Goal: Task Accomplishment & Management: Complete application form

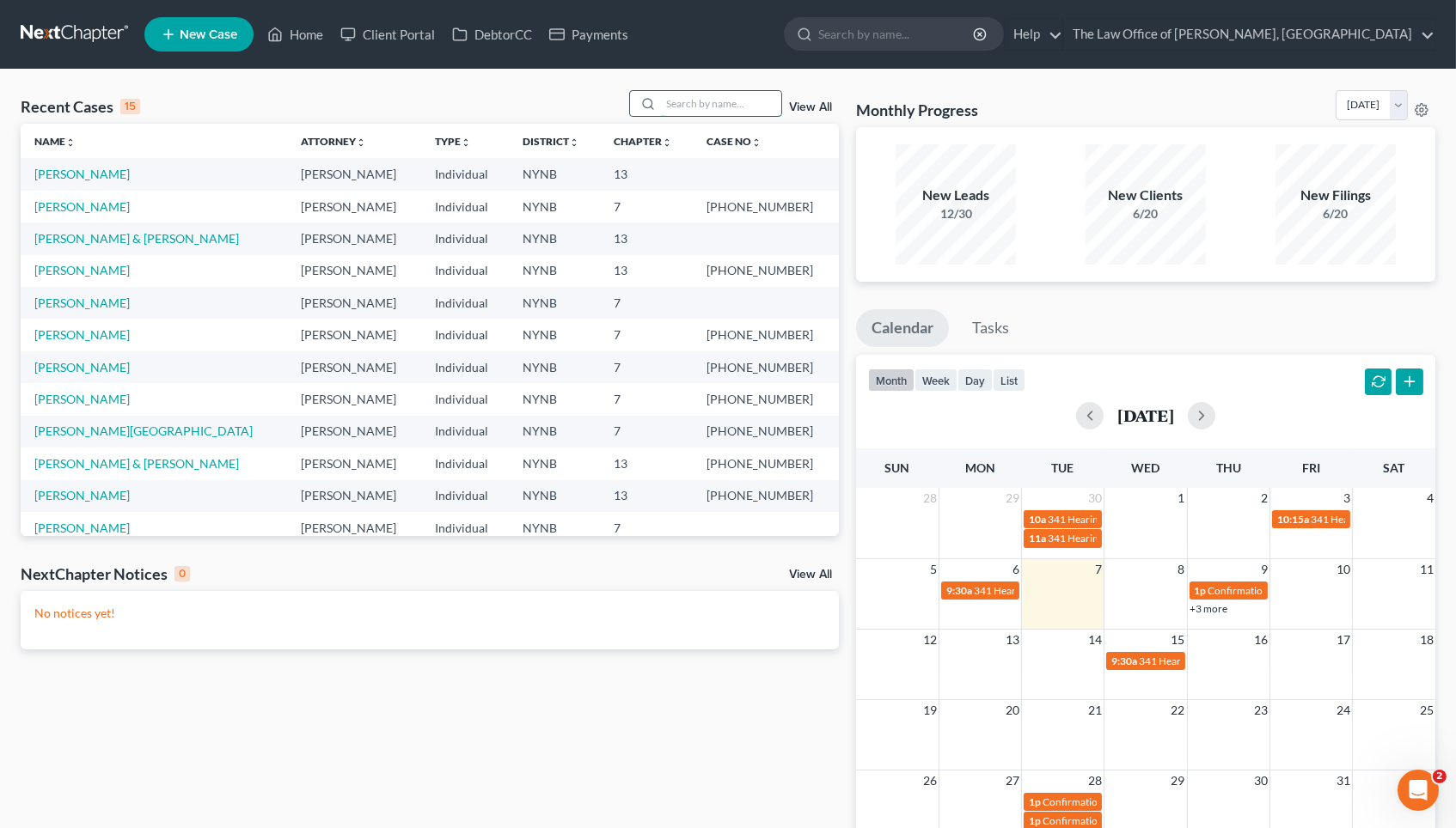
click at [695, 113] on input "search" at bounding box center [720, 103] width 120 height 25
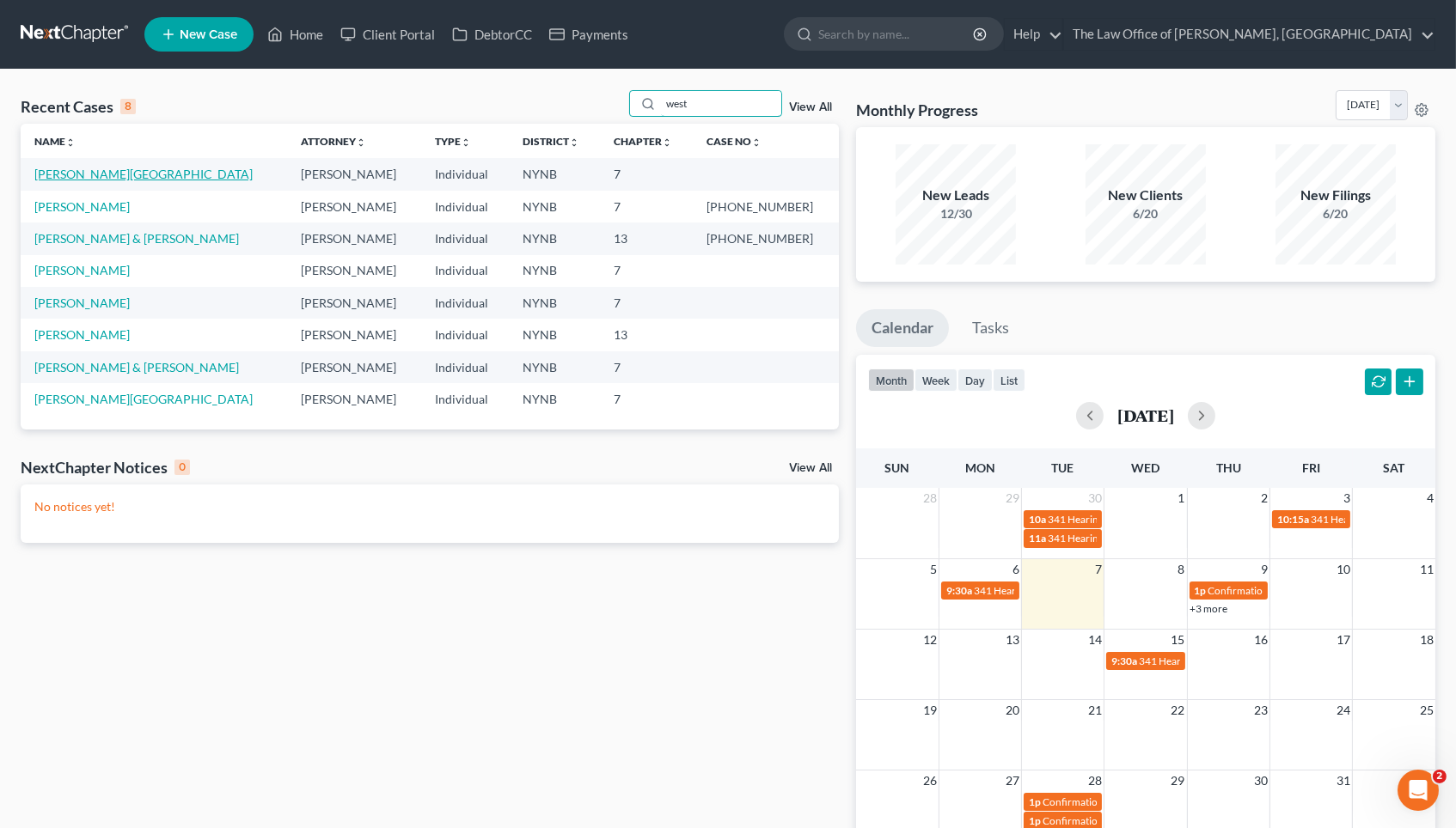
type input "west"
click at [77, 173] on link "West, Venesa" at bounding box center [143, 174] width 218 height 14
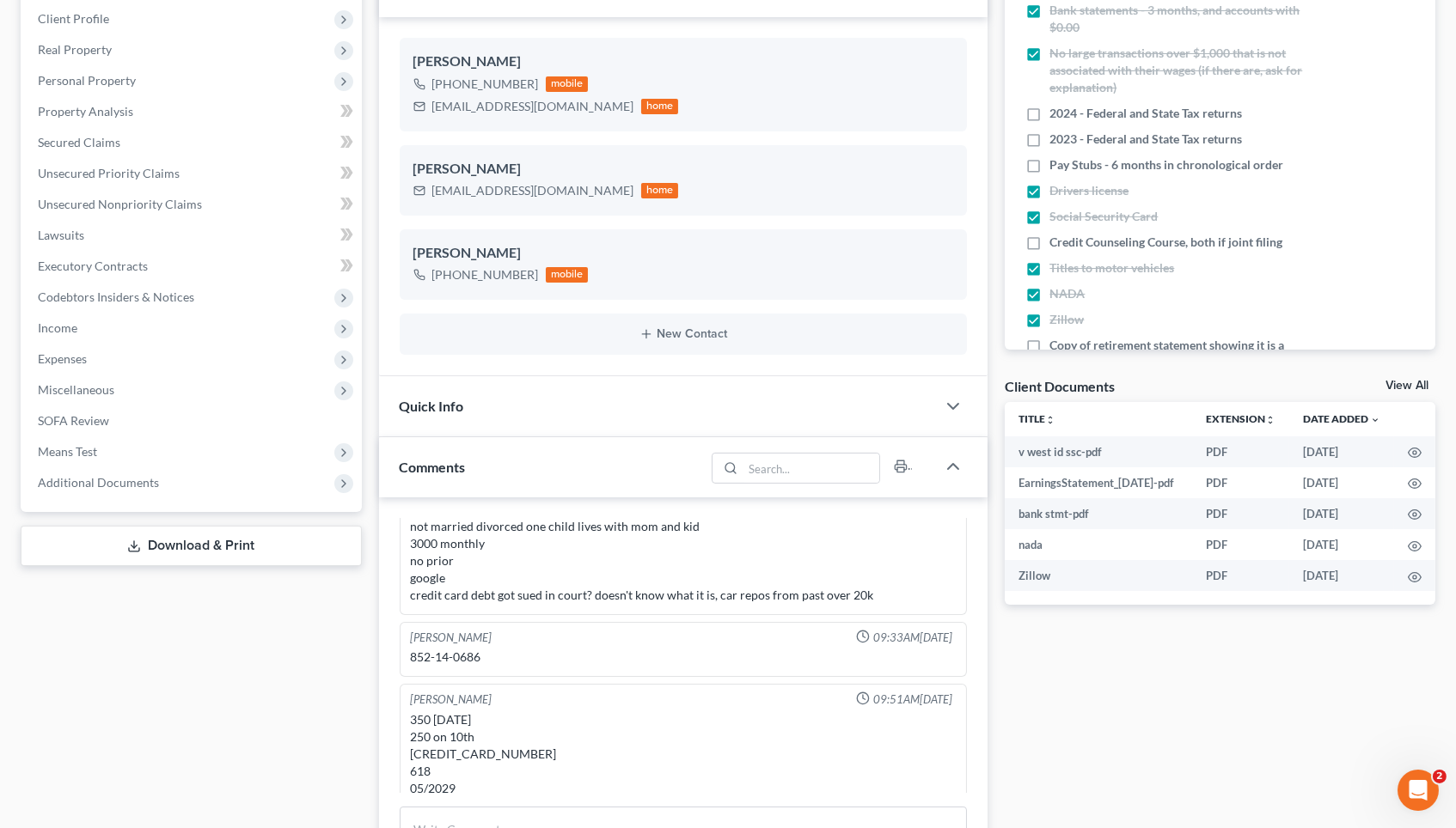
scroll to position [302, 0]
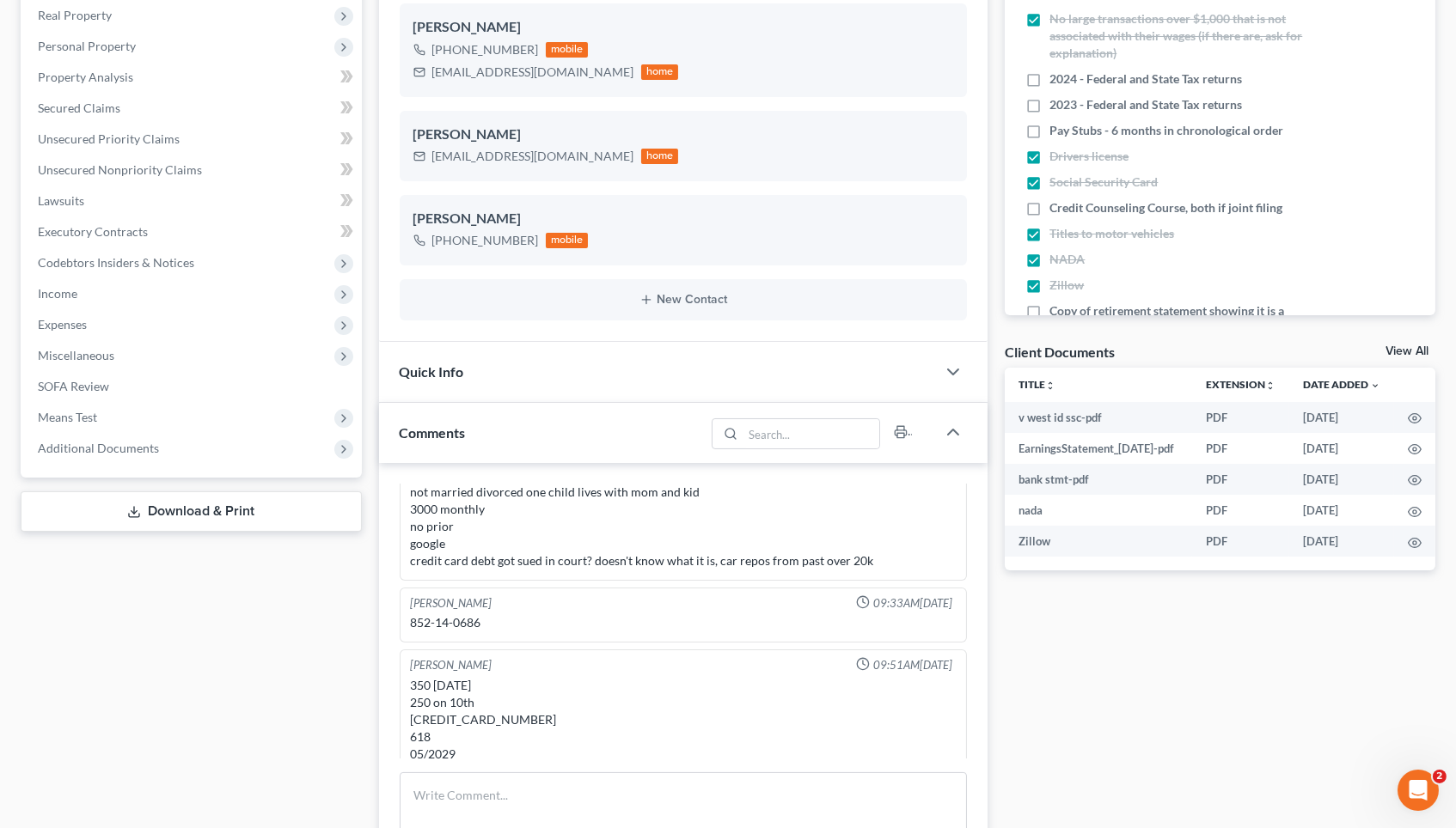
click at [1406, 347] on link "View All" at bounding box center [1407, 351] width 43 height 12
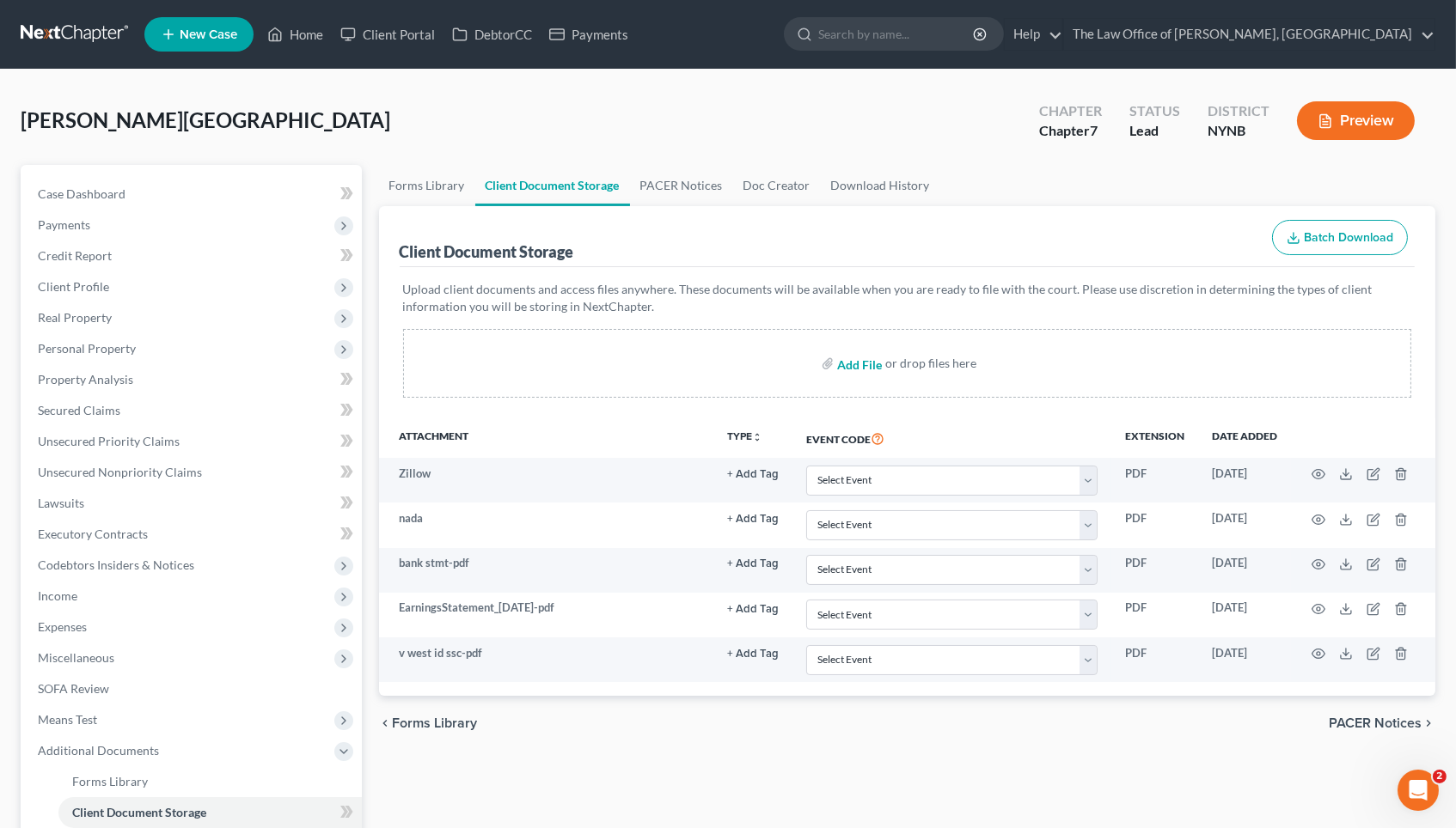
click at [843, 363] on input "file" at bounding box center [858, 363] width 42 height 31
type input "C:\fakepath\payst.pdf"
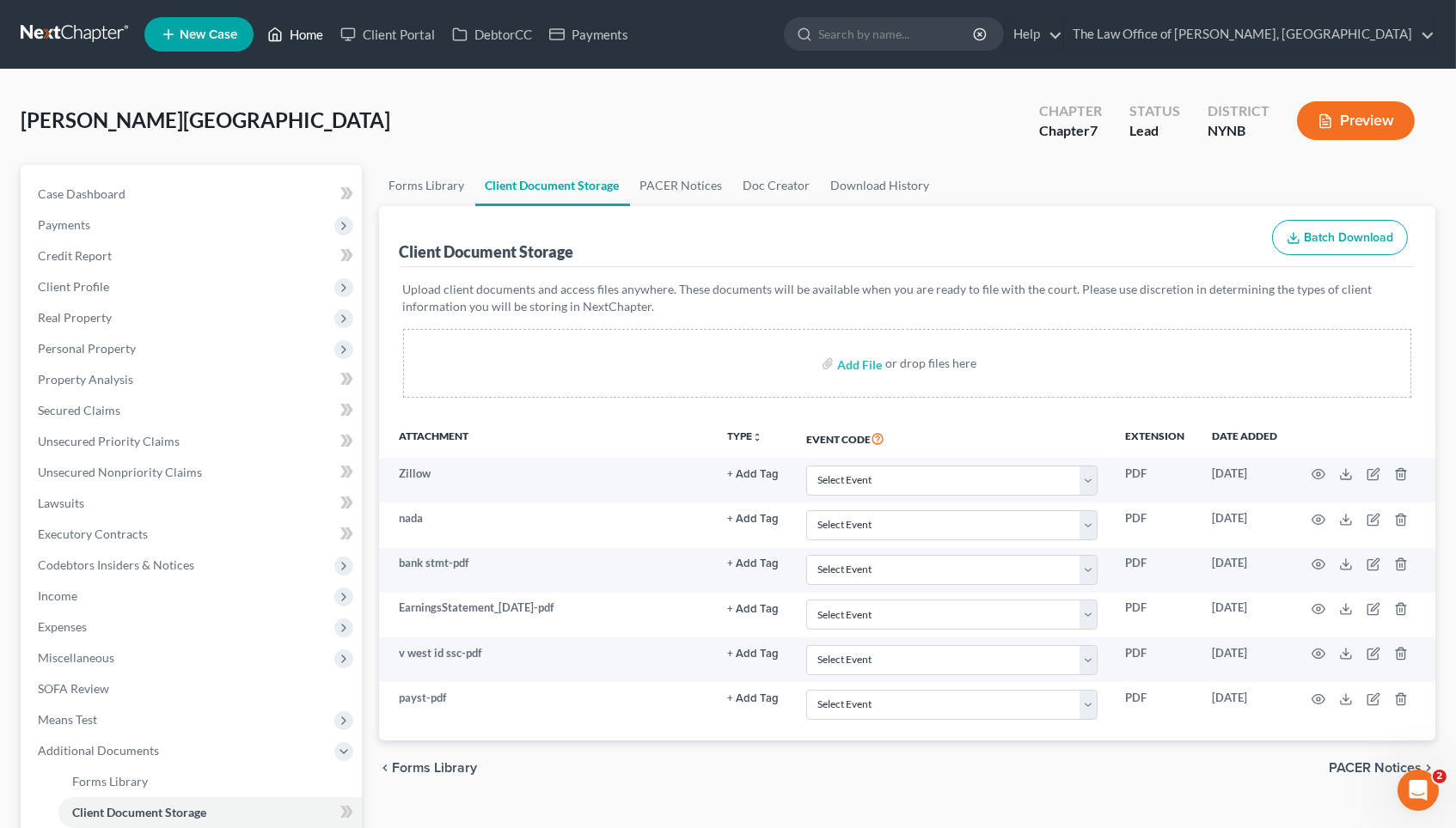
click at [313, 25] on link "Home" at bounding box center [295, 34] width 73 height 31
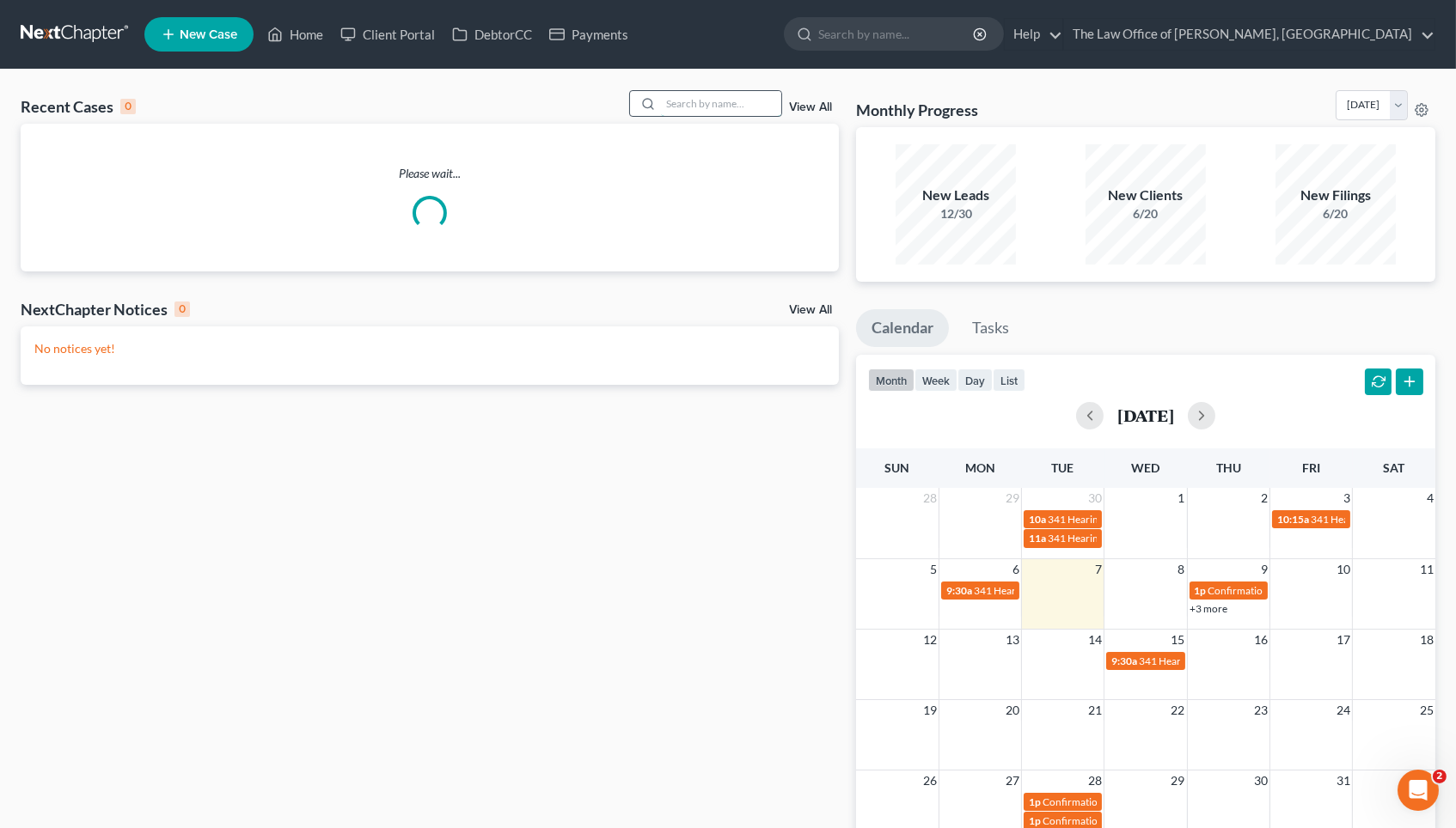
click at [736, 110] on input "search" at bounding box center [720, 103] width 120 height 25
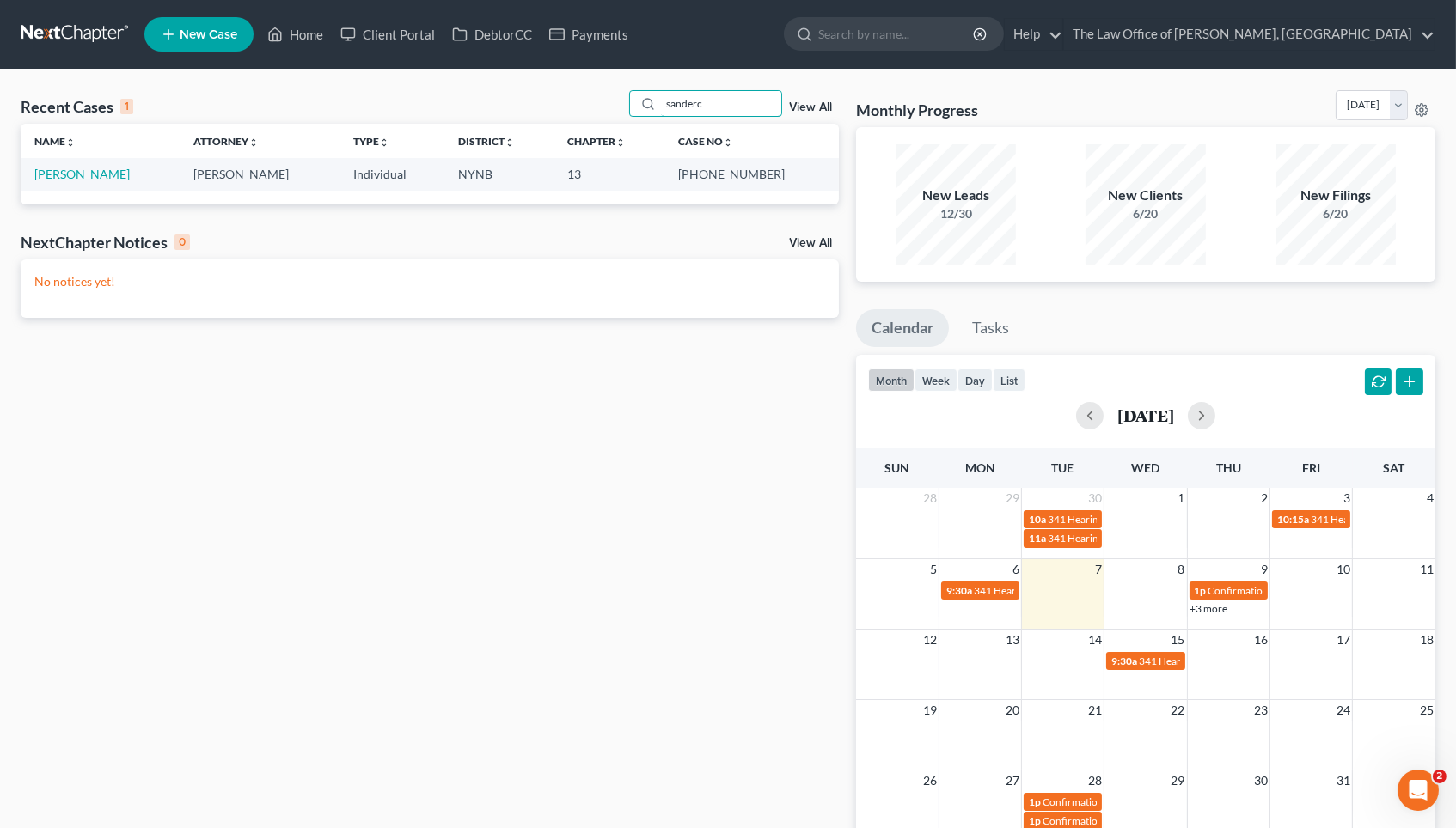
type input "sanderc"
click at [129, 174] on link "Sandercox, Charles" at bounding box center [81, 174] width 95 height 14
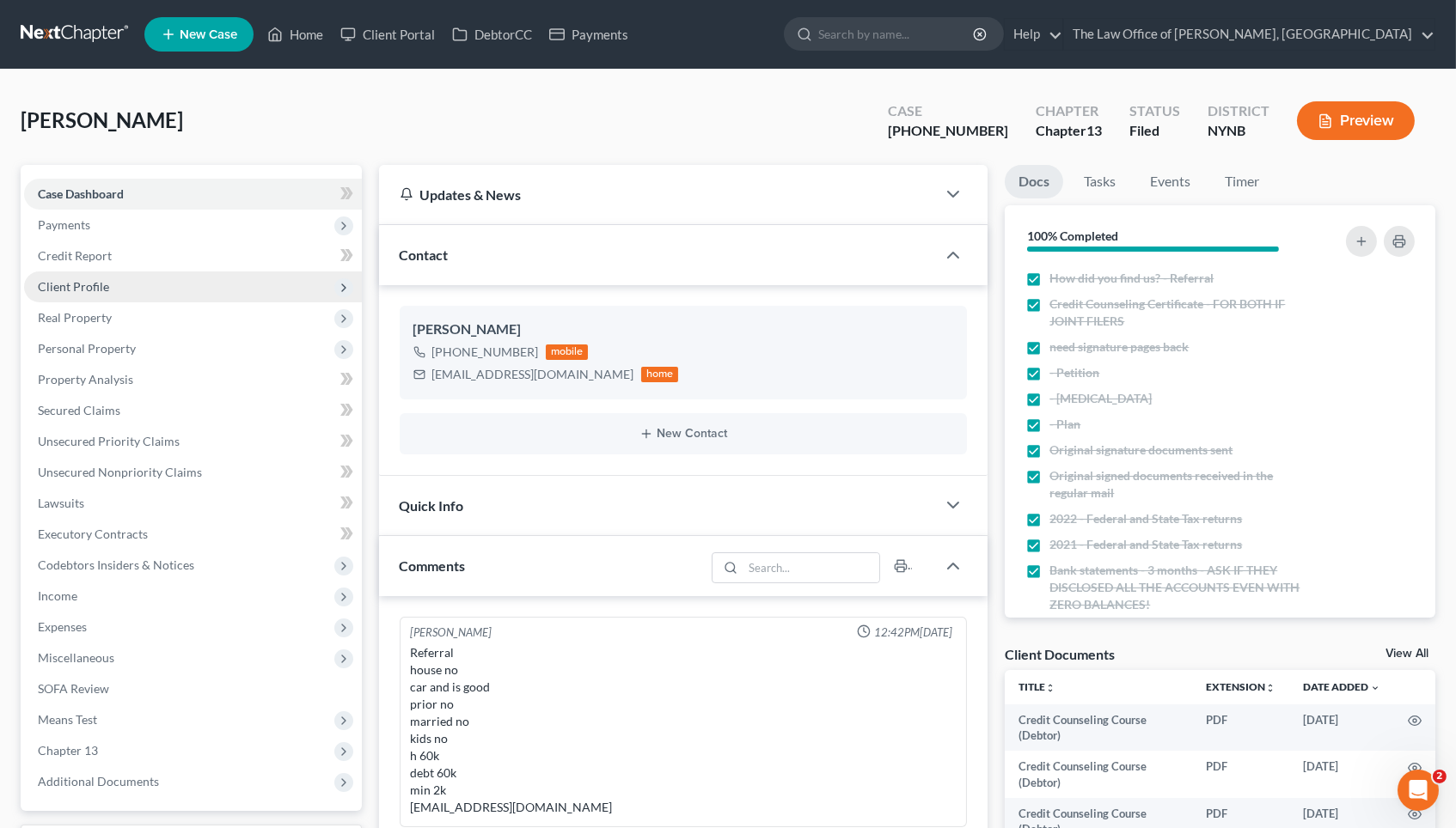
scroll to position [78, 0]
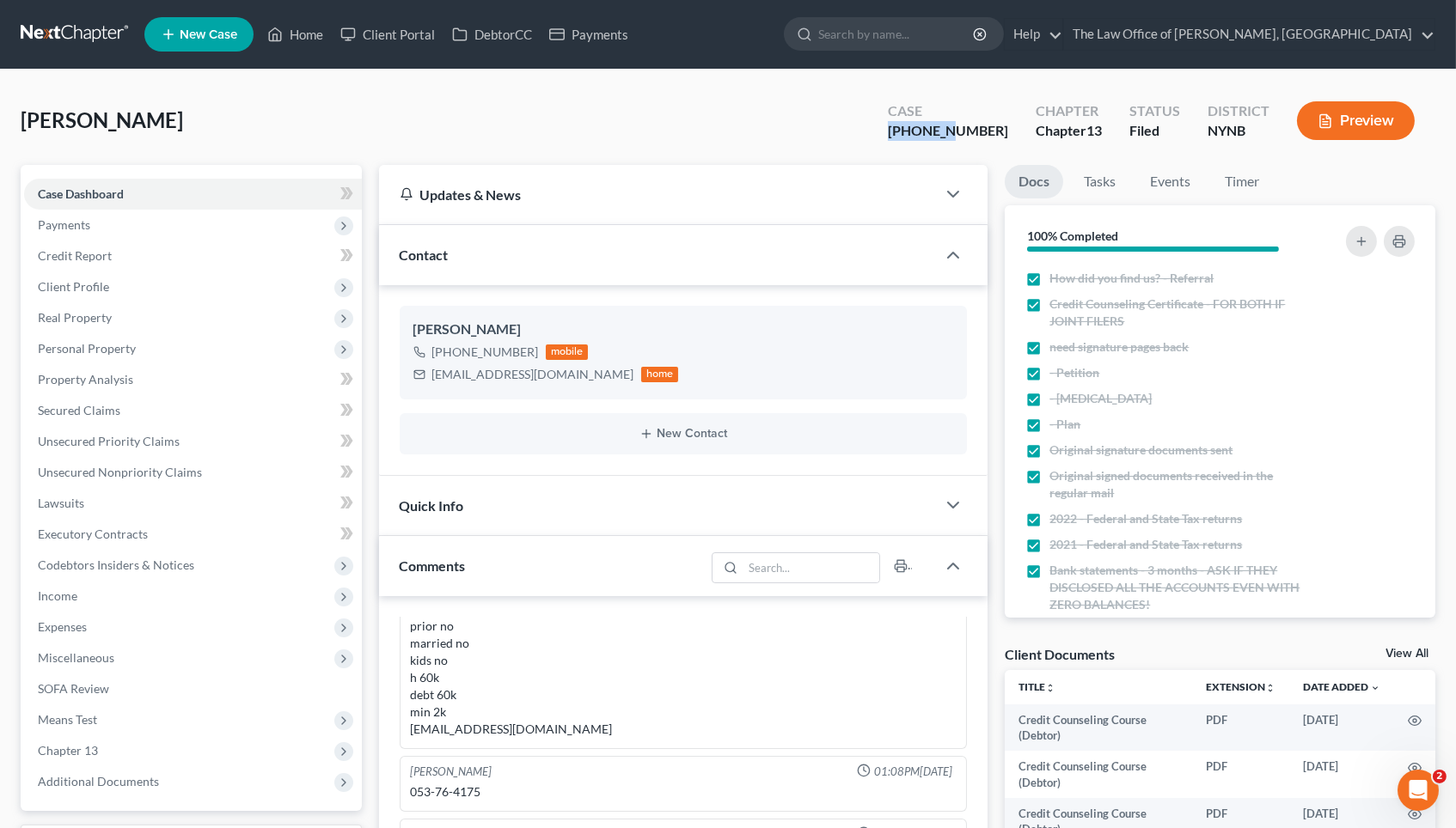
drag, startPoint x: 993, startPoint y: 129, endPoint x: 925, endPoint y: 129, distance: 68.0
click at [925, 129] on div "Case 23-10773-1" at bounding box center [948, 123] width 148 height 51
copy div "23-10773"
click at [285, 30] on link "Home" at bounding box center [295, 34] width 73 height 31
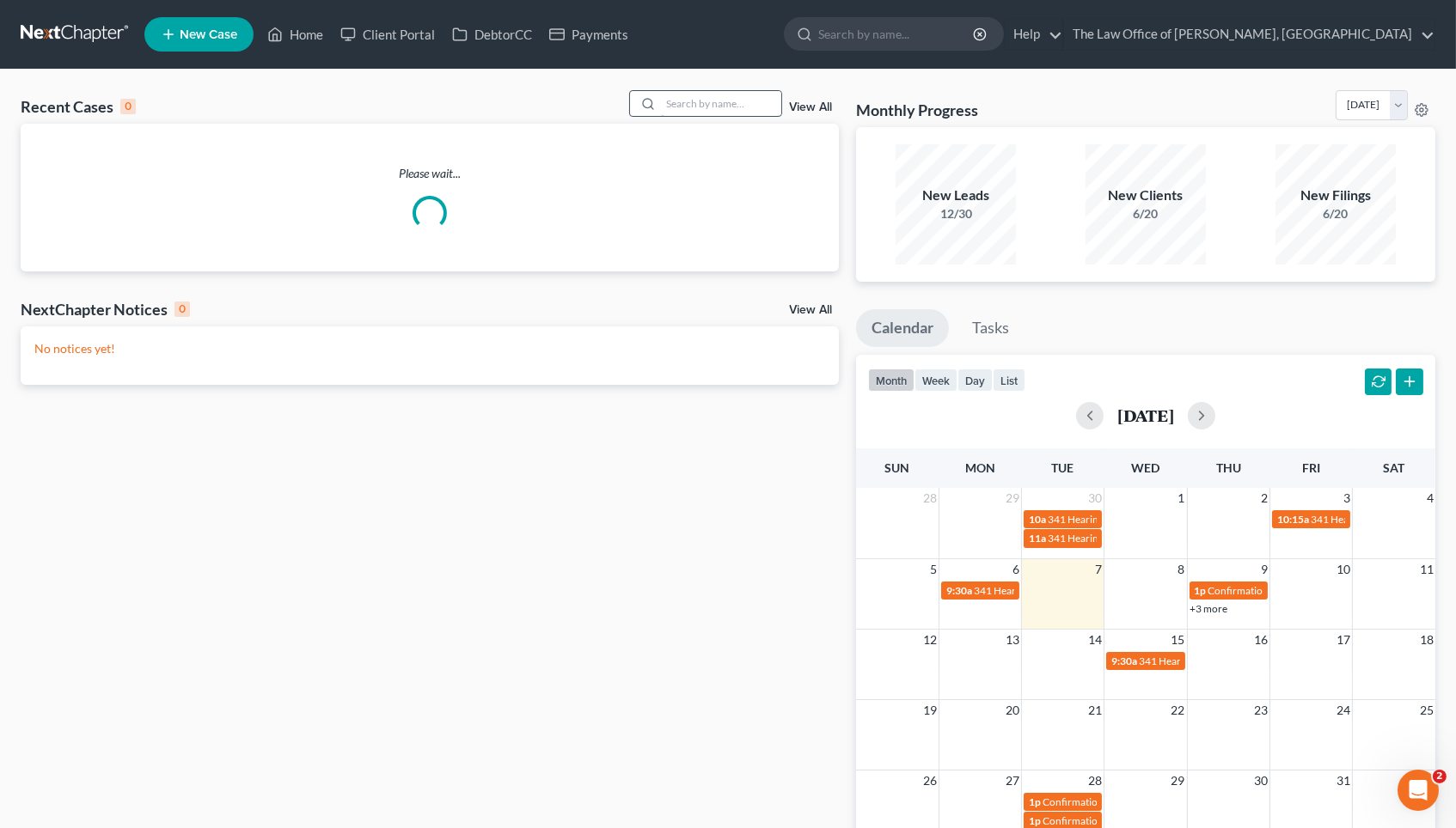
click at [714, 99] on input "search" at bounding box center [720, 103] width 120 height 25
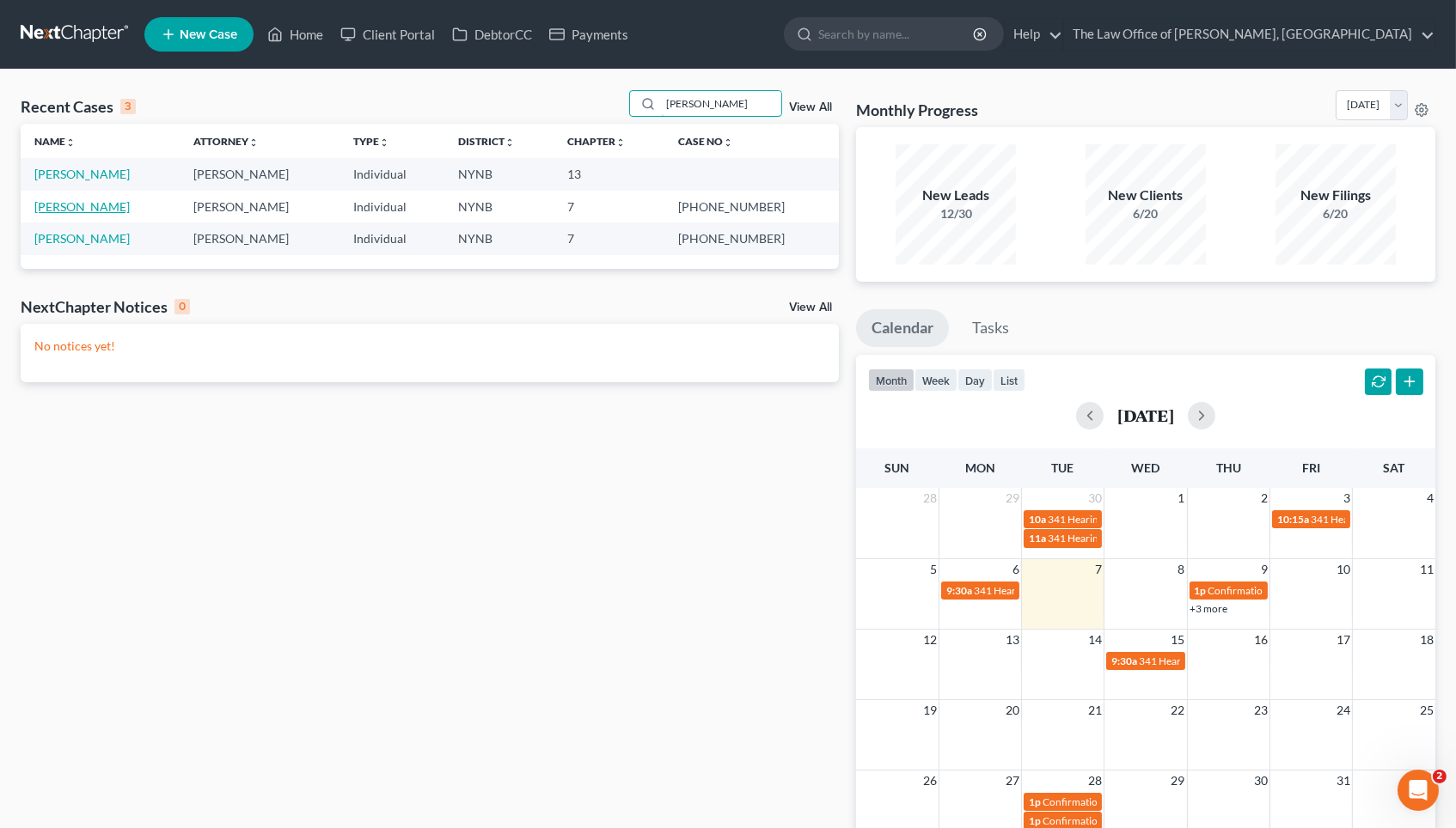
type input "jones"
click at [85, 199] on link "Jones, James" at bounding box center [81, 206] width 95 height 14
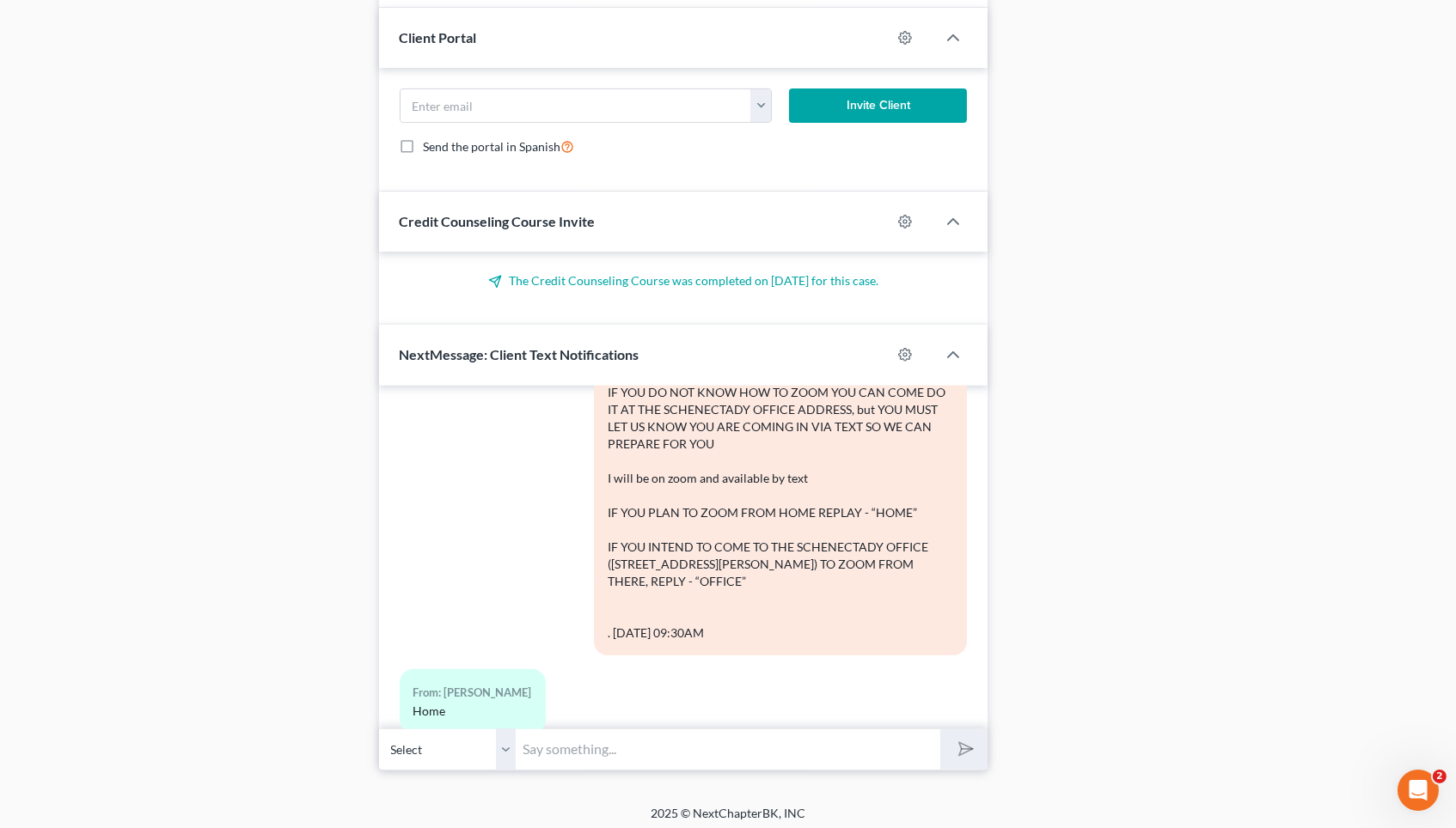
scroll to position [1260, 0]
click at [626, 749] on input "text" at bounding box center [729, 752] width 425 height 42
paste input "Levine Zoom Meeting ID: 845 431 5108 Password: 7574661508"
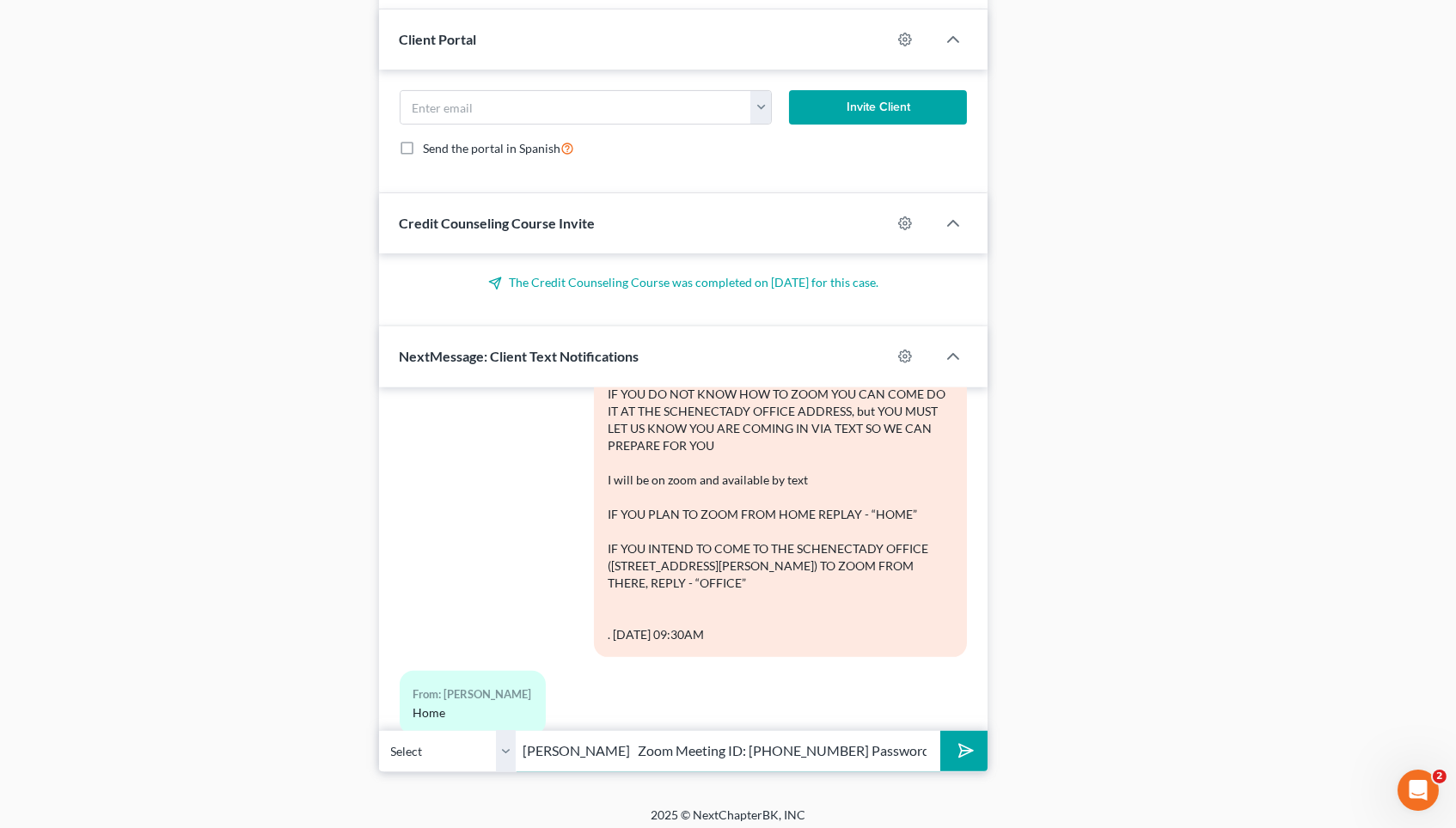
type input "Levine Zoom Meeting ID: 845 431 5108 Password: 7574661508"
click at [963, 743] on button "submit" at bounding box center [964, 752] width 47 height 41
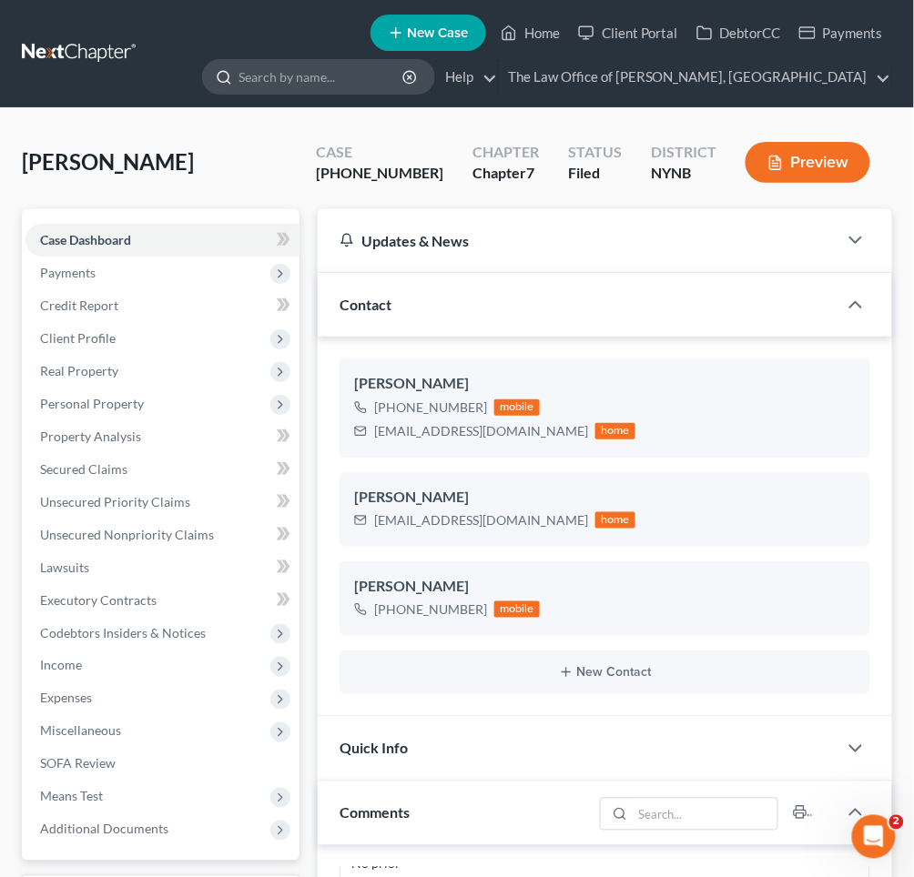
scroll to position [0, 0]
click at [543, 20] on link "Home" at bounding box center [530, 32] width 77 height 33
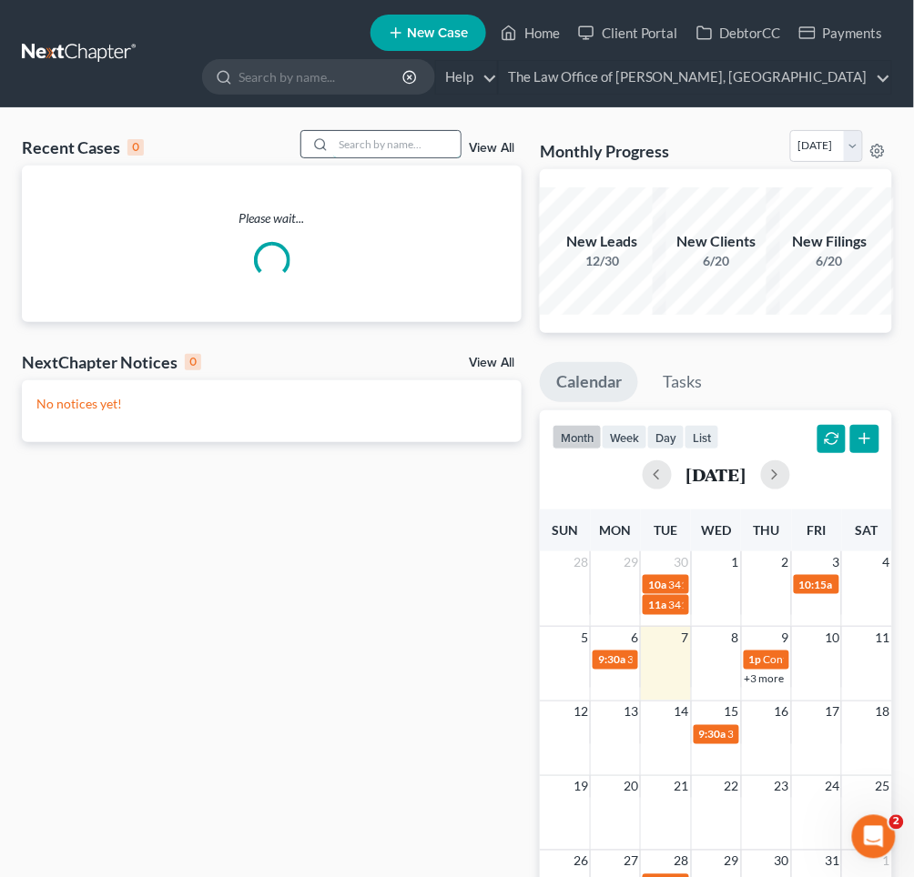
click at [379, 144] on input "search" at bounding box center [396, 144] width 127 height 26
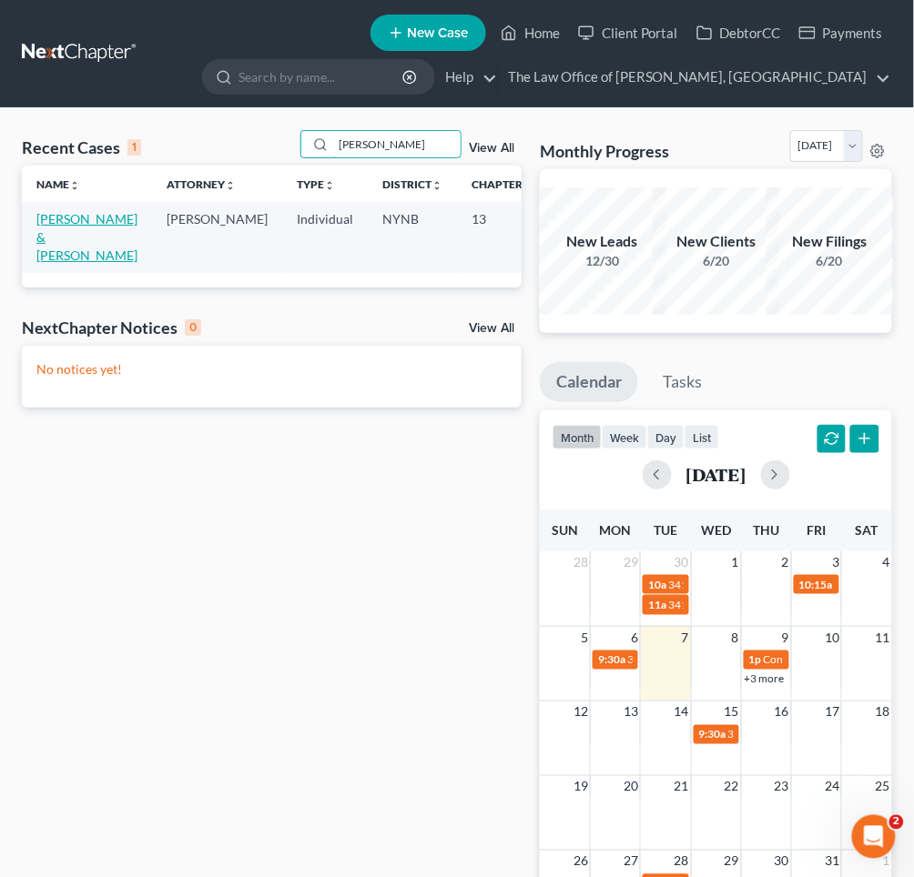
type input "hepp"
click at [46, 211] on link "[PERSON_NAME] & [PERSON_NAME]" at bounding box center [86, 237] width 101 height 52
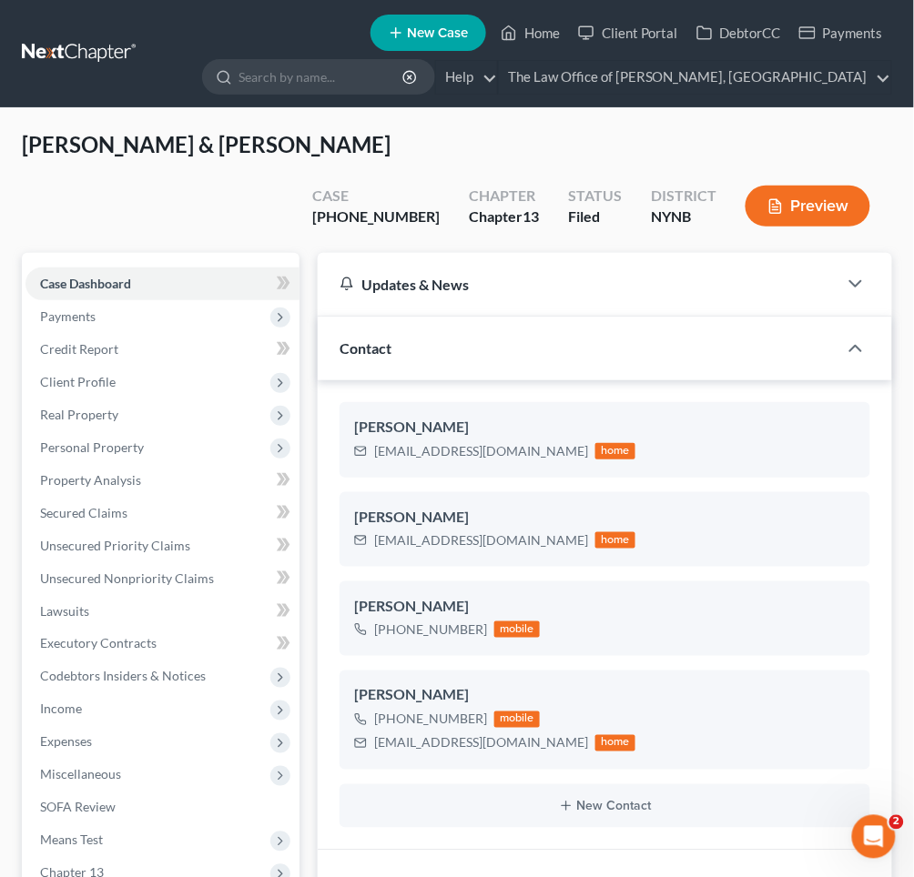
scroll to position [2050, 0]
drag, startPoint x: 46, startPoint y: 211, endPoint x: 427, endPoint y: 186, distance: 382.2
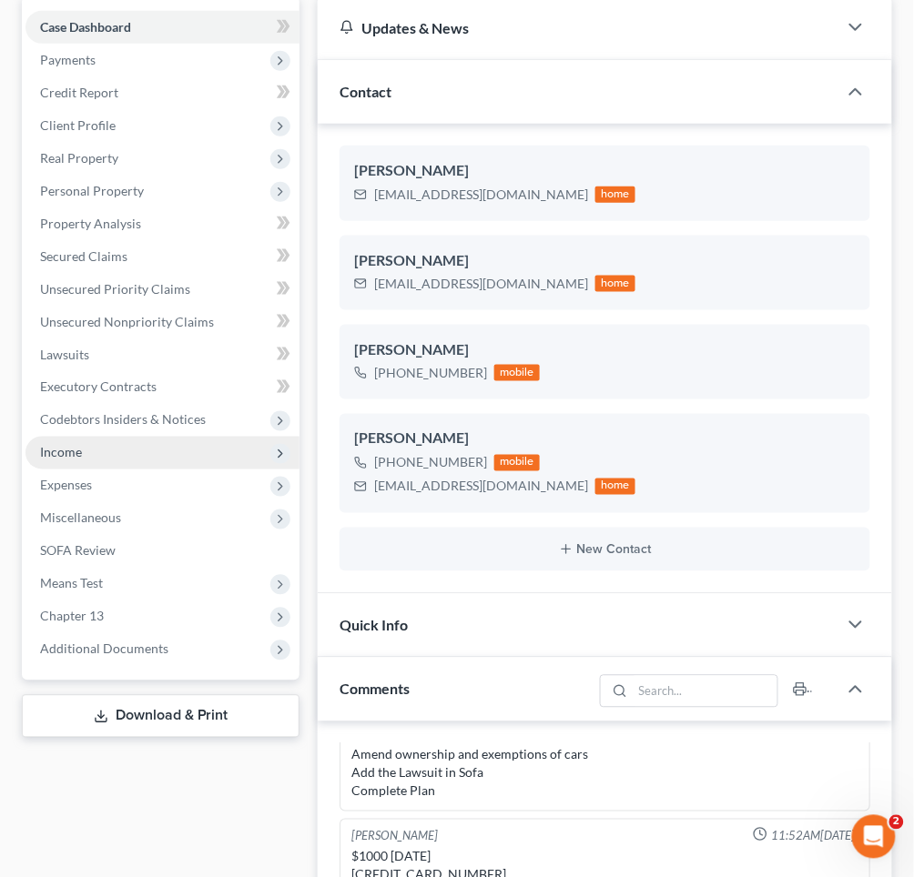
scroll to position [253, 0]
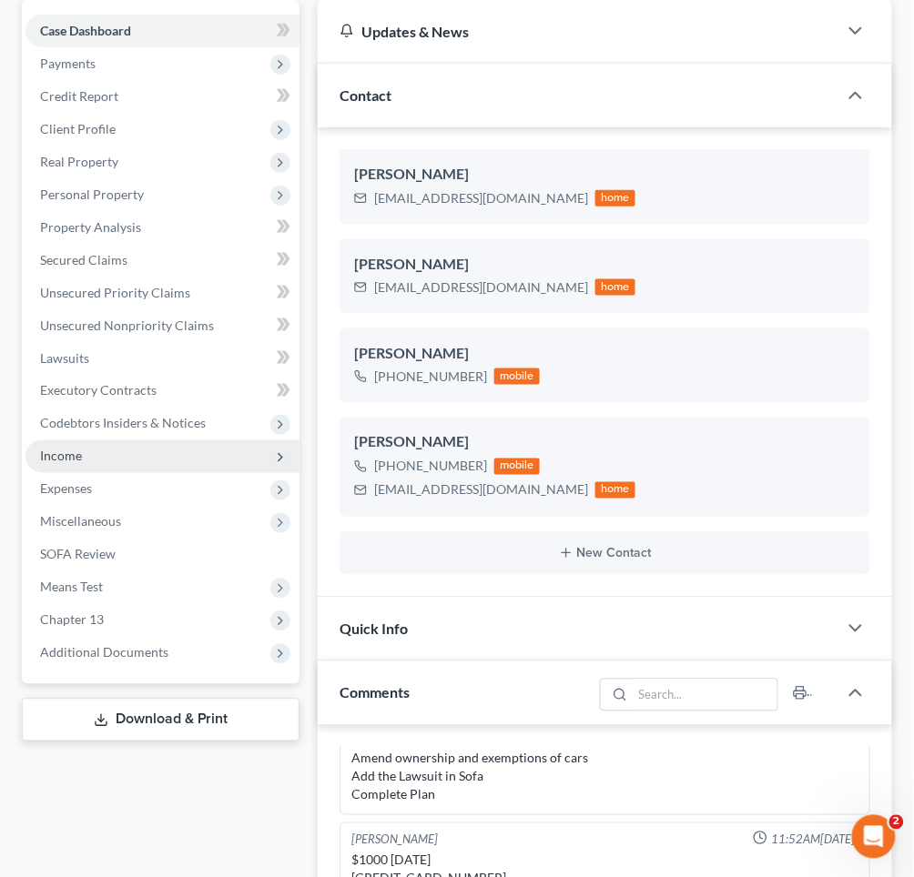
click at [163, 441] on span "Income" at bounding box center [162, 457] width 274 height 33
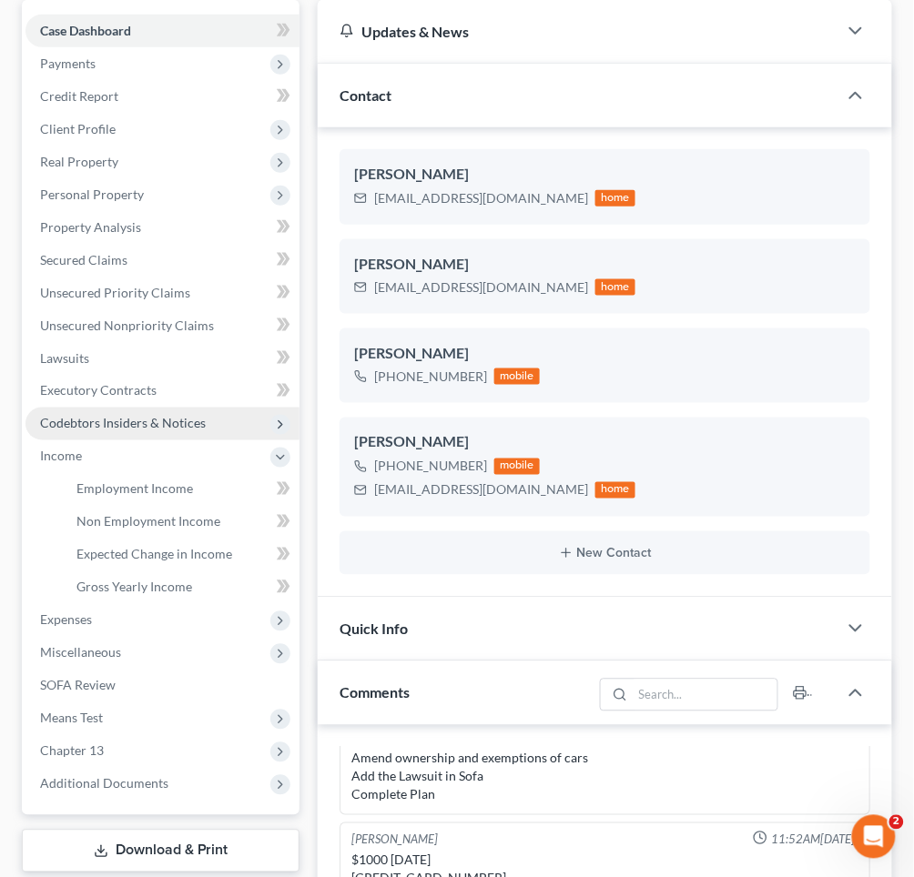
click at [180, 482] on span "Employment Income" at bounding box center [134, 489] width 117 height 15
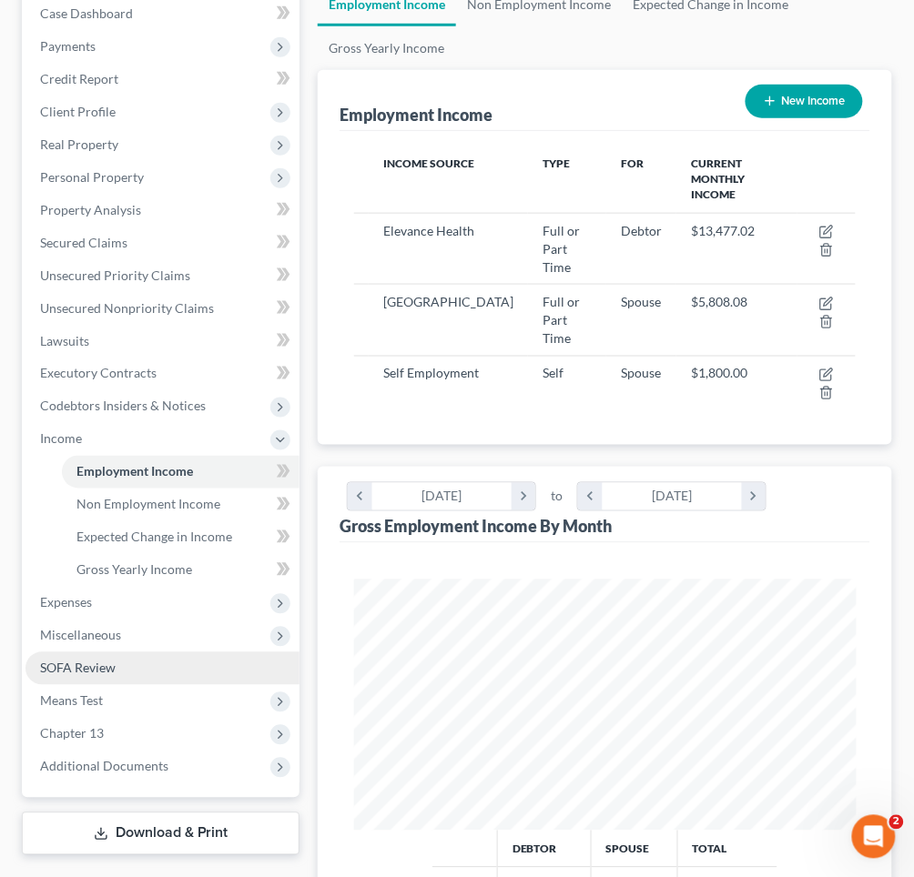
scroll to position [204, 0]
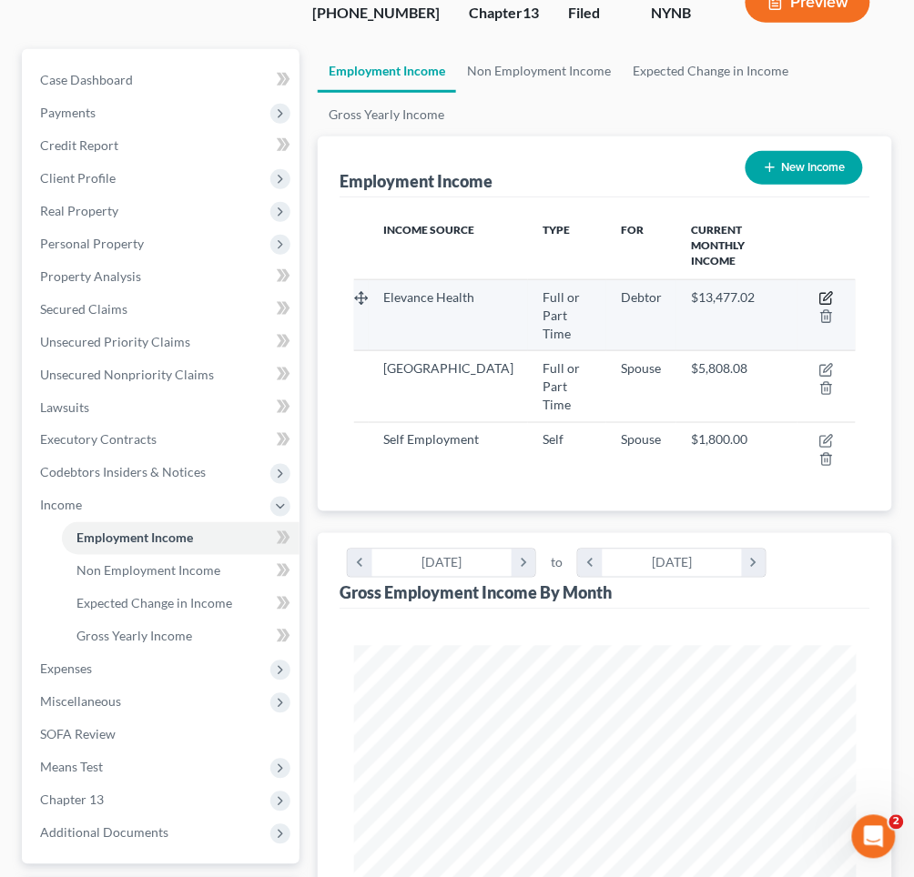
click at [826, 291] on icon "button" at bounding box center [826, 298] width 15 height 15
select select "0"
select select "35"
select select "2"
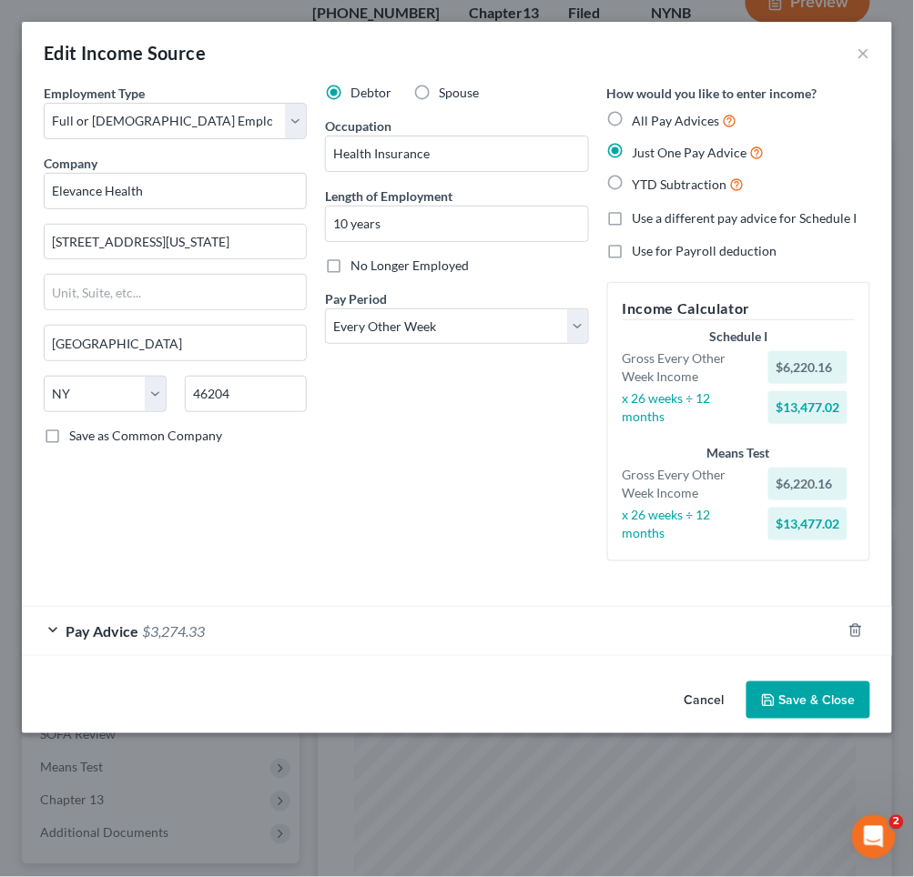
click at [248, 642] on div "Pay Advice $3,274.33" at bounding box center [457, 631] width 870 height 50
click at [226, 611] on div "Pay Advice $3,274.33" at bounding box center [431, 631] width 819 height 48
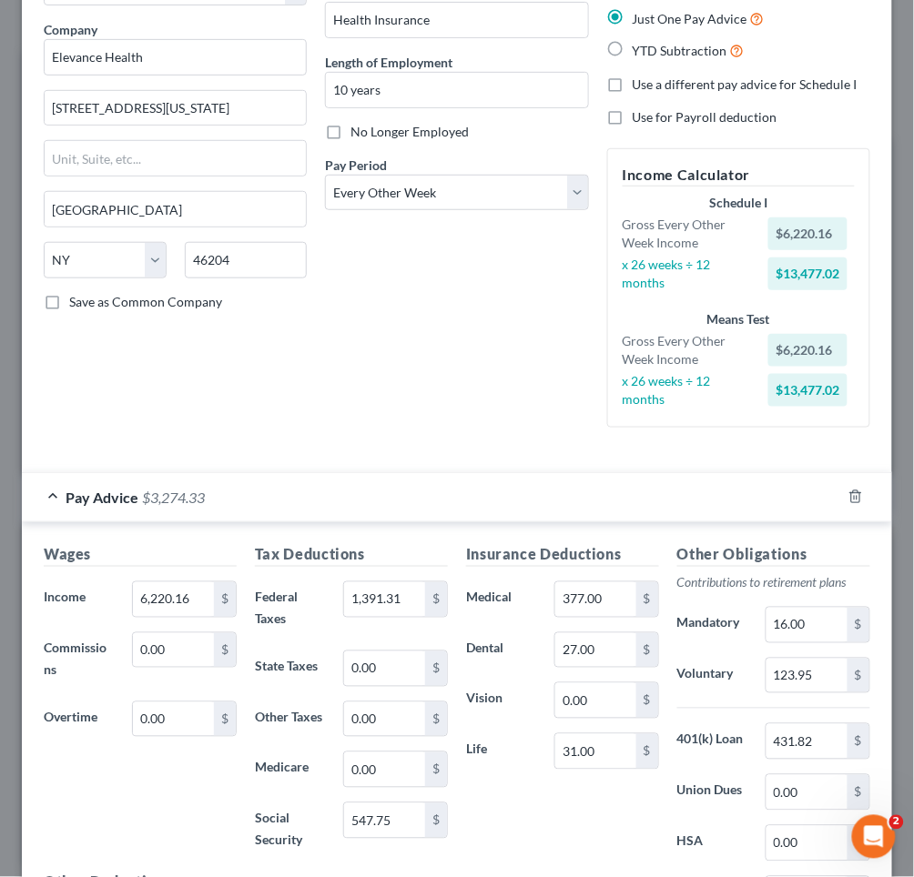
scroll to position [142, 0]
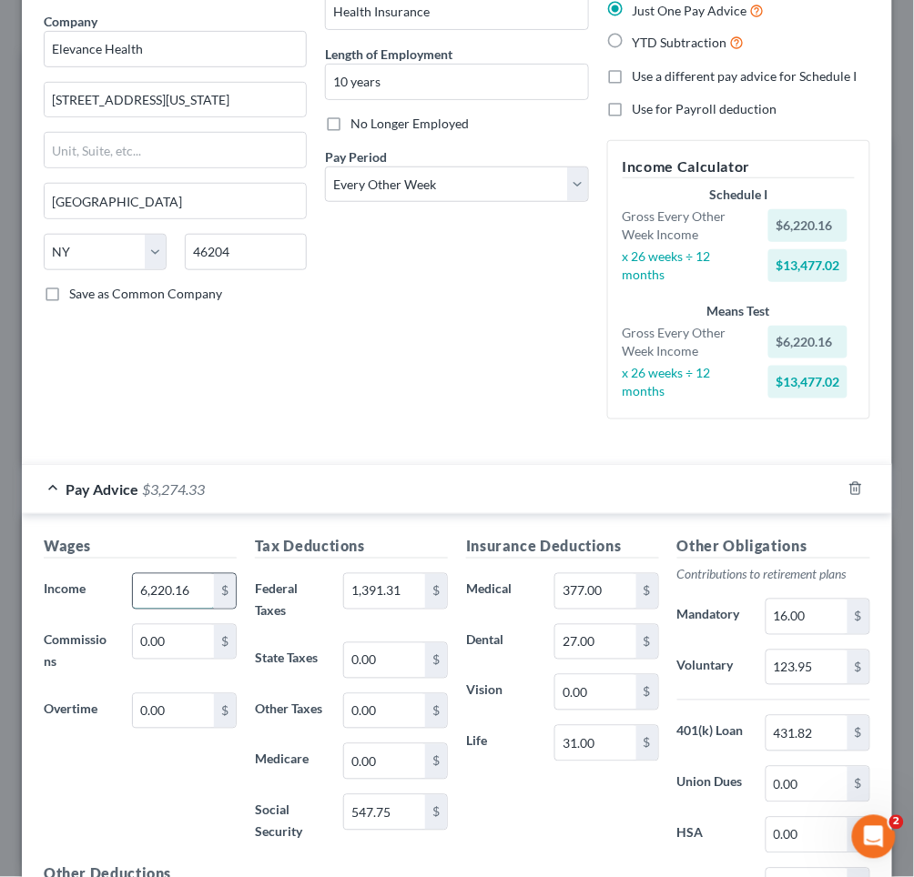
click at [150, 581] on input "6,220.16" at bounding box center [173, 591] width 81 height 35
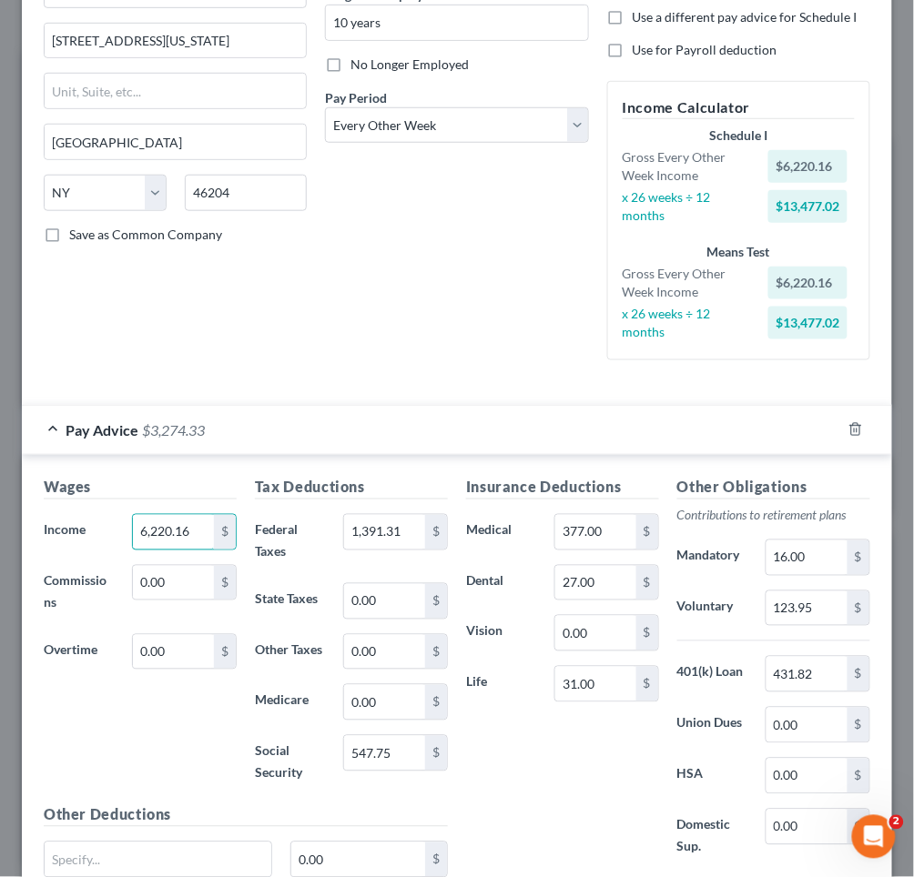
scroll to position [213, 0]
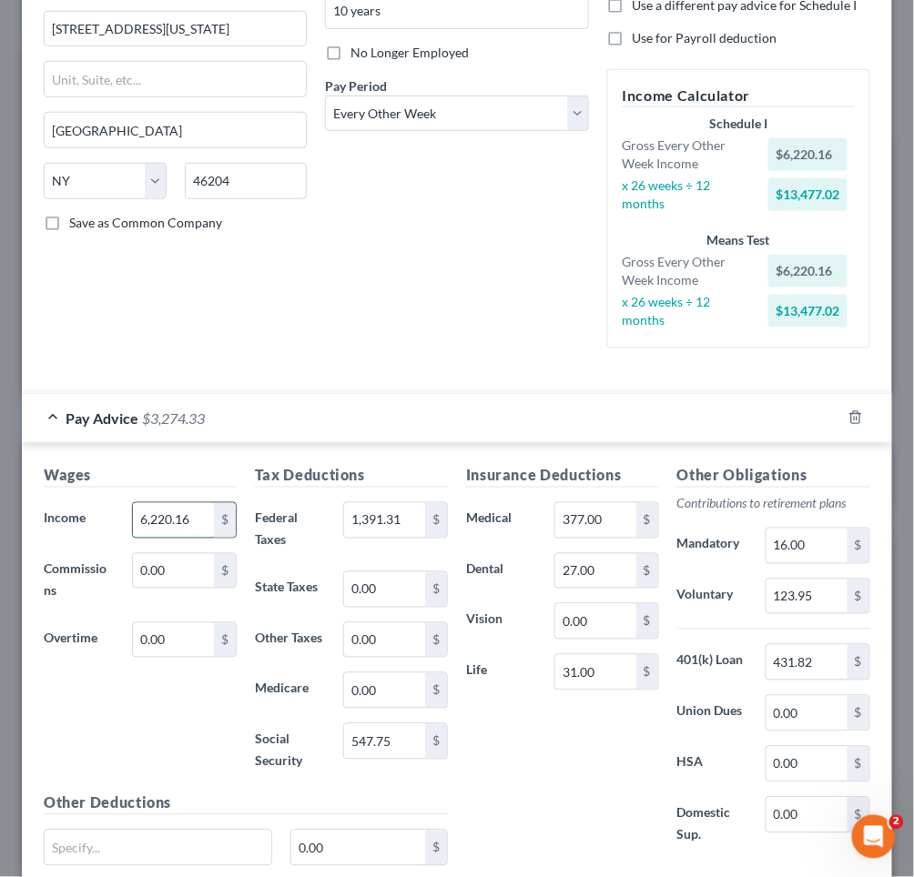
click at [153, 512] on input "6,220.16" at bounding box center [173, 520] width 81 height 35
type input "13,477"
click at [113, 687] on div "Wages Income * 13,477 $ Commissions 0.00 $ Overtime 0.00 $" at bounding box center [140, 629] width 211 height 328
click at [170, 505] on input "13,477" at bounding box center [173, 520] width 81 height 35
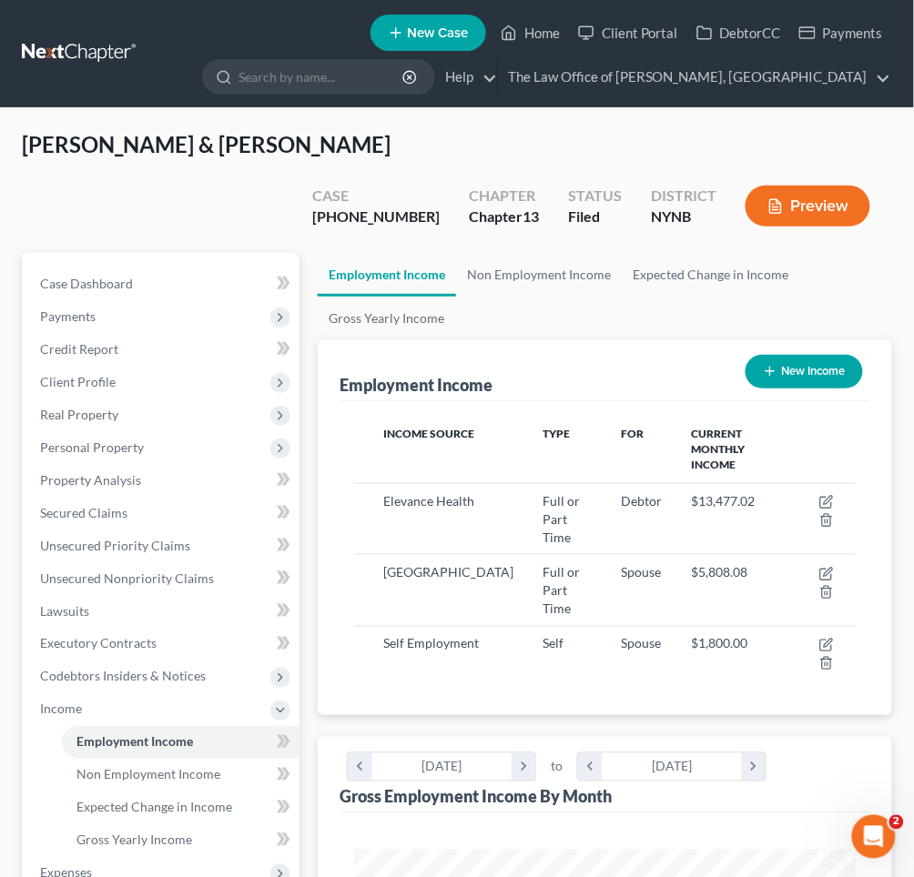
click at [832, 186] on button "Preview" at bounding box center [807, 206] width 125 height 41
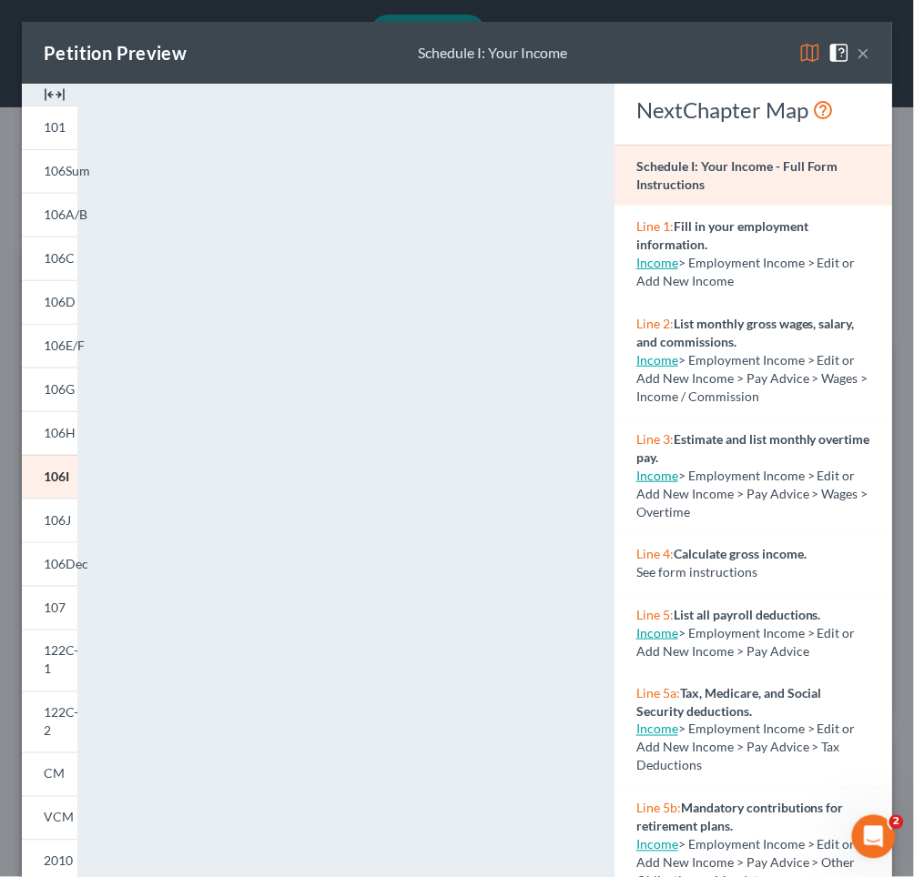
click at [869, 52] on button "×" at bounding box center [863, 53] width 13 height 22
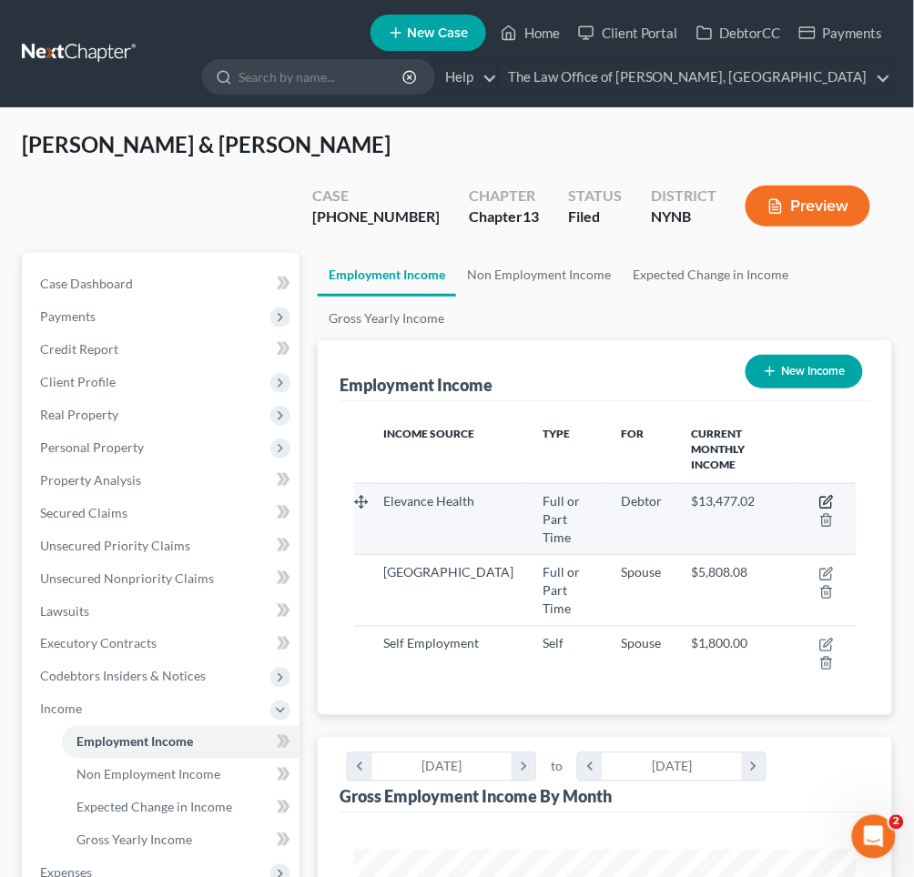
click at [824, 495] on icon "button" at bounding box center [826, 502] width 15 height 15
select select "0"
select select "35"
select select "2"
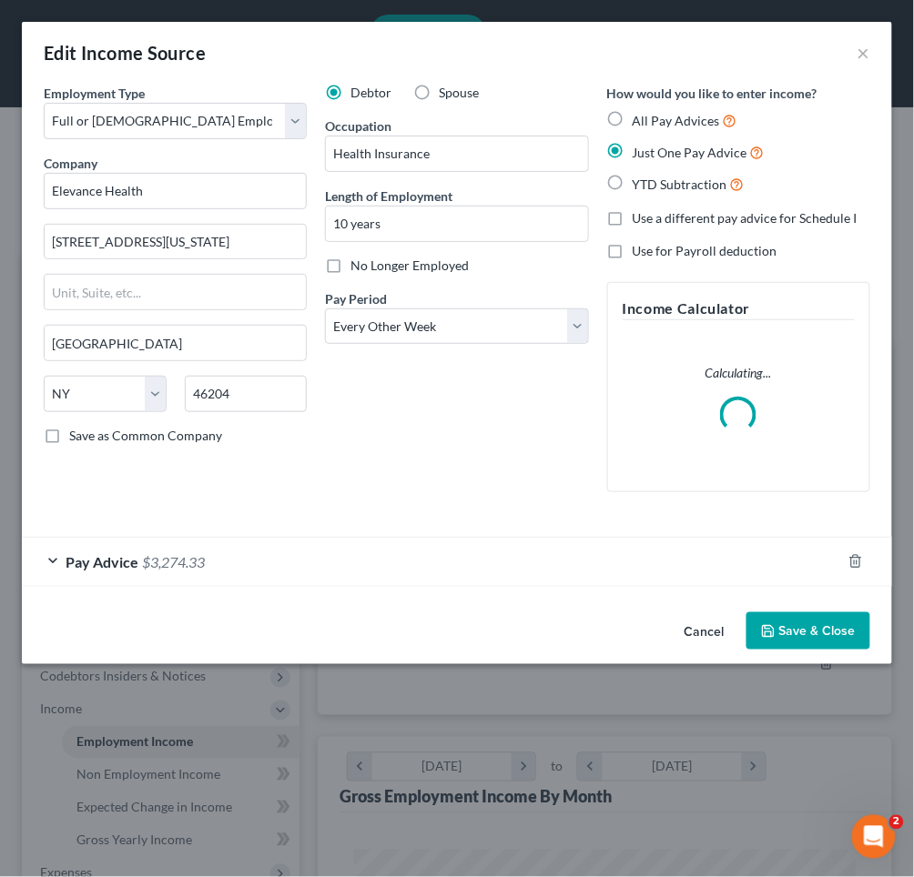
click at [279, 562] on div "Pay Advice $3,274.33" at bounding box center [431, 562] width 819 height 48
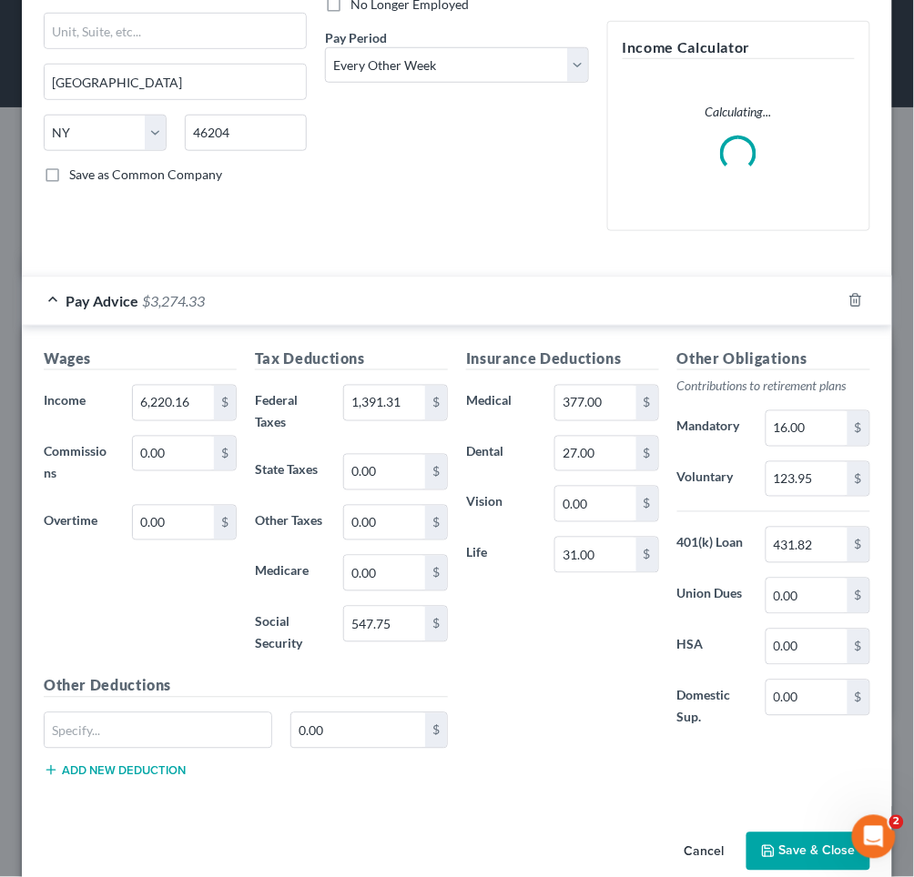
scroll to position [263, 0]
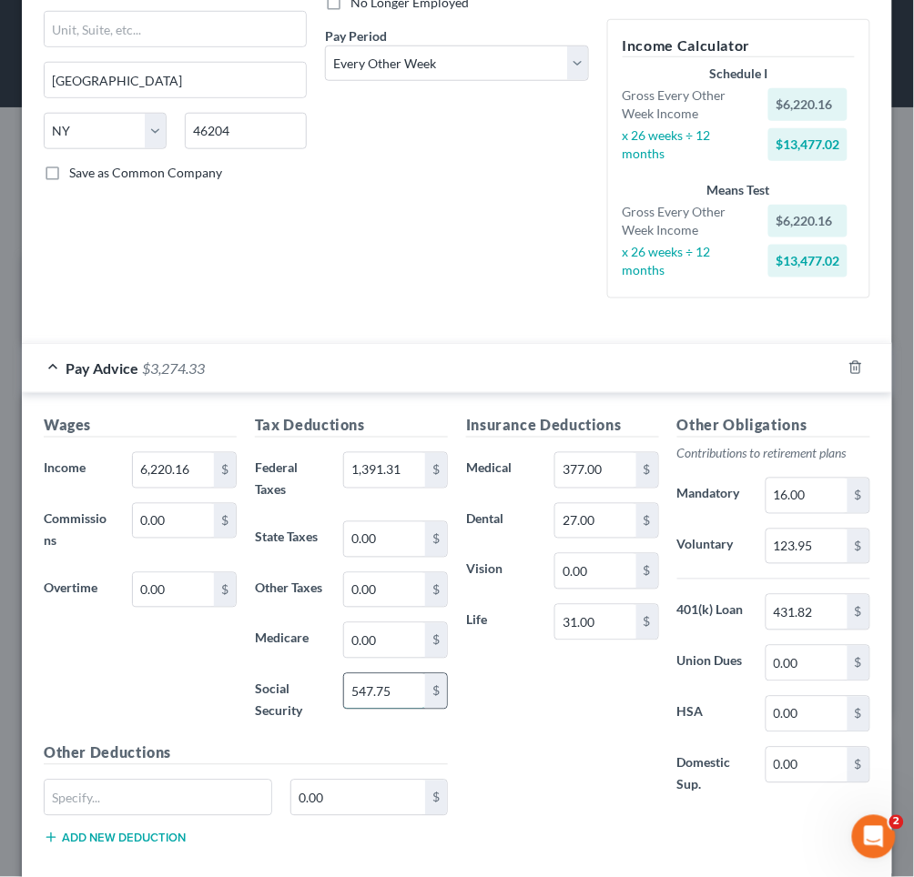
click at [359, 674] on input "547.75" at bounding box center [384, 691] width 81 height 35
type input "647.75"
click at [482, 688] on div "Insurance Deductions Medical 377.00 $ Dental 27.00 $ Vision 0.00 $ Life 31.00 $" at bounding box center [562, 615] width 211 height 401
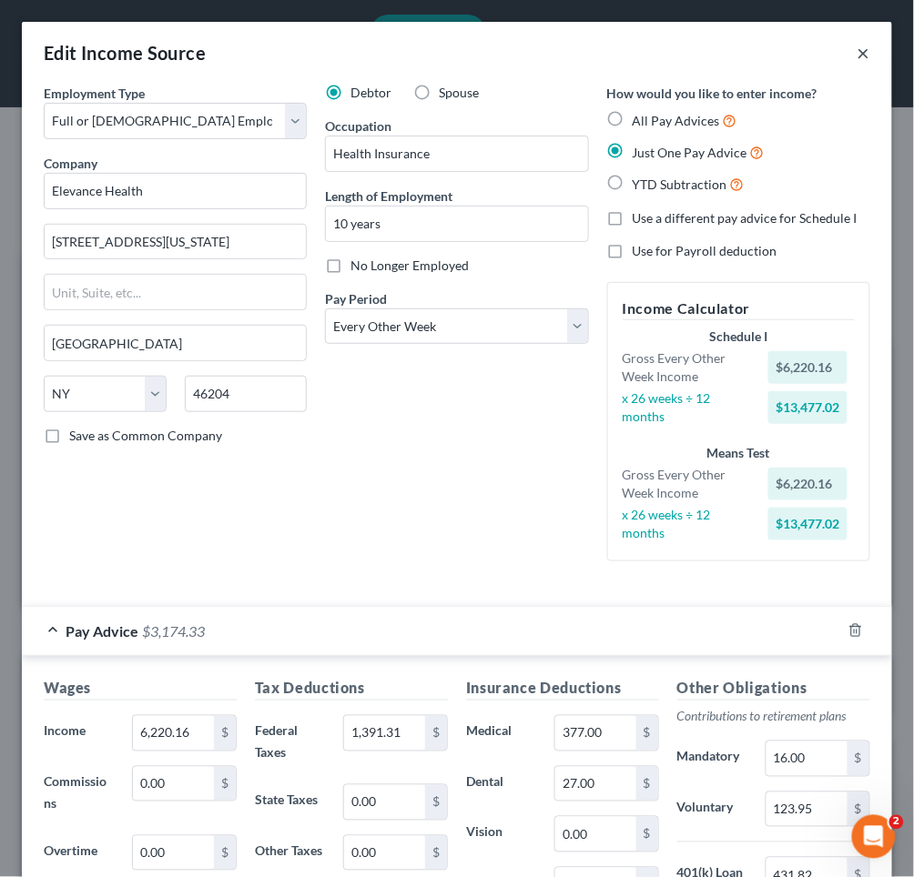
scroll to position [0, 0]
click at [865, 58] on button "×" at bounding box center [863, 53] width 13 height 22
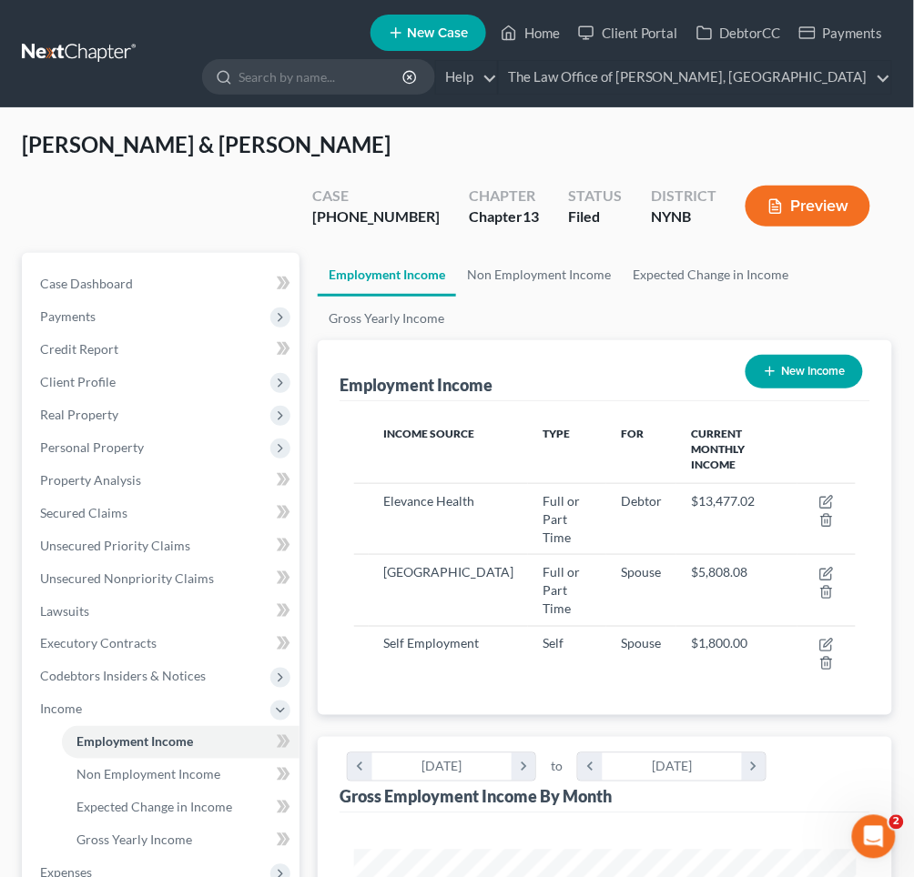
click at [820, 186] on button "Preview" at bounding box center [807, 206] width 125 height 41
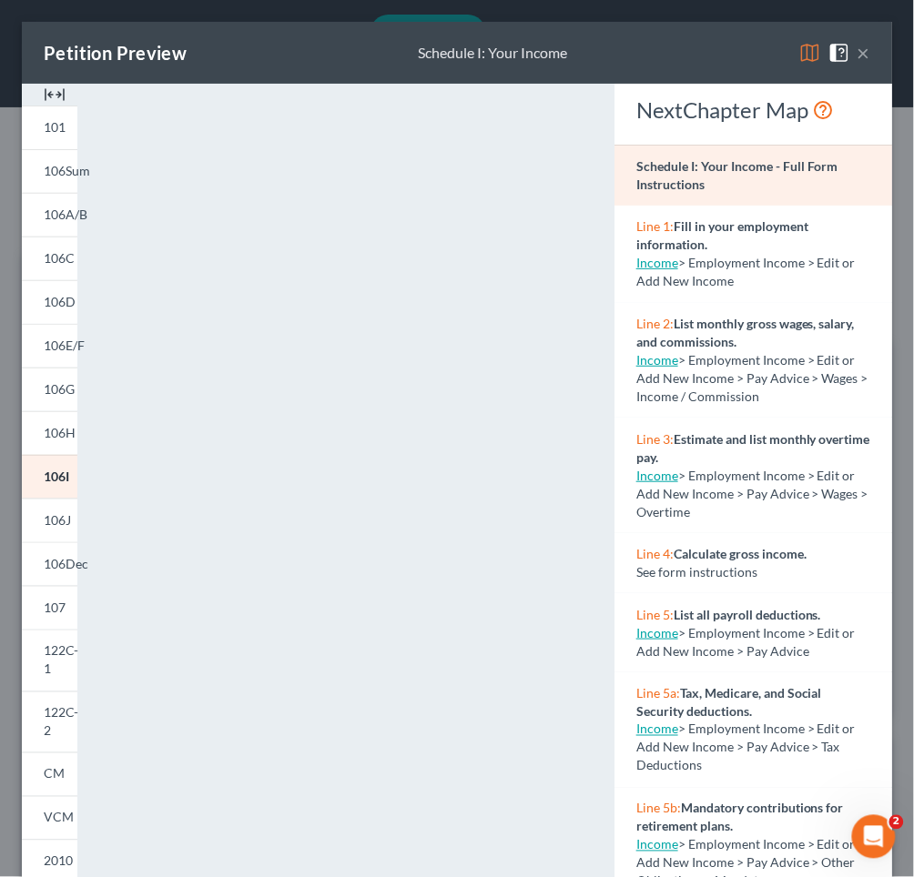
click at [860, 50] on button "×" at bounding box center [863, 53] width 13 height 22
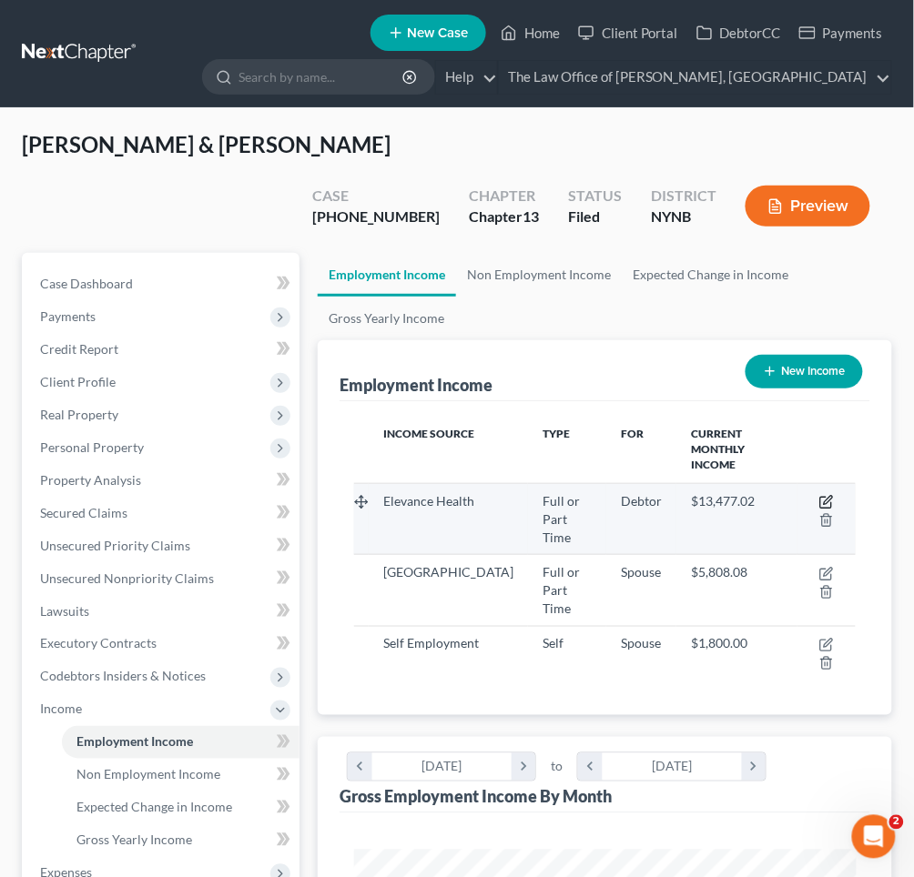
click at [827, 496] on icon "button" at bounding box center [828, 500] width 8 height 8
select select "0"
select select "35"
select select "2"
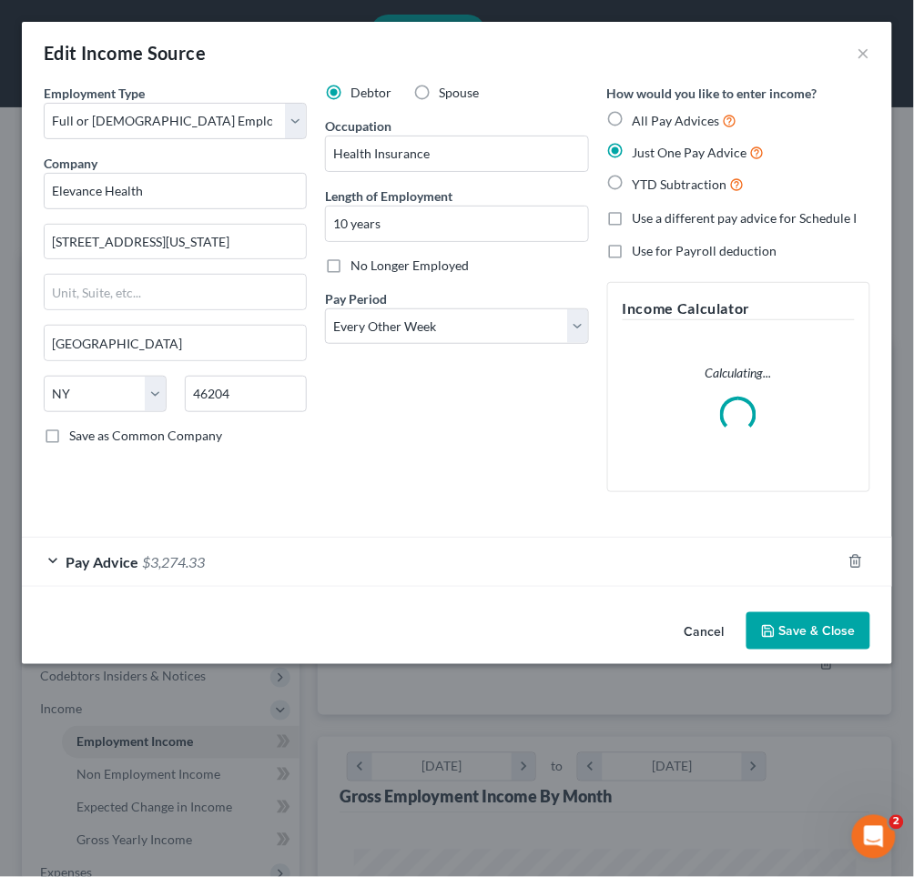
click at [262, 563] on div "Pay Advice $3,274.33" at bounding box center [431, 562] width 819 height 48
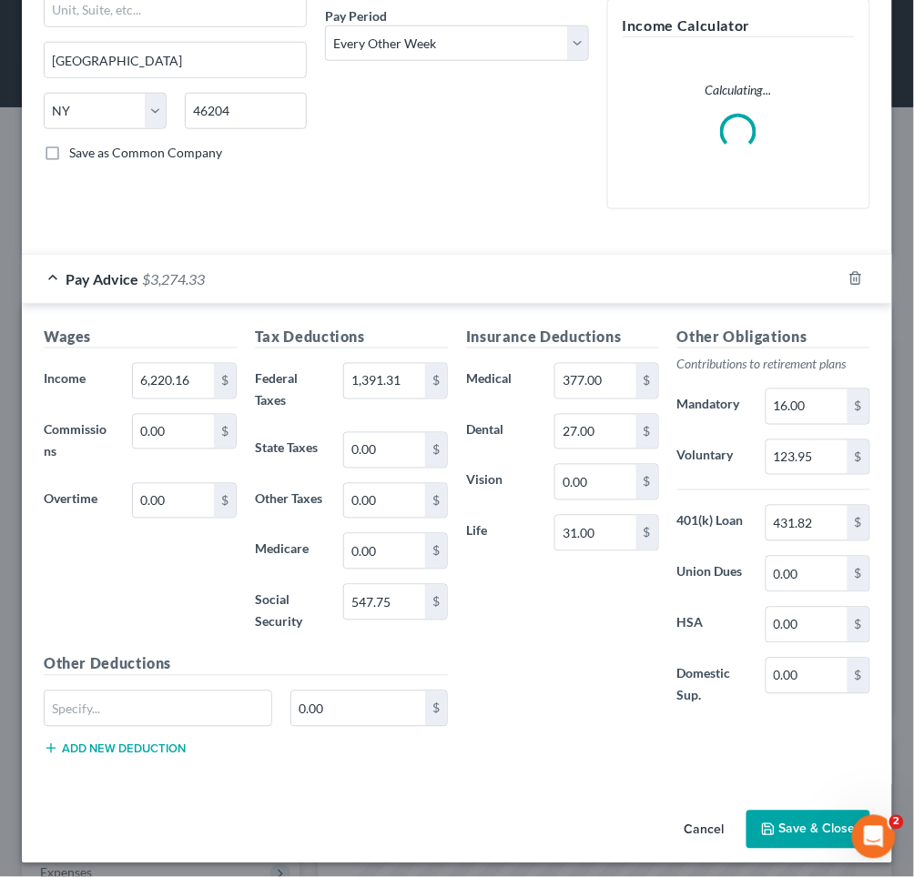
scroll to position [282, 0]
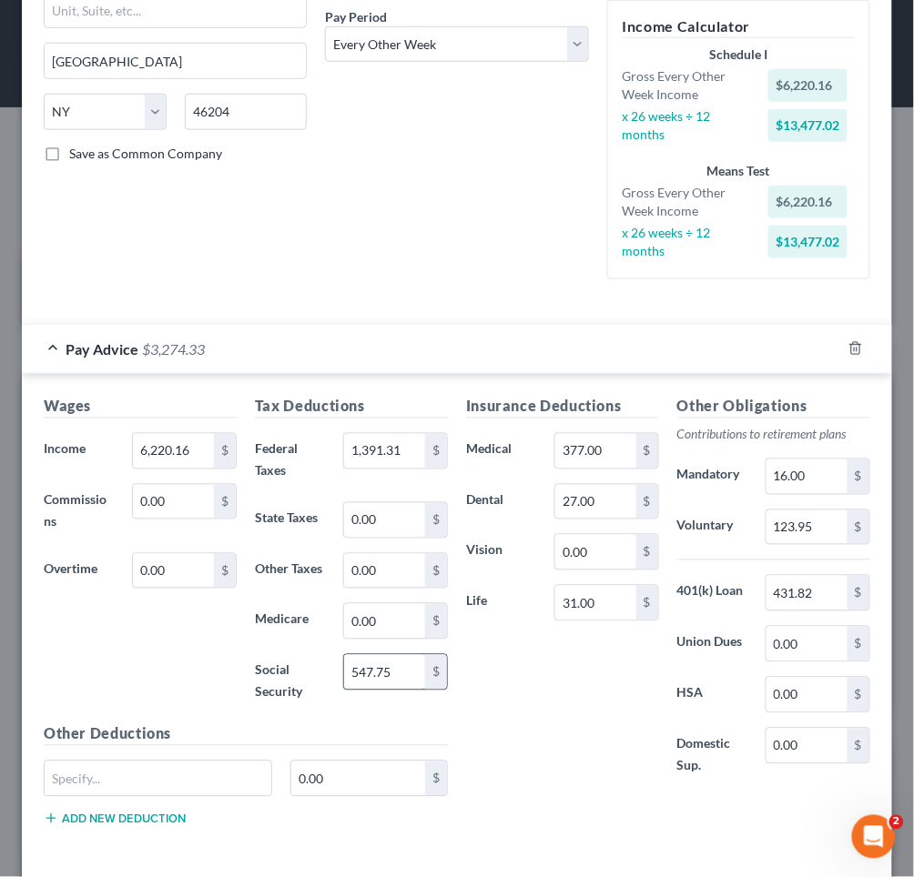
click at [357, 655] on input "547.75" at bounding box center [384, 672] width 81 height 35
type input "507.75"
click at [562, 699] on div "Insurance Deductions Medical 377.00 $ Dental 27.00 $ Vision 0.00 $ Life 31.00 $" at bounding box center [562, 596] width 211 height 401
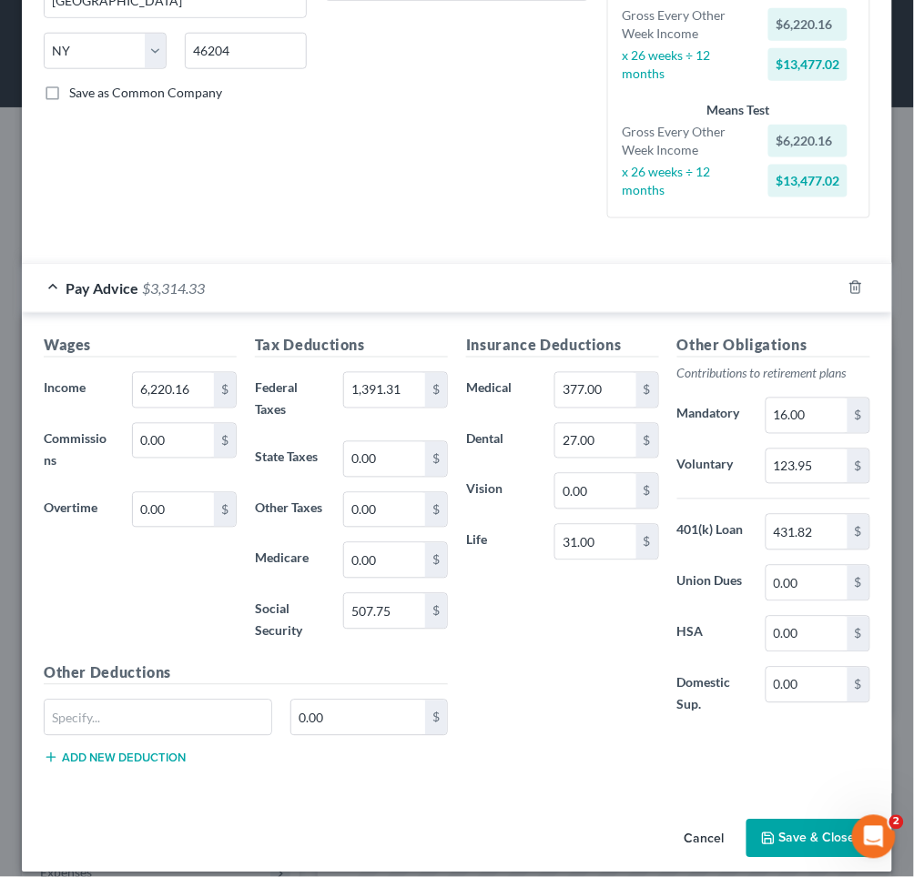
scroll to position [342, 0]
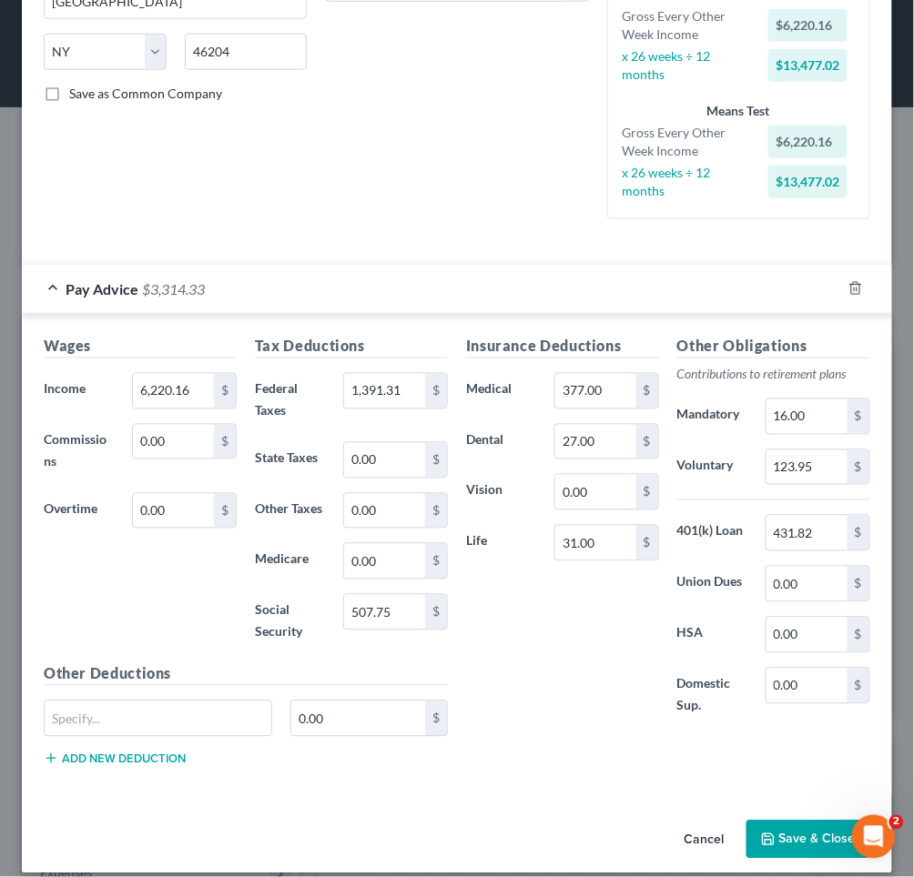
click at [789, 821] on button "Save & Close" at bounding box center [808, 840] width 124 height 38
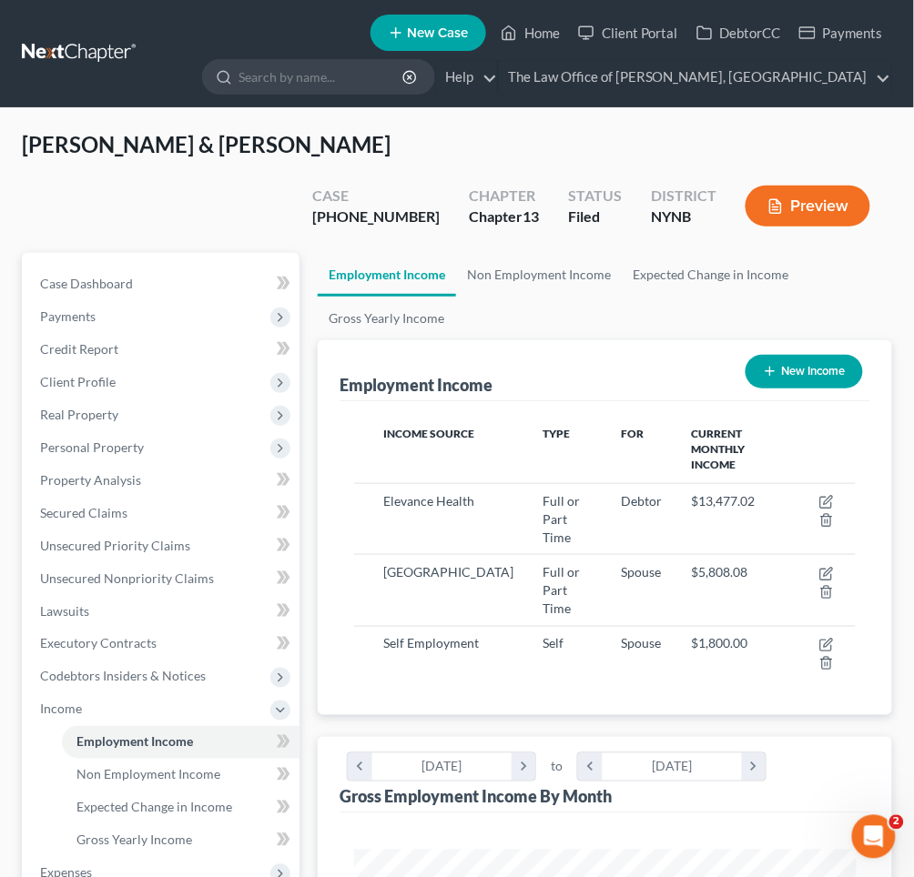
click at [810, 186] on button "Preview" at bounding box center [807, 206] width 125 height 41
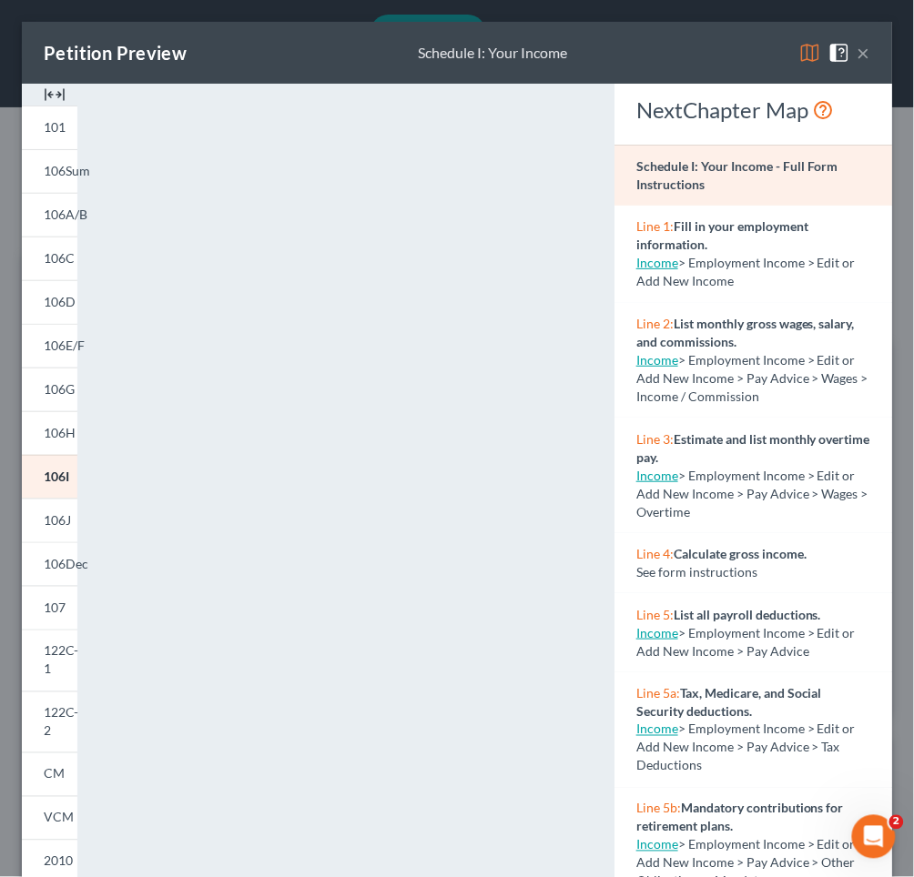
click at [866, 47] on button "×" at bounding box center [863, 53] width 13 height 22
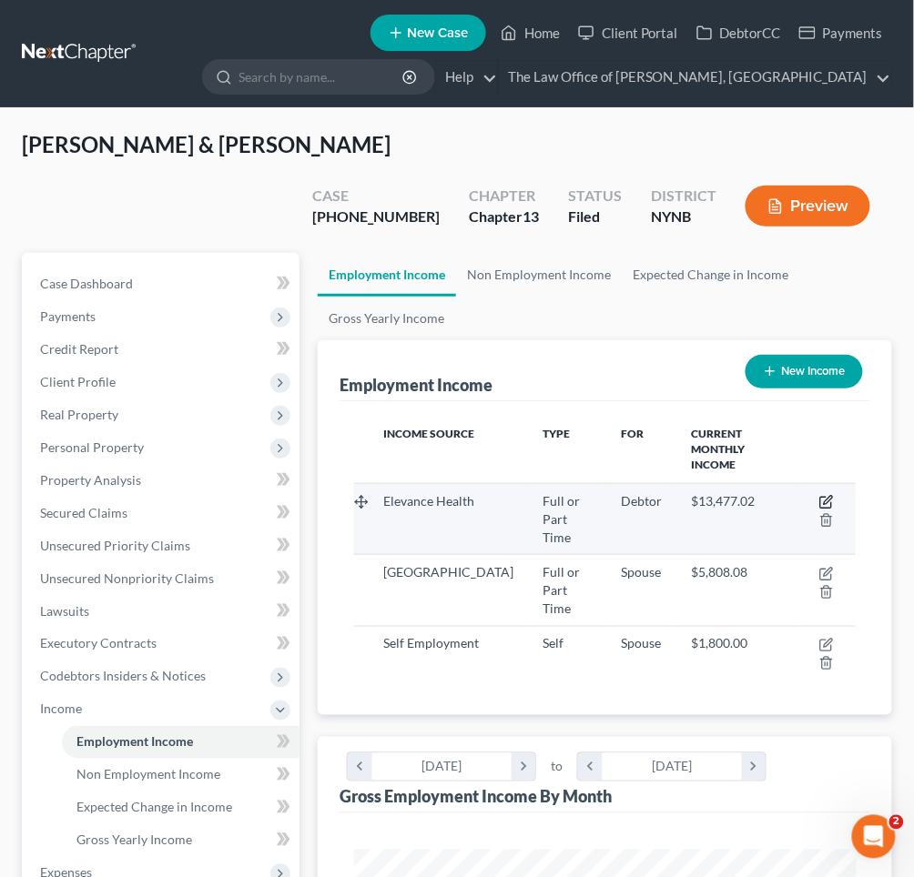
click at [828, 496] on icon "button" at bounding box center [828, 500] width 8 height 8
select select "0"
select select "35"
select select "2"
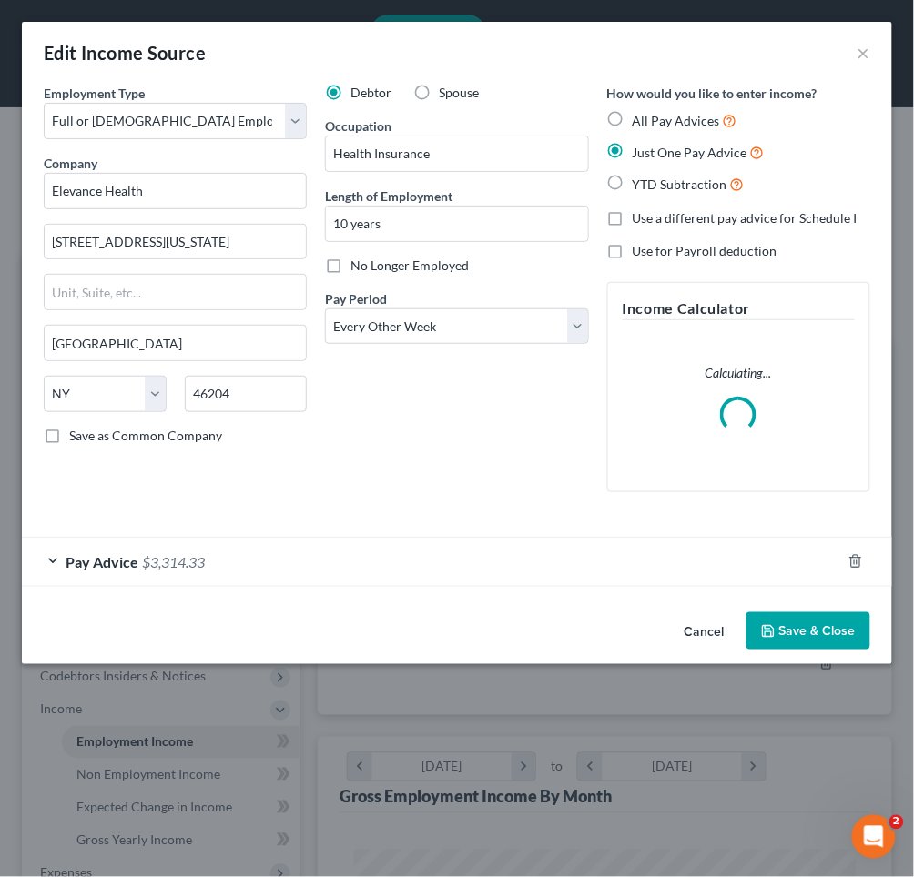
click at [537, 555] on div "Pay Advice $3,314.33" at bounding box center [431, 562] width 819 height 48
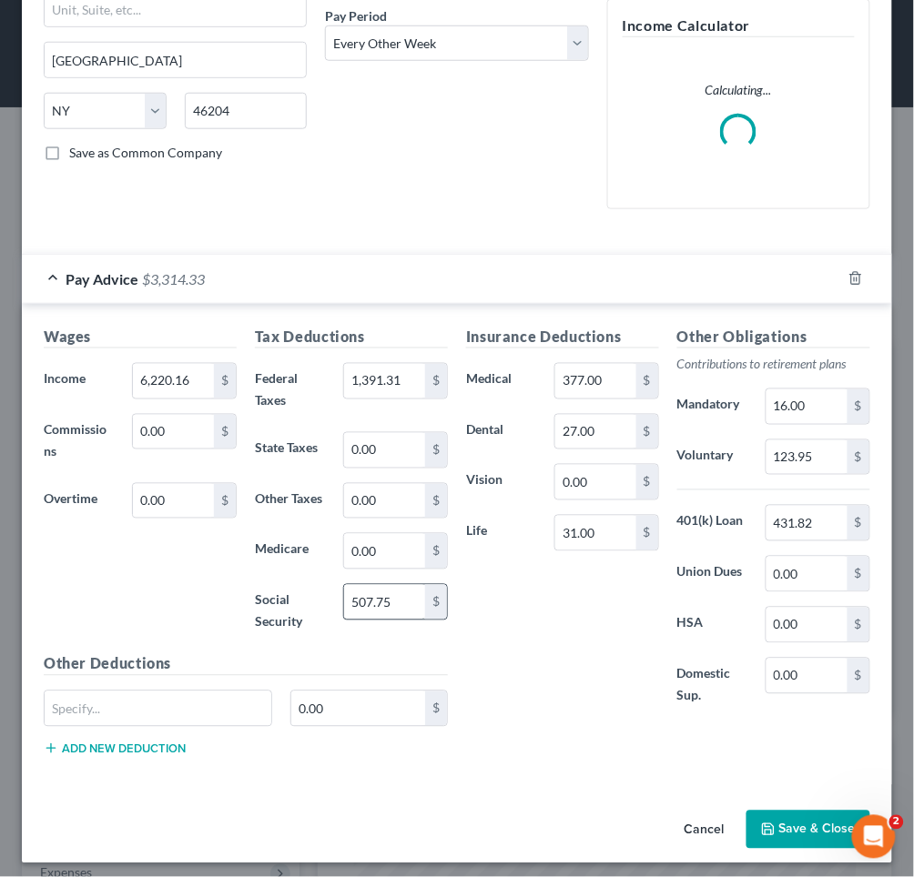
scroll to position [282, 0]
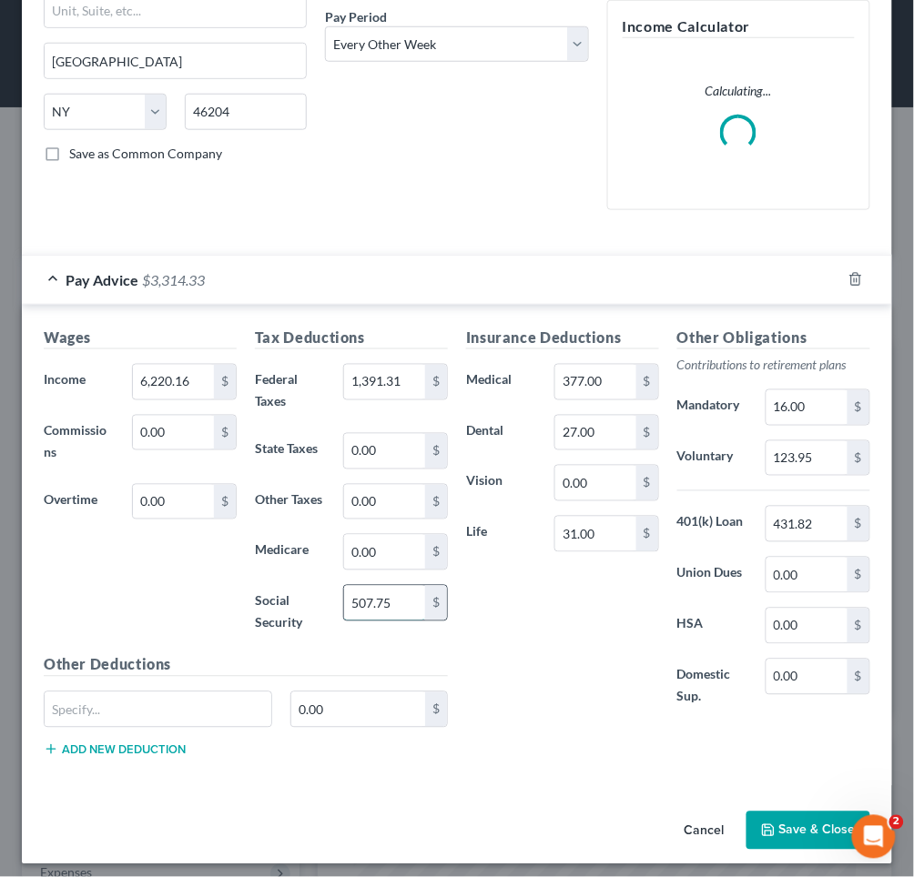
click at [356, 596] on input "507.75" at bounding box center [384, 603] width 81 height 35
type input "207.75"
click at [789, 815] on button "Save & Close" at bounding box center [808, 831] width 124 height 38
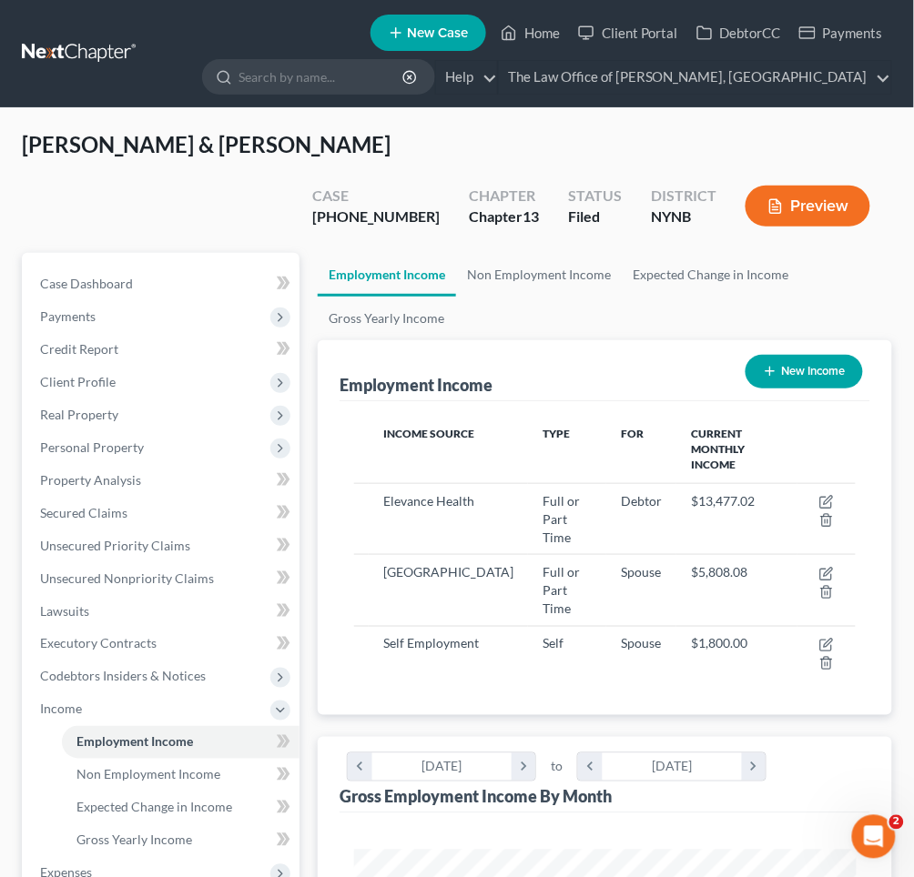
click at [779, 186] on button "Preview" at bounding box center [807, 206] width 125 height 41
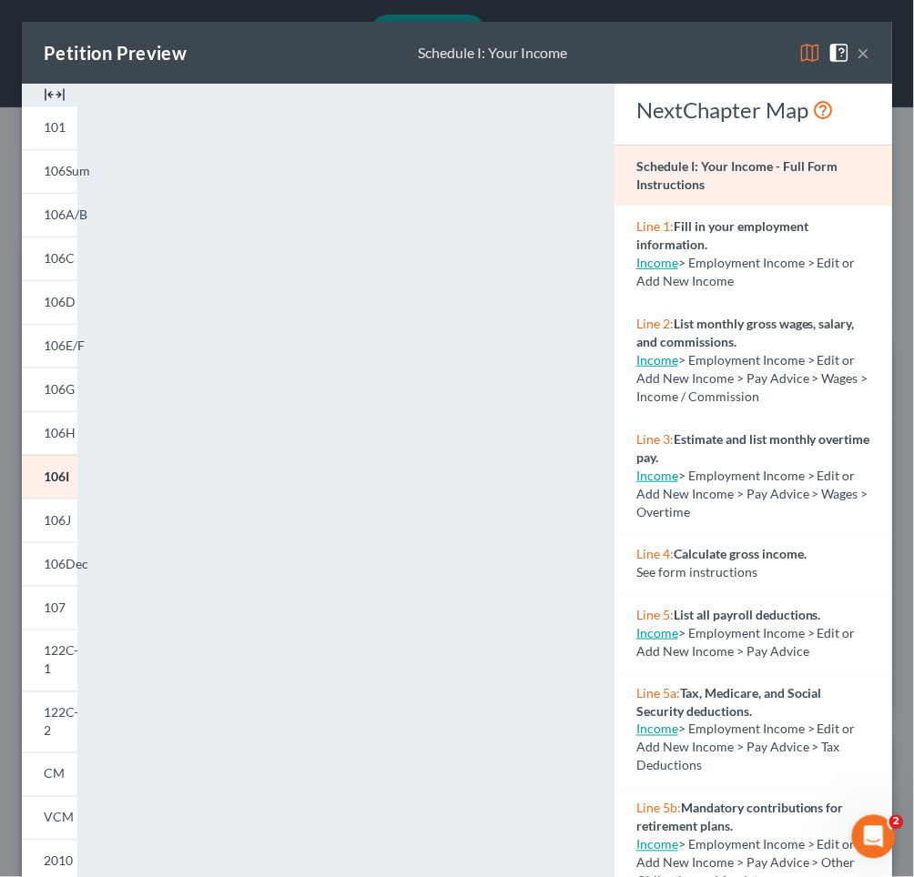
click at [866, 62] on button "×" at bounding box center [863, 53] width 13 height 22
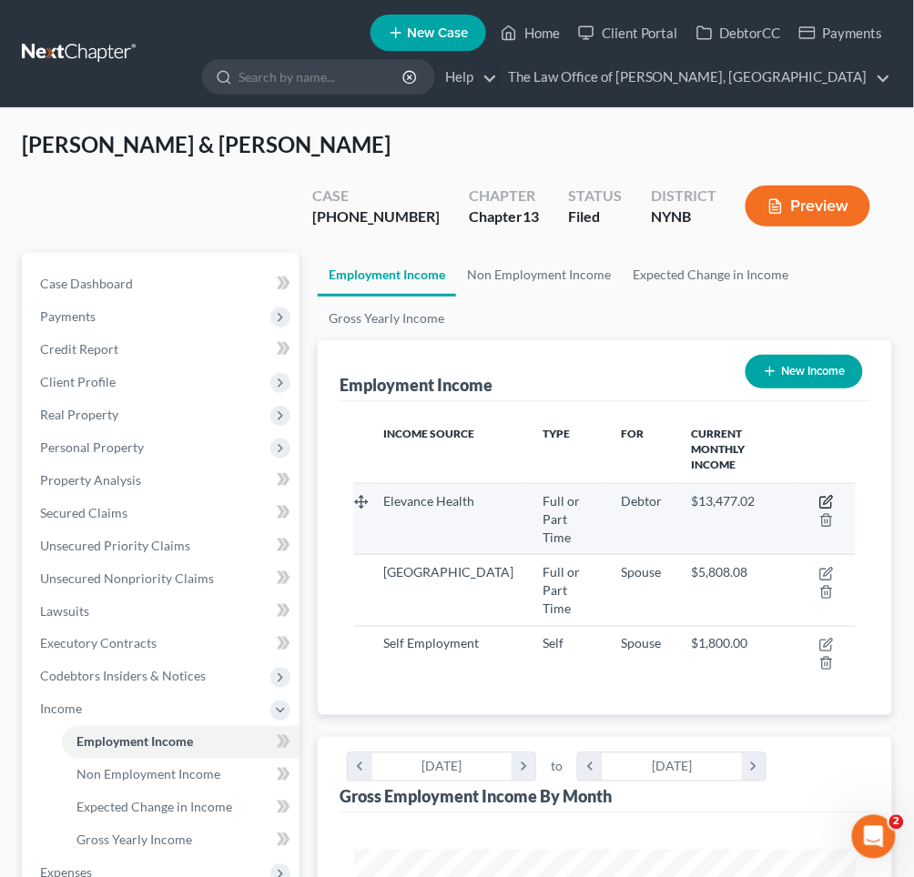
click at [828, 495] on icon "button" at bounding box center [826, 502] width 15 height 15
select select "0"
select select "35"
select select "2"
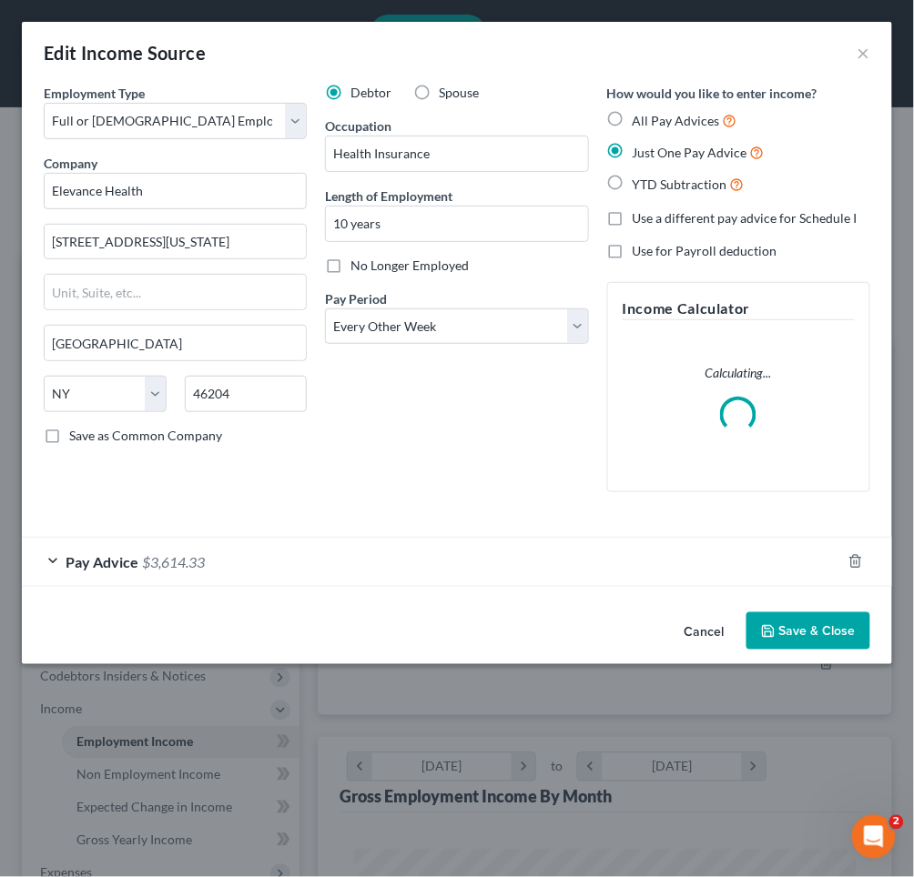
click at [469, 555] on div "Pay Advice $3,614.33" at bounding box center [431, 562] width 819 height 48
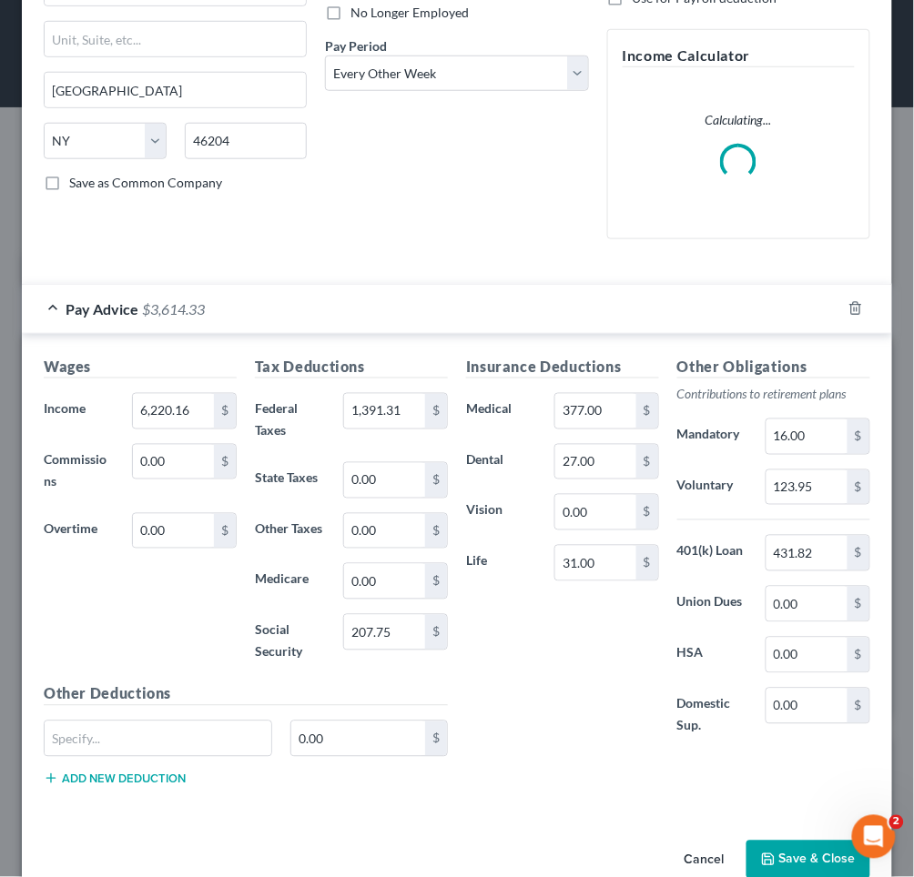
scroll to position [255, 0]
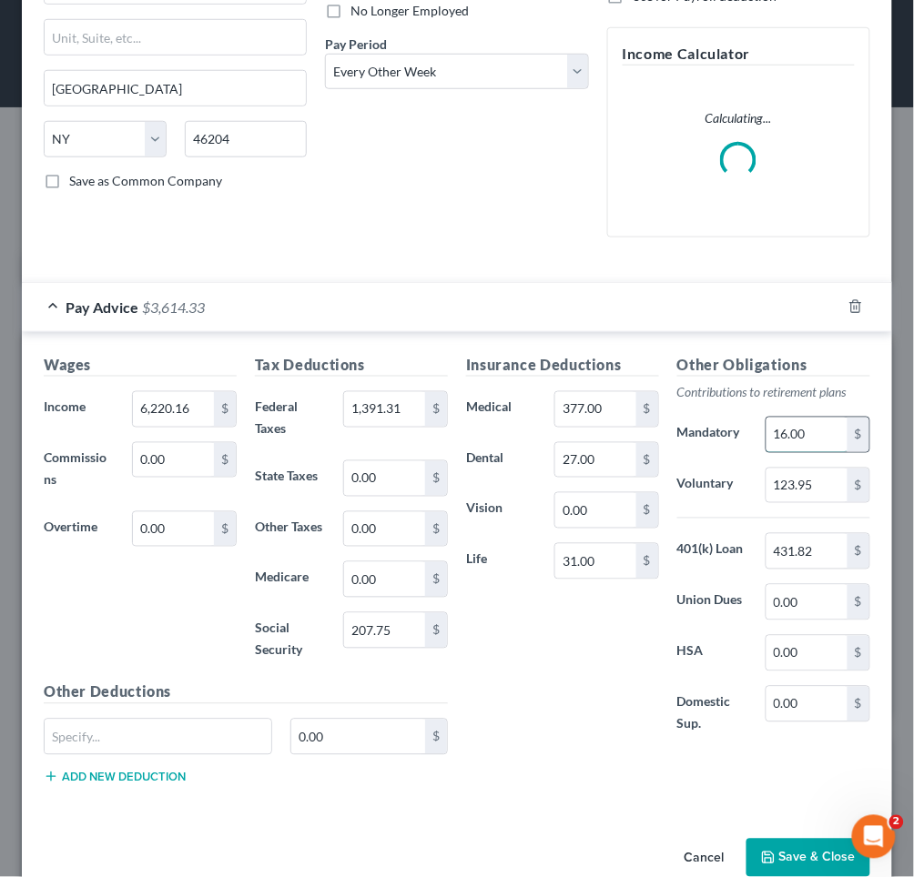
click at [784, 430] on input "16.00" at bounding box center [806, 435] width 81 height 35
type input "0"
click at [569, 676] on div "Insurance Deductions Medical 377.00 $ Dental 27.00 $ Vision 0.00 $ Life 31.00 $" at bounding box center [562, 554] width 211 height 401
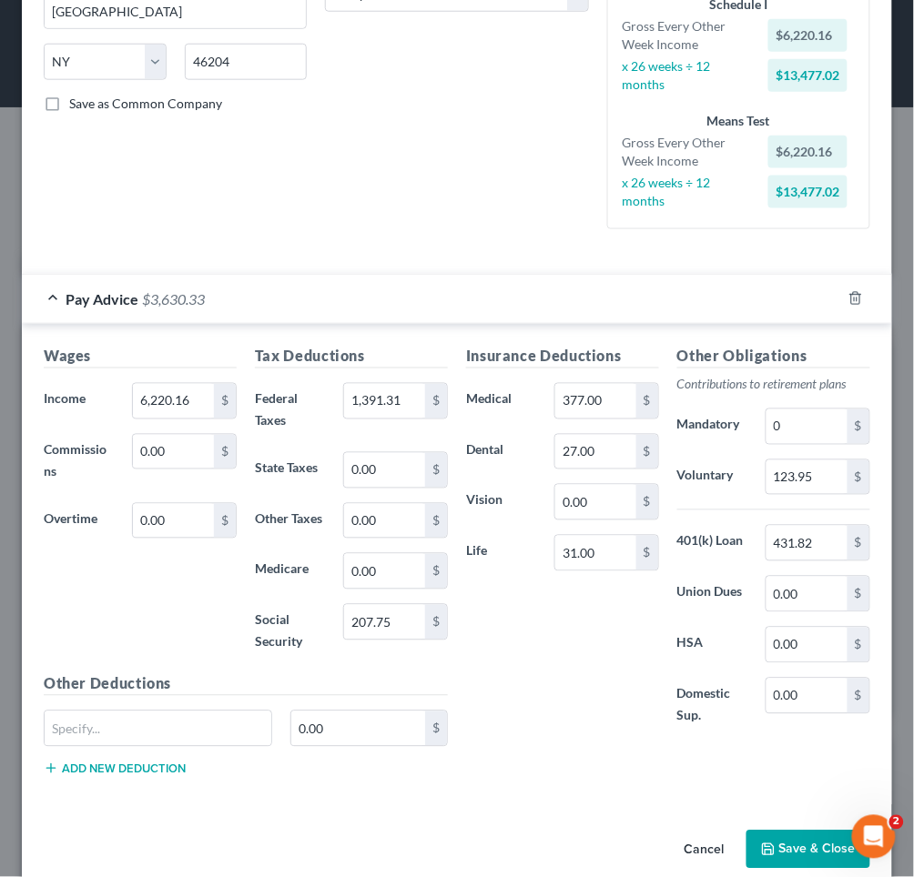
scroll to position [337, 0]
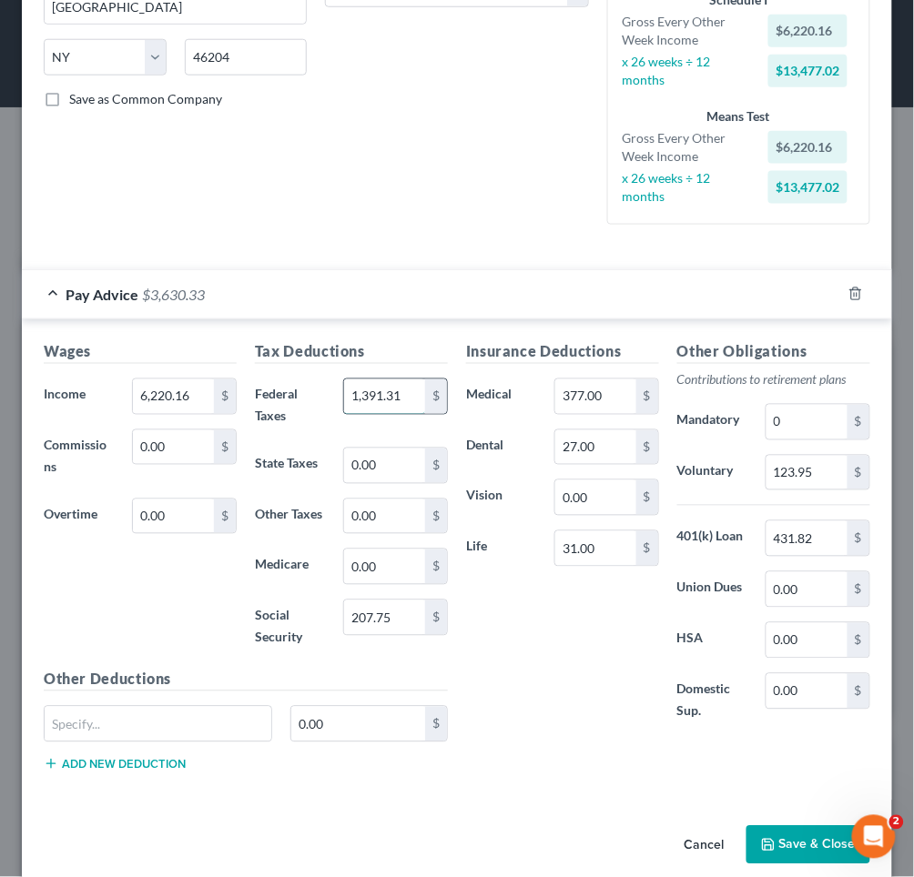
click at [357, 380] on input "1,391.31" at bounding box center [384, 397] width 81 height 35
type input "1,190"
click at [487, 671] on div "Insurance Deductions Medical 377.00 $ Dental 27.00 $ Vision 0.00 $ Life 31.00 $" at bounding box center [562, 541] width 211 height 401
click at [800, 838] on button "Save & Close" at bounding box center [808, 846] width 124 height 38
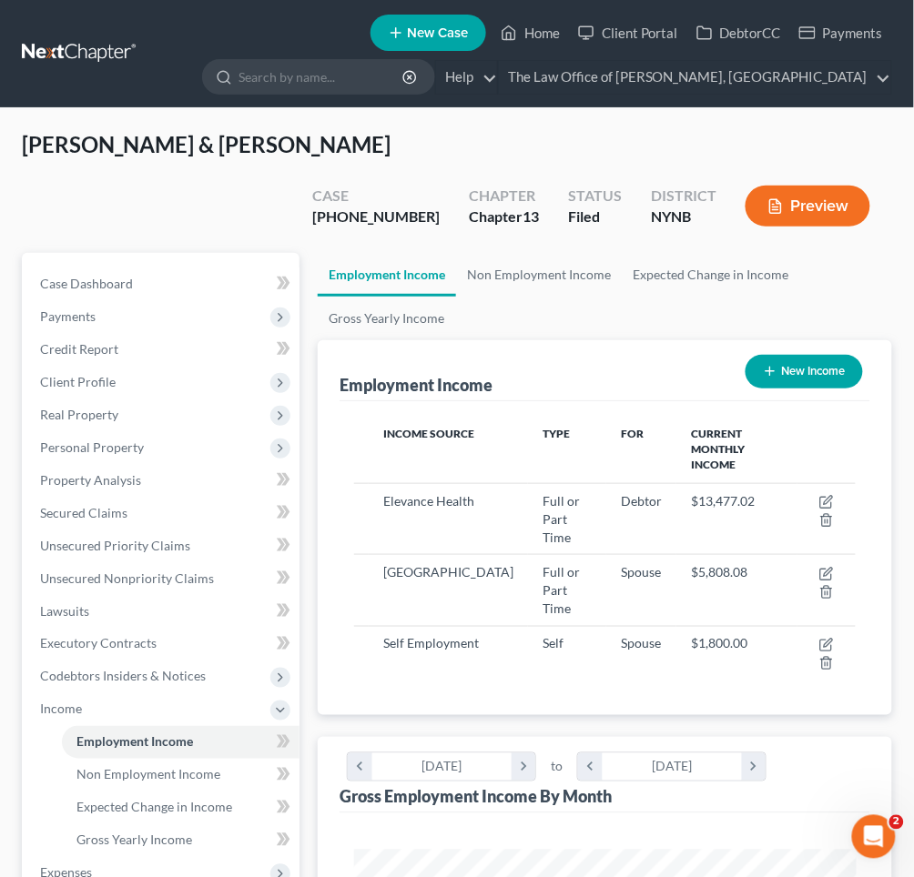
click at [822, 186] on button "Preview" at bounding box center [807, 206] width 125 height 41
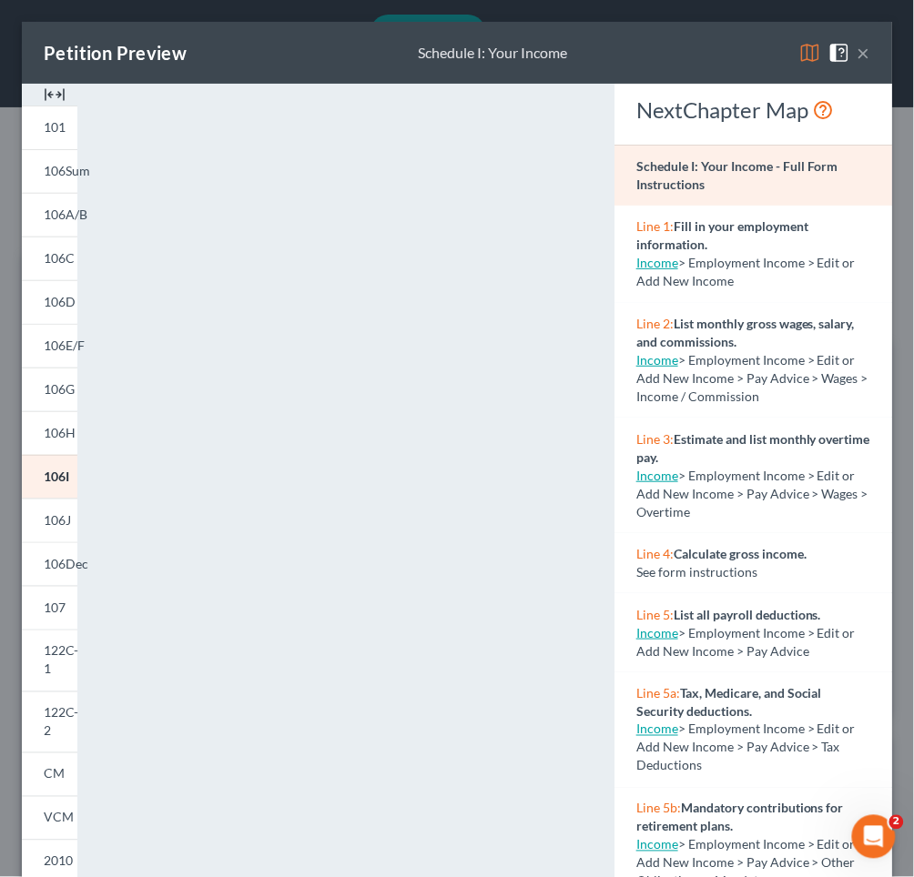
click at [871, 57] on div "Petition Preview Schedule I: Your Income ×" at bounding box center [457, 53] width 870 height 62
click at [869, 56] on button "×" at bounding box center [863, 53] width 13 height 22
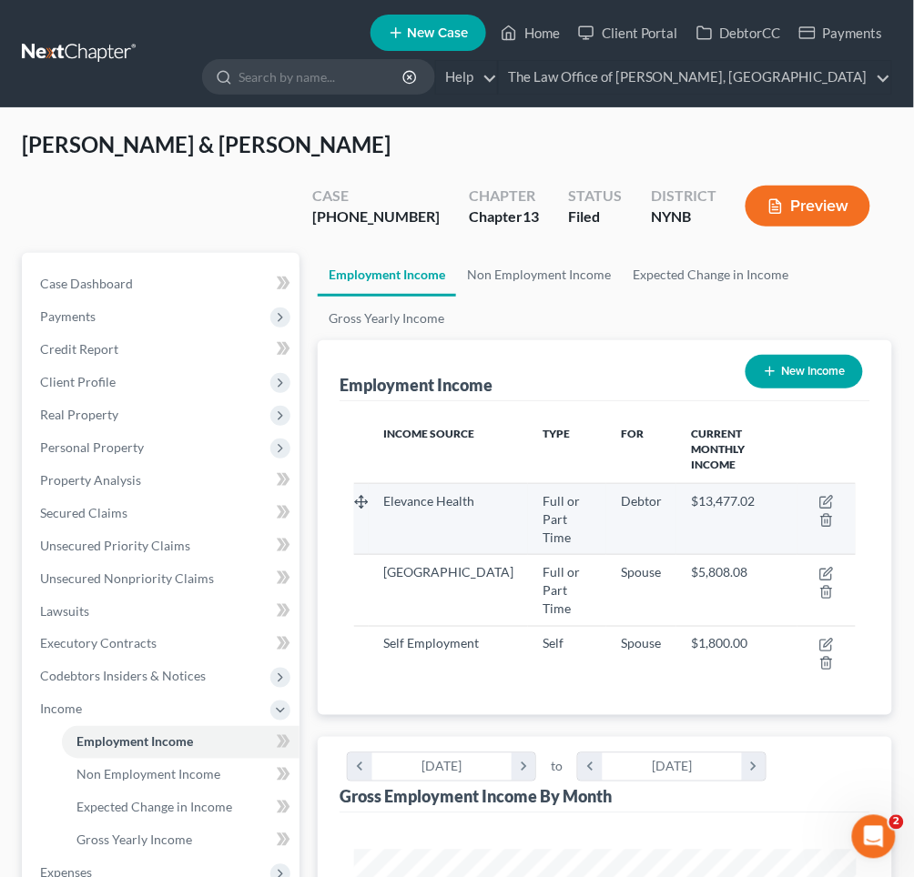
click at [827, 484] on td at bounding box center [826, 519] width 58 height 71
click at [827, 495] on icon "button" at bounding box center [826, 502] width 15 height 15
select select "0"
select select "35"
select select "2"
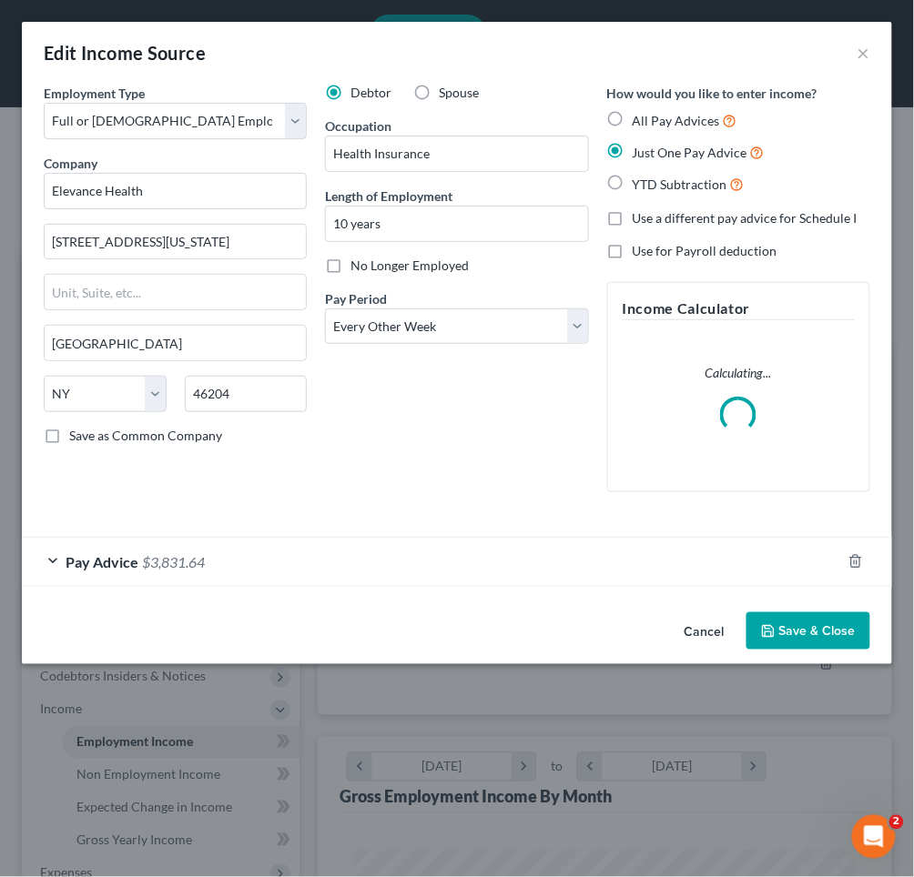
click at [232, 549] on div "Pay Advice $3,831.64" at bounding box center [431, 562] width 819 height 48
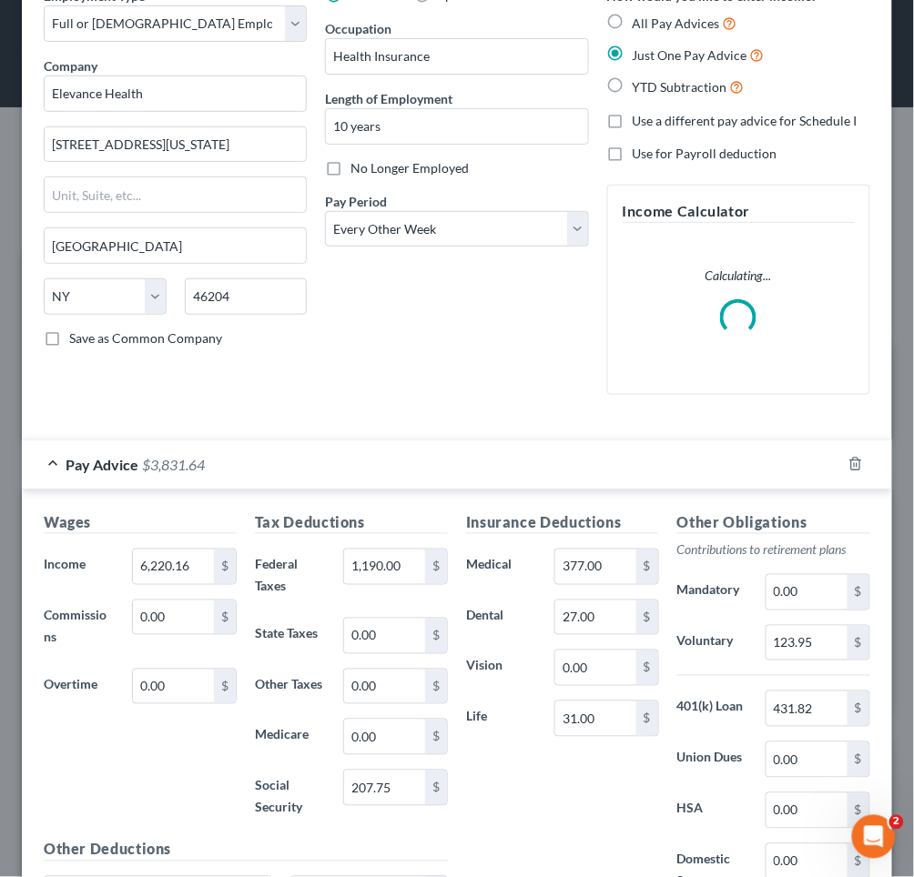
scroll to position [100, 0]
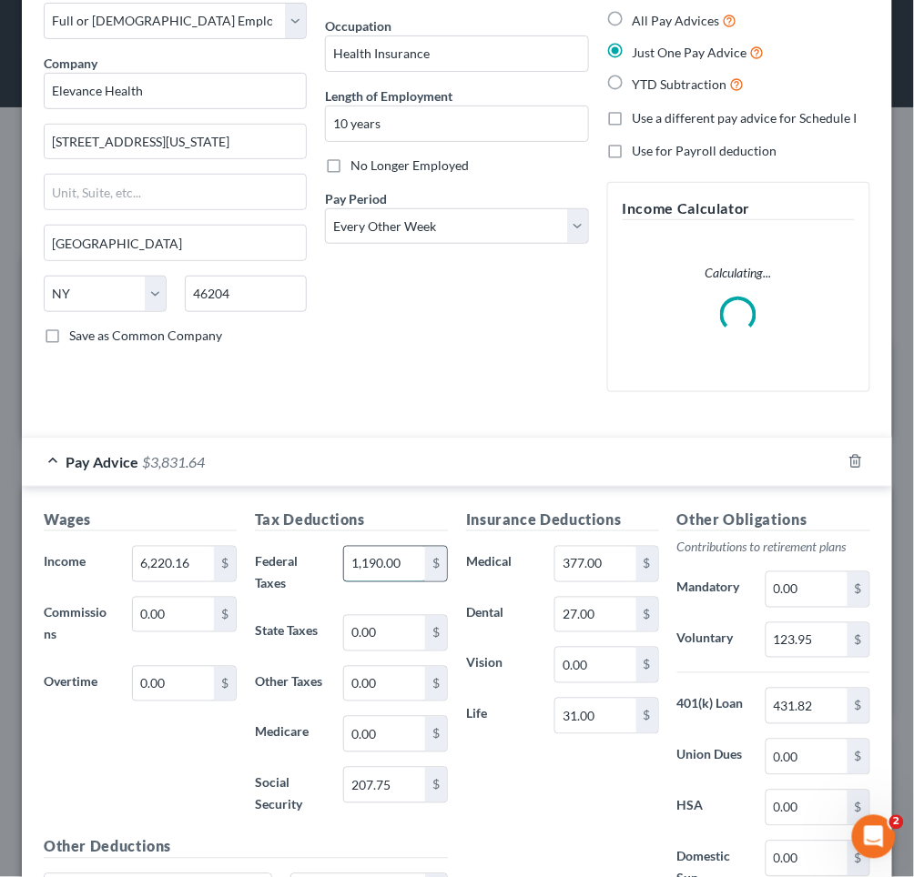
click at [385, 557] on input "1,190.00" at bounding box center [384, 564] width 81 height 35
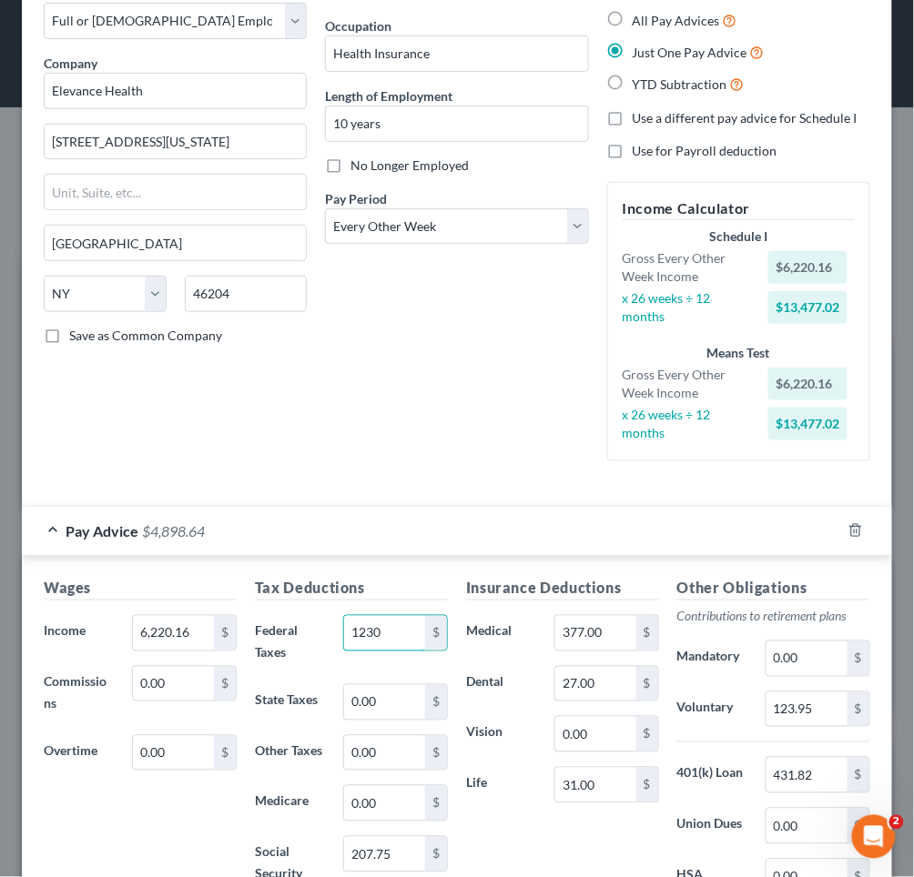
type input "1,230"
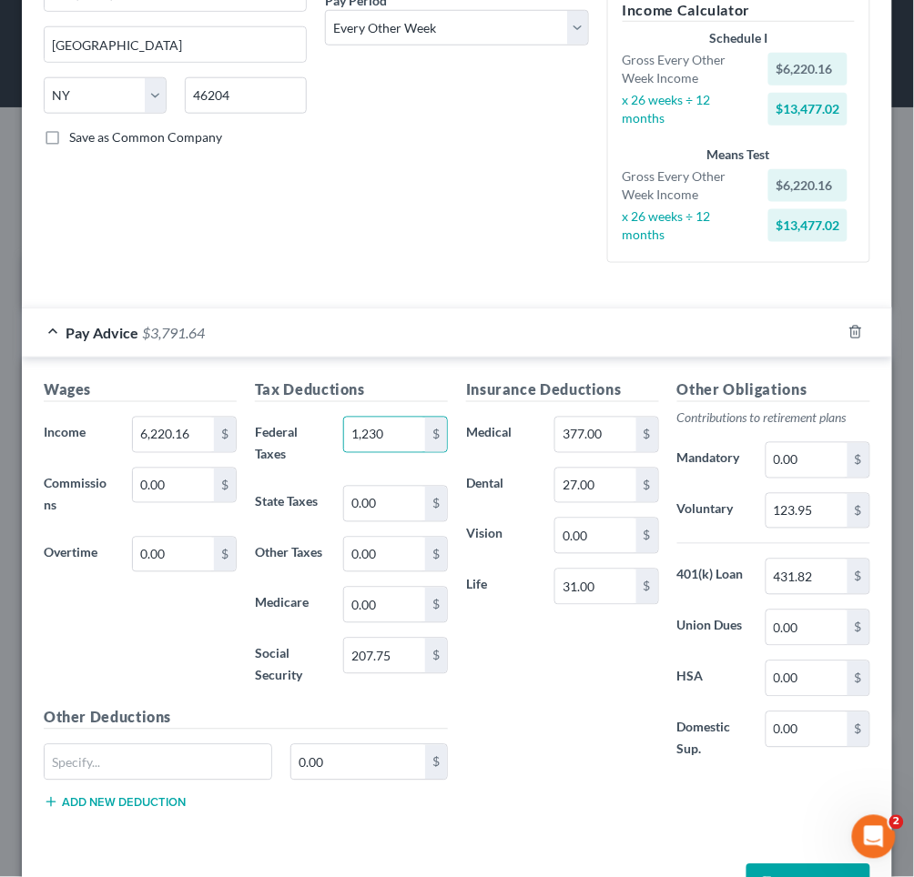
click at [786, 865] on button "Save & Close" at bounding box center [808, 884] width 124 height 38
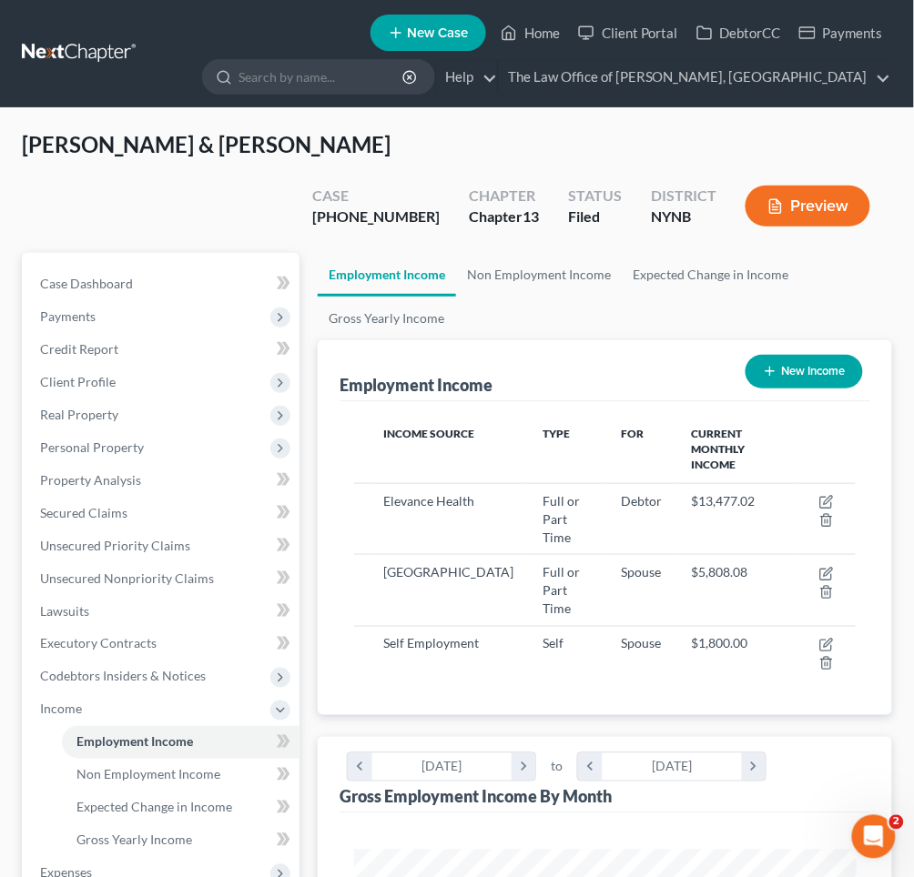
click at [840, 186] on button "Preview" at bounding box center [807, 206] width 125 height 41
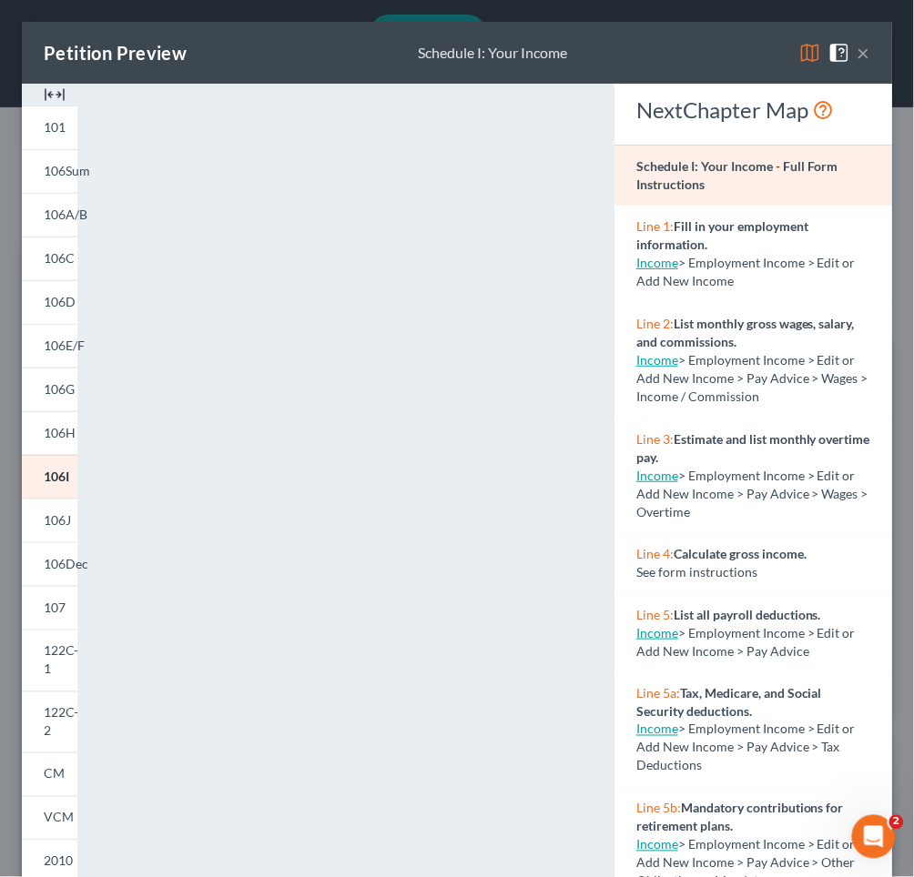
click at [862, 51] on button "×" at bounding box center [863, 53] width 13 height 22
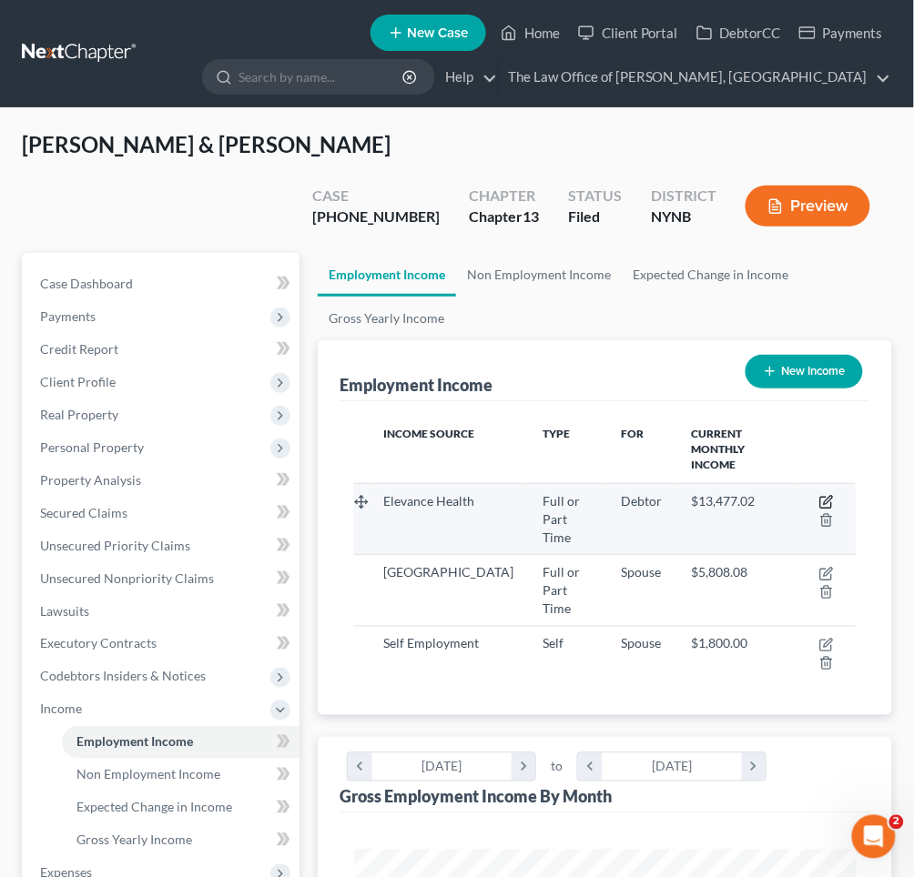
click at [830, 495] on icon "button" at bounding box center [826, 502] width 15 height 15
select select "0"
select select "35"
select select "2"
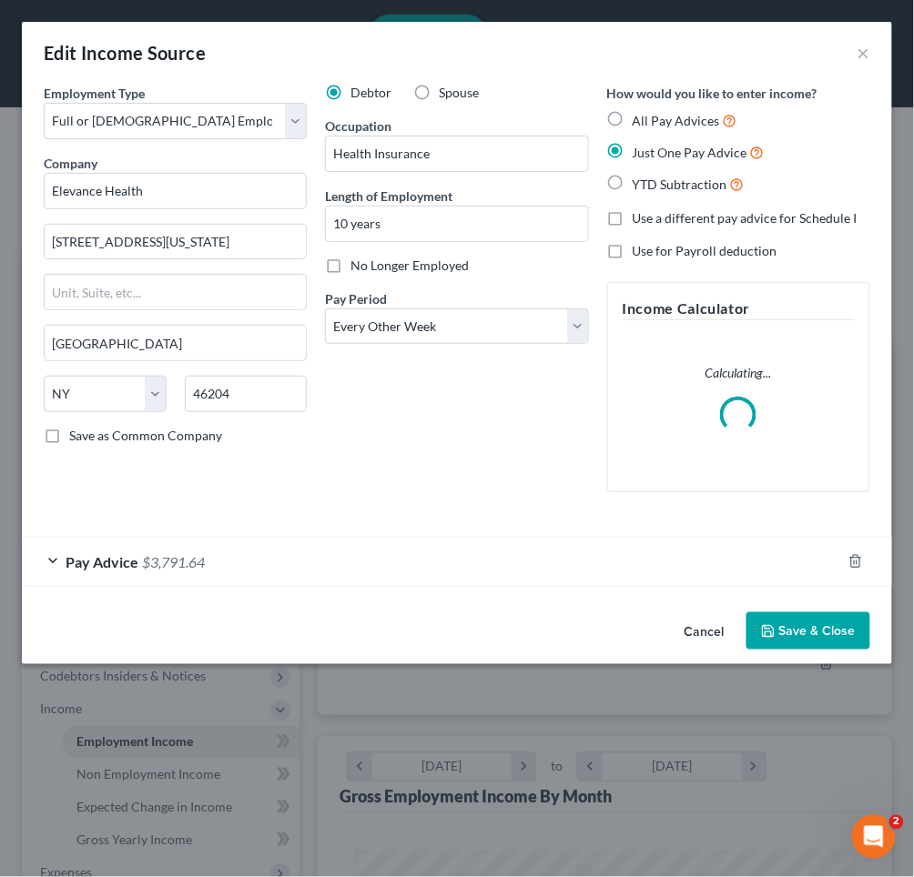
click at [270, 566] on div "Pay Advice $3,791.64" at bounding box center [431, 562] width 819 height 48
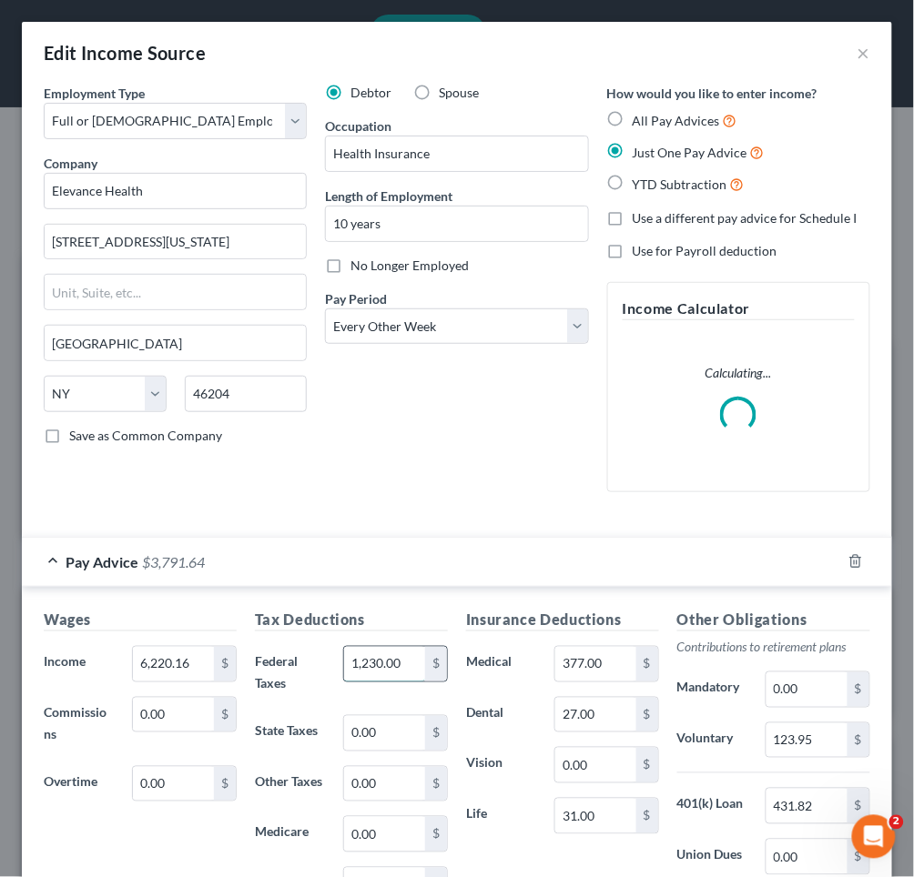
click at [395, 664] on input "1,230.00" at bounding box center [384, 664] width 81 height 35
type input "1,250"
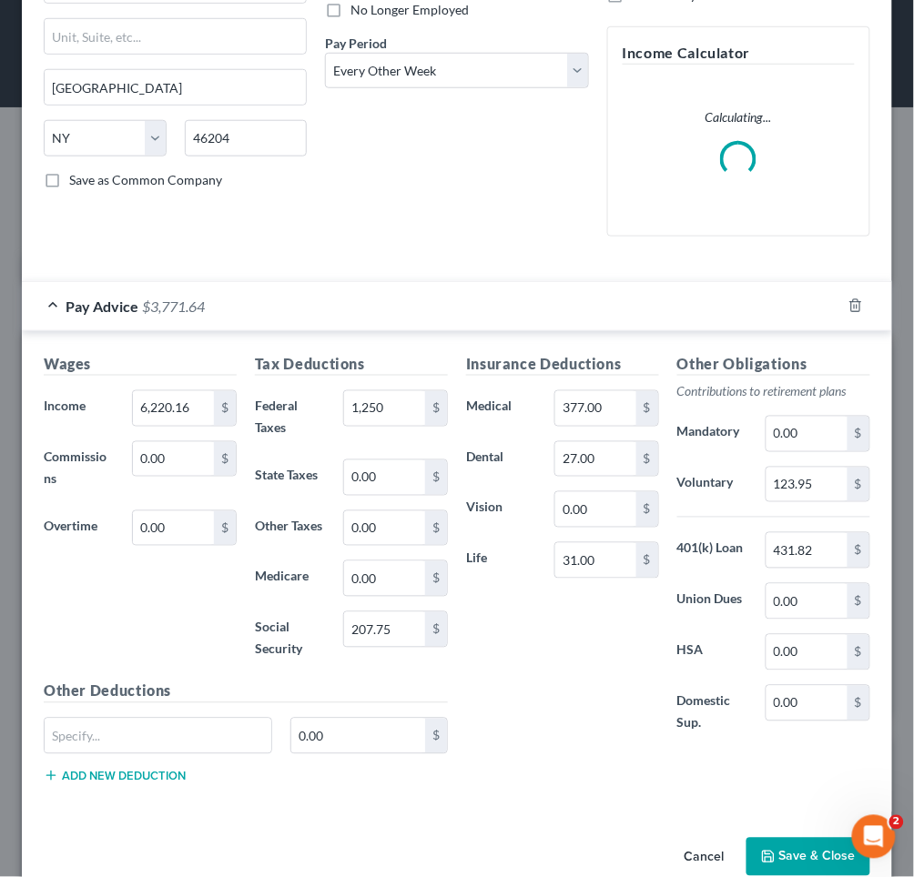
click at [802, 847] on button "Save & Close" at bounding box center [808, 857] width 124 height 38
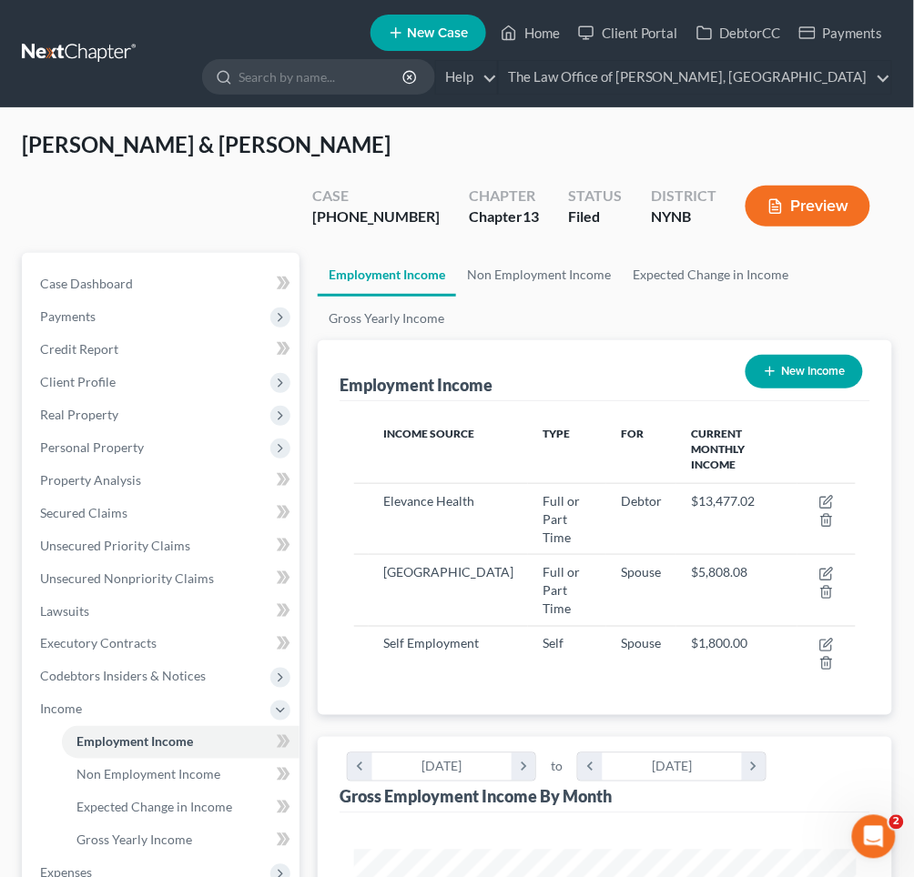
click at [798, 186] on button "Preview" at bounding box center [807, 206] width 125 height 41
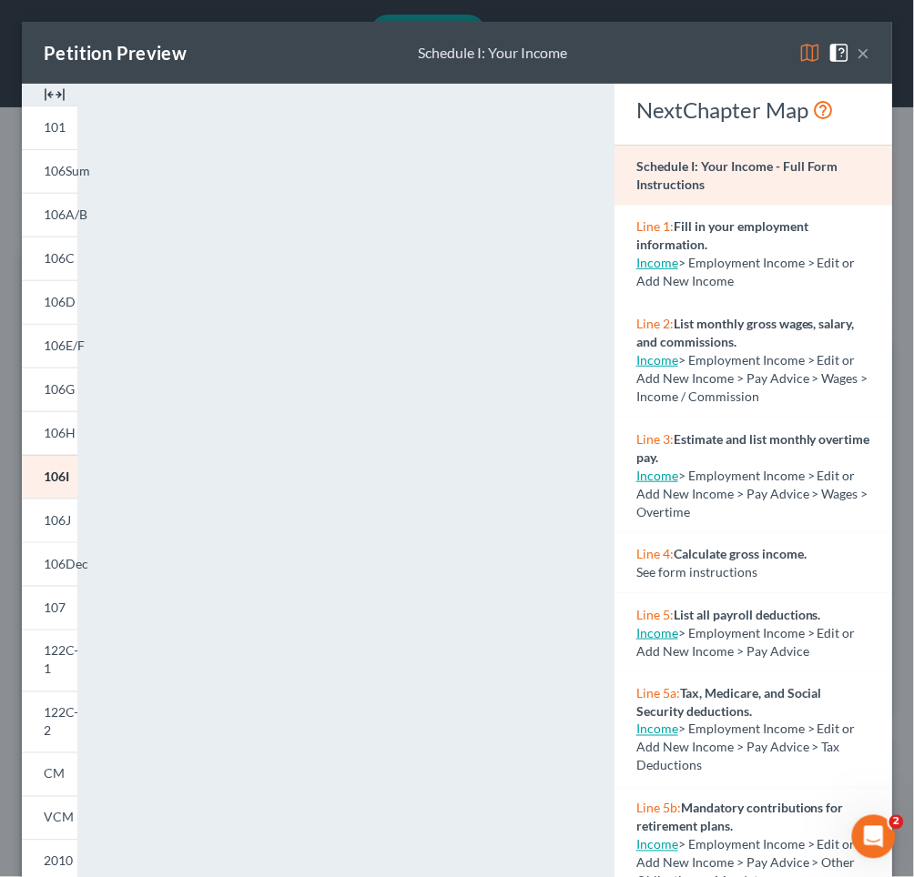
click at [864, 58] on button "×" at bounding box center [863, 53] width 13 height 22
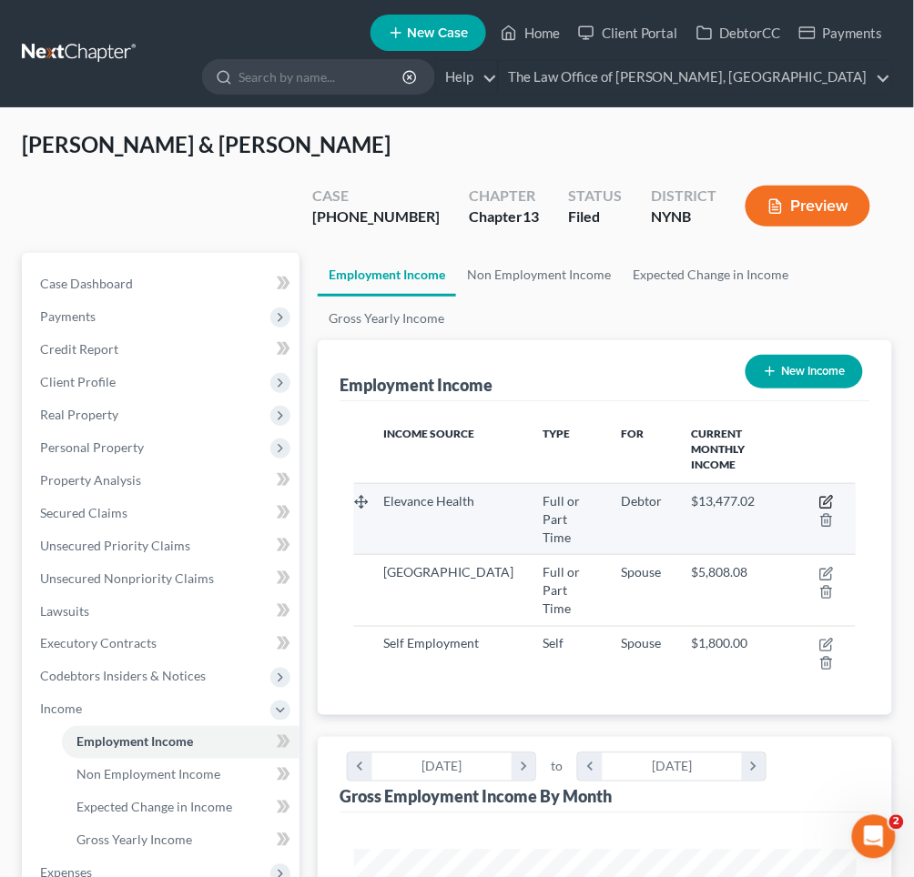
click at [827, 495] on icon "button" at bounding box center [826, 502] width 15 height 15
select select "0"
select select "35"
select select "2"
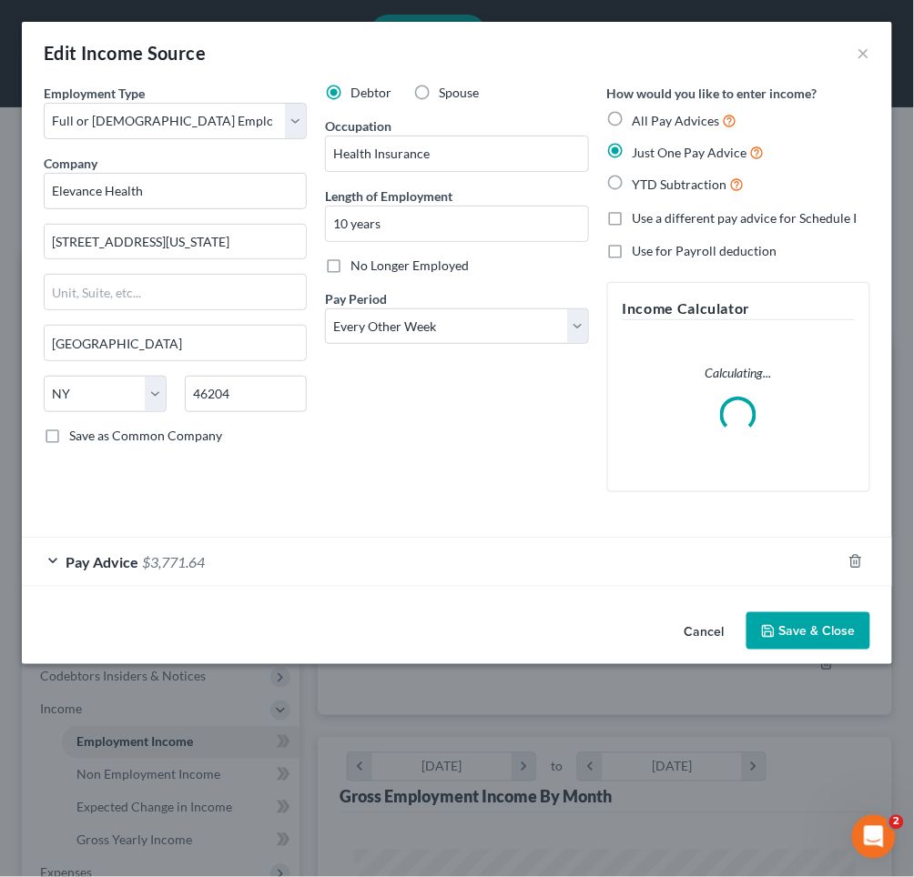
click at [454, 565] on div "Pay Advice $3,771.64" at bounding box center [431, 562] width 819 height 48
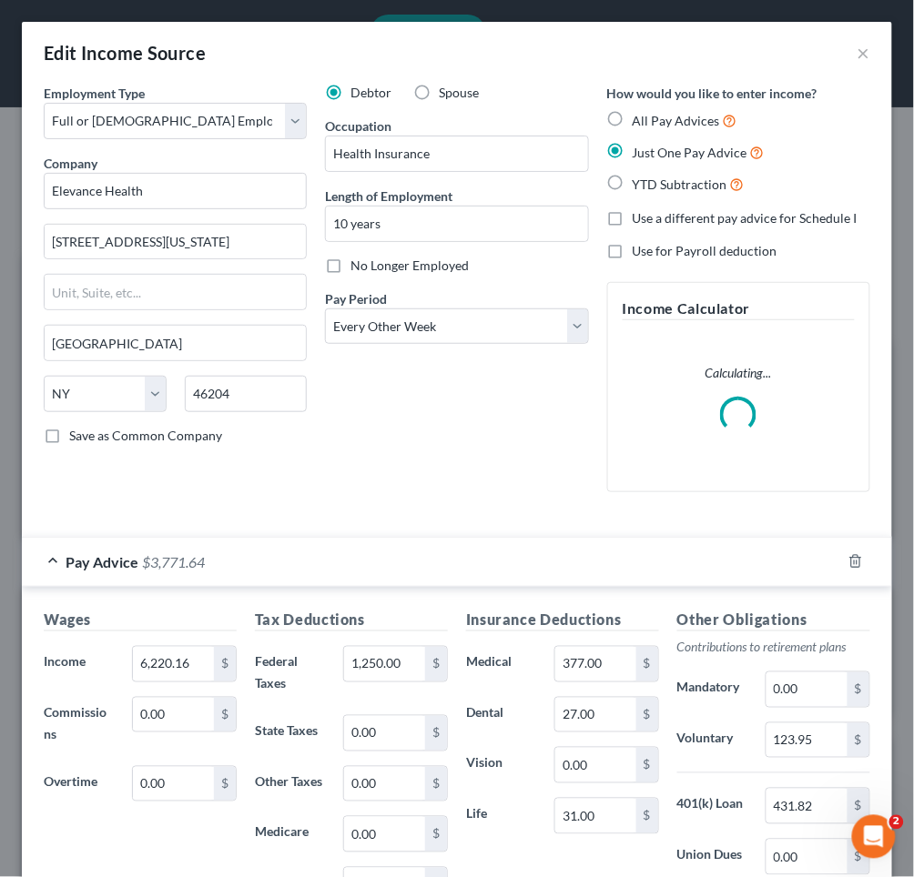
scroll to position [97, 0]
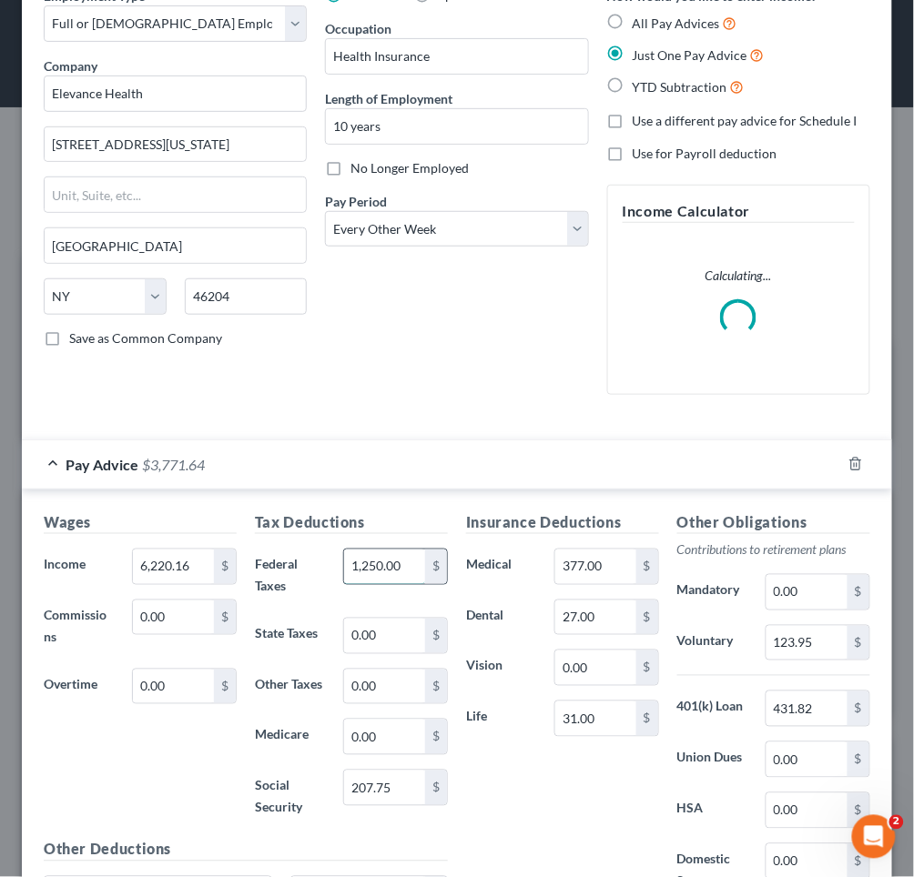
click at [403, 565] on input "1,250.00" at bounding box center [384, 567] width 81 height 35
type input "1,270"
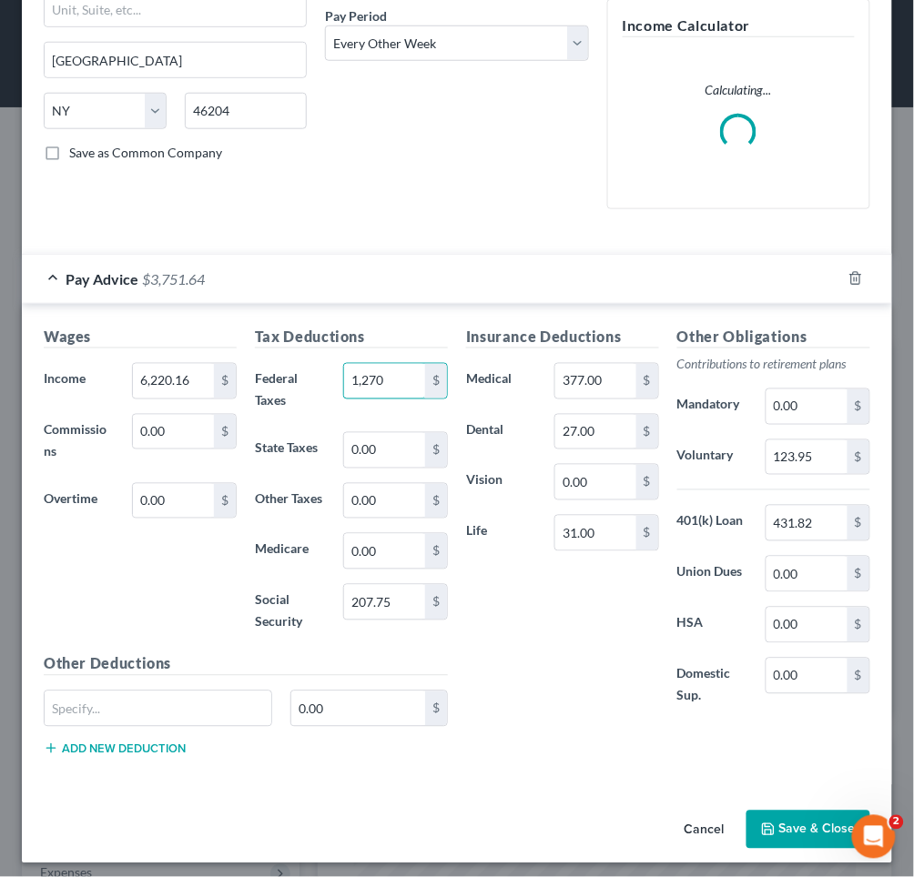
scroll to position [282, 0]
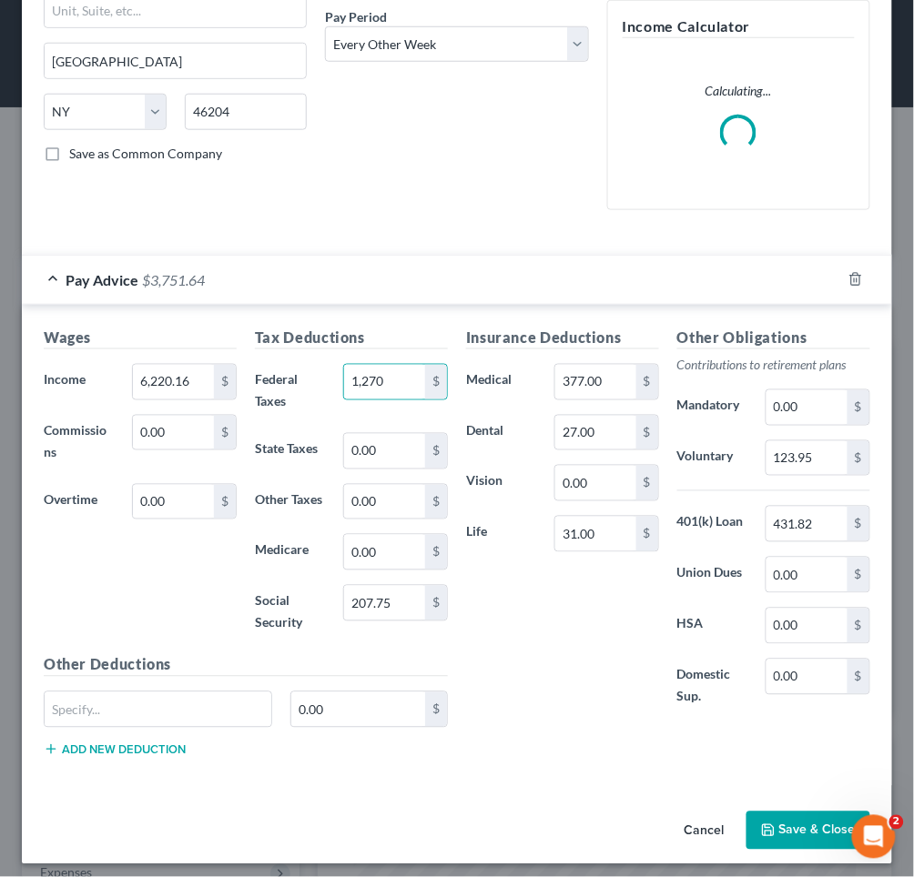
click at [766, 824] on icon "button" at bounding box center [768, 831] width 15 height 15
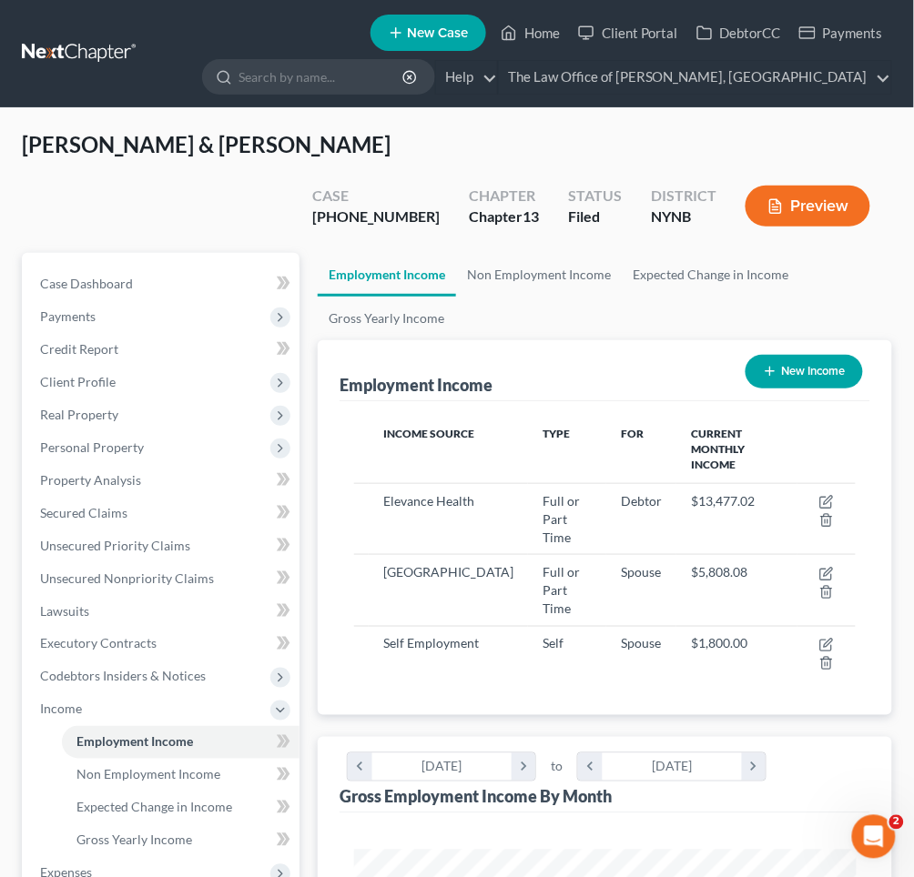
click at [846, 186] on button "Preview" at bounding box center [807, 206] width 125 height 41
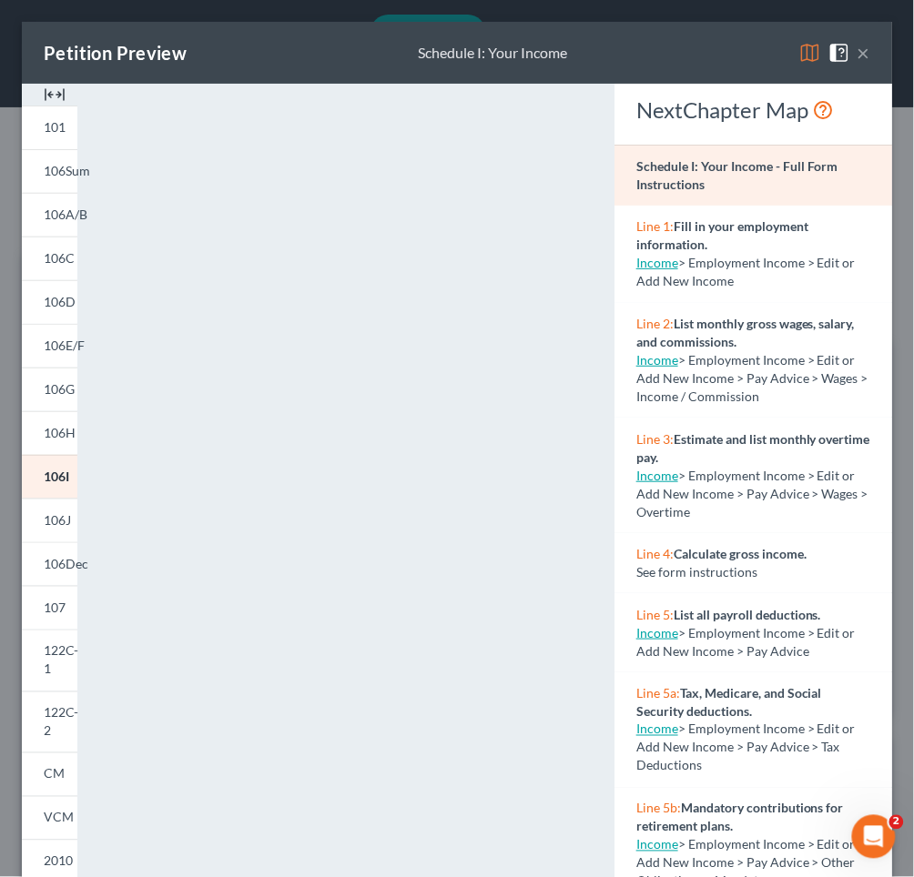
click at [867, 53] on button "×" at bounding box center [863, 53] width 13 height 22
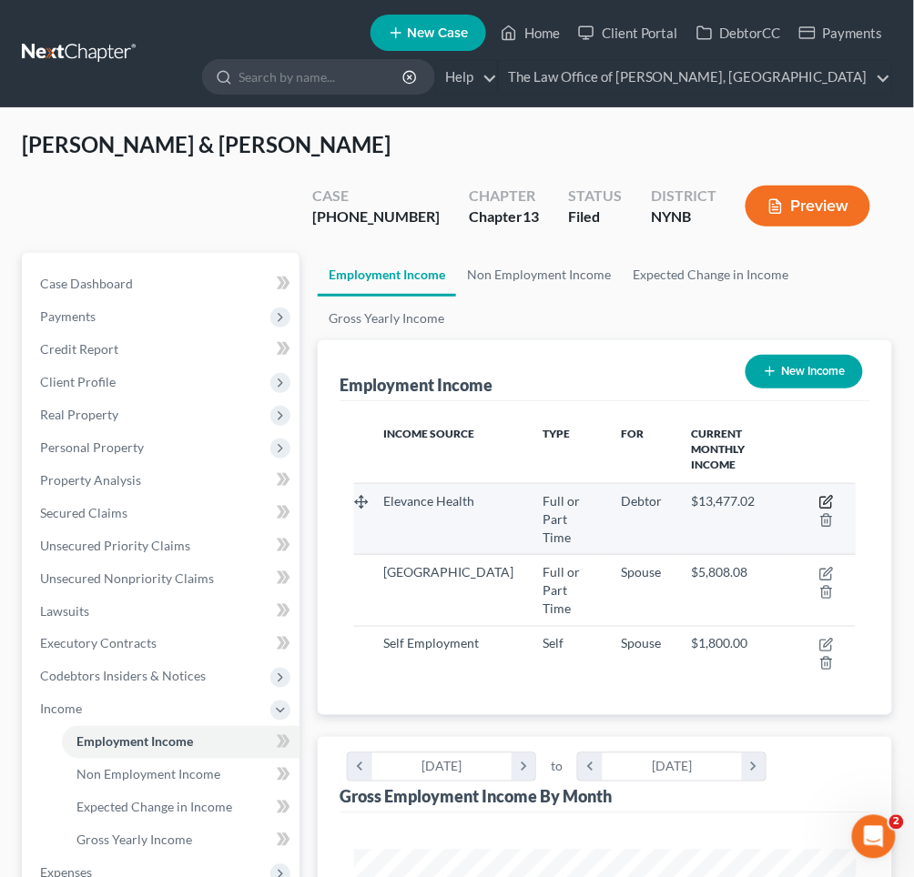
click at [829, 495] on icon "button" at bounding box center [826, 502] width 15 height 15
select select "0"
select select "35"
select select "2"
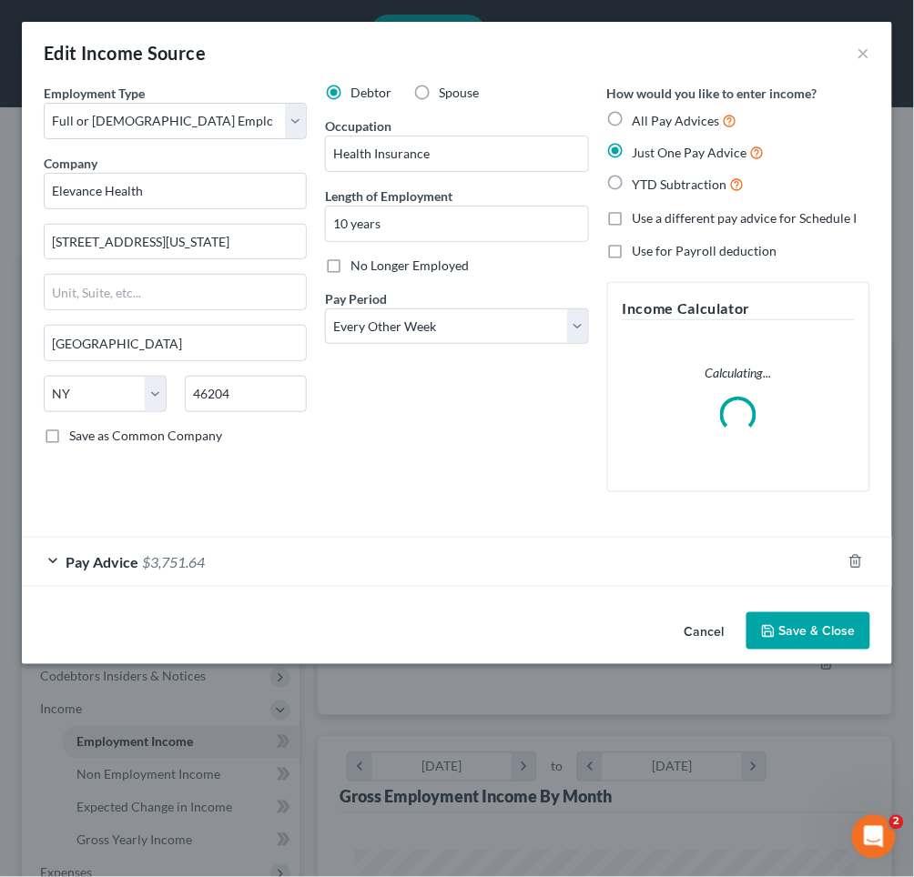
click at [147, 563] on span "$3,751.64" at bounding box center [173, 561] width 63 height 17
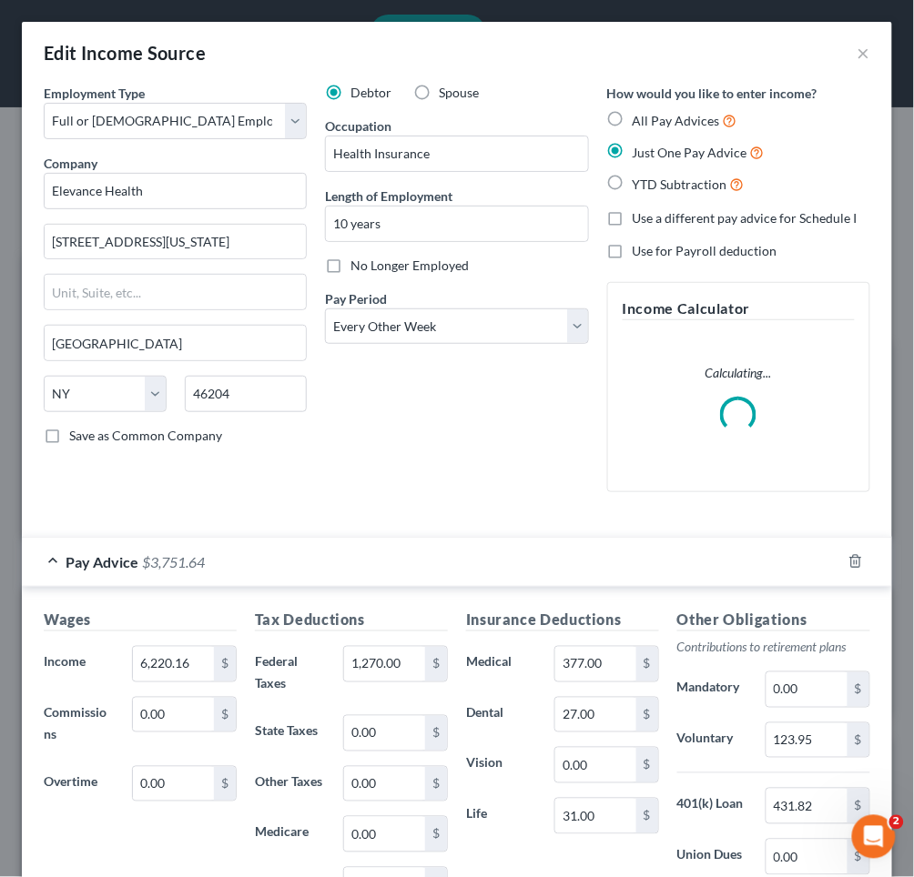
scroll to position [101, 0]
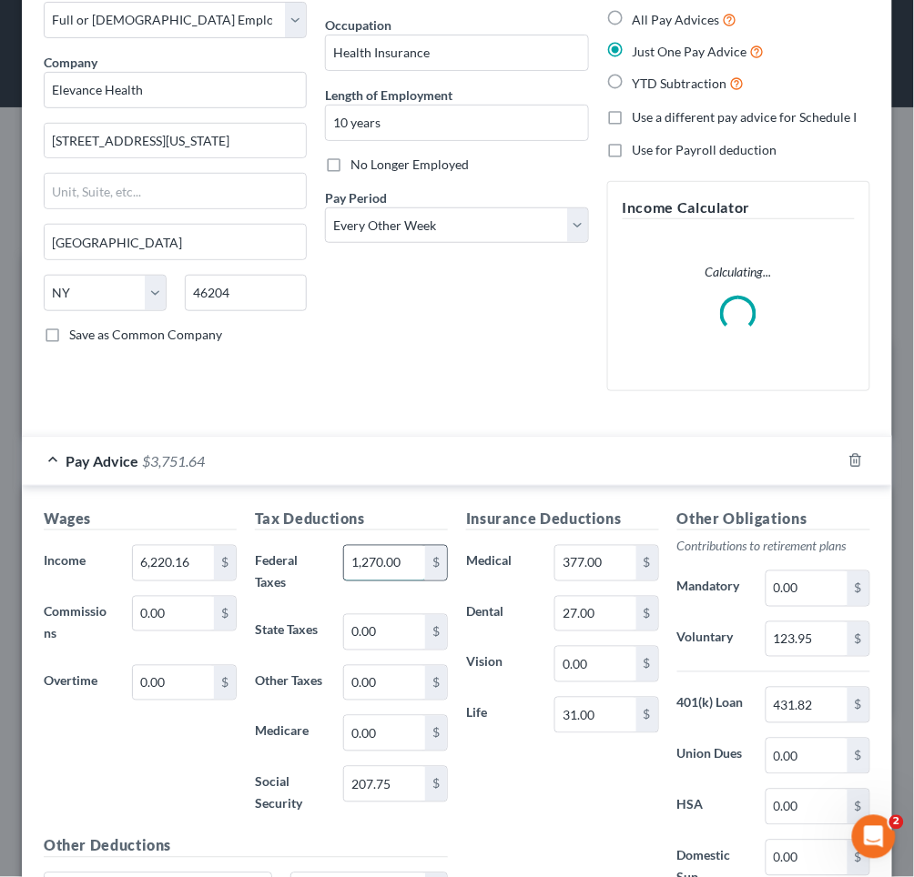
click at [410, 559] on input "1,270.00" at bounding box center [384, 563] width 81 height 35
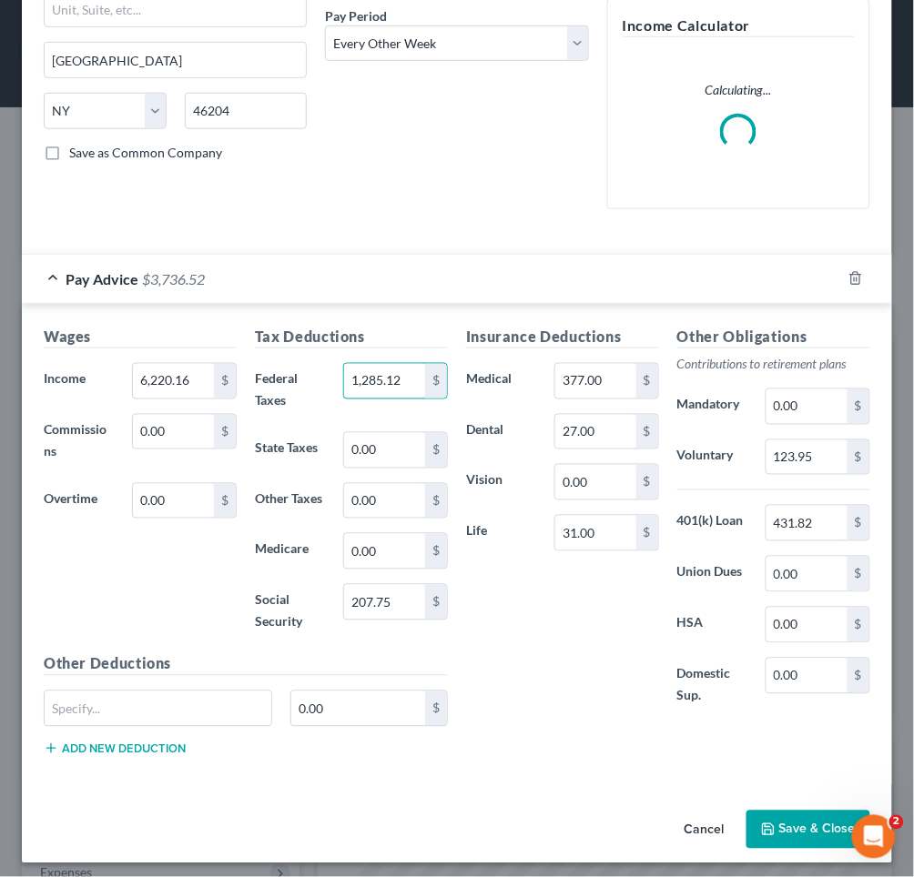
scroll to position [282, 0]
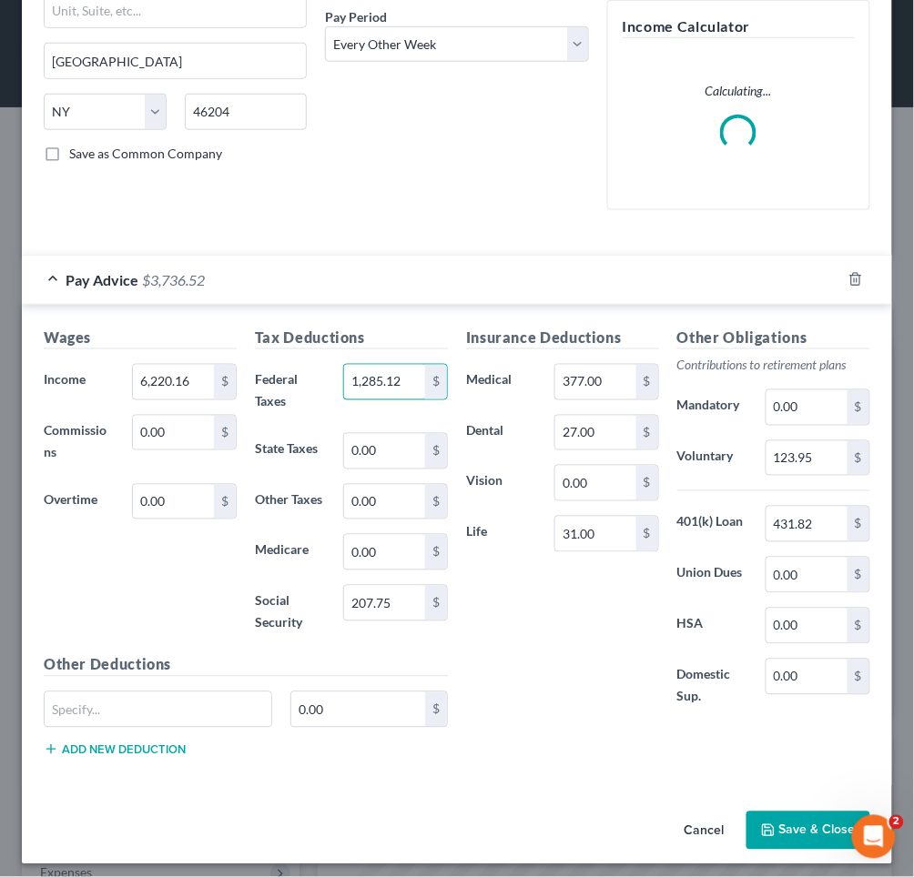
type input "1,285.12"
click at [794, 812] on button "Save & Close" at bounding box center [808, 831] width 124 height 38
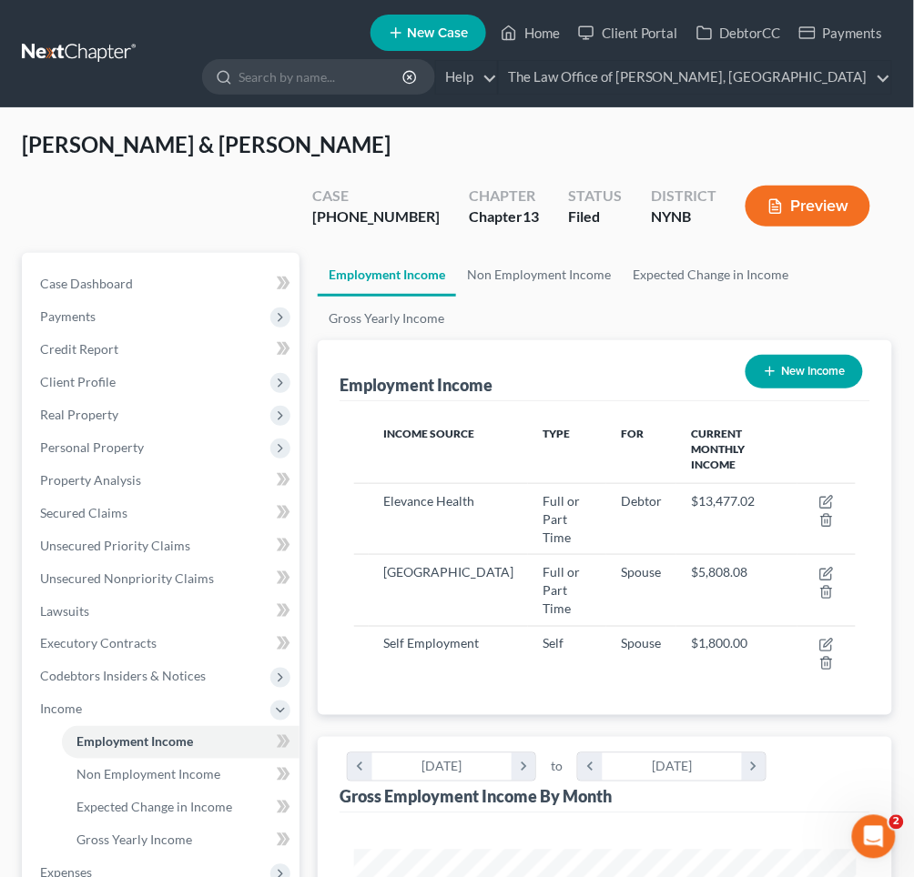
click at [817, 186] on button "Preview" at bounding box center [807, 206] width 125 height 41
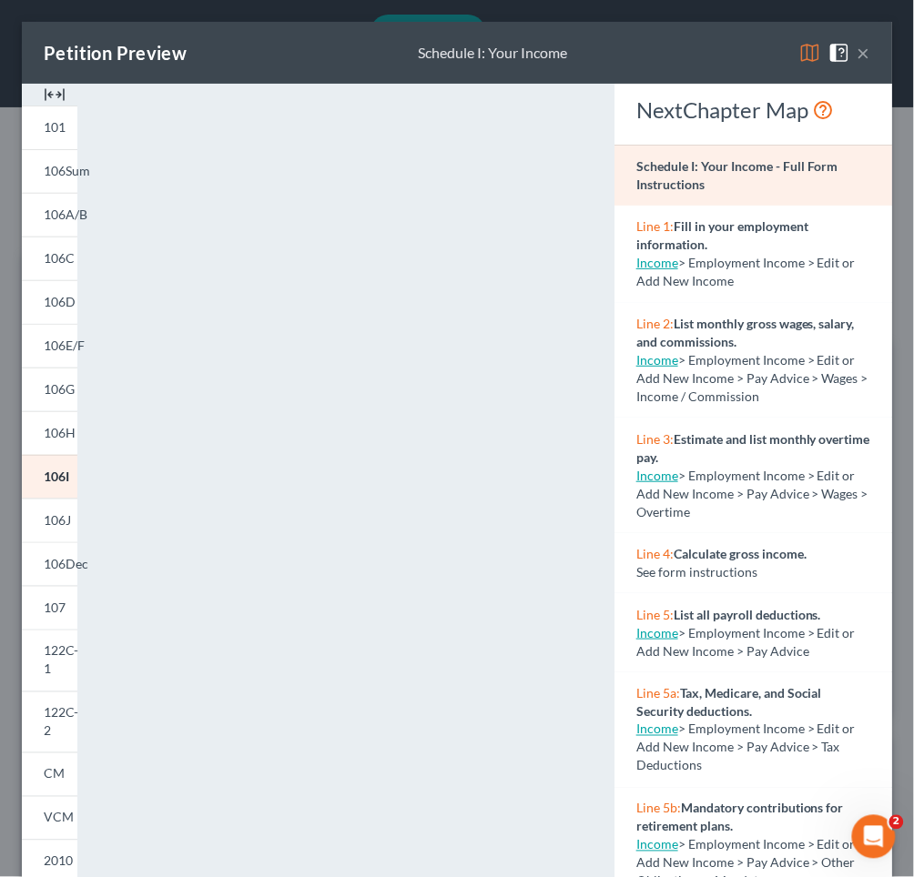
click at [857, 61] on div "×" at bounding box center [834, 53] width 71 height 22
click at [865, 51] on button "×" at bounding box center [863, 53] width 13 height 22
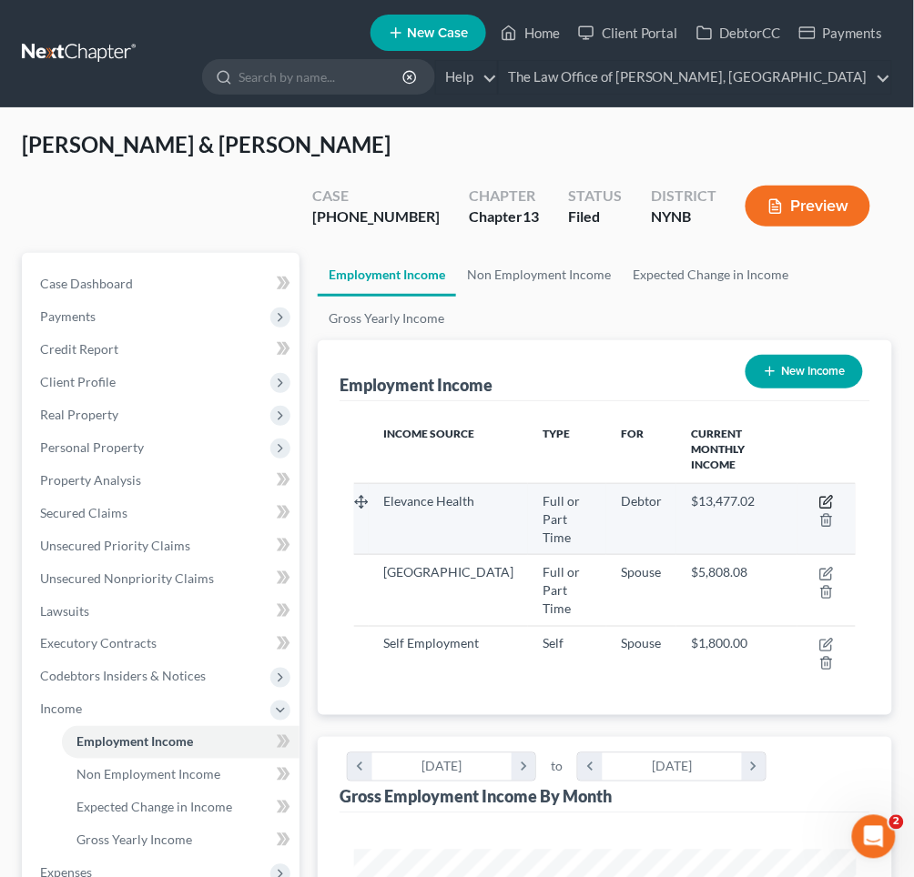
click at [826, 496] on icon "button" at bounding box center [828, 500] width 8 height 8
select select "0"
select select "35"
select select "2"
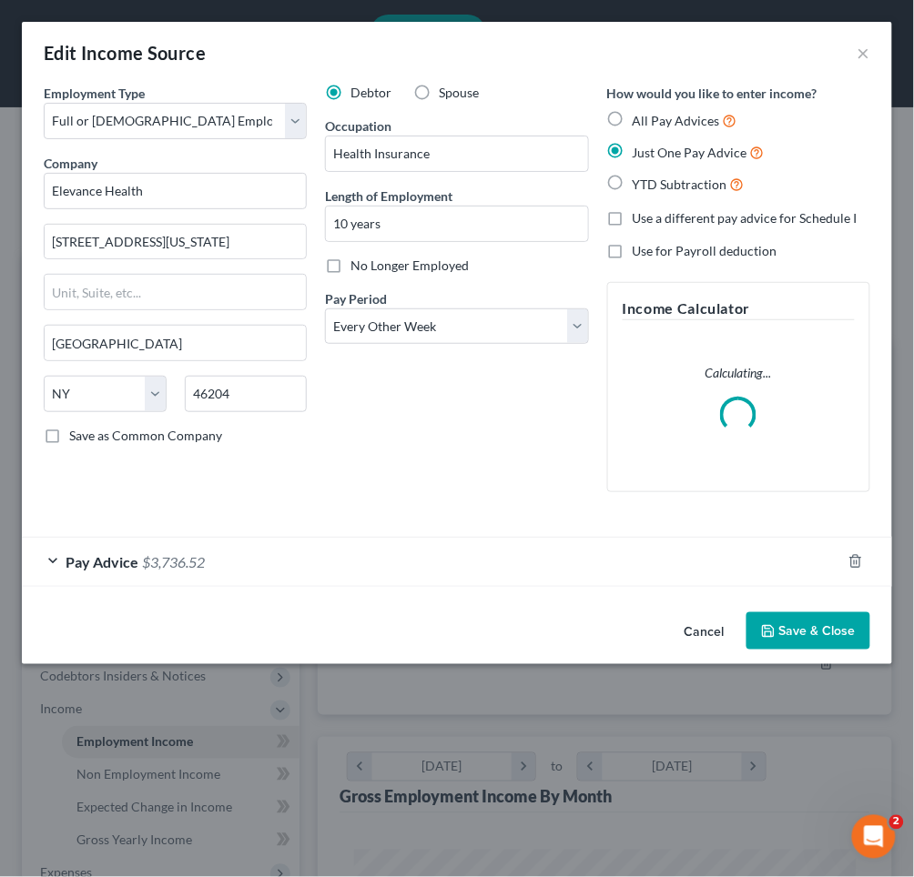
click at [314, 556] on div "Pay Advice $3,736.52" at bounding box center [431, 562] width 819 height 48
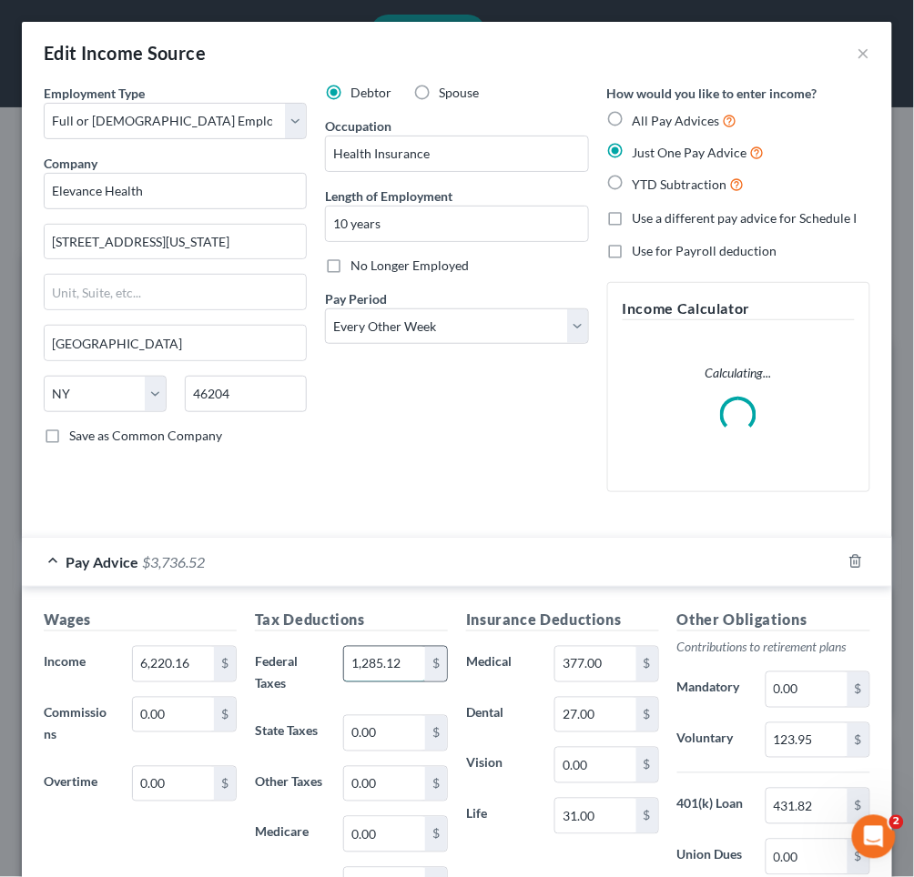
click at [375, 660] on input "1,285.12" at bounding box center [384, 664] width 81 height 35
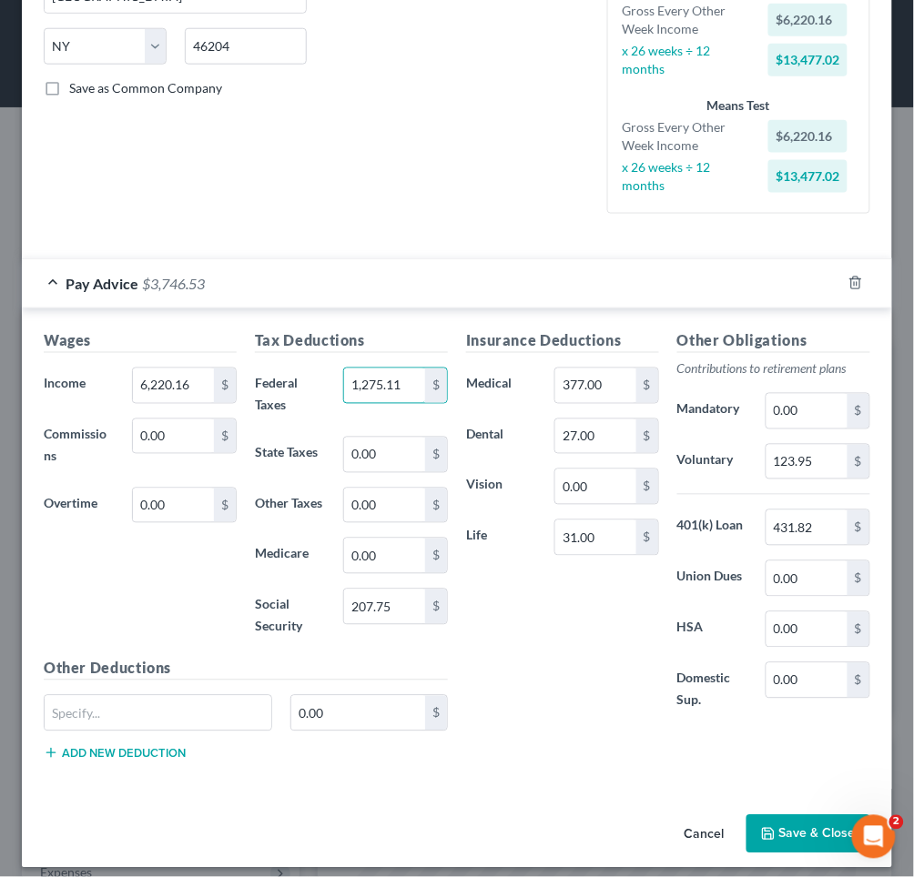
scroll to position [342, 0]
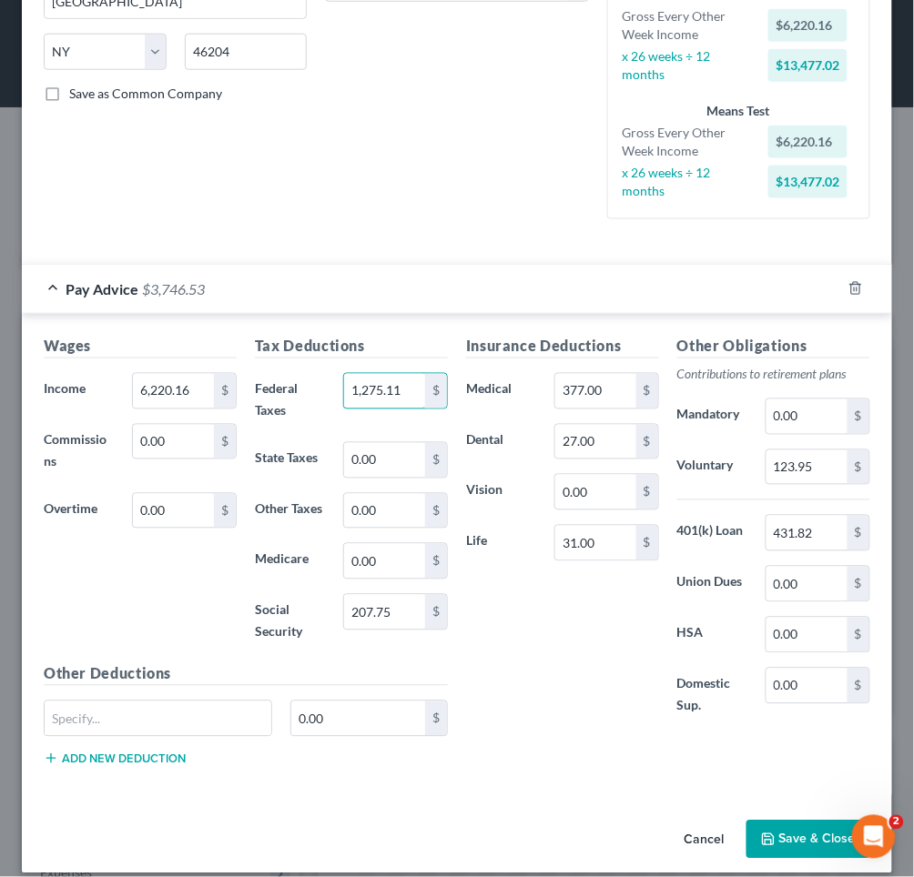
type input "1,275.11"
click at [771, 833] on icon "button" at bounding box center [768, 840] width 15 height 15
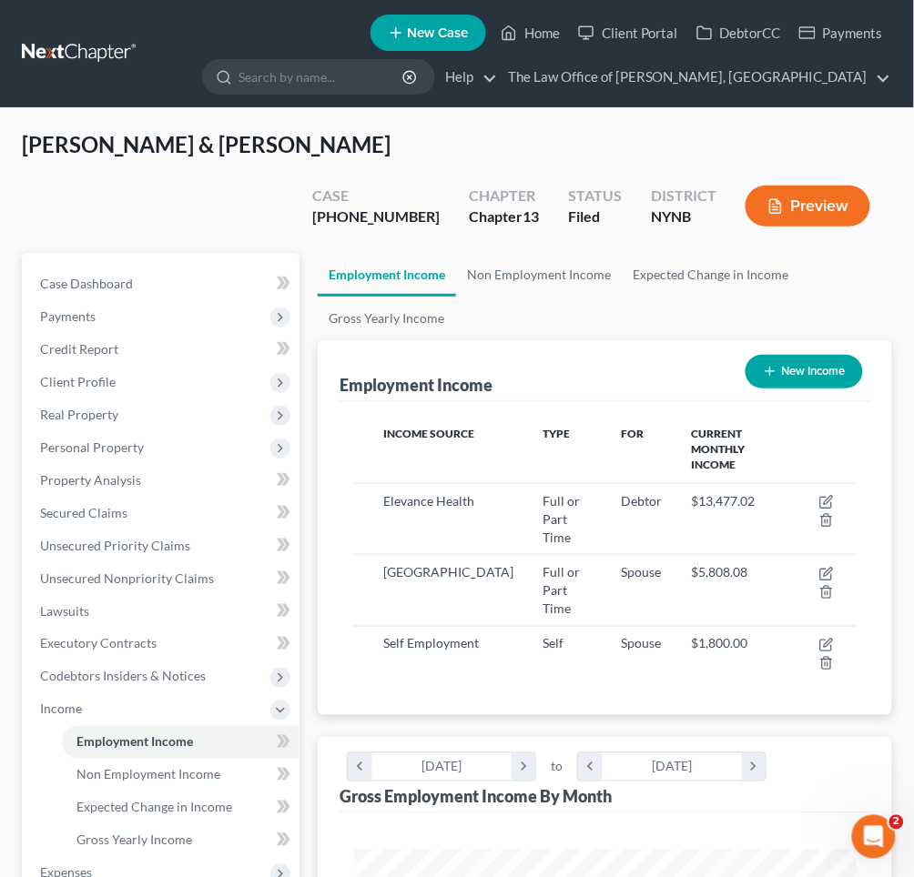
click at [832, 186] on button "Preview" at bounding box center [807, 206] width 125 height 41
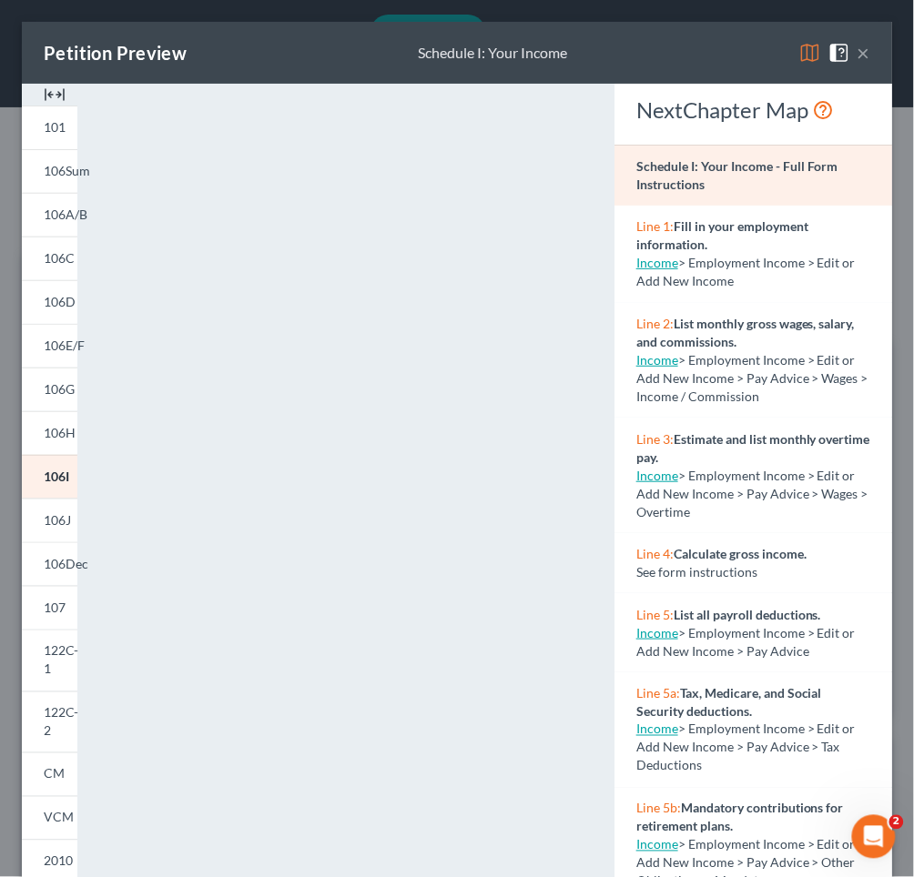
click at [863, 51] on button "×" at bounding box center [863, 53] width 13 height 22
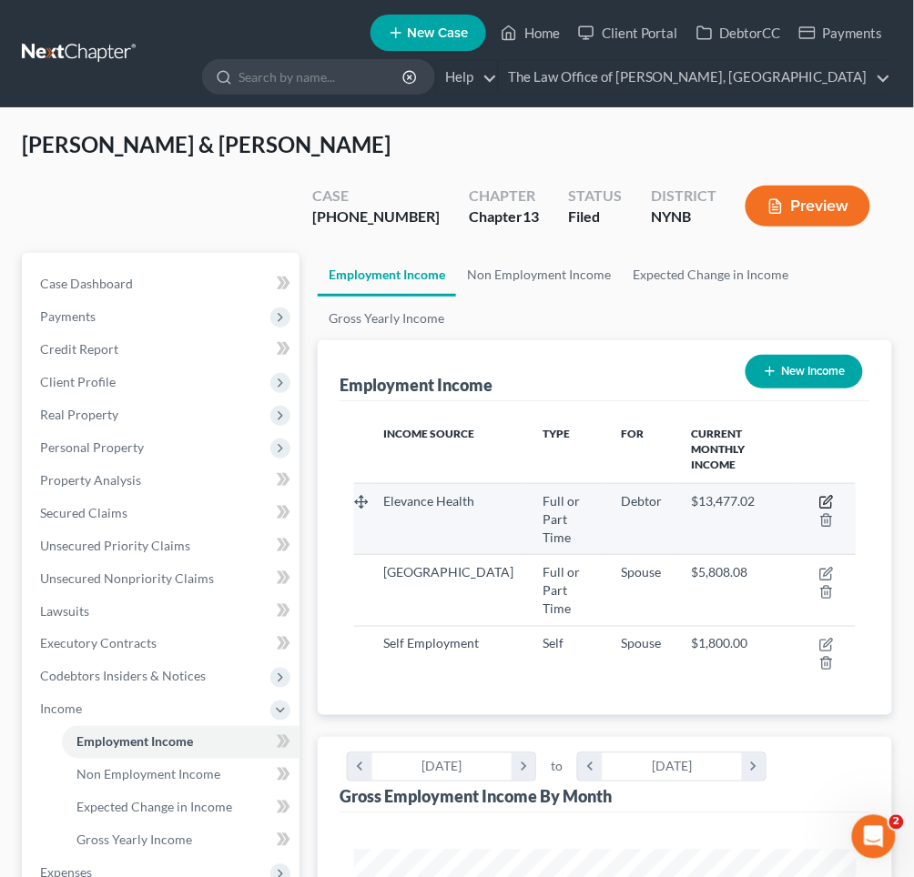
click at [822, 495] on icon "button" at bounding box center [826, 502] width 15 height 15
select select "0"
select select "35"
select select "2"
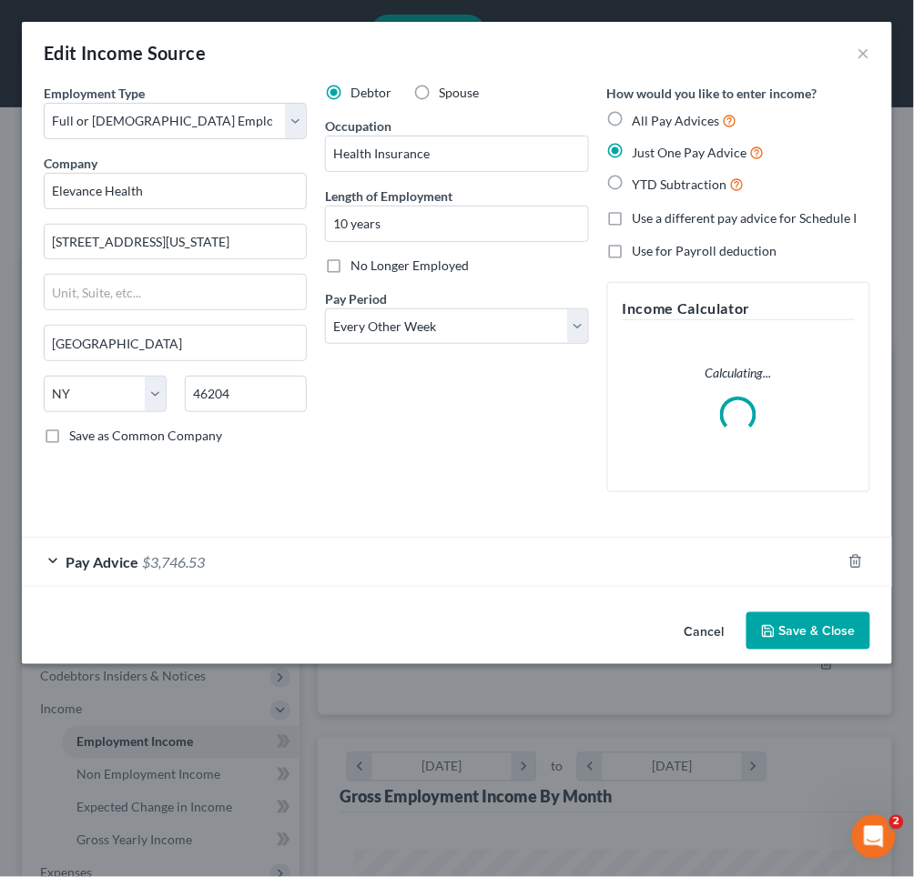
click at [482, 569] on div "Pay Advice $3,746.53" at bounding box center [431, 562] width 819 height 48
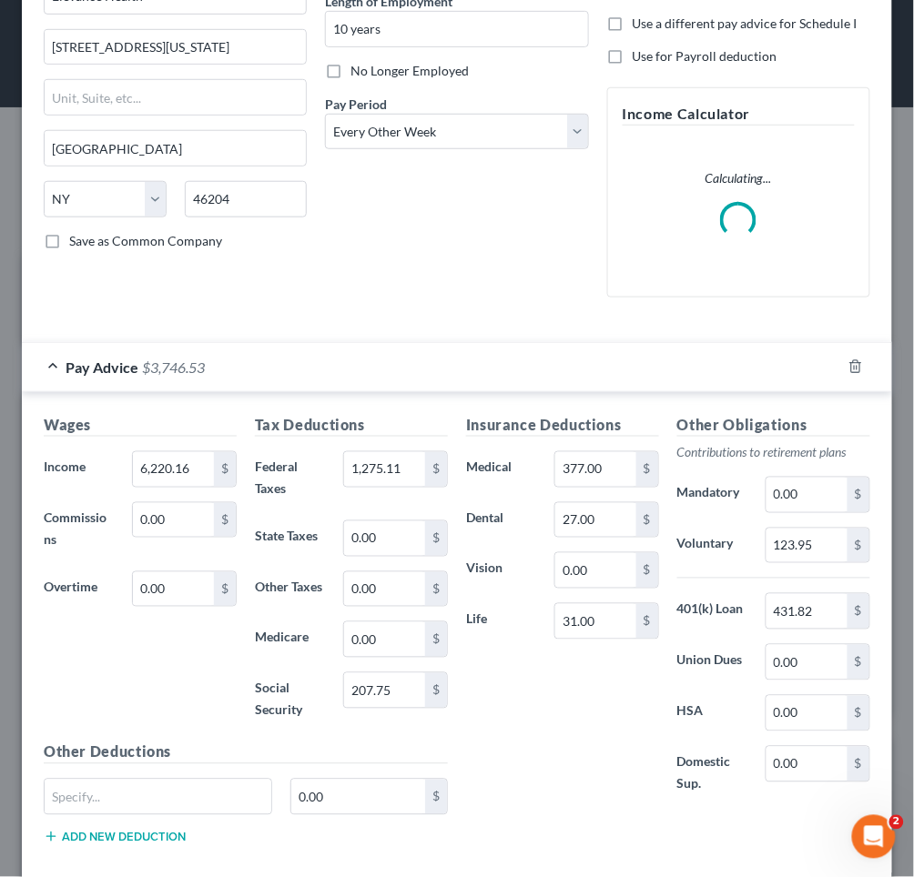
scroll to position [197, 0]
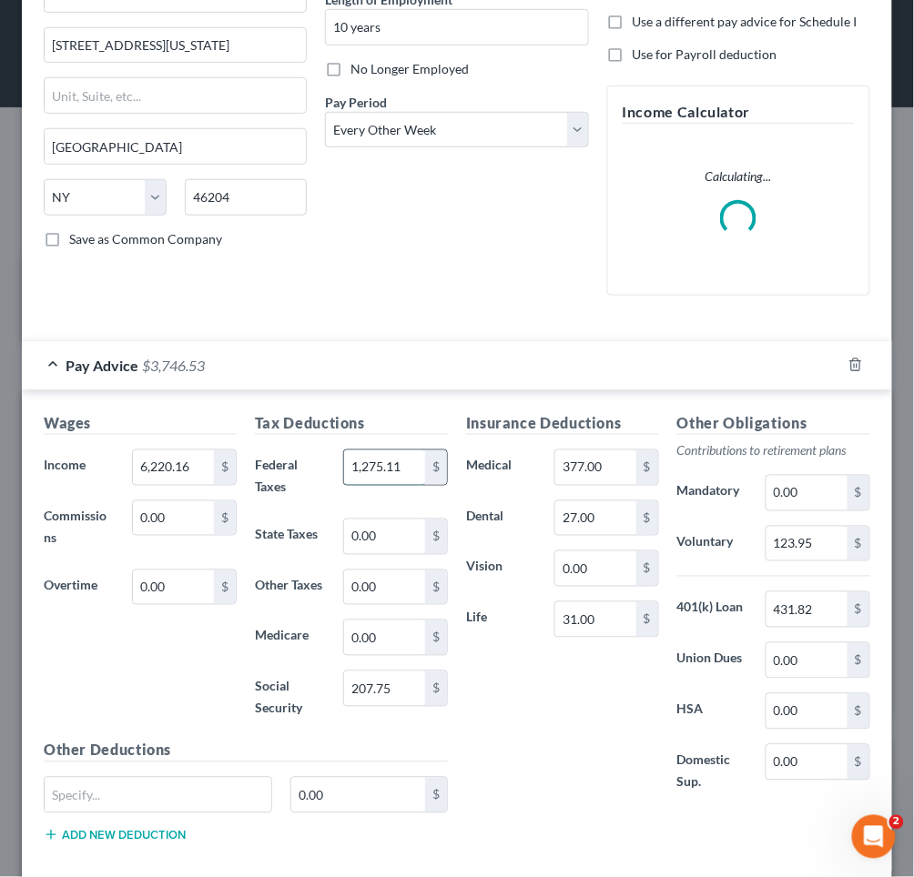
click at [383, 465] on input "1,275.11" at bounding box center [384, 468] width 81 height 35
click at [405, 465] on input "1,275.11" at bounding box center [384, 468] width 81 height 35
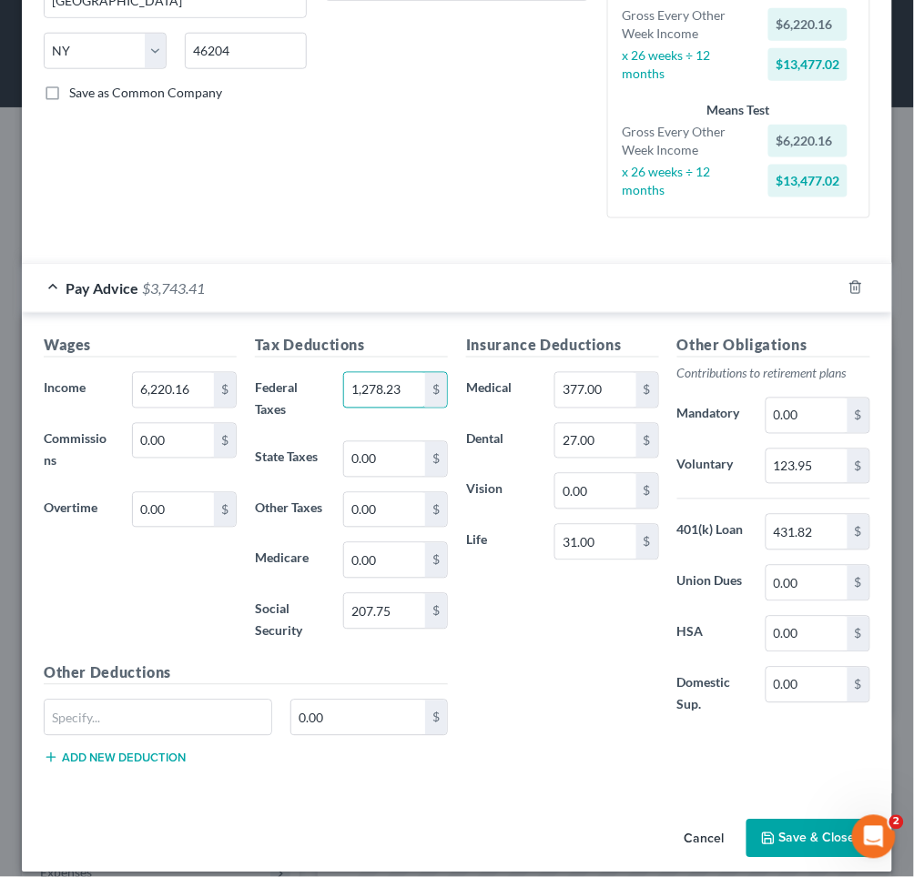
scroll to position [342, 0]
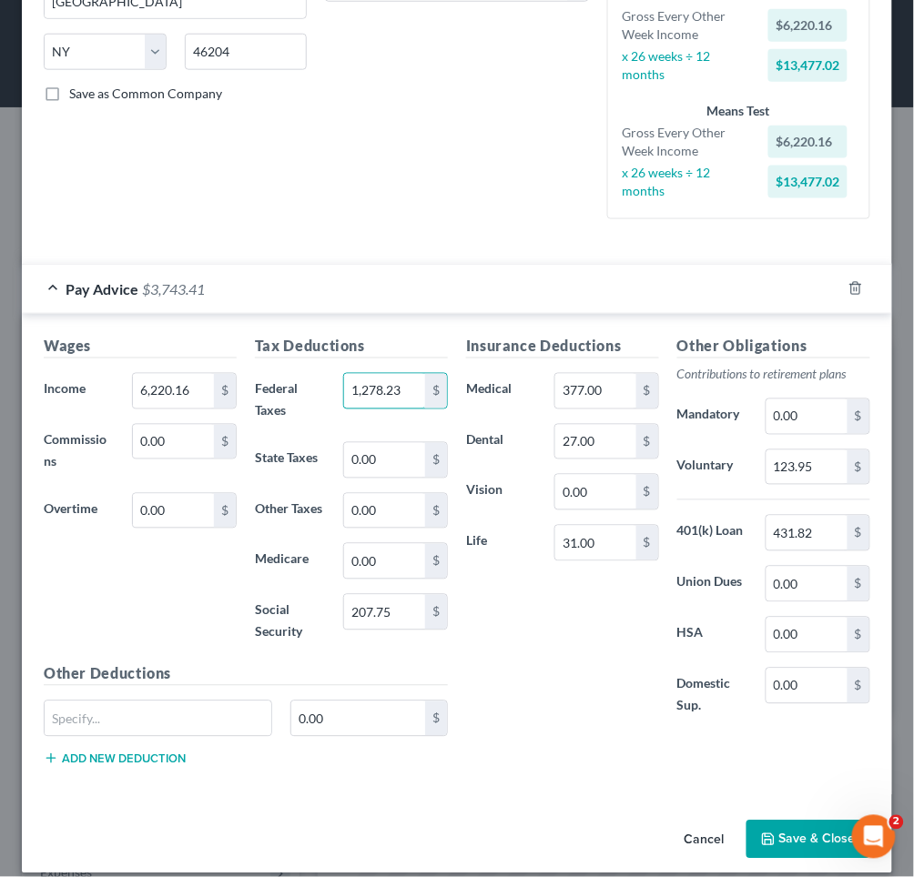
type input "1,278.23"
click at [776, 833] on icon "button" at bounding box center [768, 840] width 15 height 15
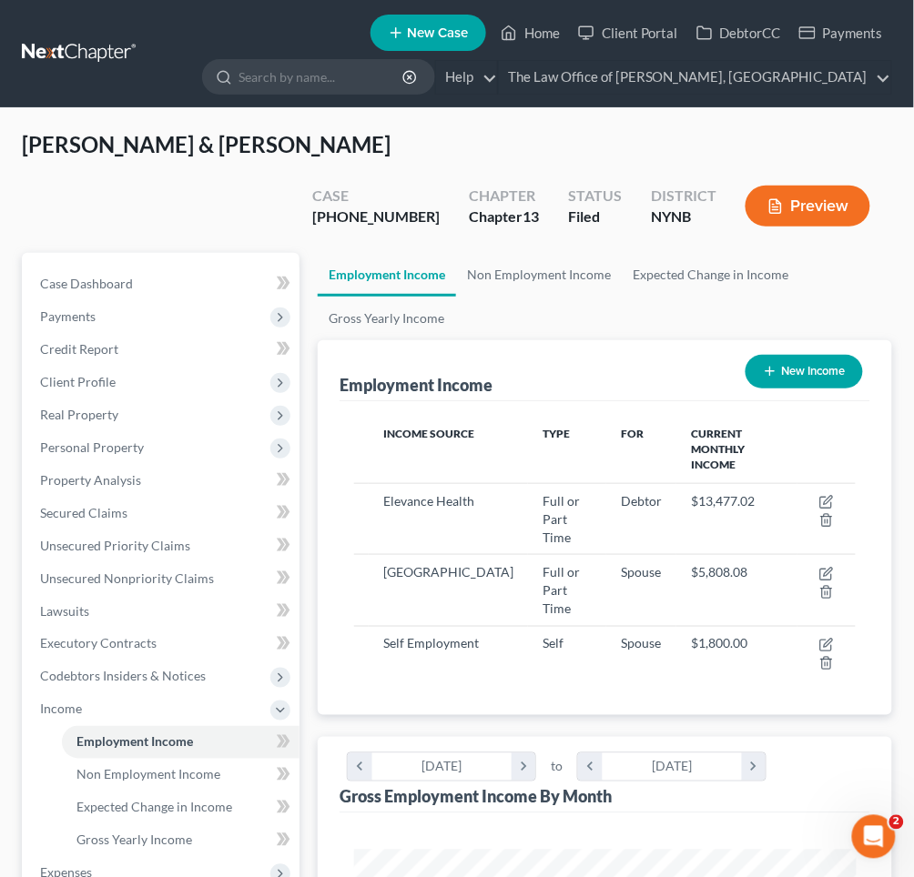
click at [827, 186] on button "Preview" at bounding box center [807, 206] width 125 height 41
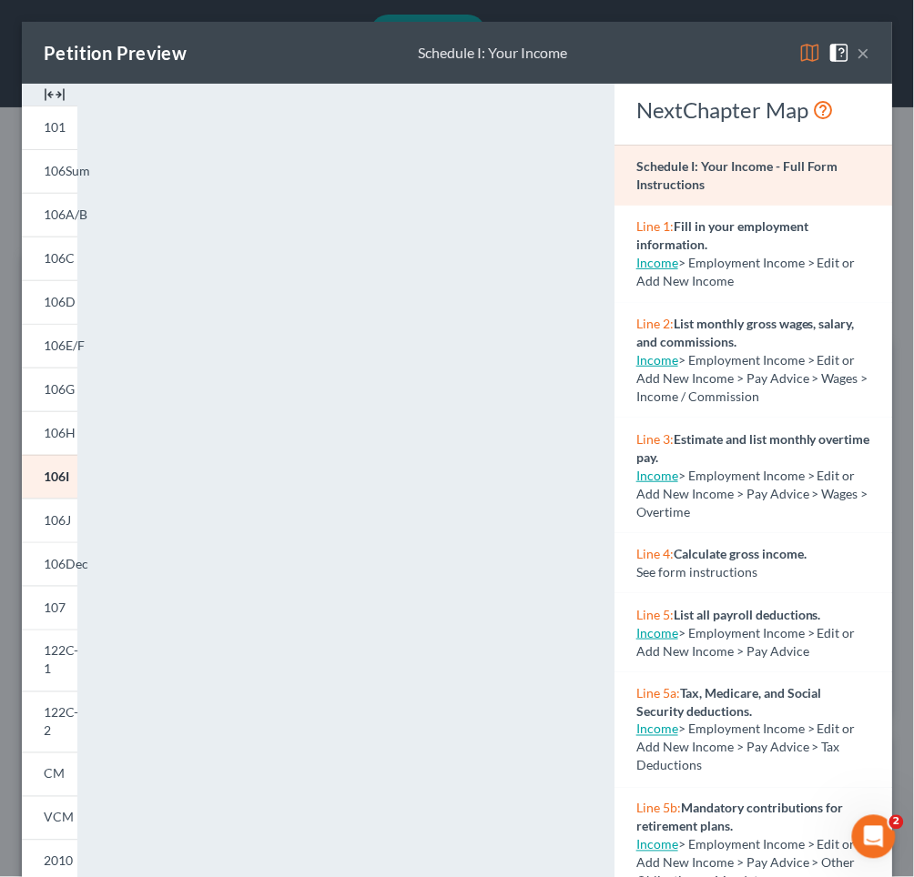
click at [865, 47] on button "×" at bounding box center [863, 53] width 13 height 22
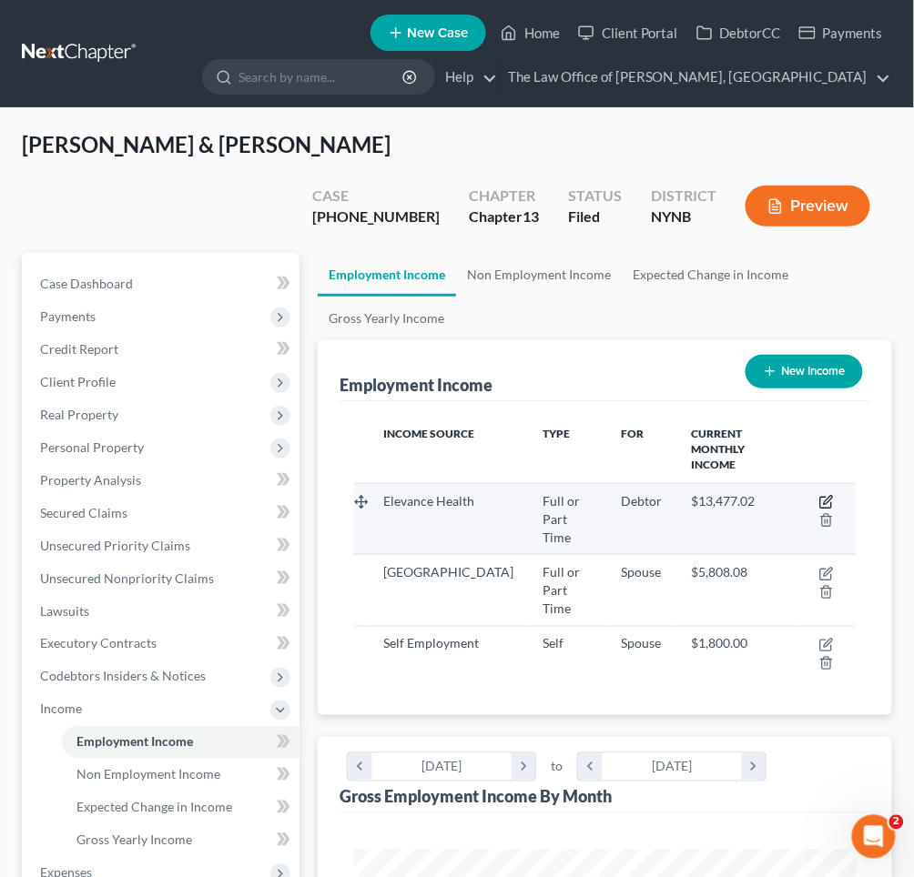
click at [829, 495] on icon "button" at bounding box center [826, 502] width 15 height 15
select select "0"
select select "35"
select select "2"
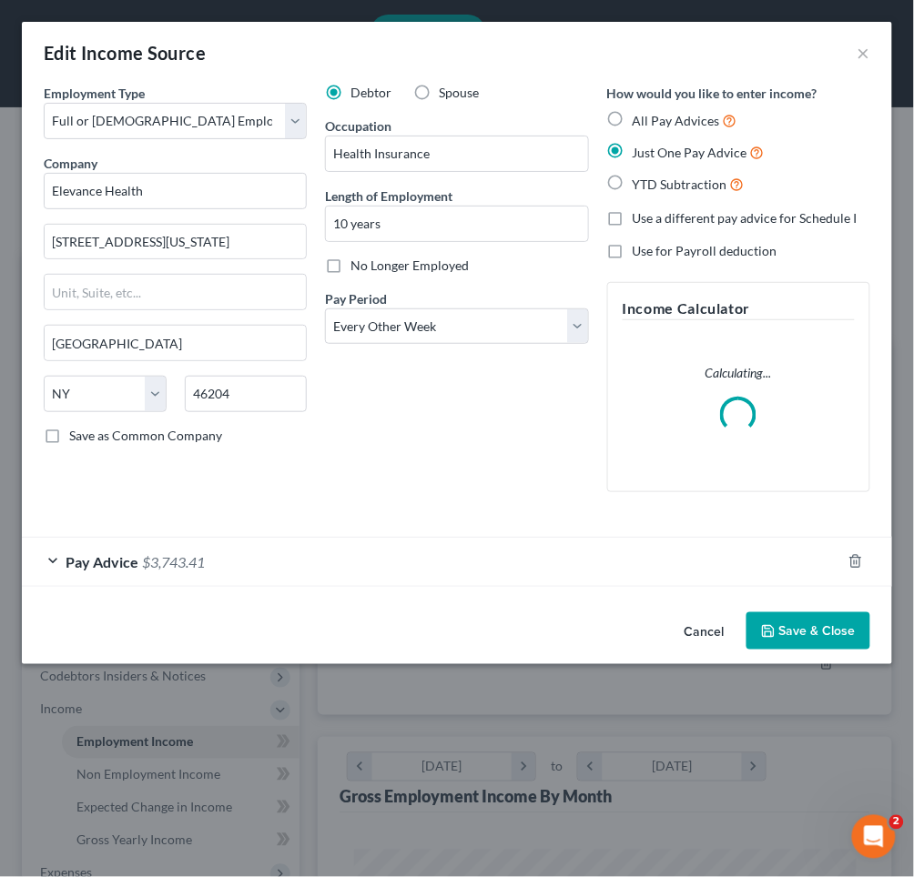
click at [318, 563] on div "Pay Advice $3,743.41" at bounding box center [431, 562] width 819 height 48
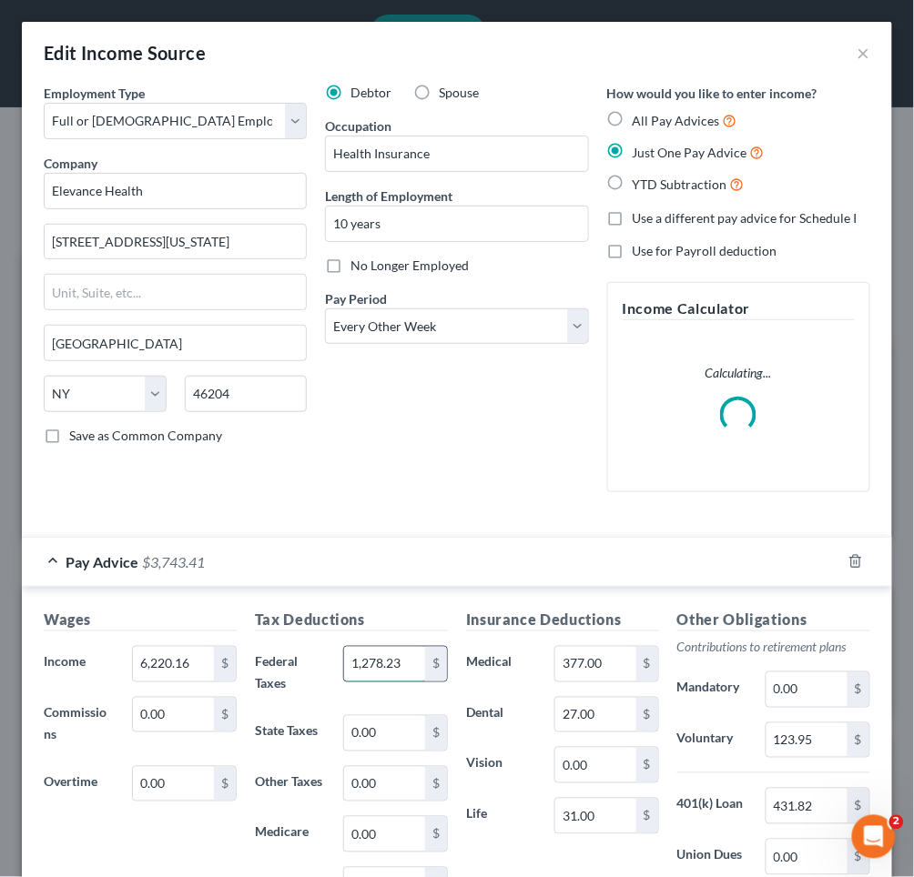
click at [384, 663] on input "1,278.23" at bounding box center [384, 664] width 81 height 35
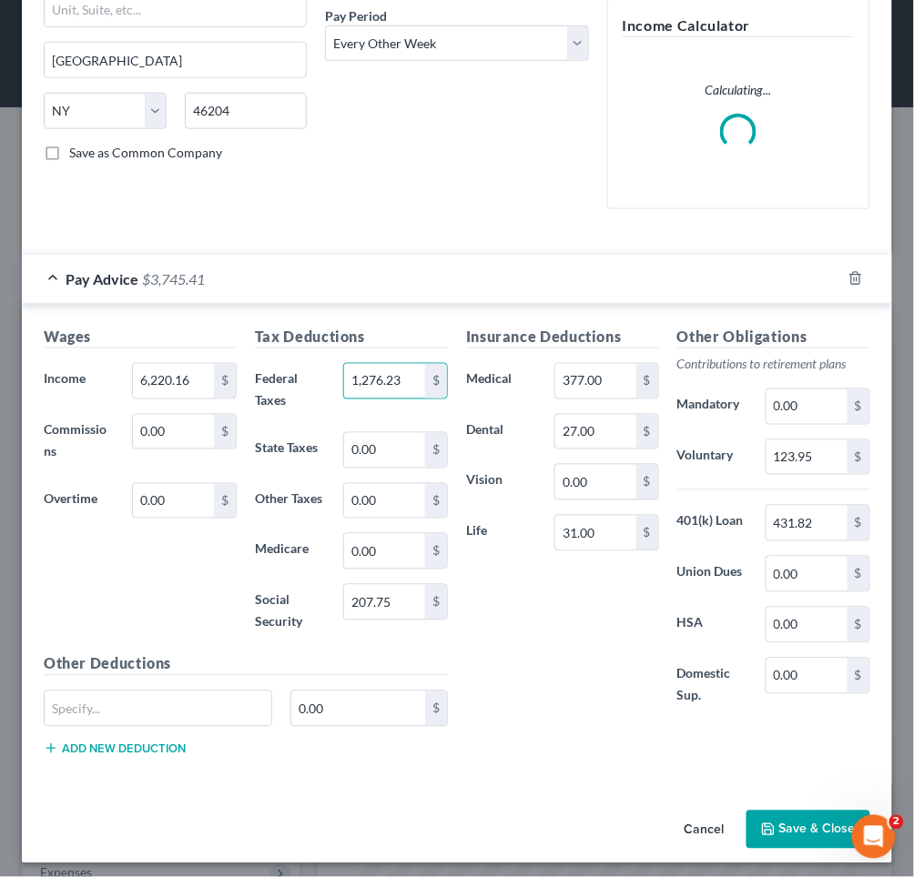
scroll to position [282, 0]
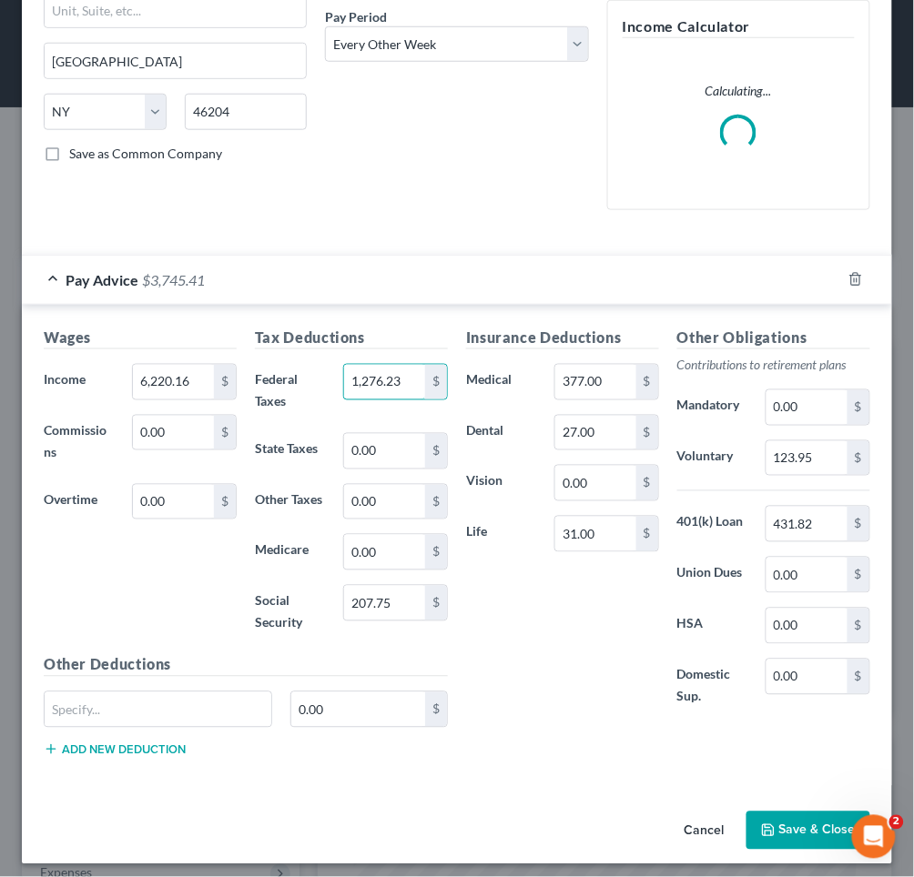
type input "1,276.23"
click at [796, 827] on button "Save & Close" at bounding box center [808, 831] width 124 height 38
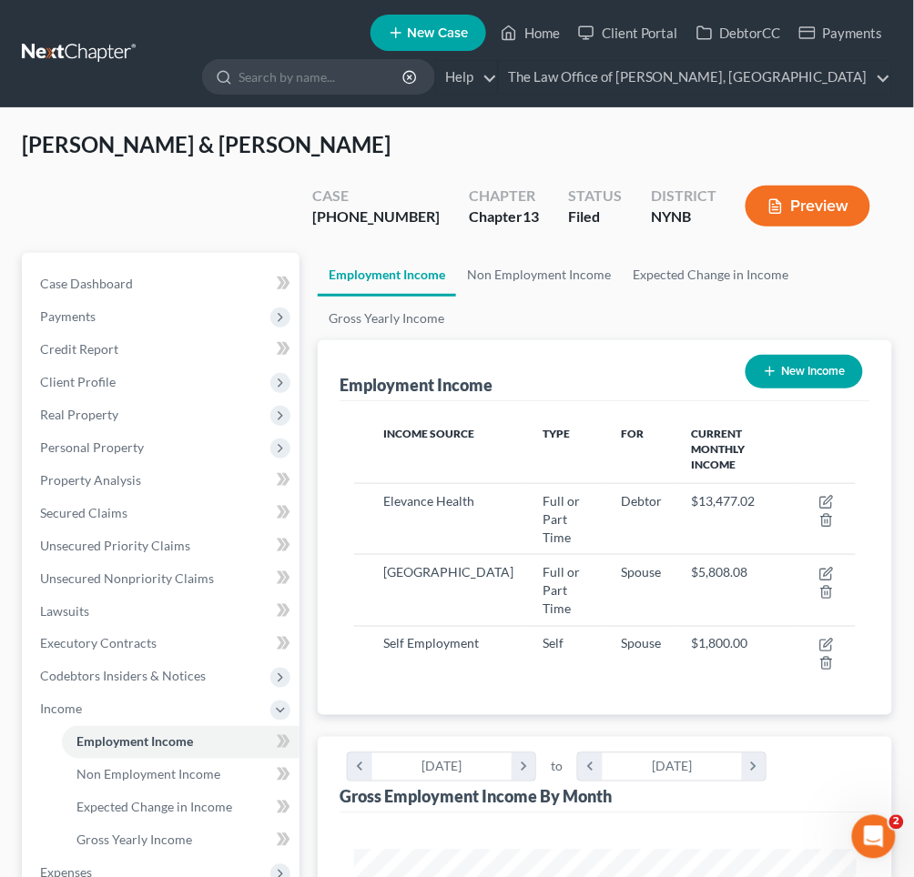
click at [814, 186] on button "Preview" at bounding box center [807, 206] width 125 height 41
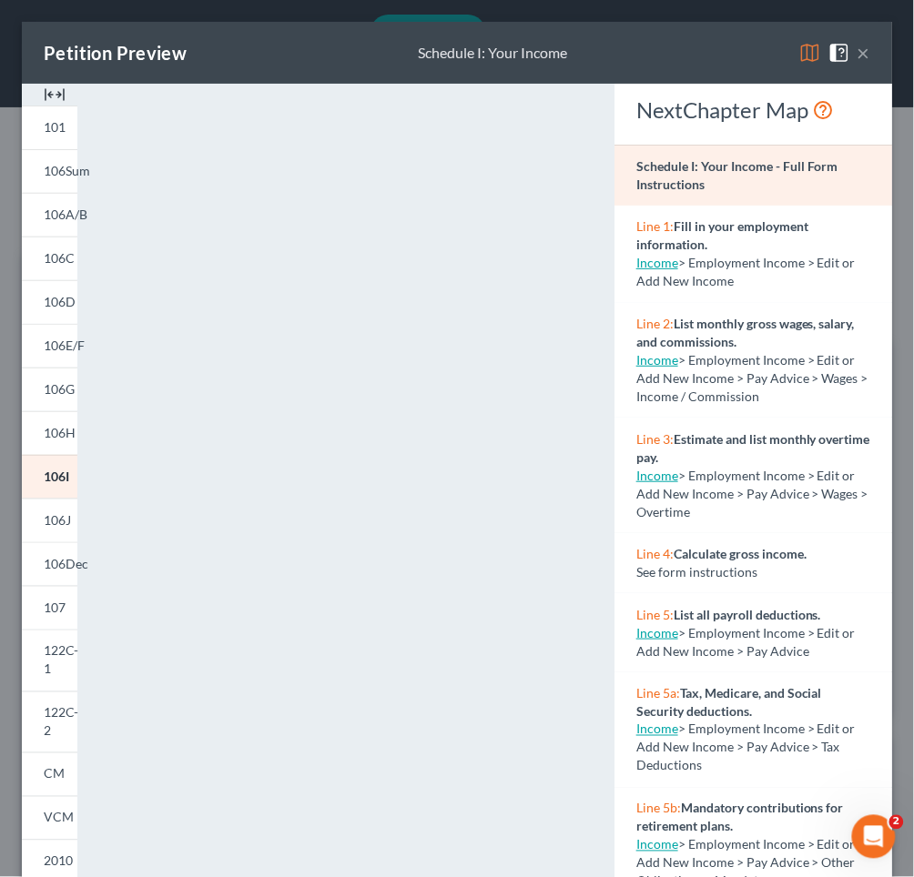
click at [867, 53] on button "×" at bounding box center [863, 53] width 13 height 22
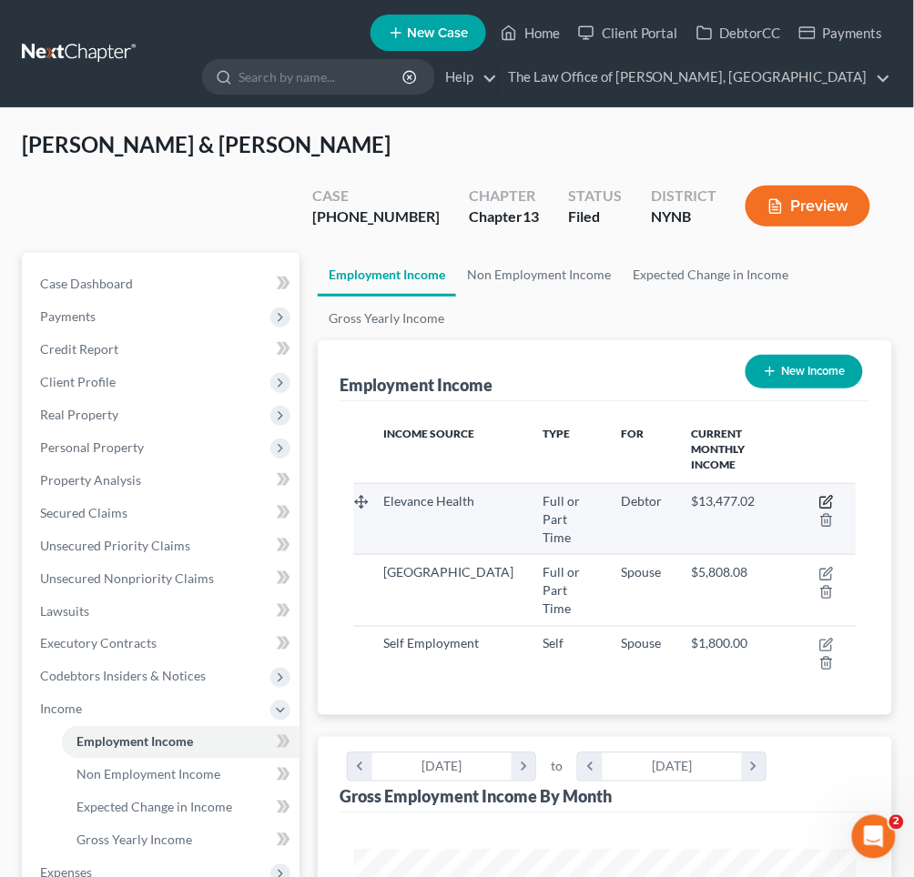
click at [820, 495] on icon "button" at bounding box center [826, 502] width 15 height 15
select select "0"
select select "35"
select select "2"
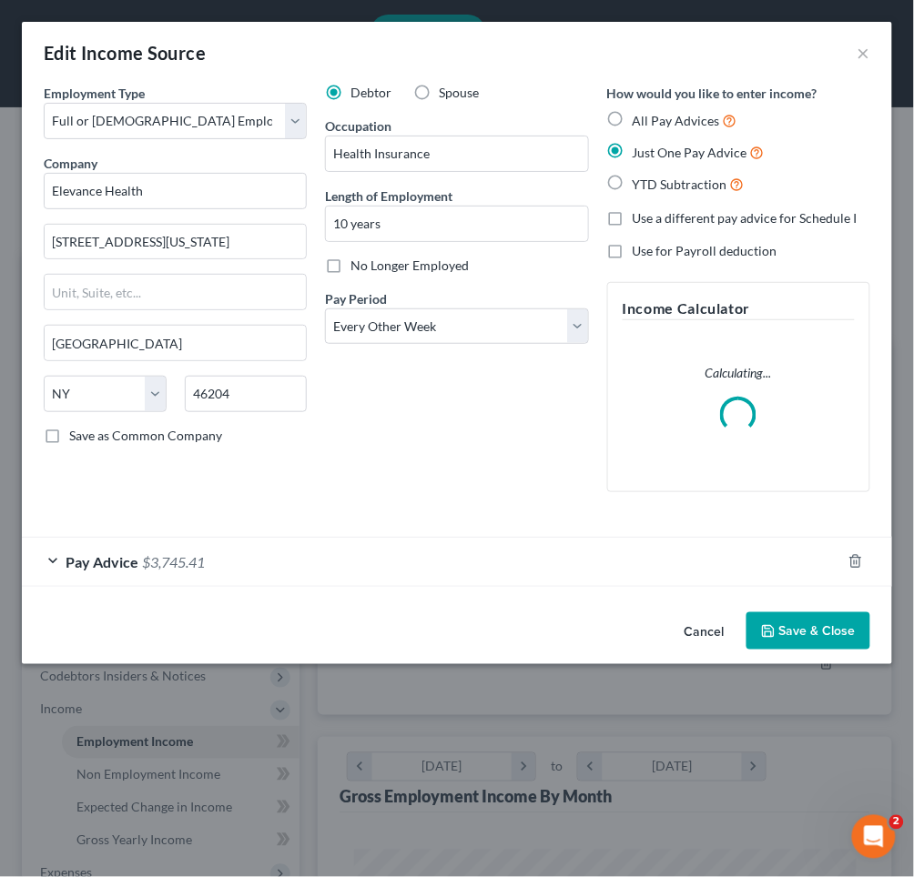
click at [462, 538] on div "Pay Advice $3,745.41" at bounding box center [431, 562] width 819 height 48
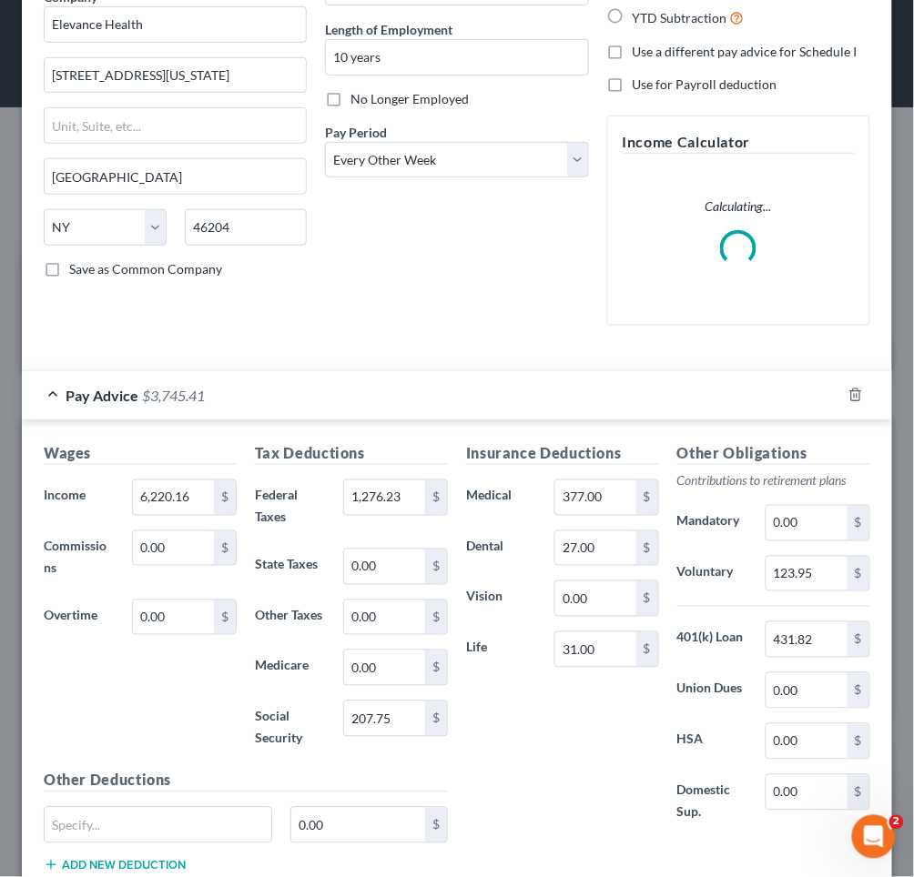
scroll to position [195, 0]
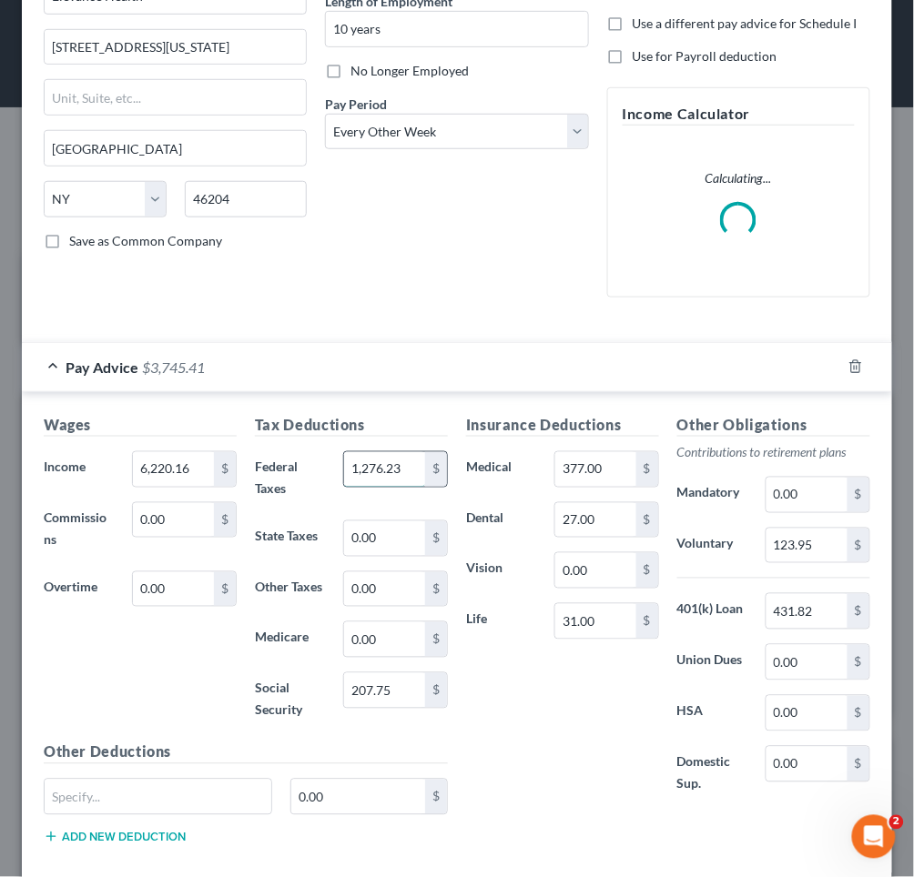
click at [408, 456] on input "1,276.23" at bounding box center [384, 469] width 81 height 35
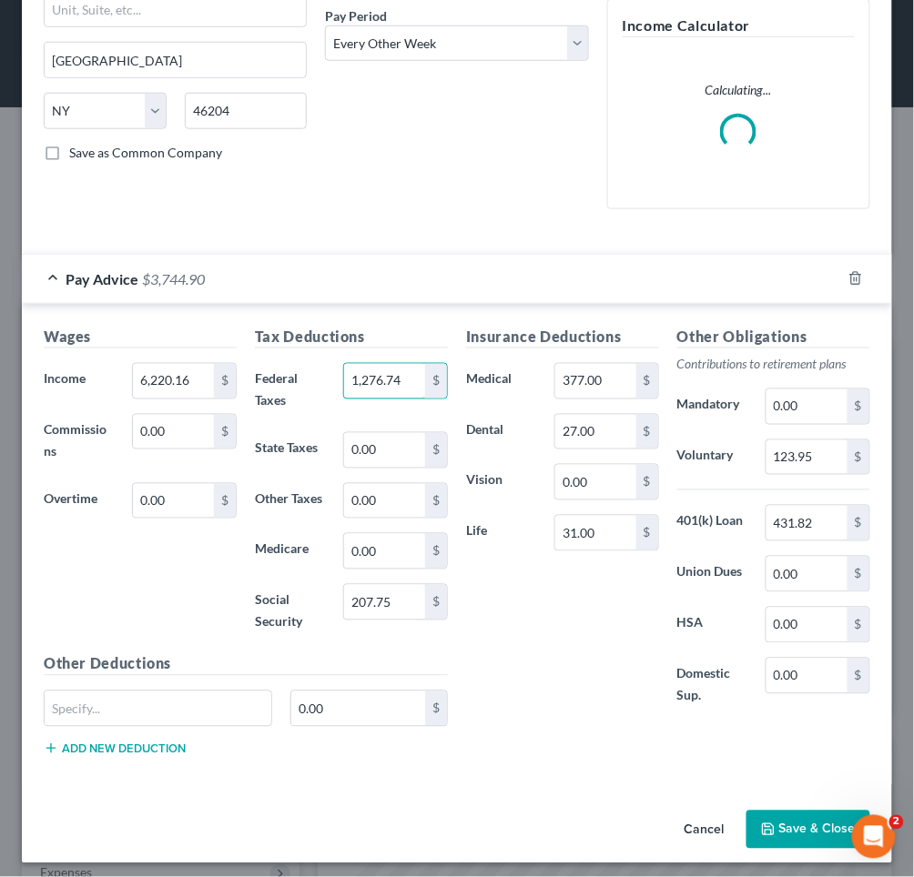
scroll to position [282, 0]
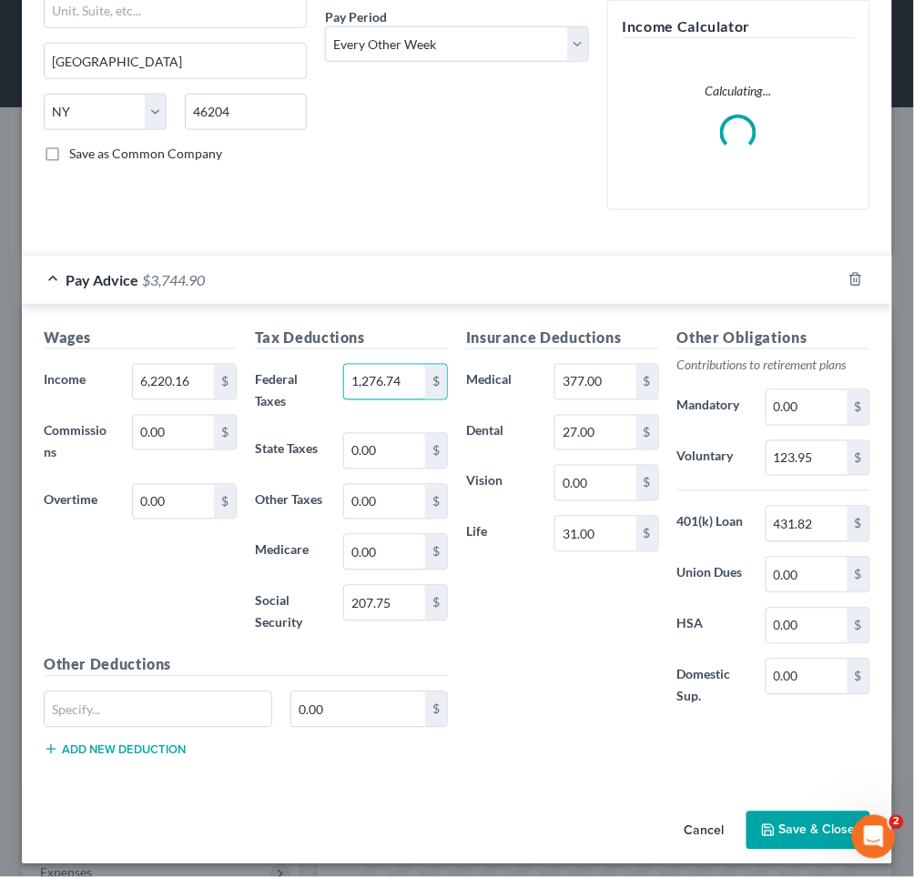
type input "1,276.74"
click at [777, 832] on button "Save & Close" at bounding box center [808, 831] width 124 height 38
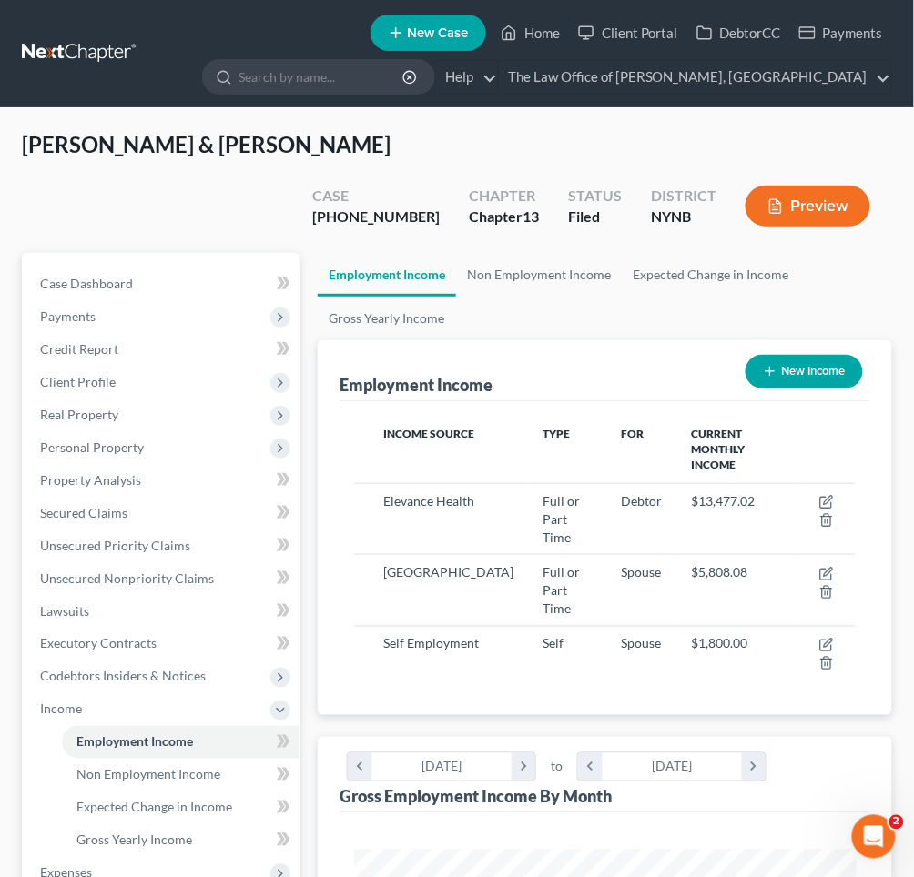
click at [823, 186] on button "Preview" at bounding box center [807, 206] width 125 height 41
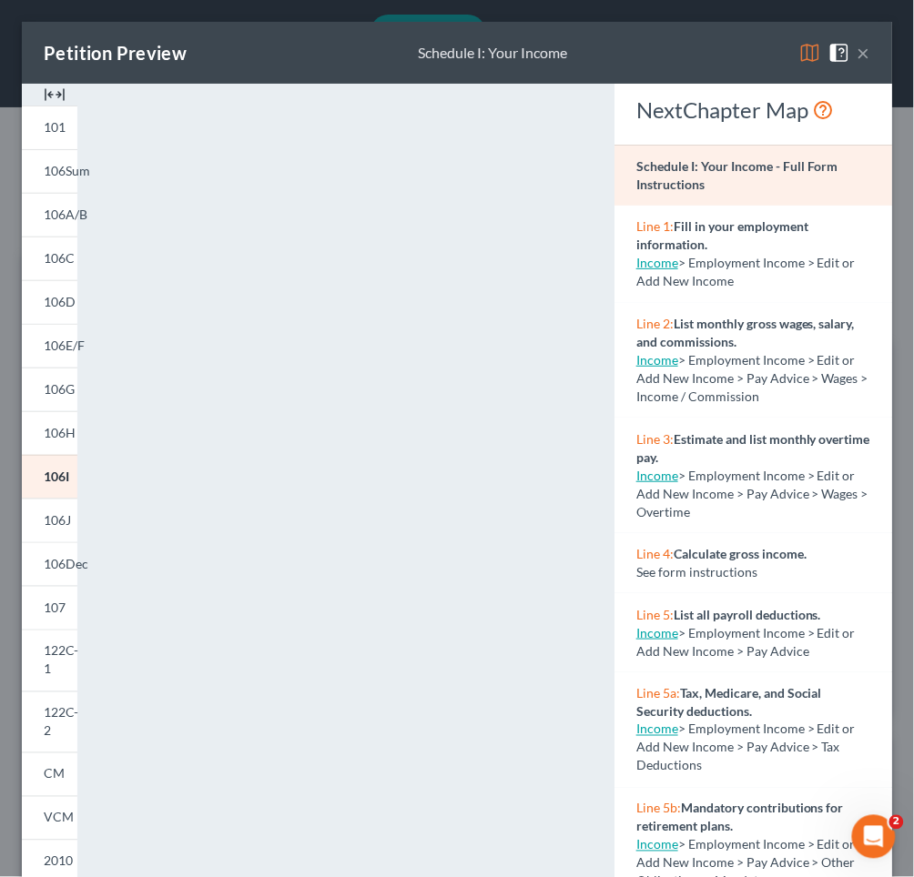
click at [870, 51] on button "×" at bounding box center [863, 53] width 13 height 22
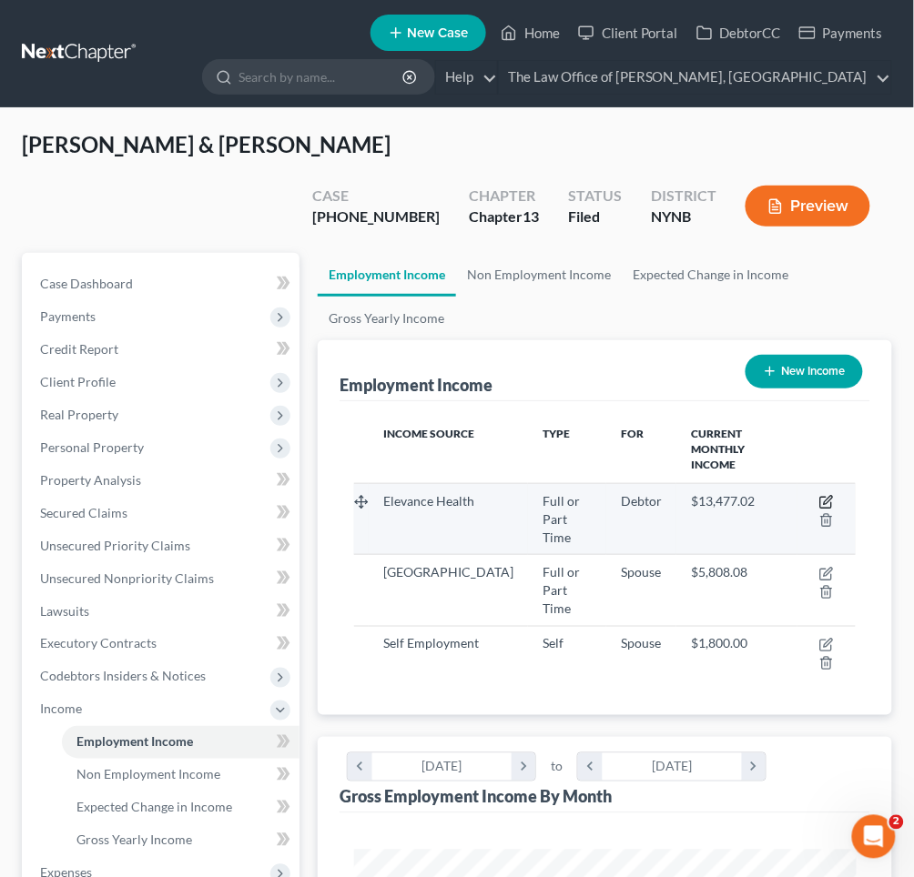
click at [828, 495] on icon "button" at bounding box center [826, 502] width 15 height 15
select select "0"
select select "35"
select select "2"
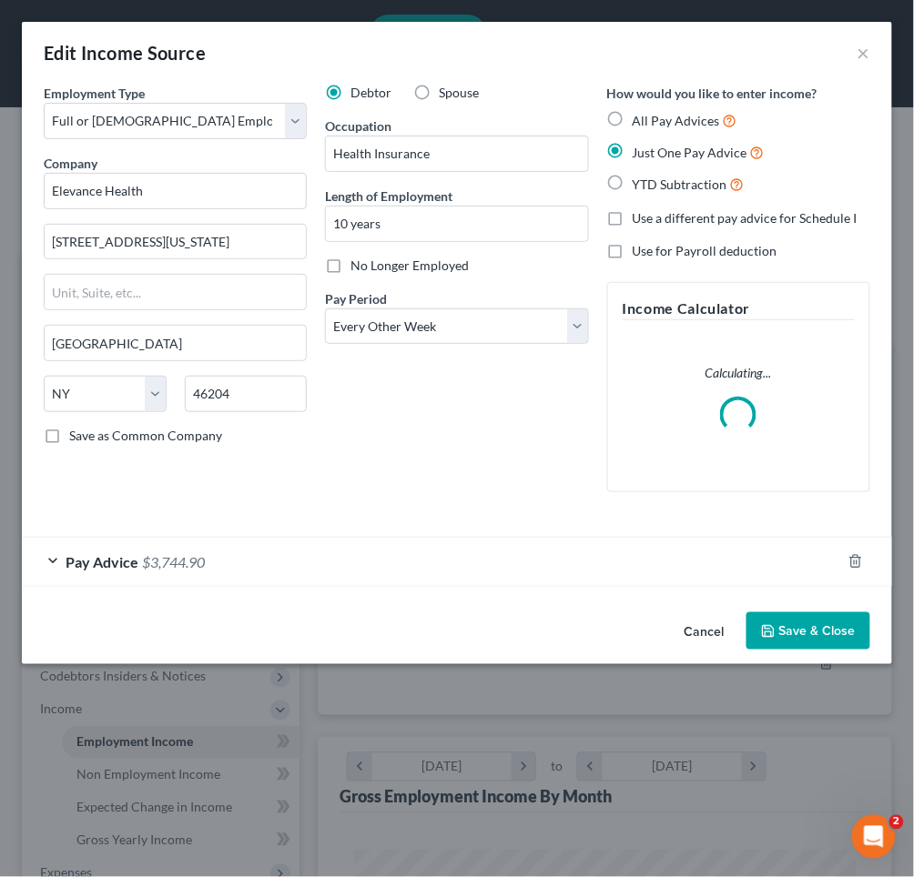
click at [262, 551] on div "Pay Advice $3,744.90" at bounding box center [431, 562] width 819 height 48
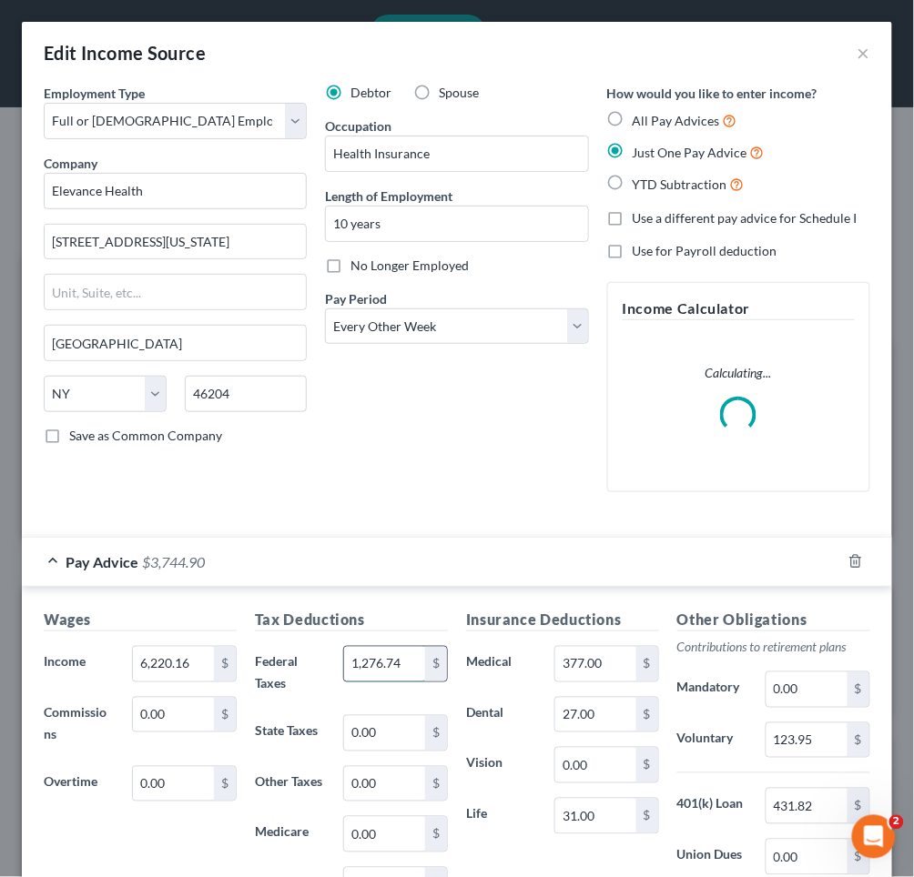
click at [402, 664] on input "1,276.74" at bounding box center [384, 664] width 81 height 35
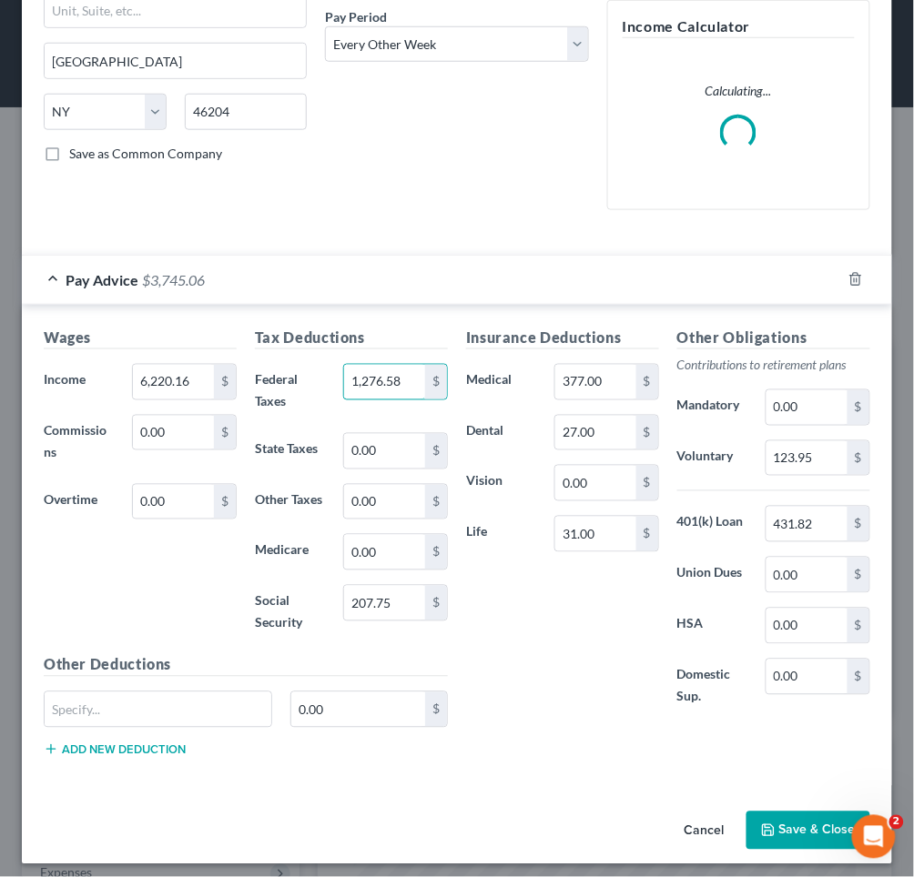
type input "1,276.58"
click at [617, 778] on div "Employment Type * Select Full or [DEMOGRAPHIC_DATA] Employment Self Employment …" at bounding box center [457, 303] width 870 height 1003
click at [799, 817] on button "Save & Close" at bounding box center [808, 831] width 124 height 38
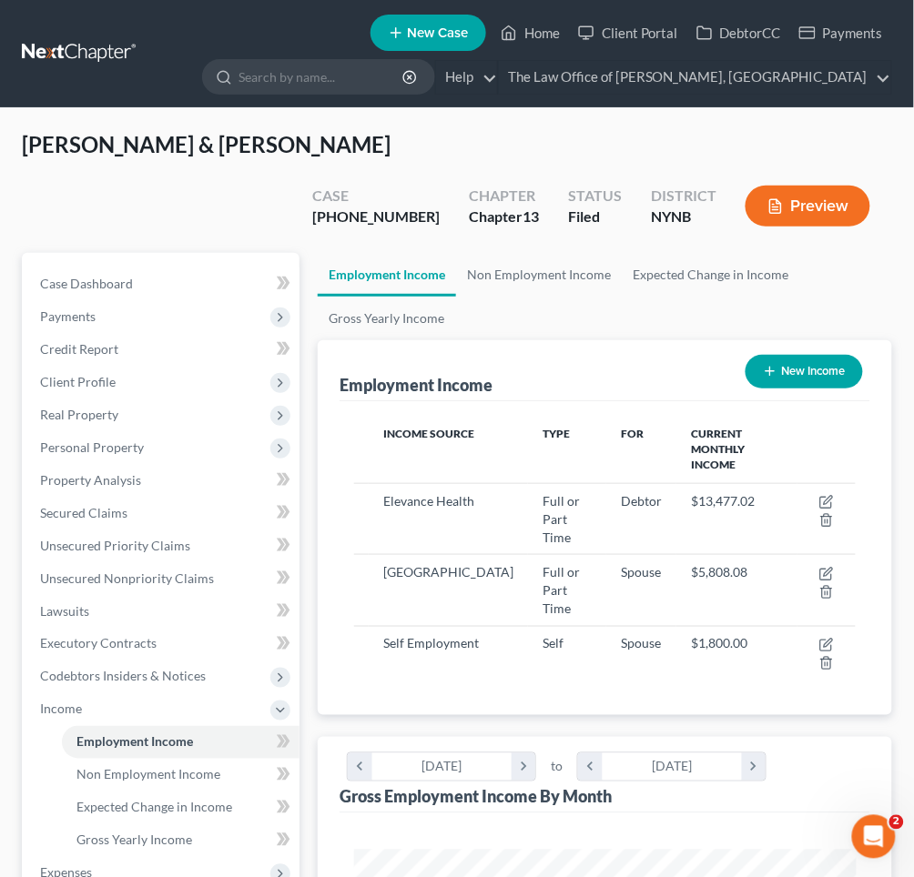
click at [826, 186] on button "Preview" at bounding box center [807, 206] width 125 height 41
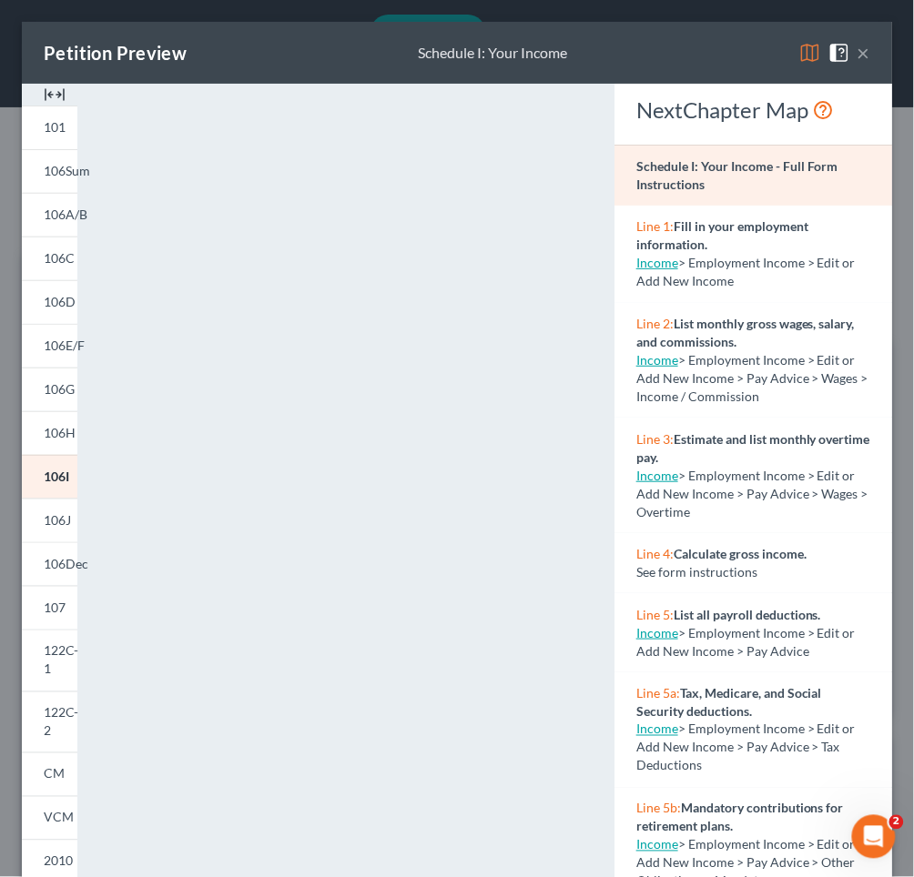
click at [866, 53] on button "×" at bounding box center [863, 53] width 13 height 22
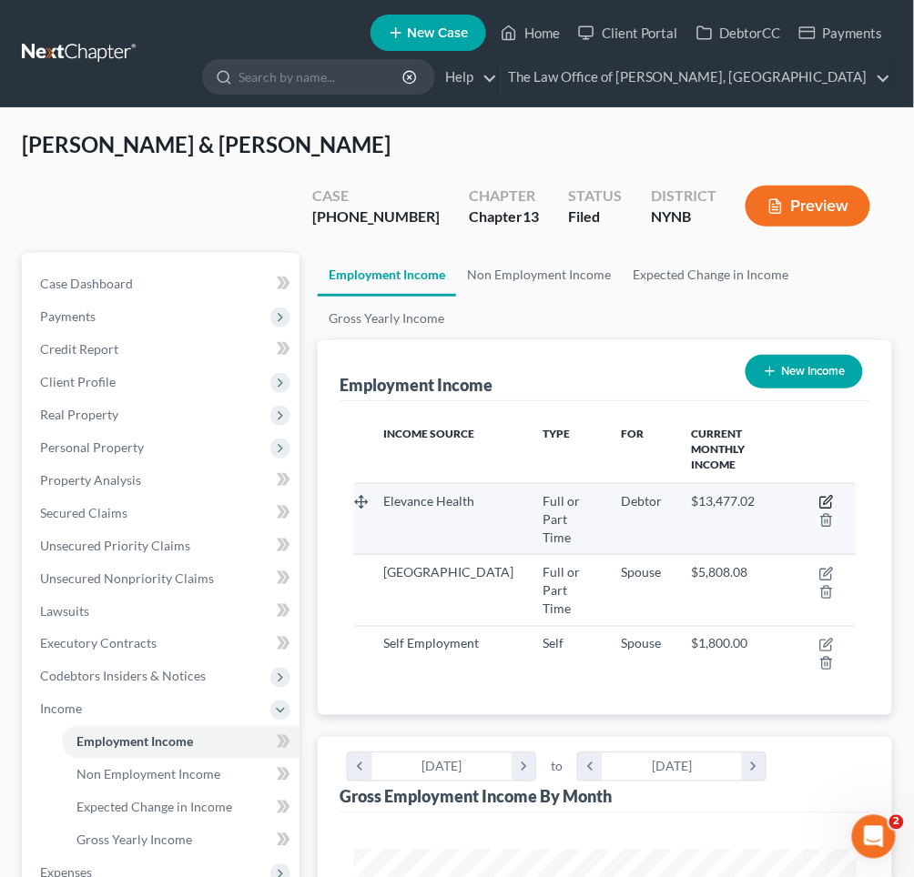
click at [826, 496] on icon "button" at bounding box center [828, 500] width 8 height 8
select select "0"
select select "35"
select select "2"
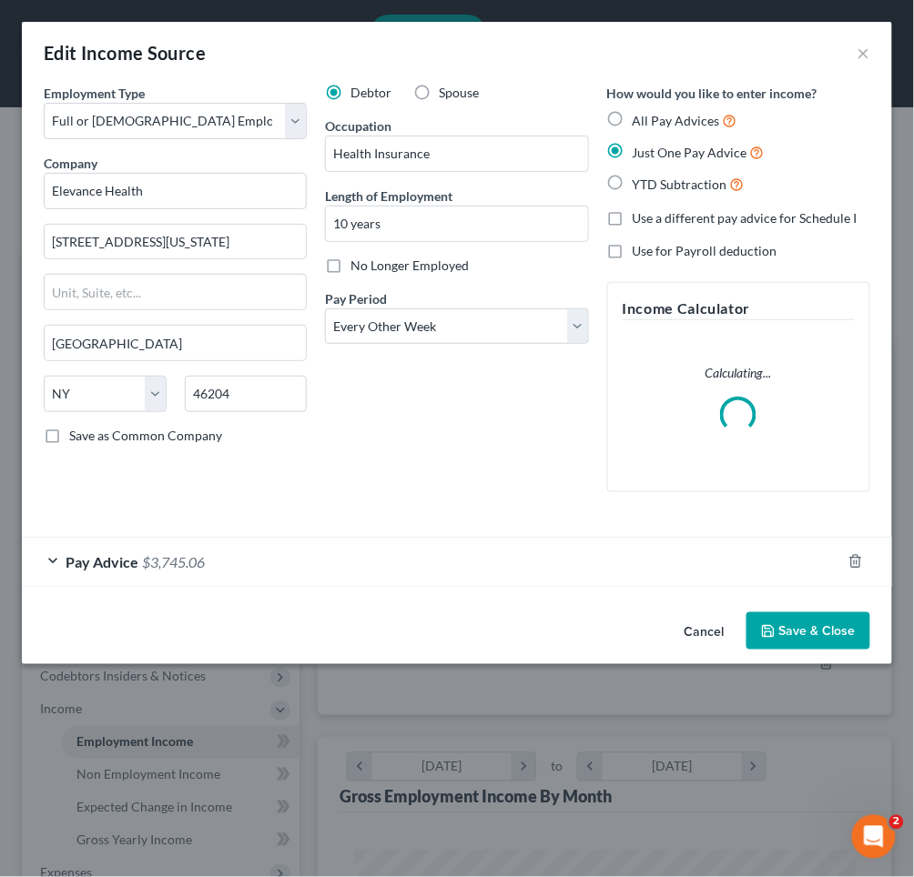
click at [256, 573] on div "Pay Advice $3,745.06" at bounding box center [431, 562] width 819 height 48
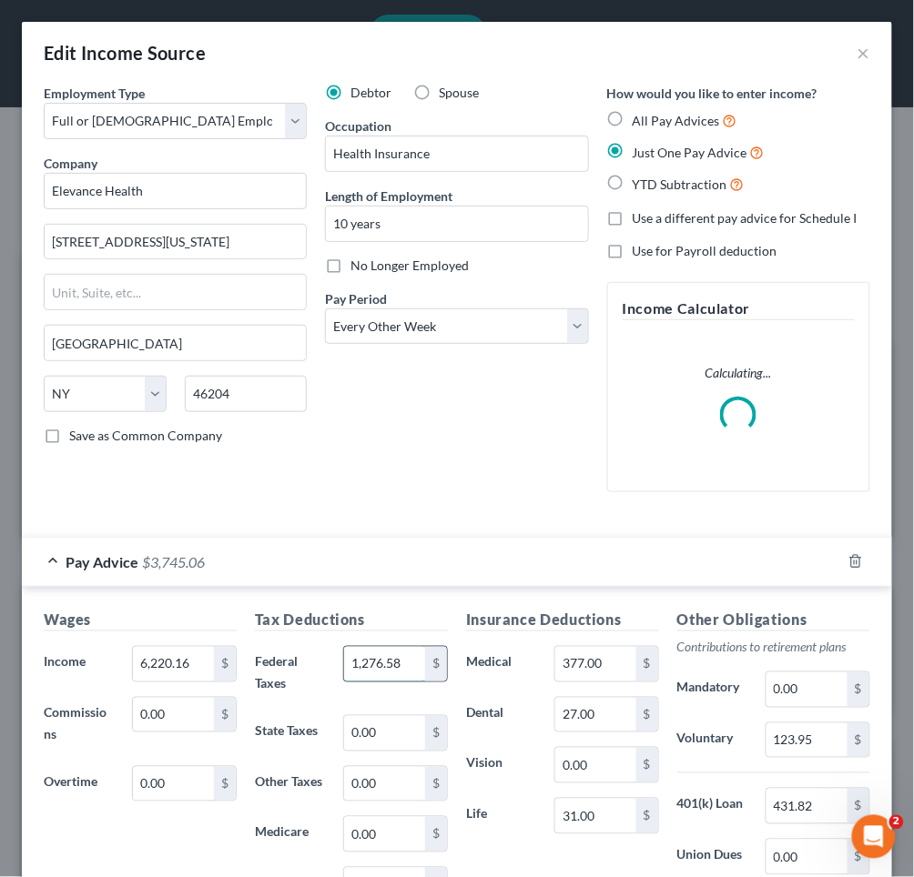
click at [401, 662] on input "1,276.58" at bounding box center [384, 664] width 81 height 35
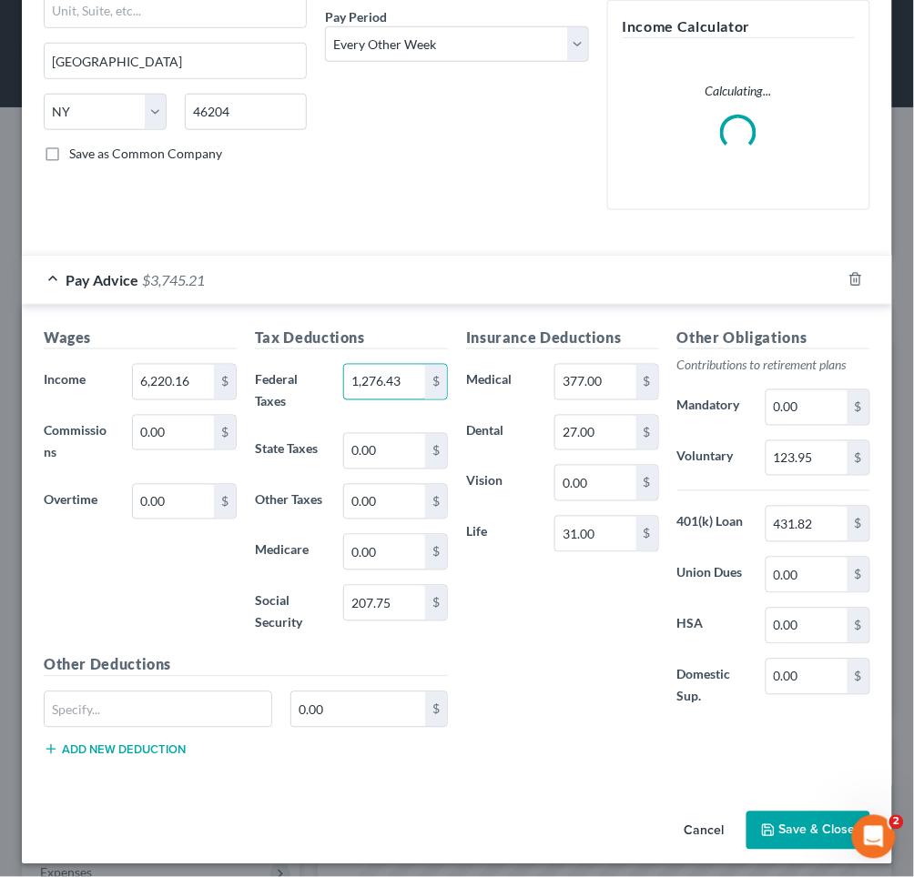
type input "1,276.43"
click at [794, 824] on button "Save & Close" at bounding box center [808, 831] width 124 height 38
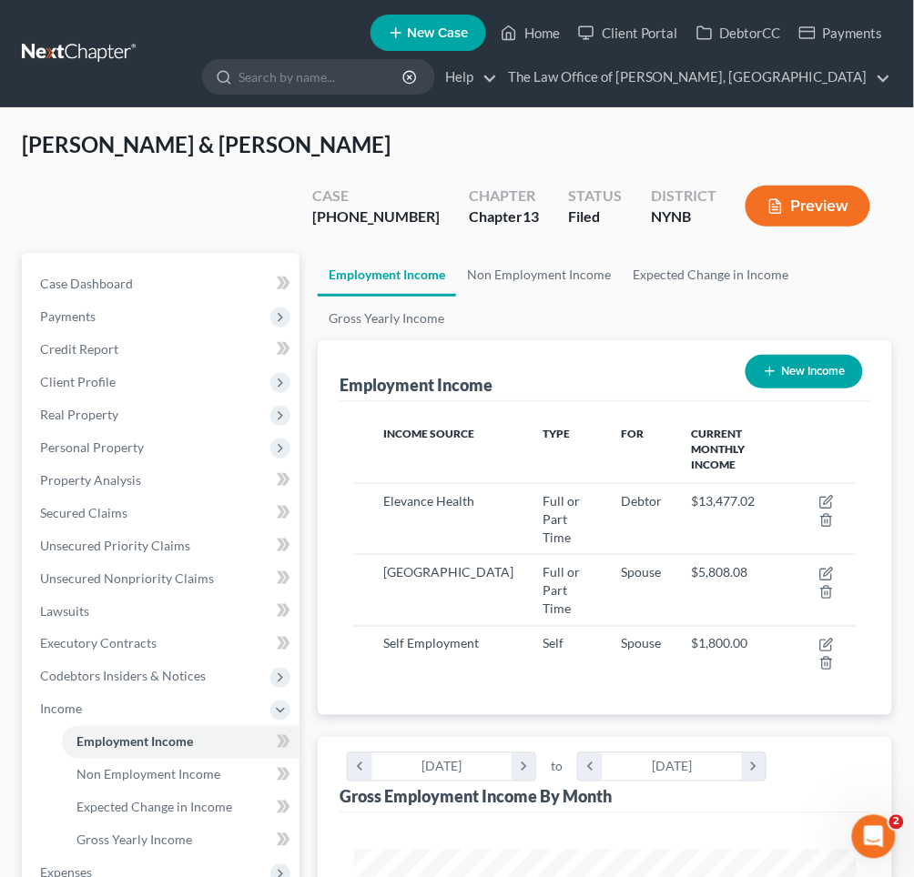
click at [816, 186] on button "Preview" at bounding box center [807, 206] width 125 height 41
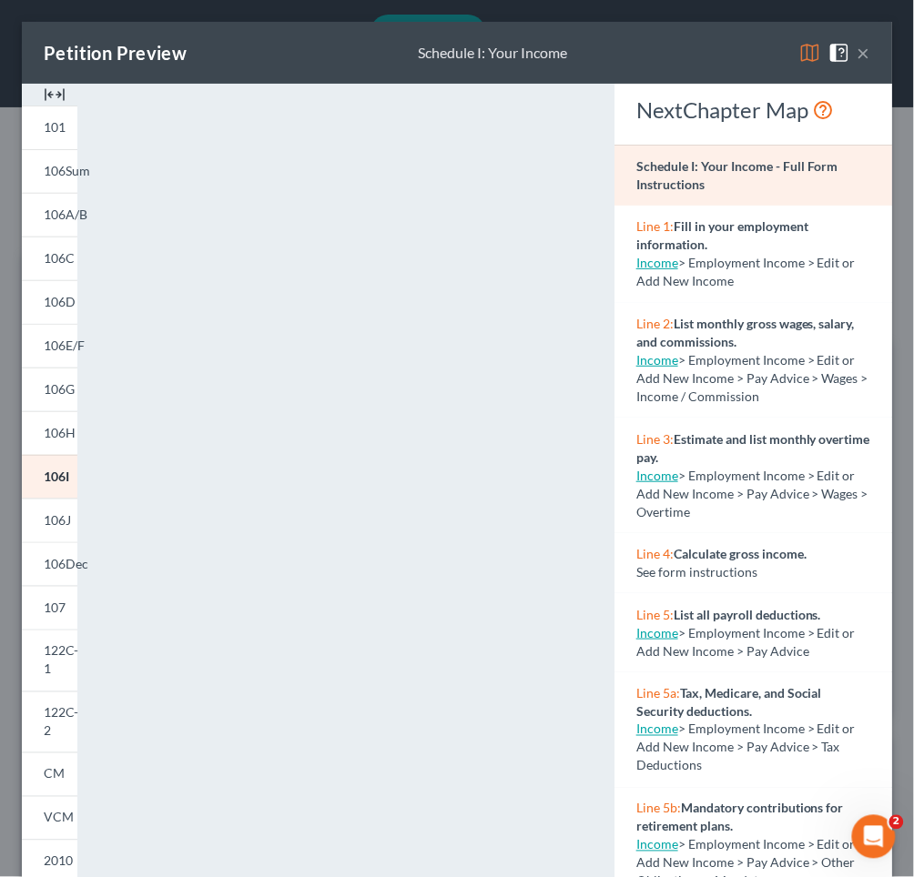
click at [870, 53] on button "×" at bounding box center [863, 53] width 13 height 22
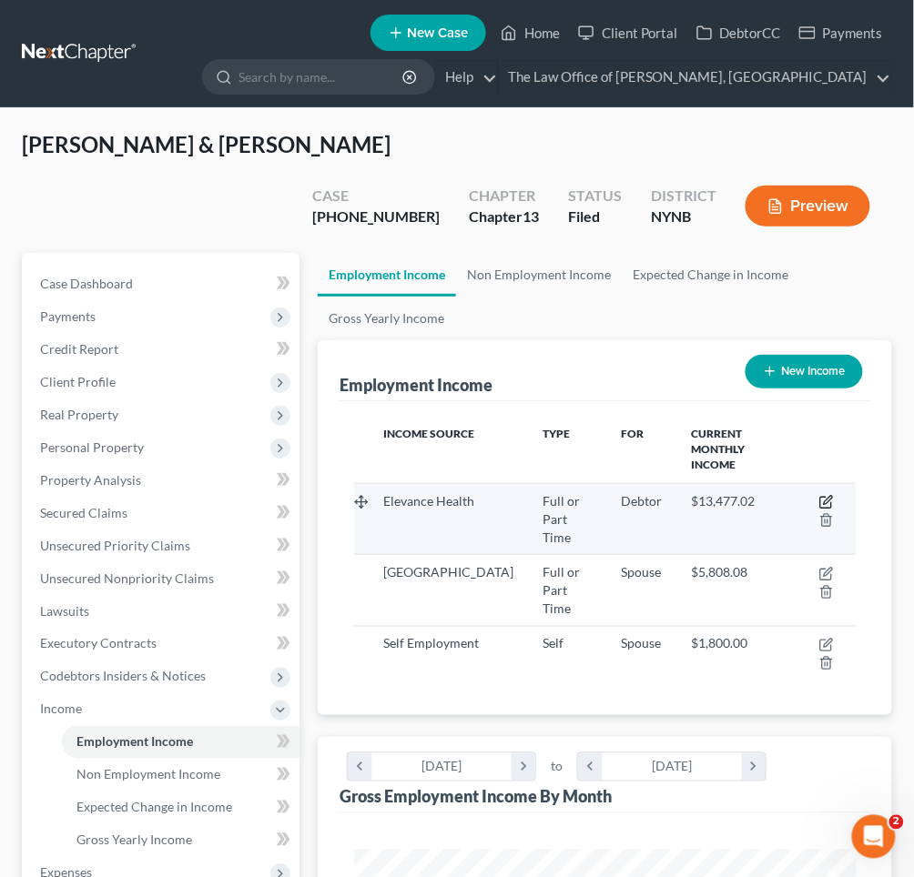
click at [826, 495] on icon "button" at bounding box center [826, 502] width 15 height 15
select select "0"
select select "35"
select select "2"
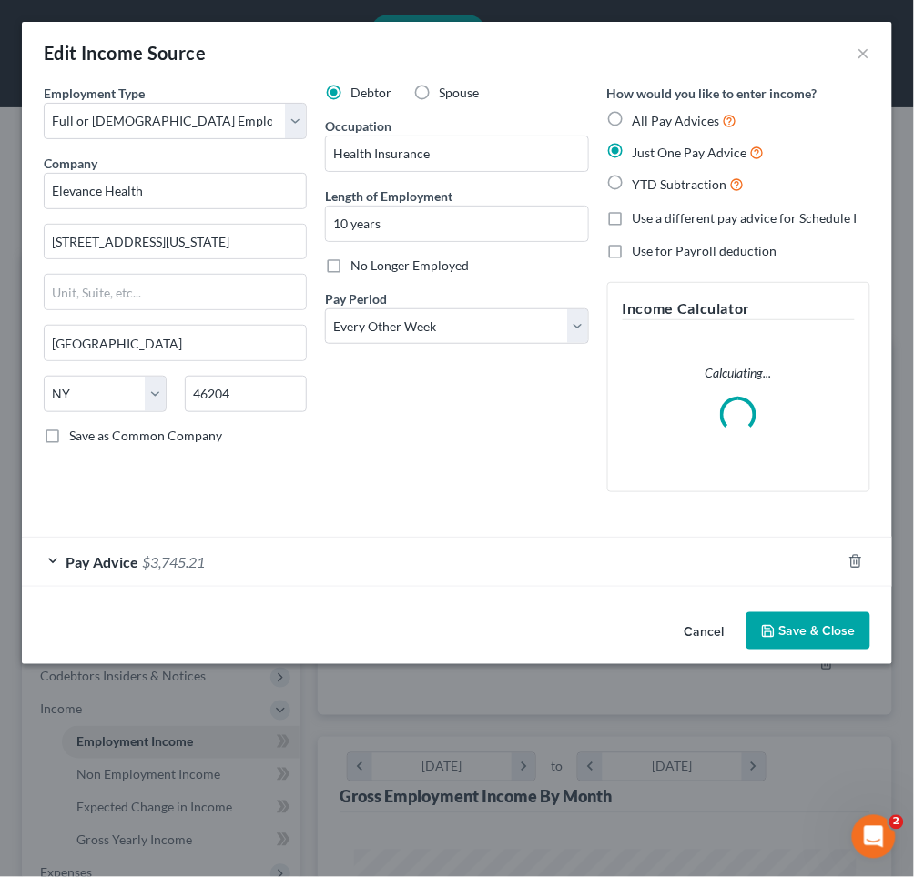
click at [330, 538] on div "Pay Advice $3,745.21" at bounding box center [431, 562] width 819 height 48
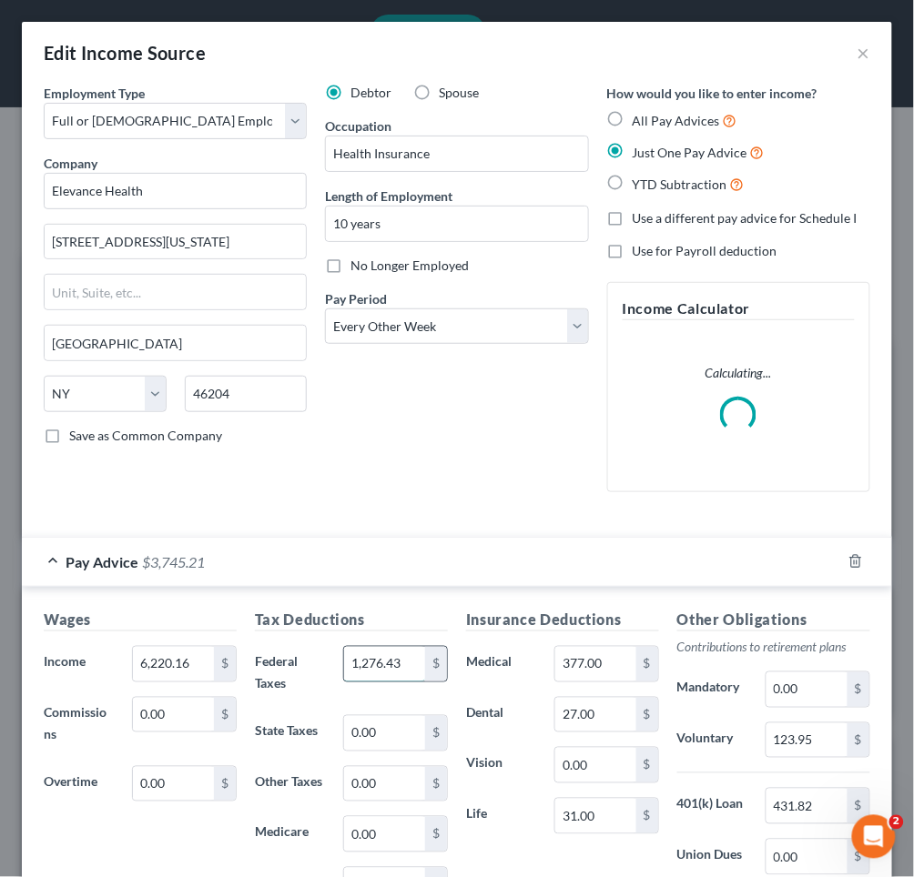
click at [402, 664] on input "1,276.43" at bounding box center [384, 664] width 81 height 35
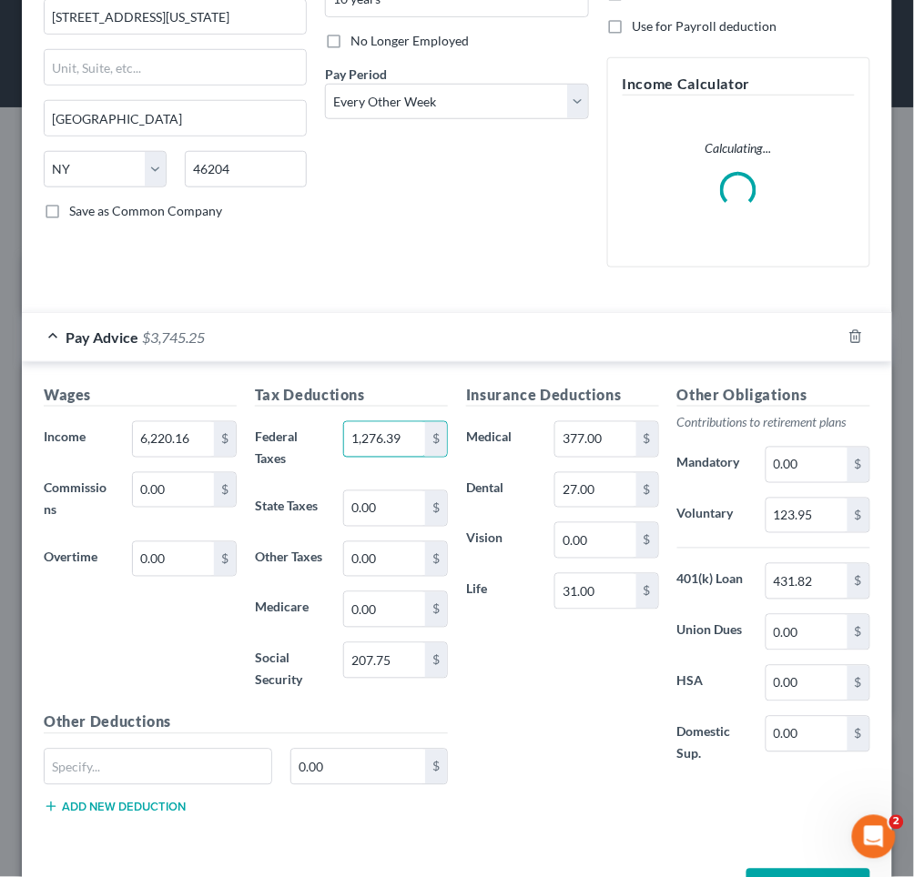
scroll to position [269, 0]
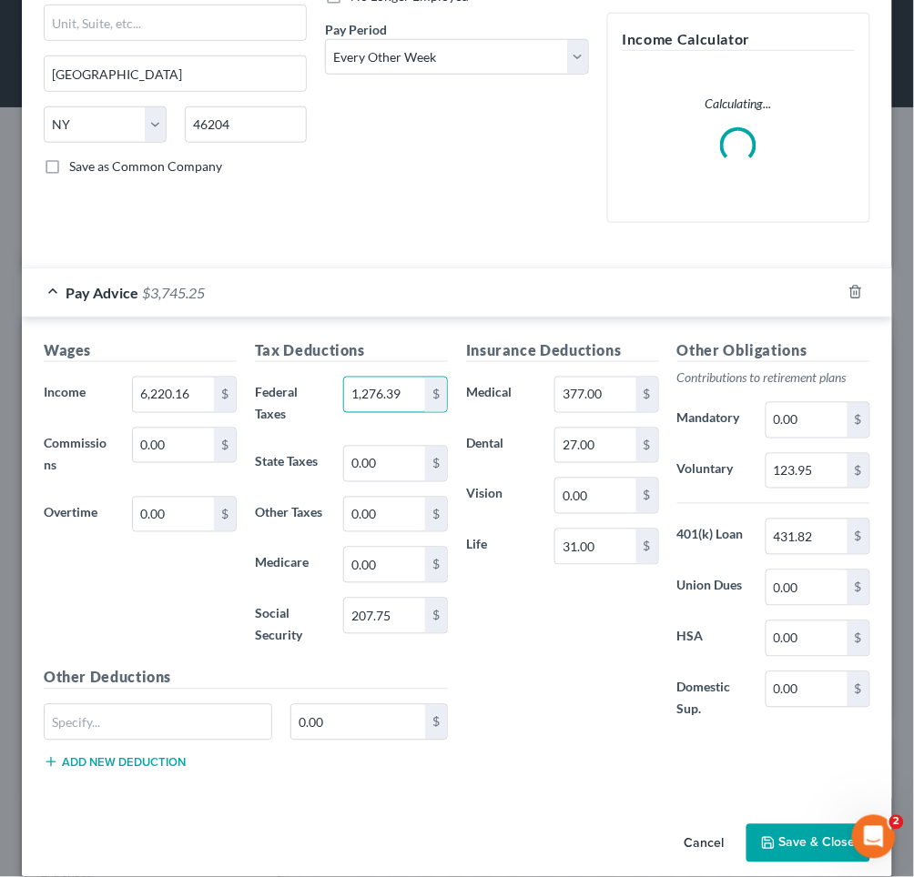
type input "1,276.39"
click at [512, 674] on div "Insurance Deductions Medical 377.00 $ Dental 27.00 $ Vision 0.00 $ Life 31.00 $" at bounding box center [562, 540] width 211 height 401
click at [767, 825] on button "Save & Close" at bounding box center [808, 844] width 124 height 38
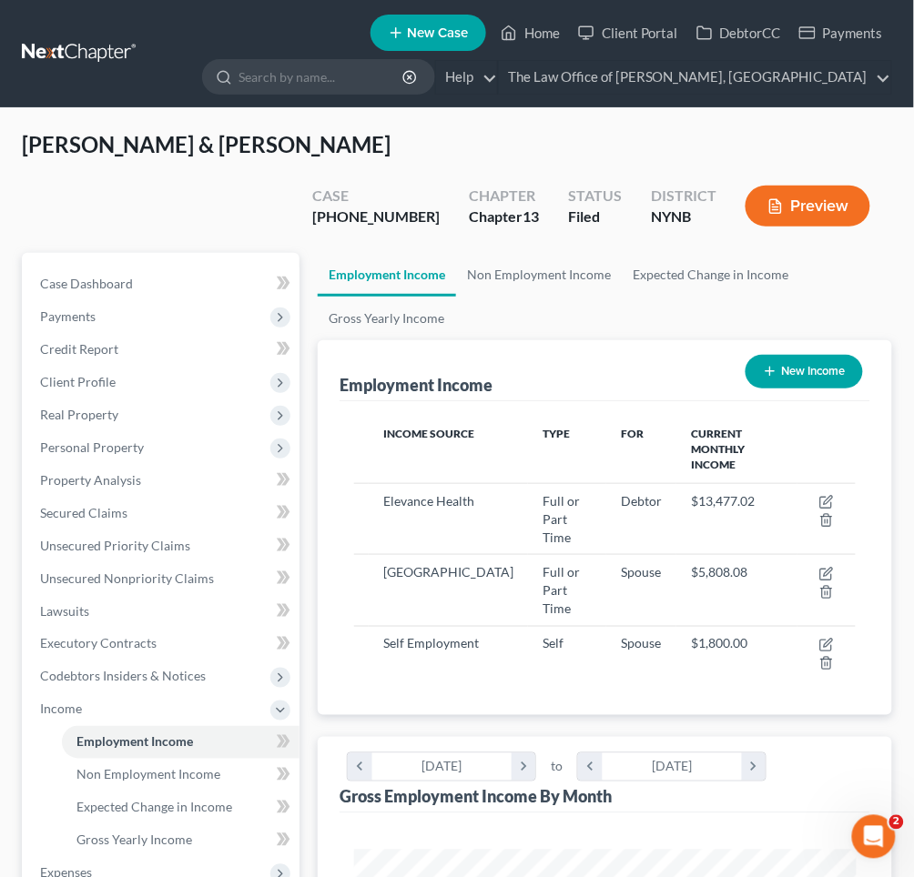
click at [857, 186] on button "Preview" at bounding box center [807, 206] width 125 height 41
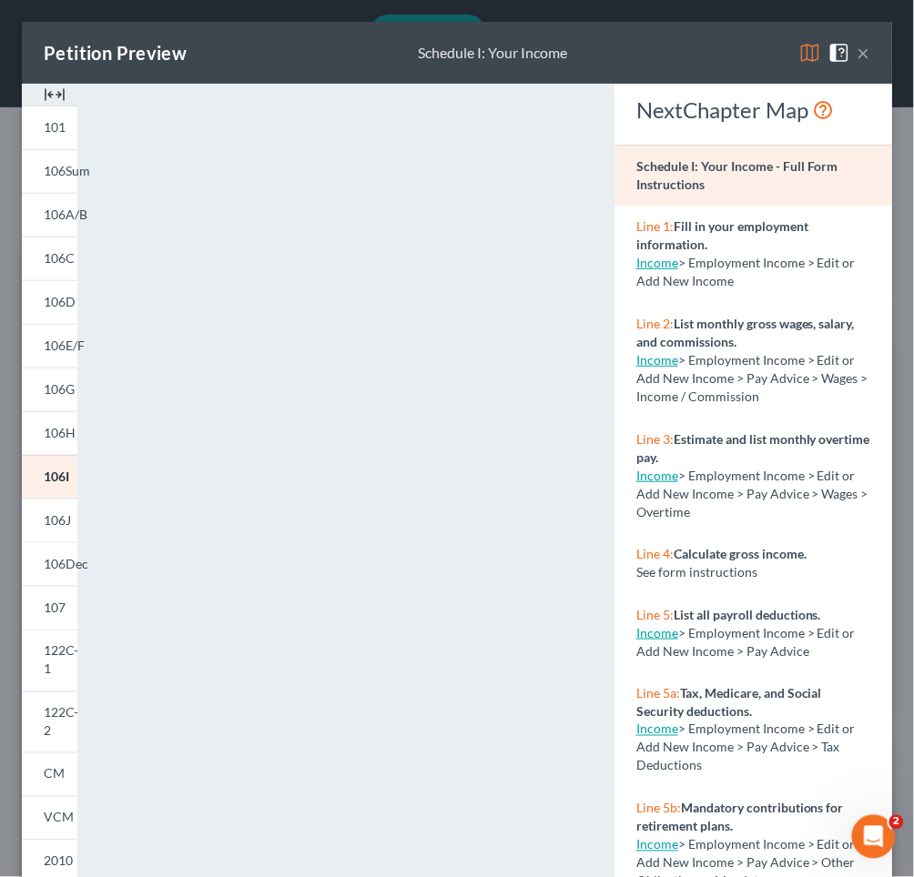
click at [866, 52] on button "×" at bounding box center [863, 53] width 13 height 22
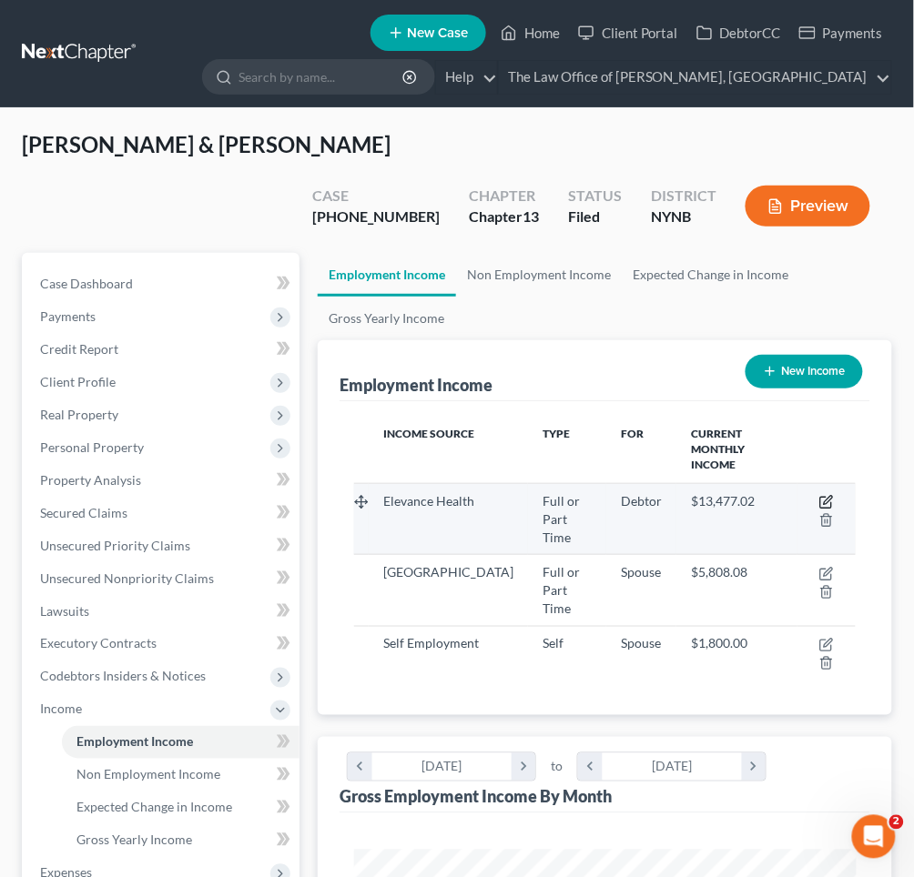
click at [826, 495] on icon "button" at bounding box center [826, 502] width 15 height 15
select select "0"
select select "35"
select select "2"
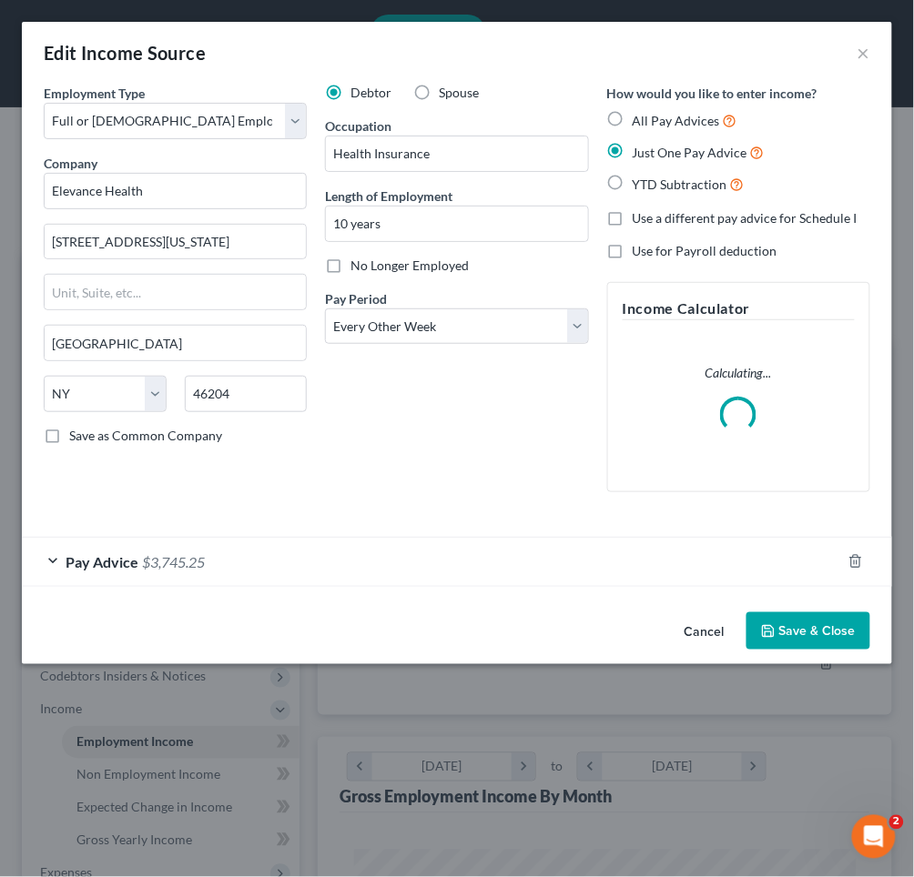
click at [380, 573] on div "Pay Advice $3,745.25" at bounding box center [431, 562] width 819 height 48
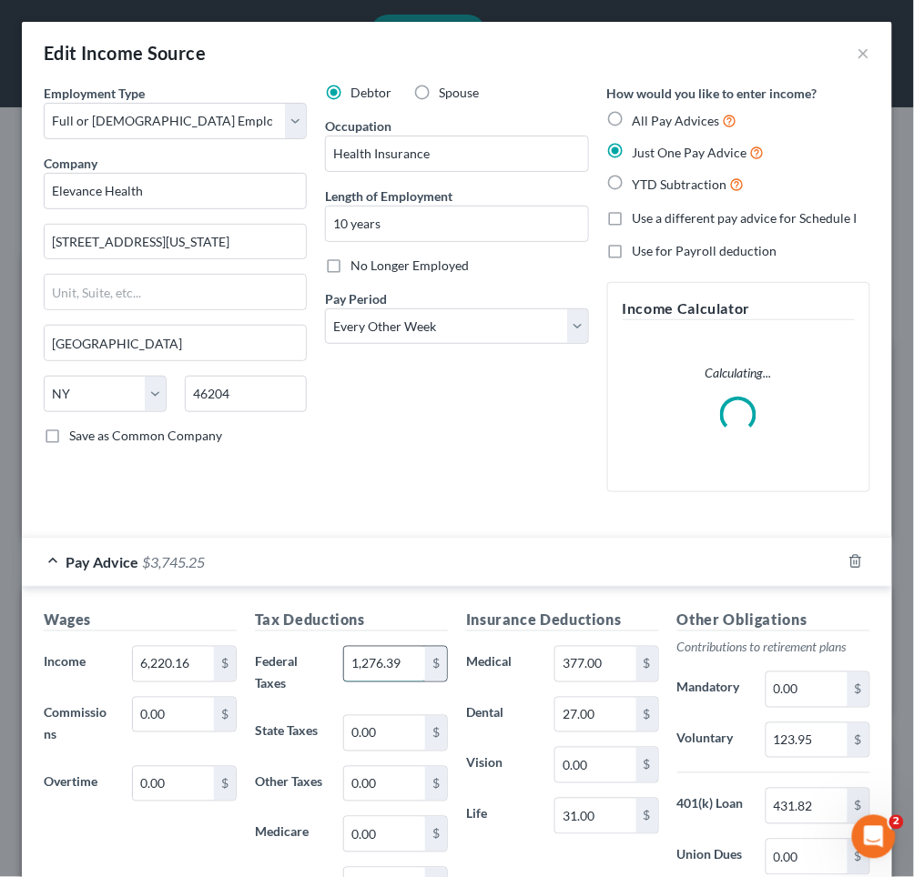
click at [403, 664] on input "1,276.39" at bounding box center [384, 664] width 81 height 35
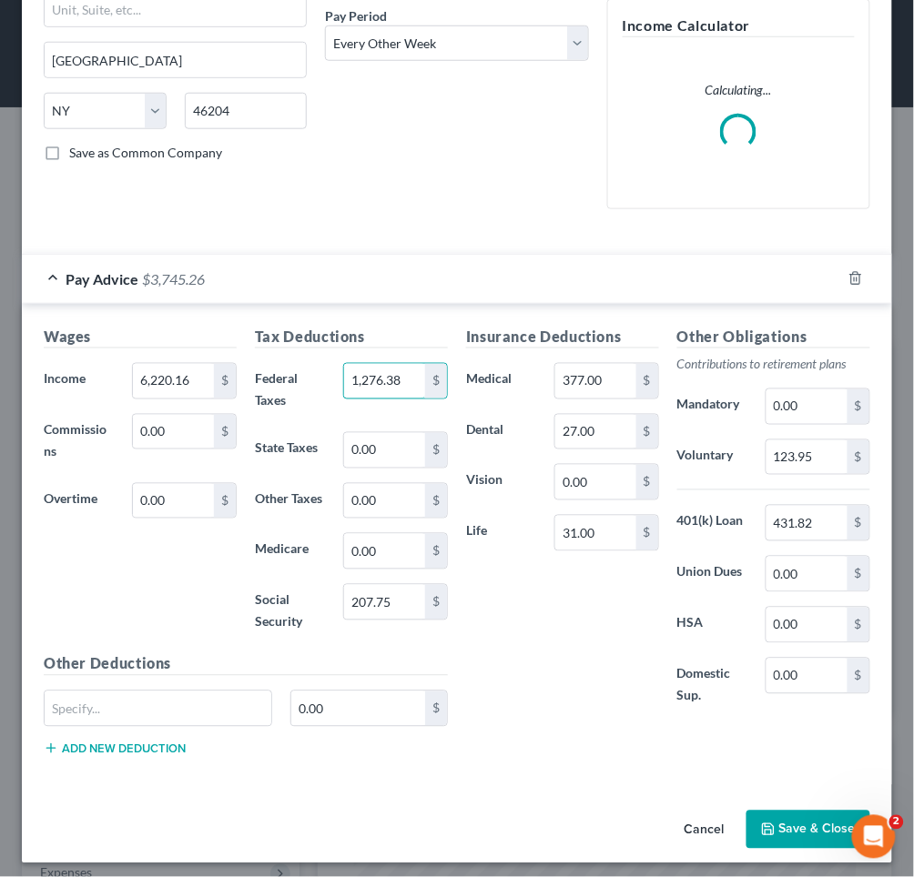
scroll to position [282, 0]
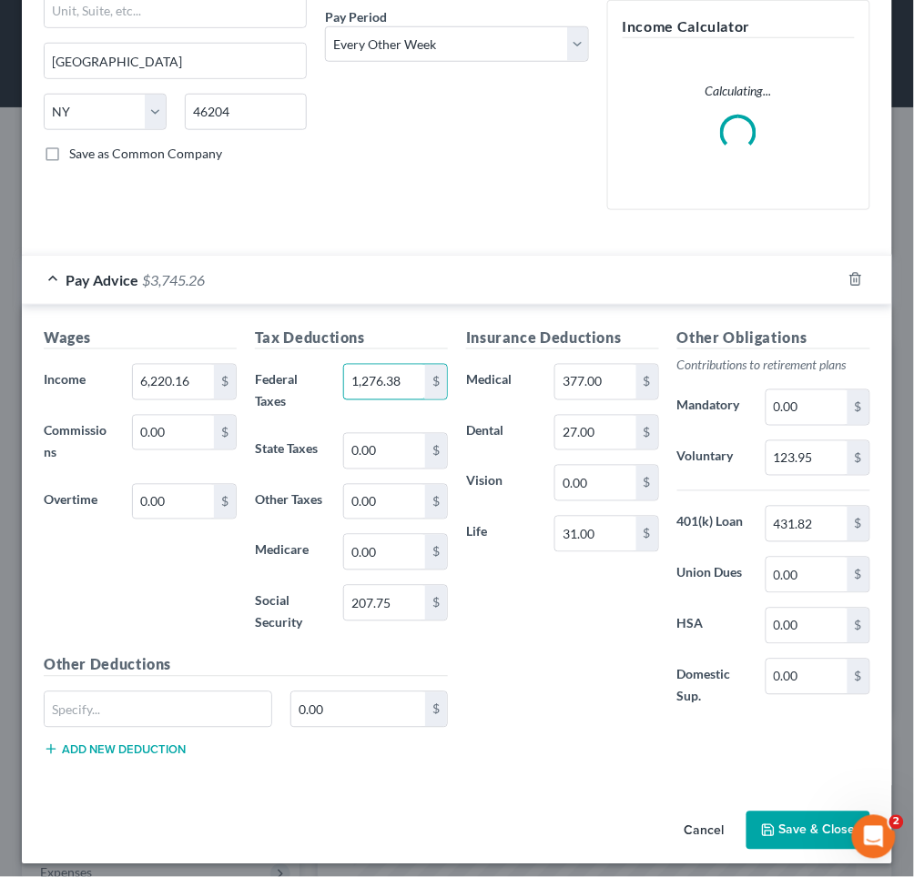
type input "1,276.38"
click at [798, 821] on button "Save & Close" at bounding box center [808, 831] width 124 height 38
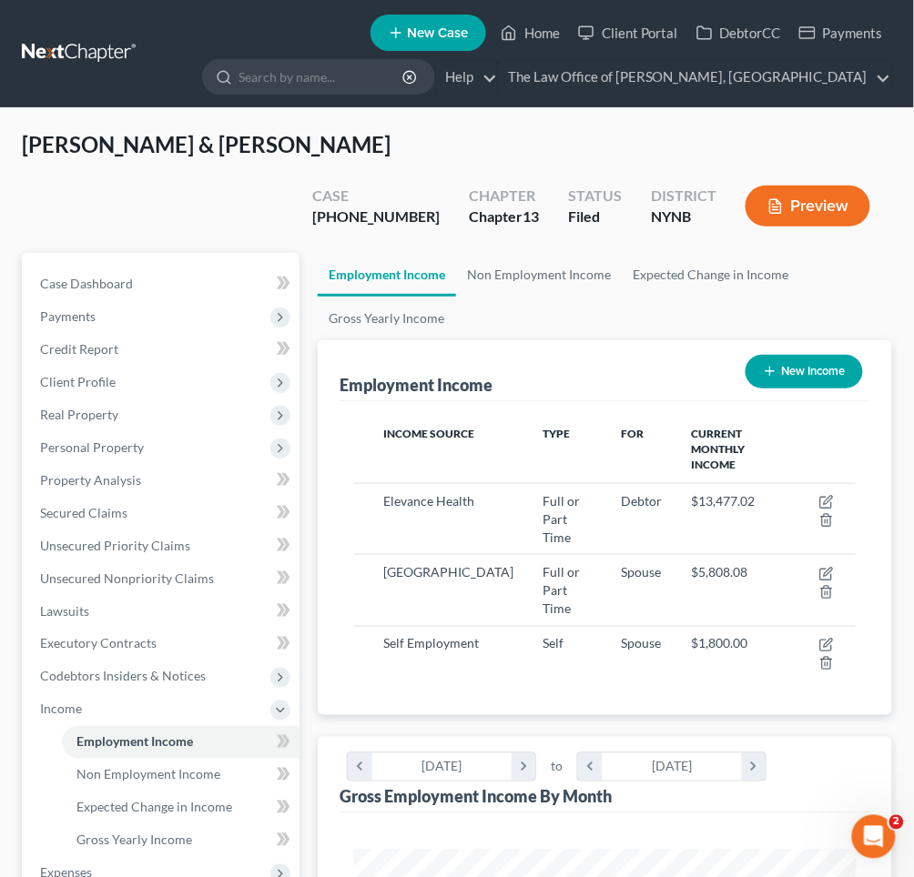
click at [838, 186] on button "Preview" at bounding box center [807, 206] width 125 height 41
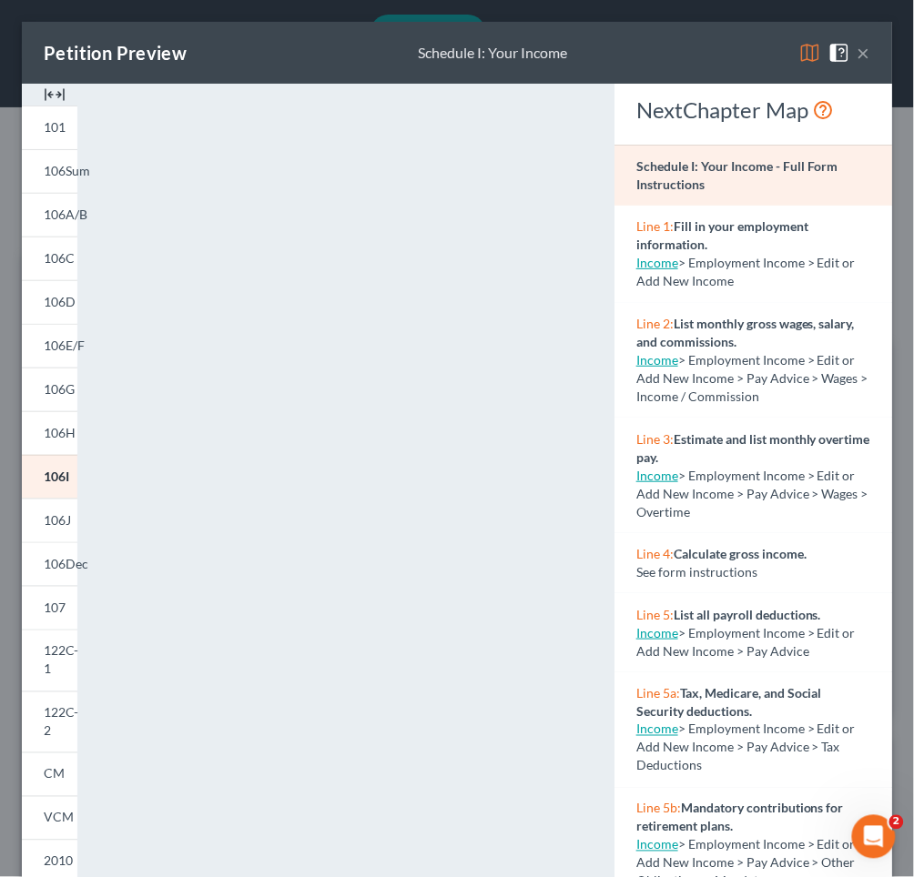
click at [859, 52] on button "×" at bounding box center [863, 53] width 13 height 22
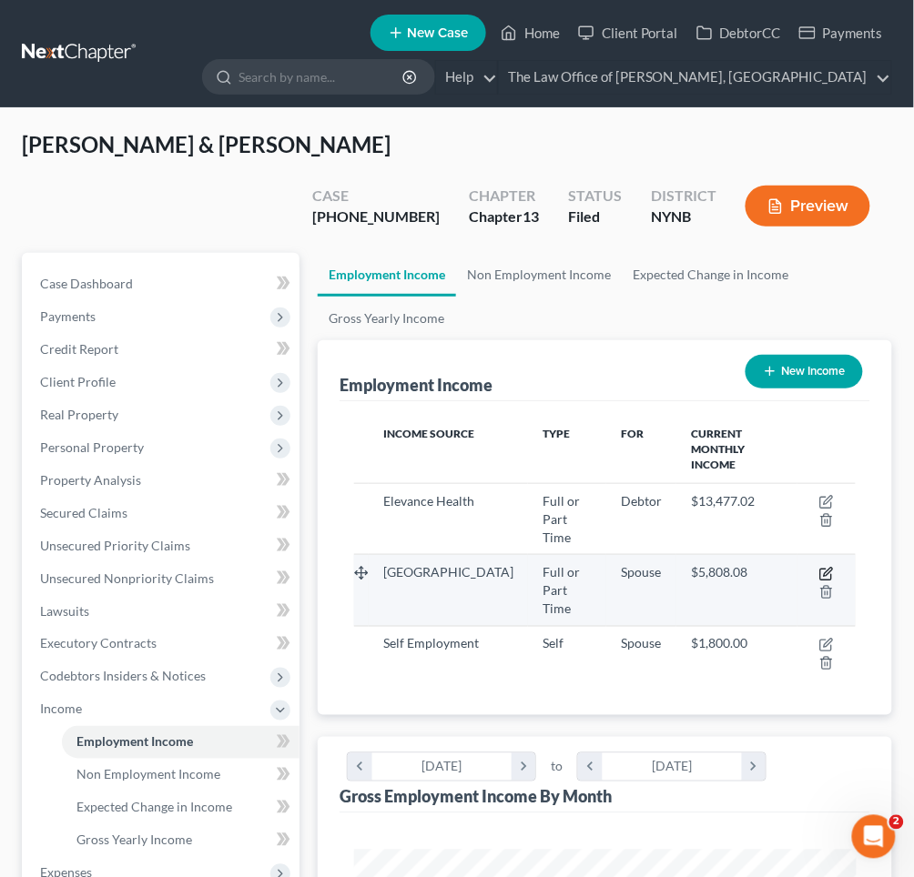
click at [829, 568] on icon "button" at bounding box center [828, 572] width 8 height 8
select select "0"
select select "1"
select select "2"
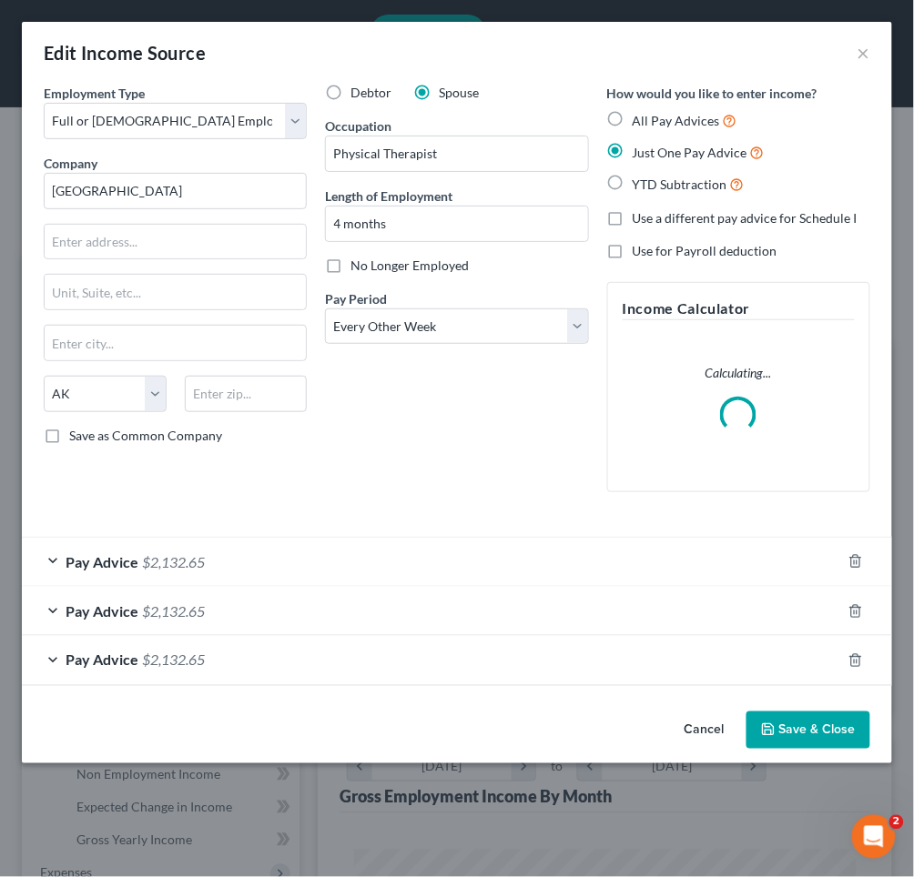
click at [431, 560] on div "Pay Advice $2,132.65" at bounding box center [431, 562] width 819 height 48
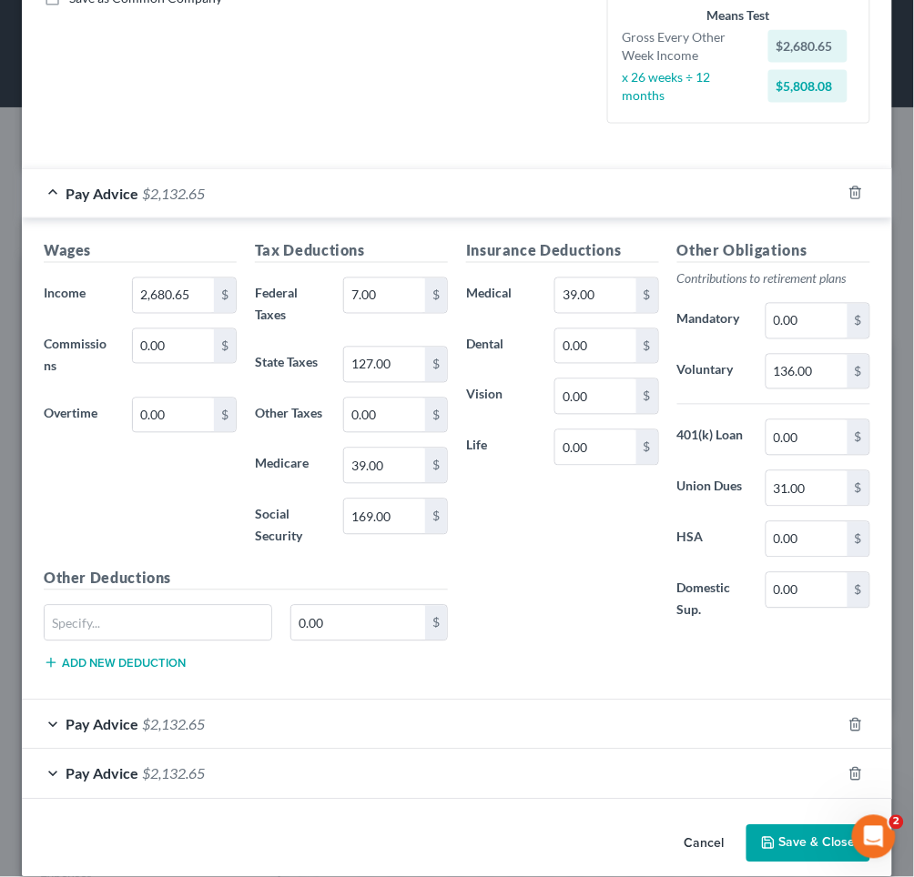
scroll to position [384, 0]
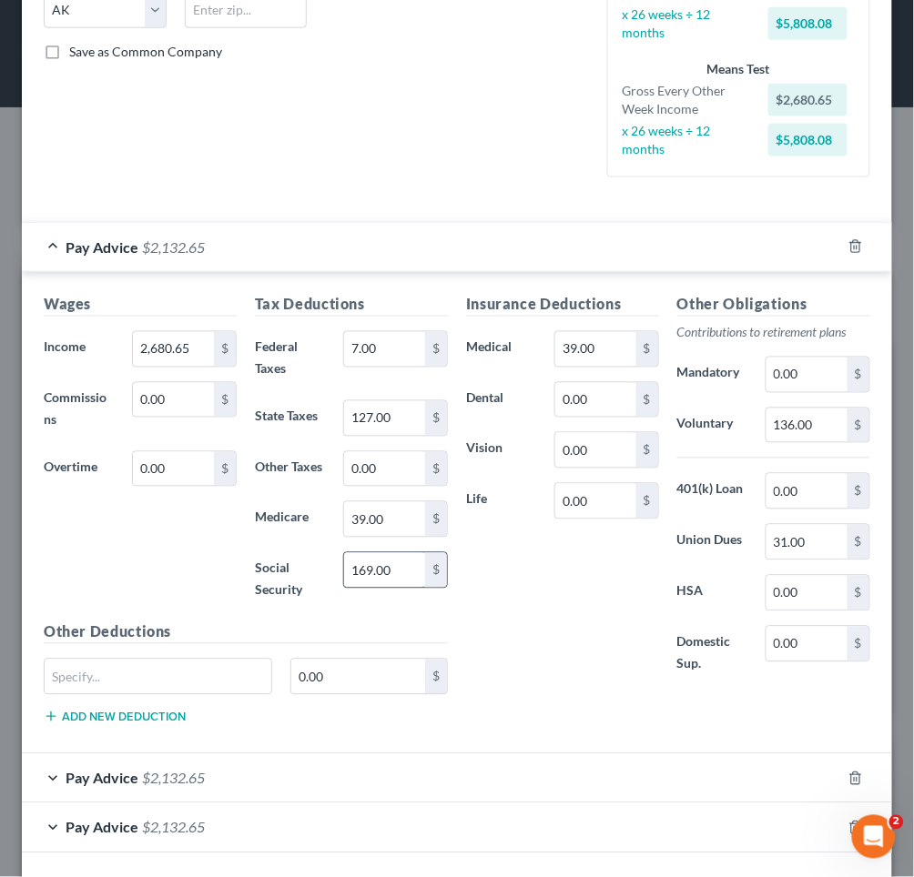
click at [357, 555] on input "169.00" at bounding box center [384, 570] width 81 height 35
type input "469.00"
click at [463, 603] on div "Insurance Deductions Medical 39.00 $ Dental 0.00 $ Vision 0.00 $ Life 0.00 $" at bounding box center [562, 494] width 211 height 401
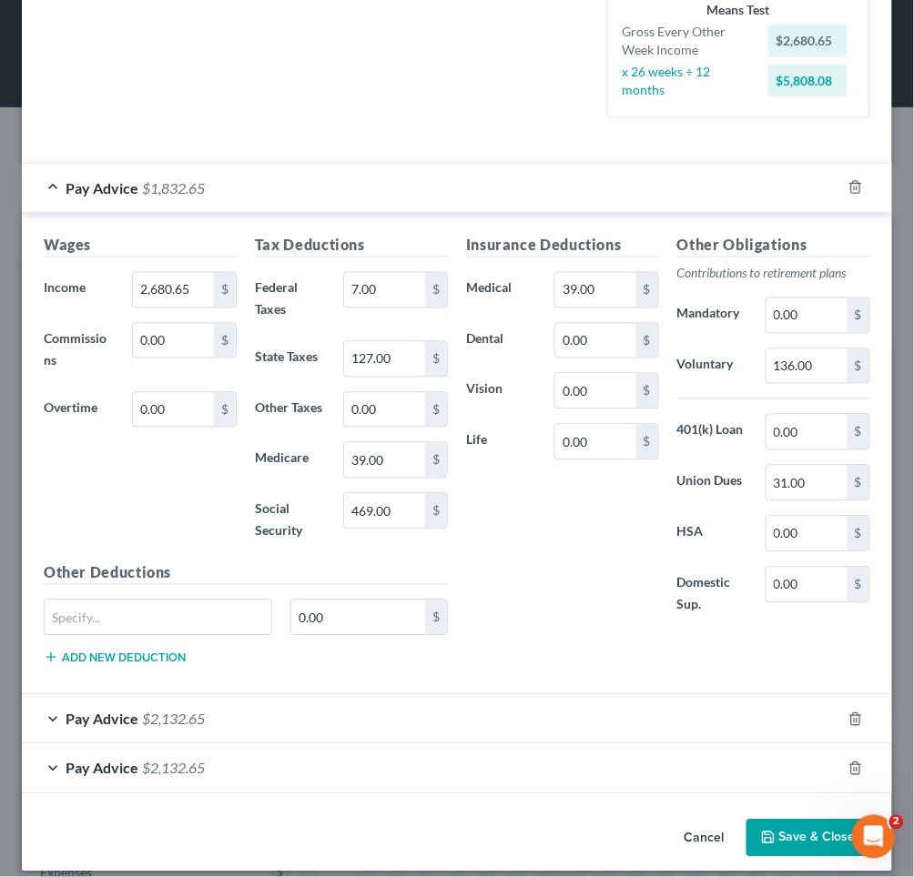
scroll to position [441, 0]
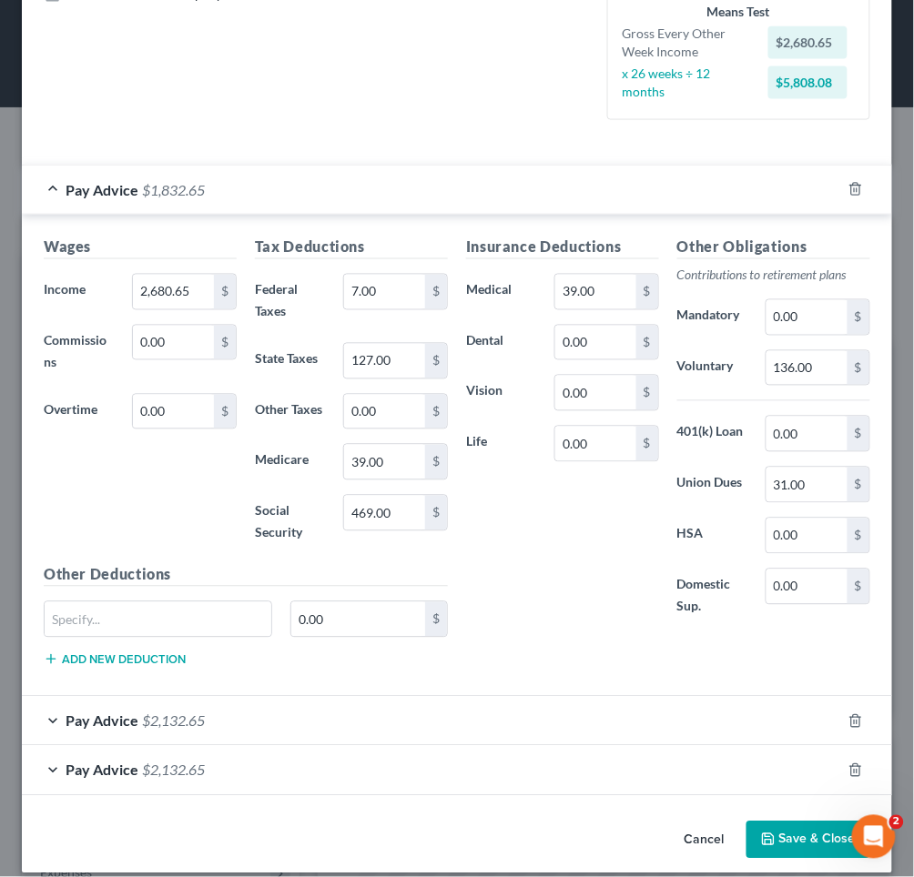
click at [814, 822] on button "Save & Close" at bounding box center [808, 841] width 124 height 38
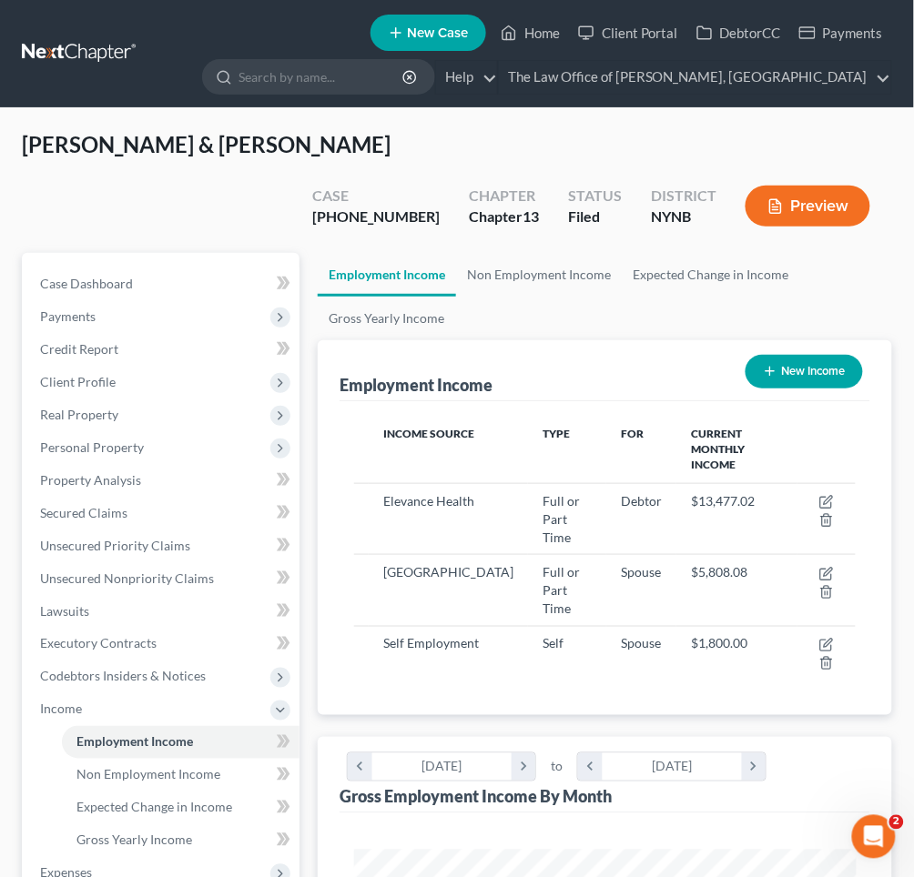
click at [828, 186] on button "Preview" at bounding box center [807, 206] width 125 height 41
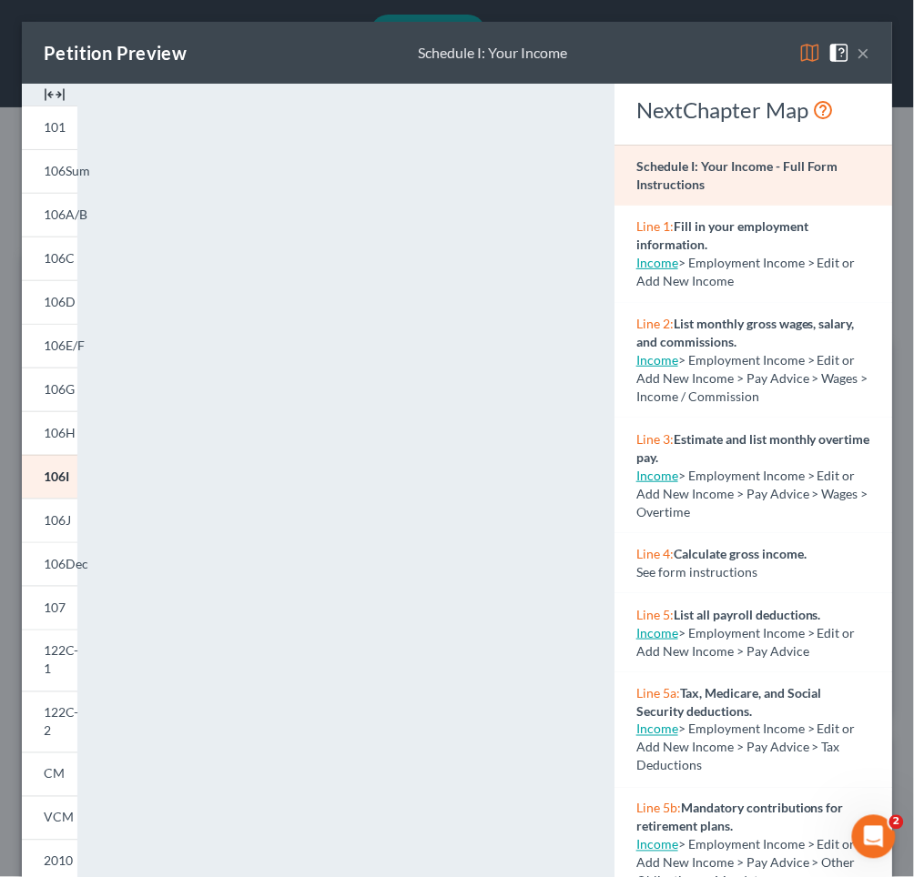
click at [872, 44] on div "Petition Preview Schedule I: Your Income ×" at bounding box center [457, 53] width 870 height 62
click at [867, 47] on button "×" at bounding box center [863, 53] width 13 height 22
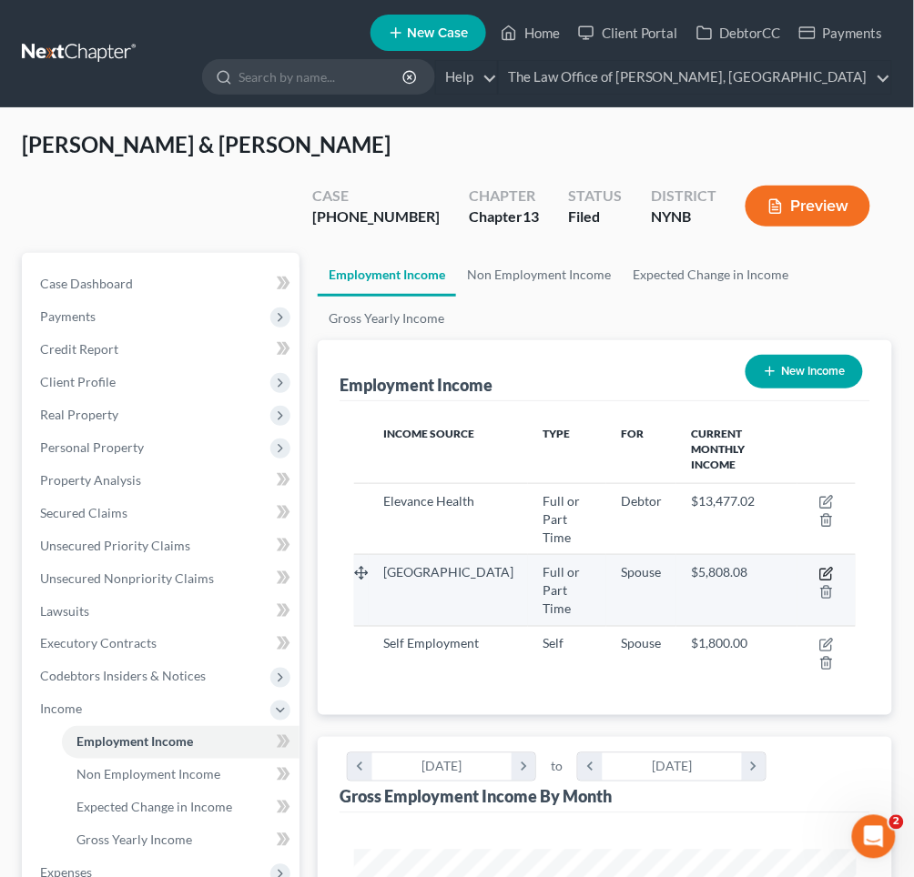
click at [824, 567] on icon "button" at bounding box center [826, 574] width 15 height 15
select select "0"
select select "1"
select select "2"
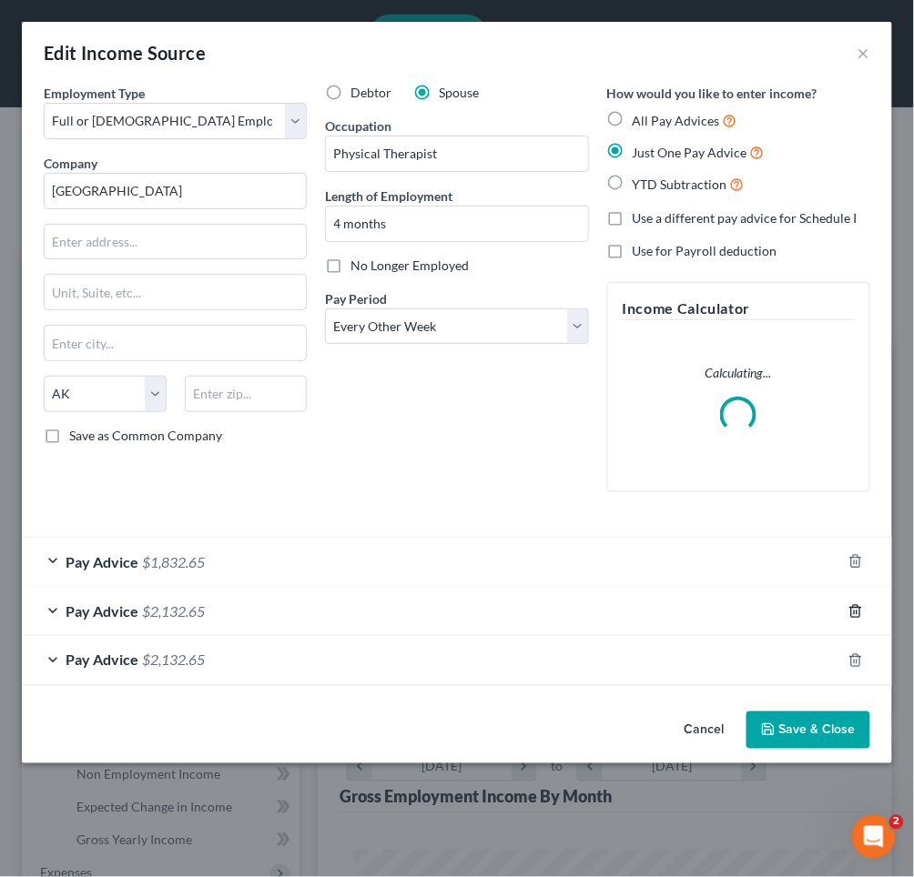
click at [848, 608] on icon "button" at bounding box center [855, 611] width 15 height 15
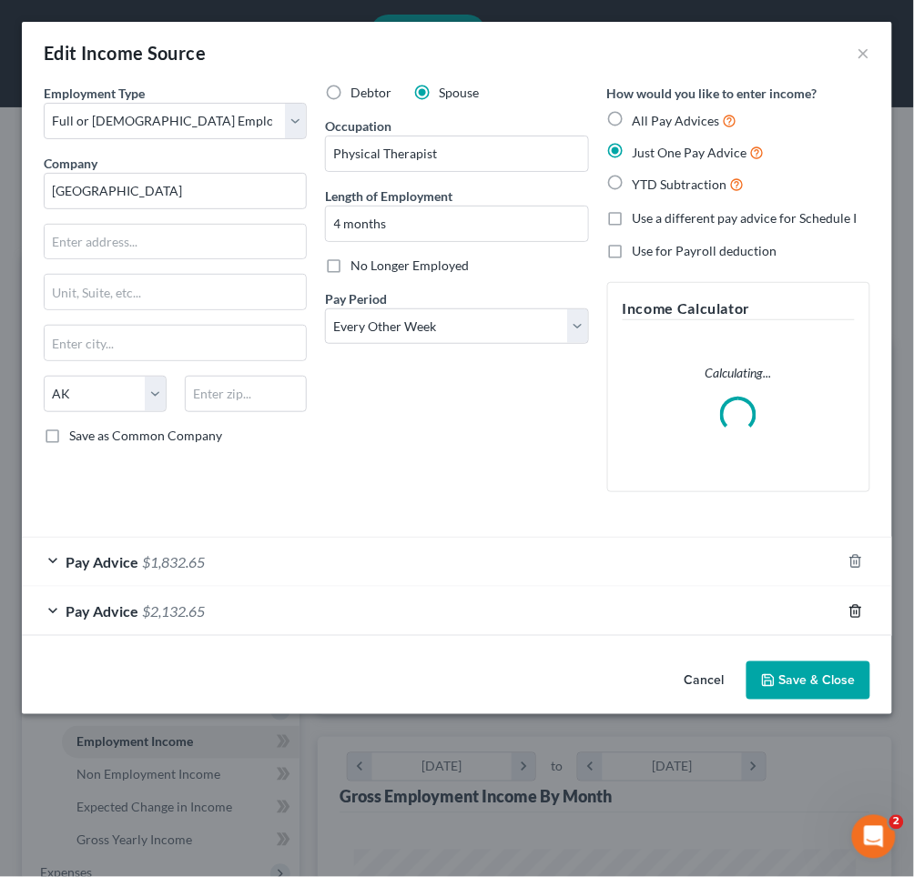
click at [848, 608] on icon "button" at bounding box center [855, 611] width 15 height 15
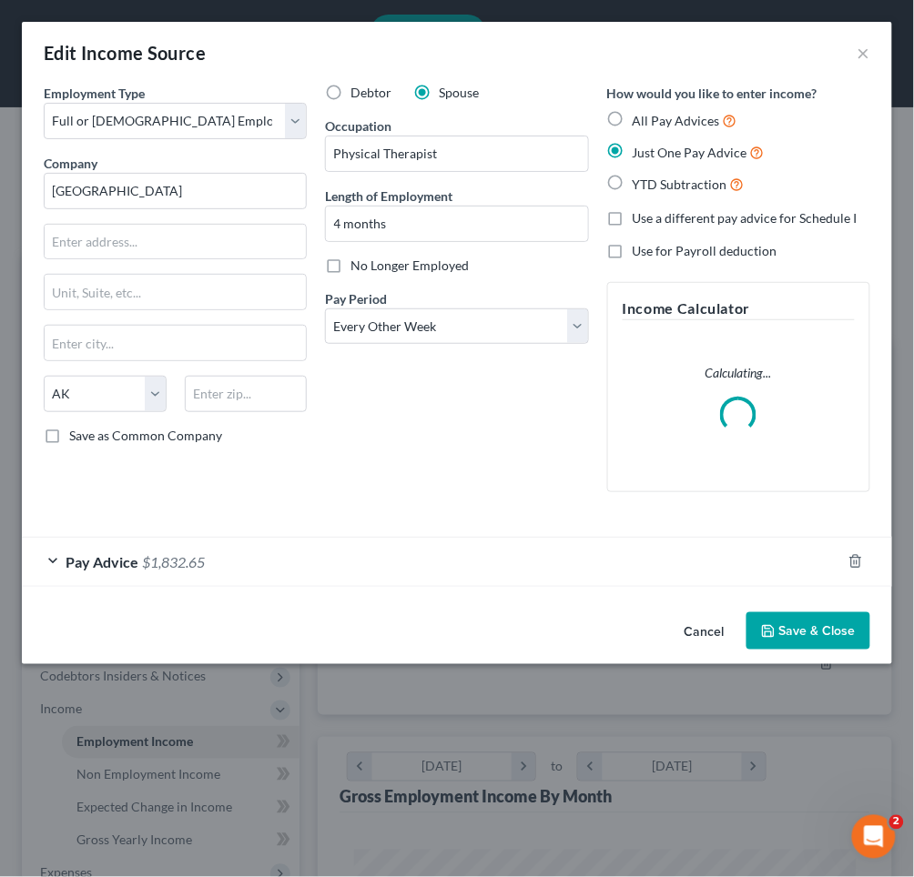
click at [828, 635] on button "Save & Close" at bounding box center [808, 632] width 124 height 38
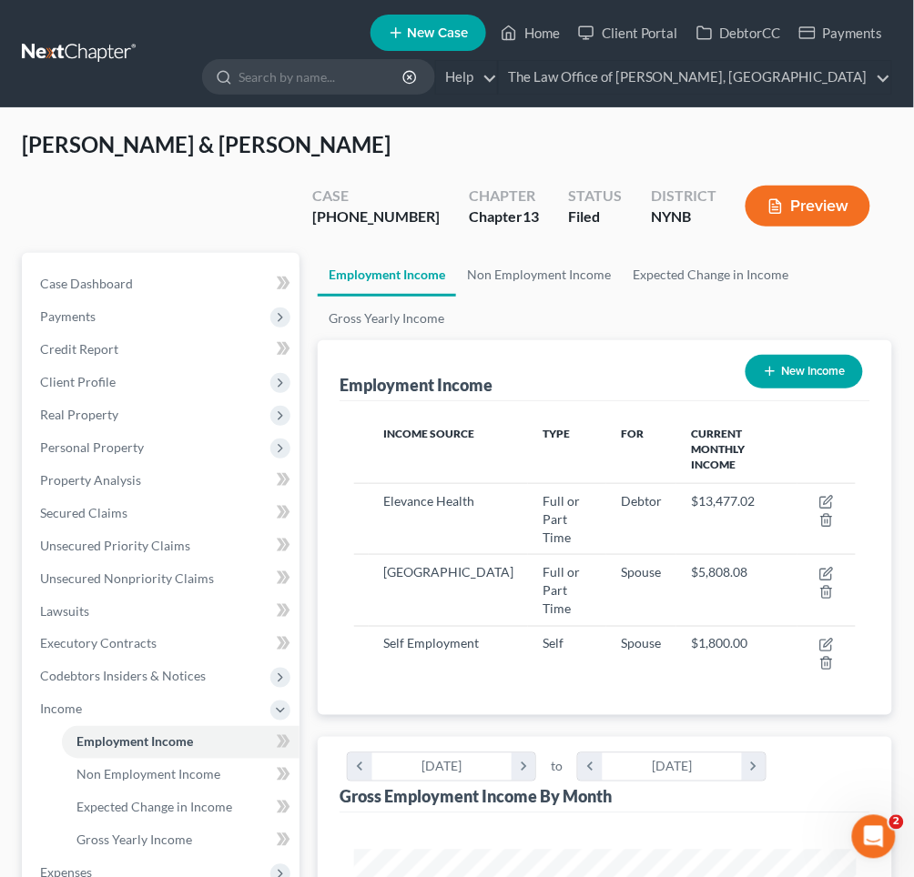
click at [815, 186] on button "Preview" at bounding box center [807, 206] width 125 height 41
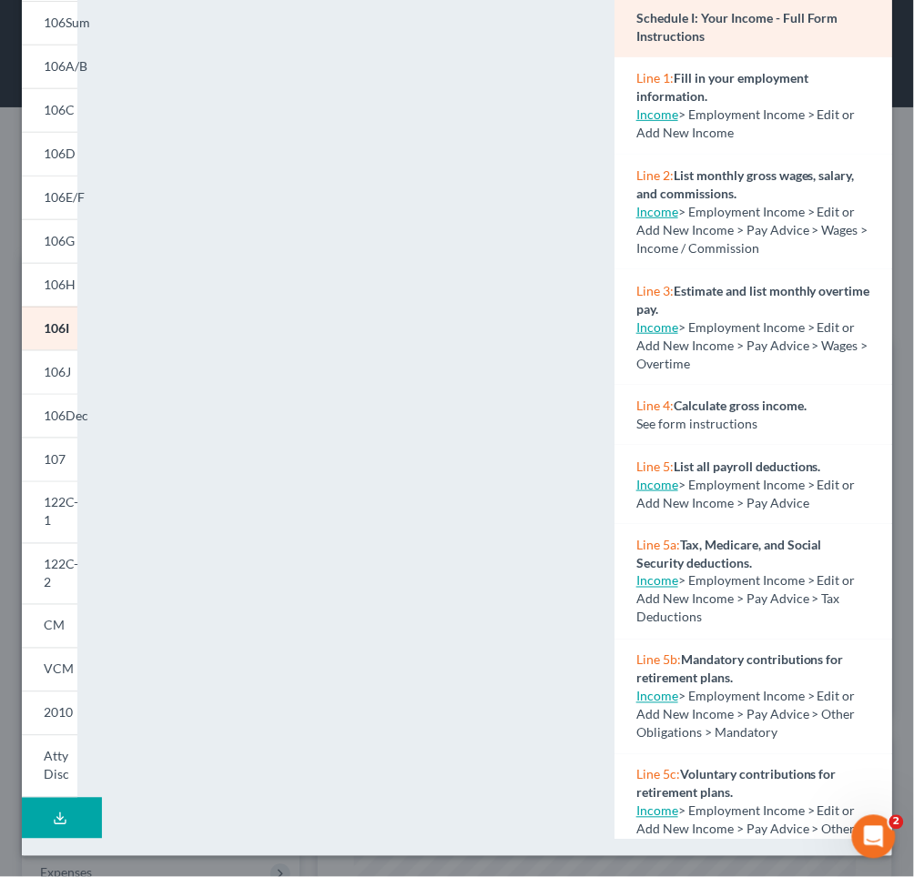
scroll to position [147, 0]
click at [890, 187] on div "Line 2: List monthly gross wages, salary, and commissions. Income > Employment …" at bounding box center [753, 214] width 278 height 116
click at [903, 178] on div "Petition Preview Schedule I: Your Income × 101 106Sum 106A/B 106C 106D 106E/F 1…" at bounding box center [457, 438] width 914 height 877
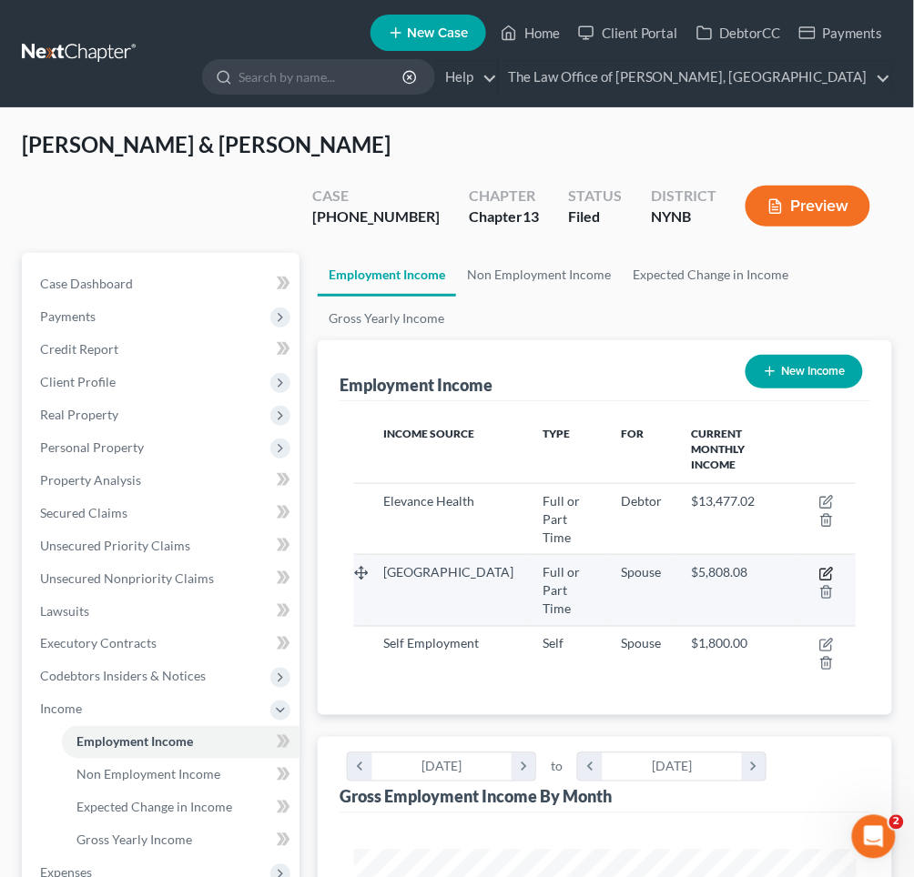
click at [823, 567] on icon "button" at bounding box center [826, 574] width 15 height 15
select select "0"
select select "1"
select select "2"
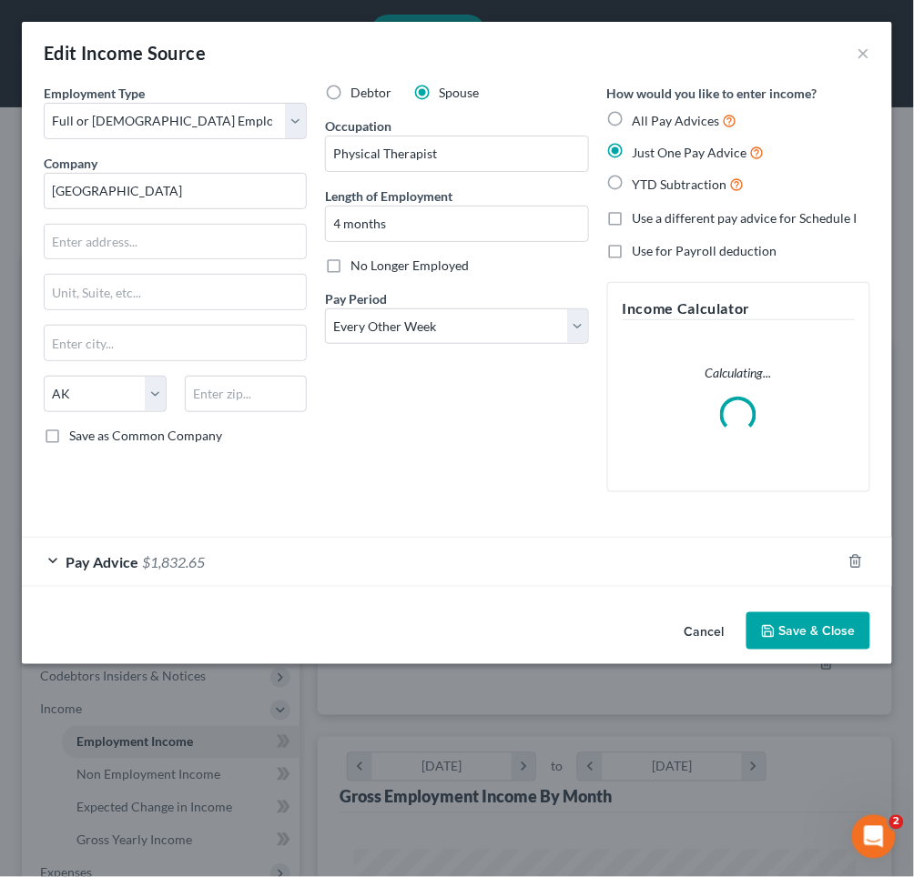
click at [522, 551] on div "Pay Advice $1,832.65" at bounding box center [431, 562] width 819 height 48
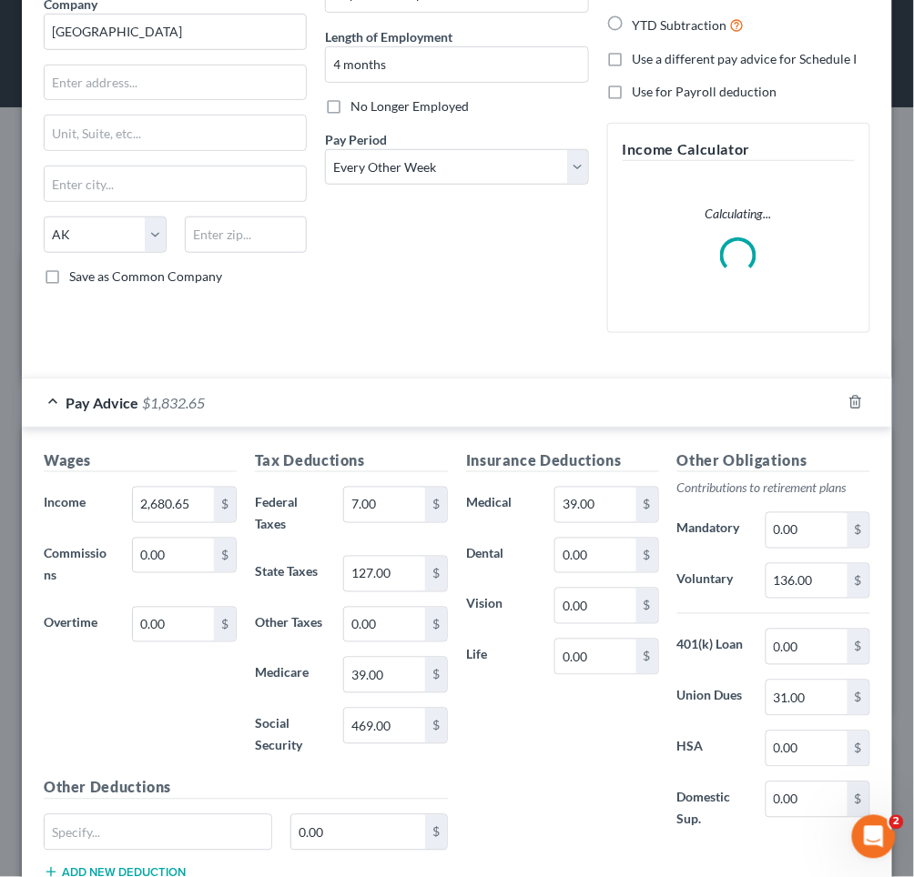
scroll to position [266, 0]
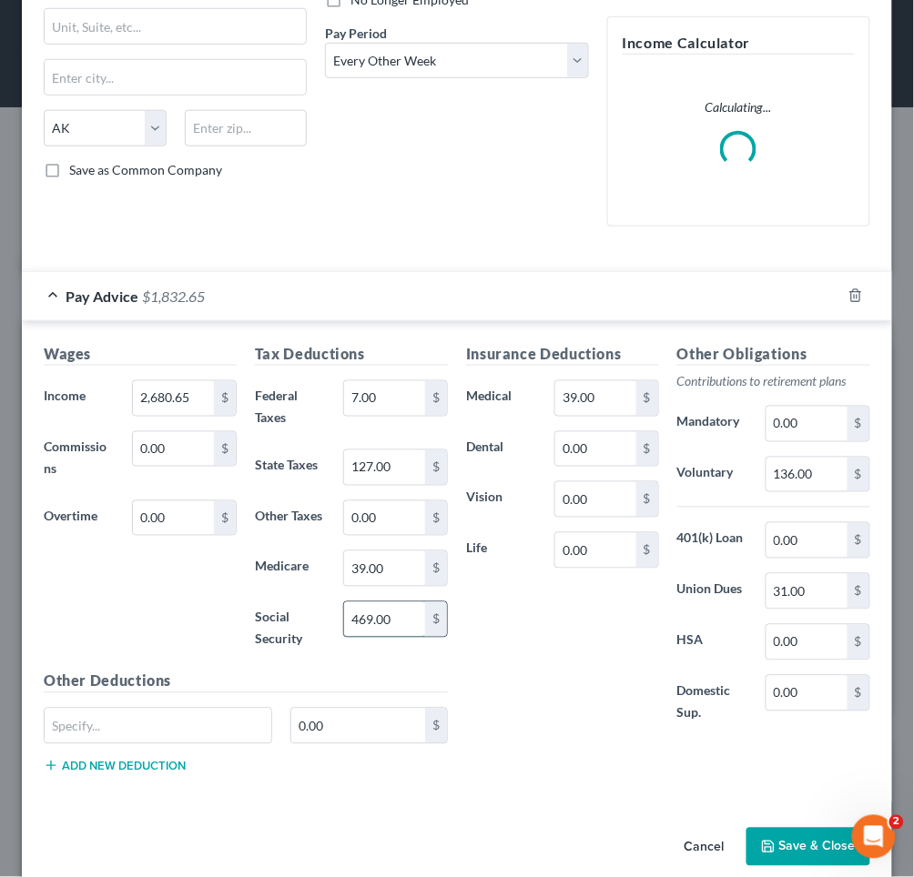
click at [360, 612] on input "469.00" at bounding box center [384, 620] width 81 height 35
click at [365, 614] on input "369.00" at bounding box center [384, 620] width 81 height 35
type input "349.00"
click at [520, 645] on div "Insurance Deductions Medical 39.00 $ Dental 0.00 $ Vision 0.00 $ Life 0.00 $" at bounding box center [562, 543] width 211 height 401
click at [793, 471] on input "136.00" at bounding box center [806, 475] width 81 height 35
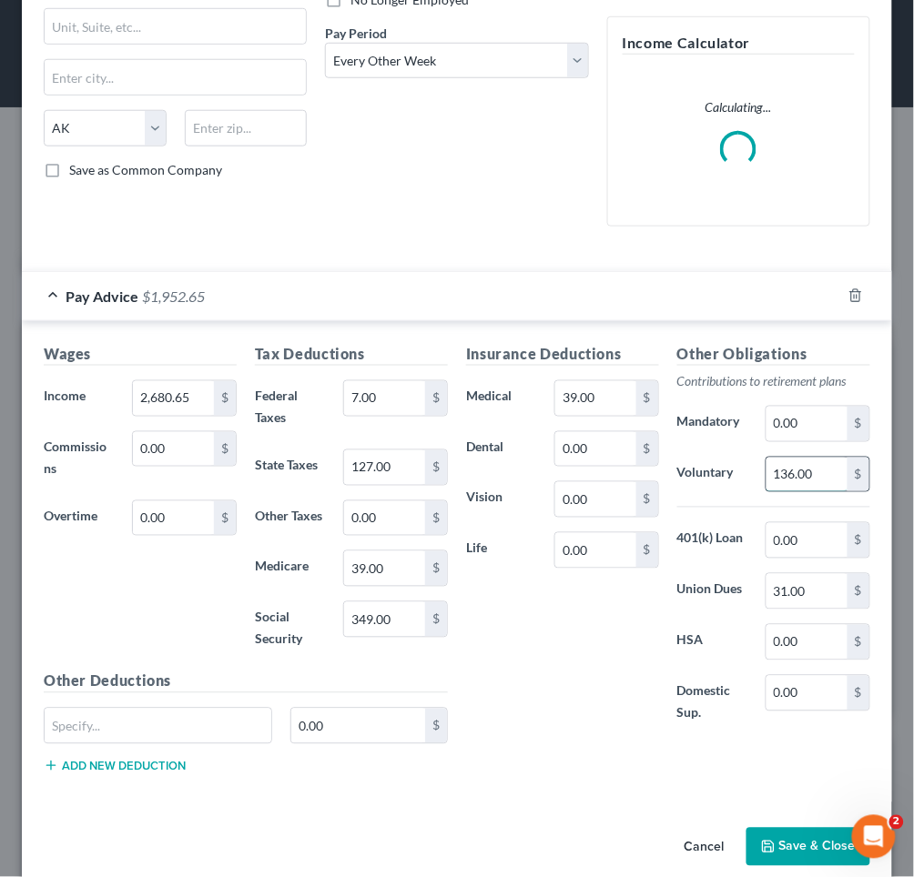
click at [793, 471] on input "136.00" at bounding box center [806, 475] width 81 height 35
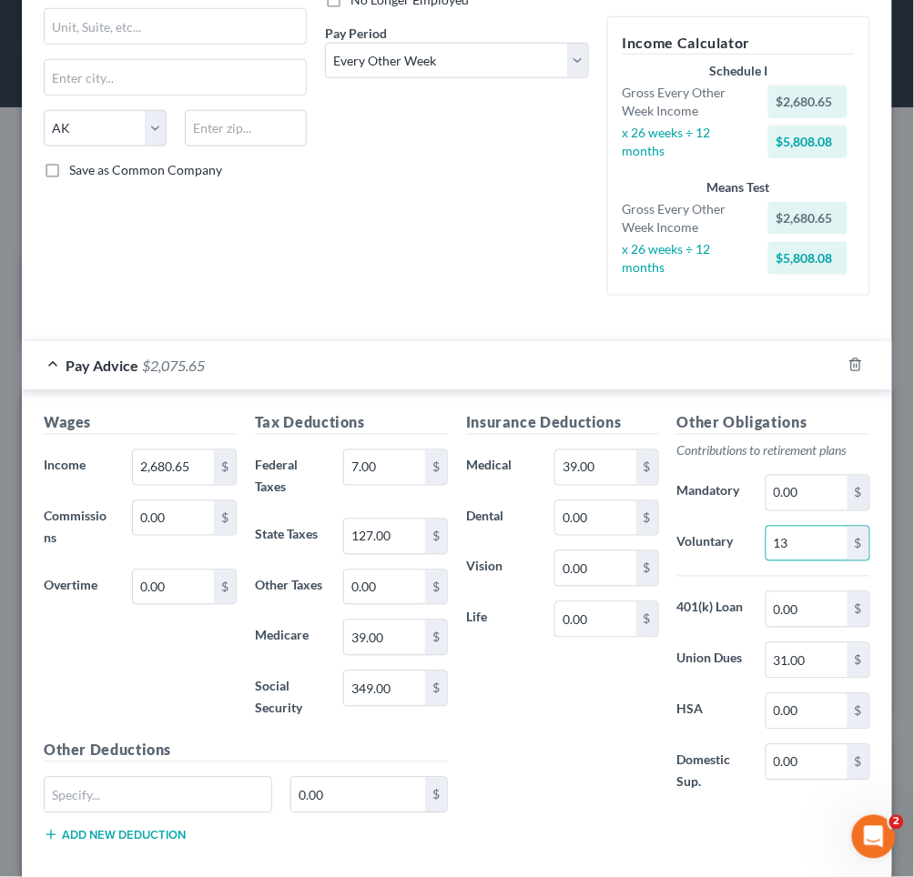
type input "1"
click at [779, 745] on input "0.00" at bounding box center [806, 762] width 81 height 35
click at [780, 745] on input "0.00" at bounding box center [806, 762] width 81 height 35
type input "0"
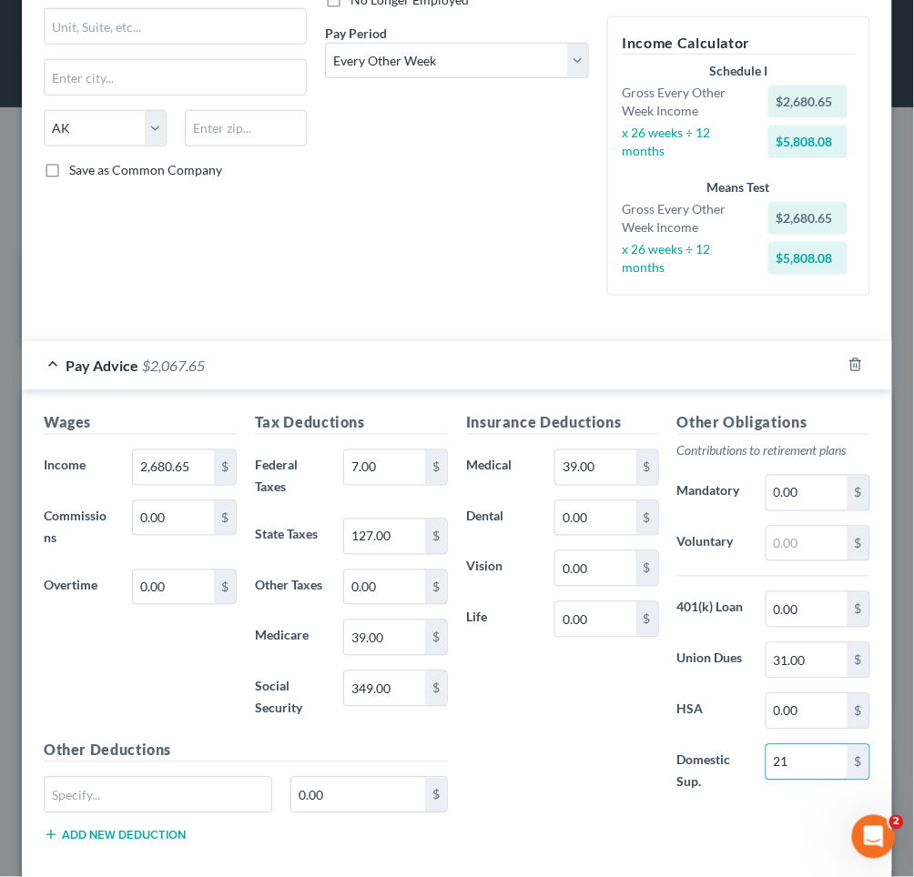
type input "21"
click at [623, 847] on div "Wages Income * 2,680.65 $ Commissions 0.00 $ Overtime 0.00 $ Tax Deductions Fed…" at bounding box center [457, 631] width 870 height 482
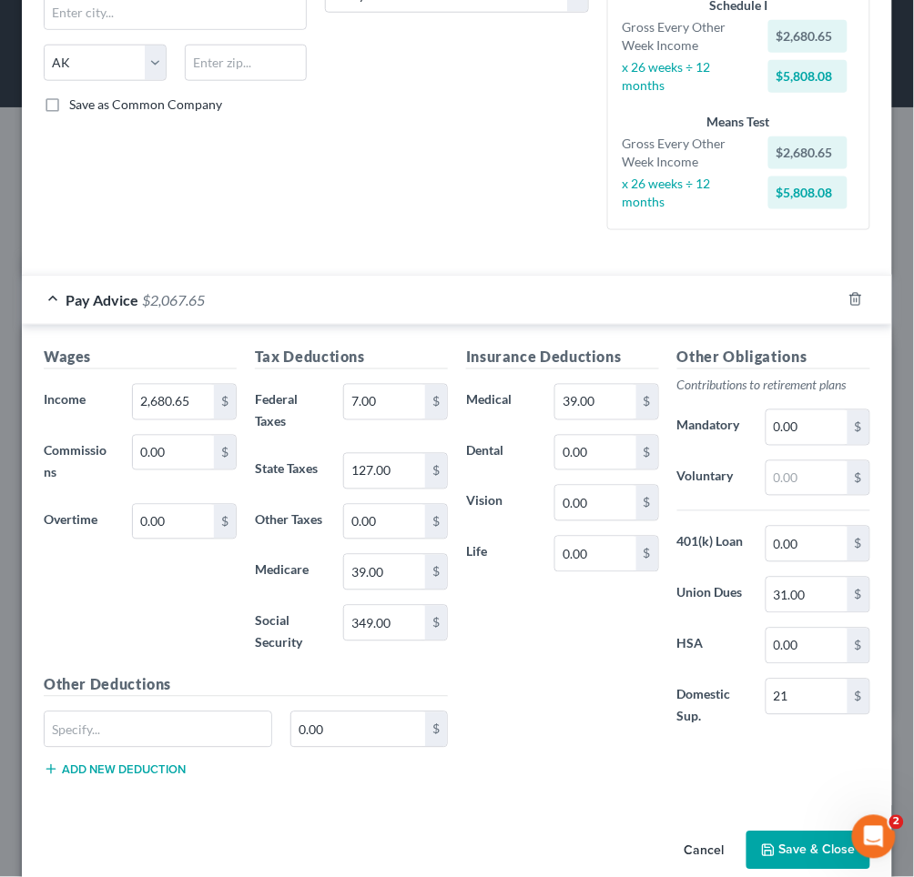
scroll to position [335, 0]
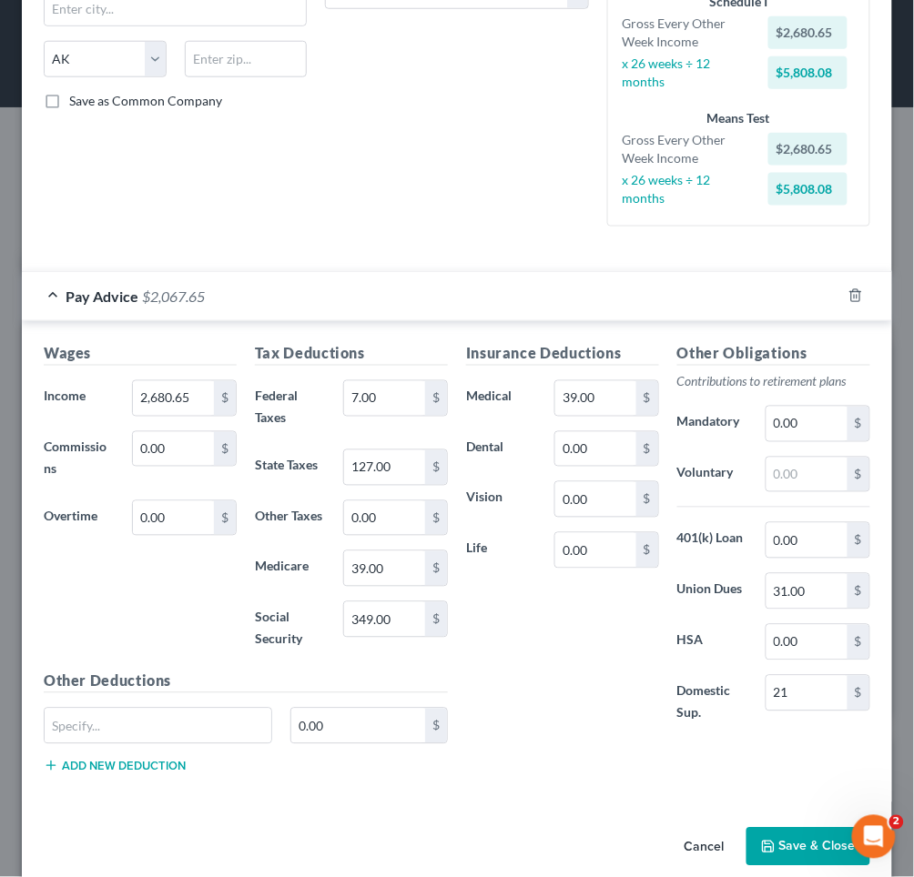
click at [791, 833] on button "Save & Close" at bounding box center [808, 847] width 124 height 38
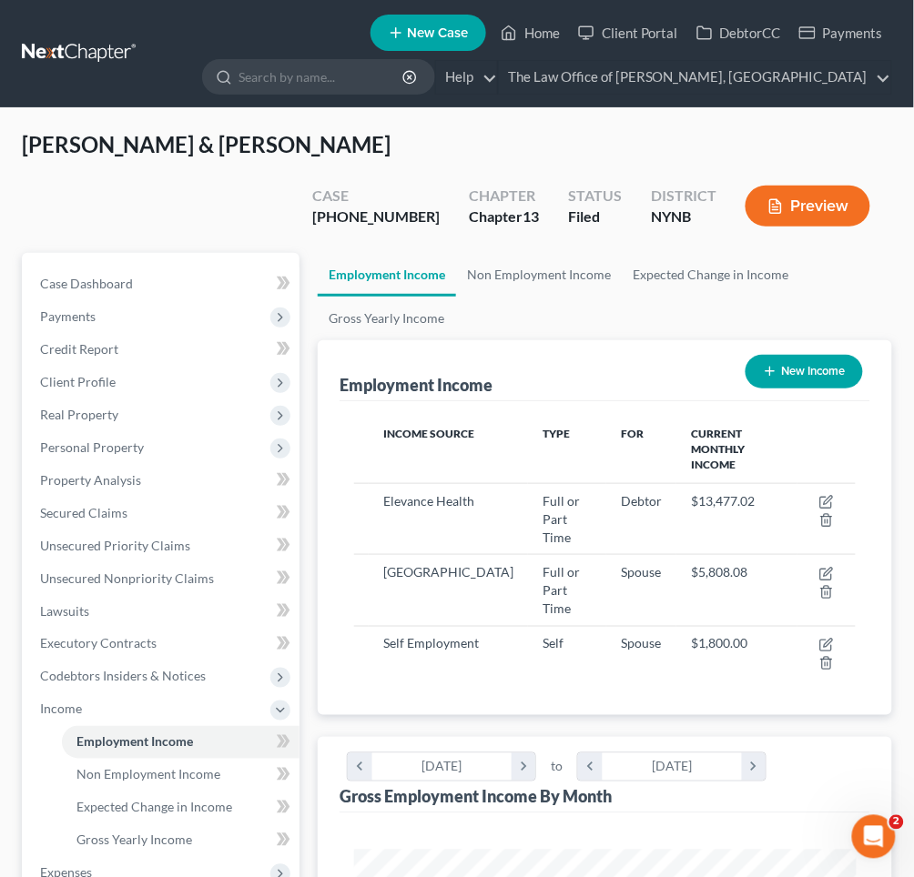
click at [785, 186] on button "Preview" at bounding box center [807, 206] width 125 height 41
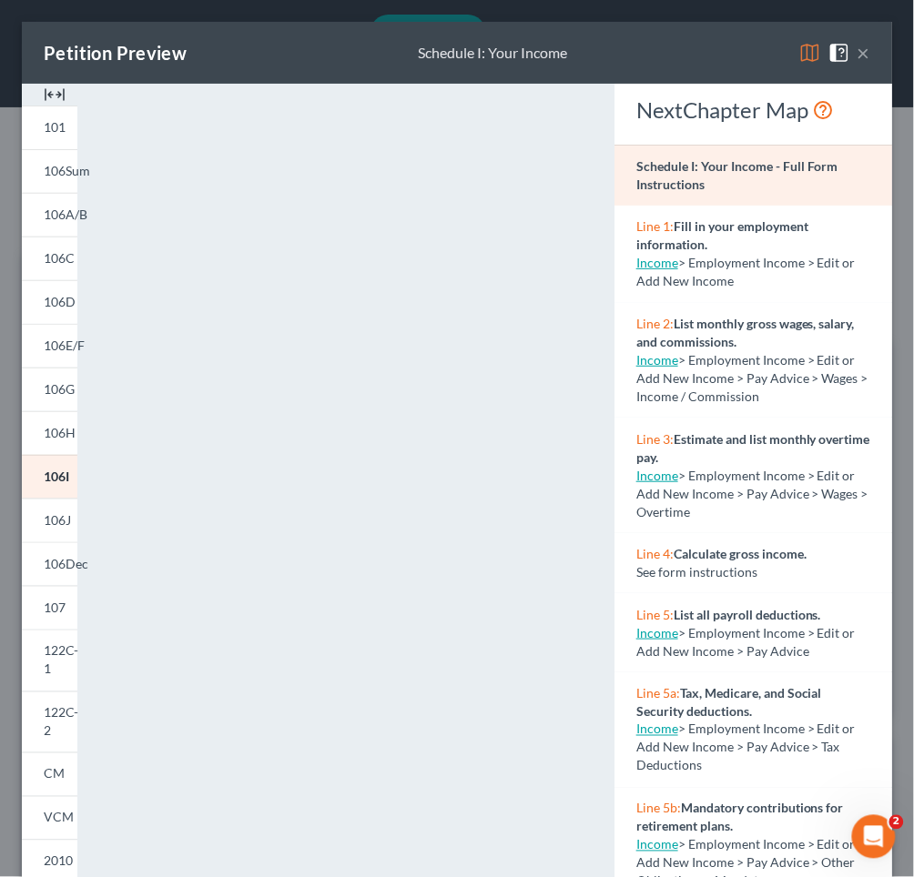
click at [863, 47] on button "×" at bounding box center [863, 53] width 13 height 22
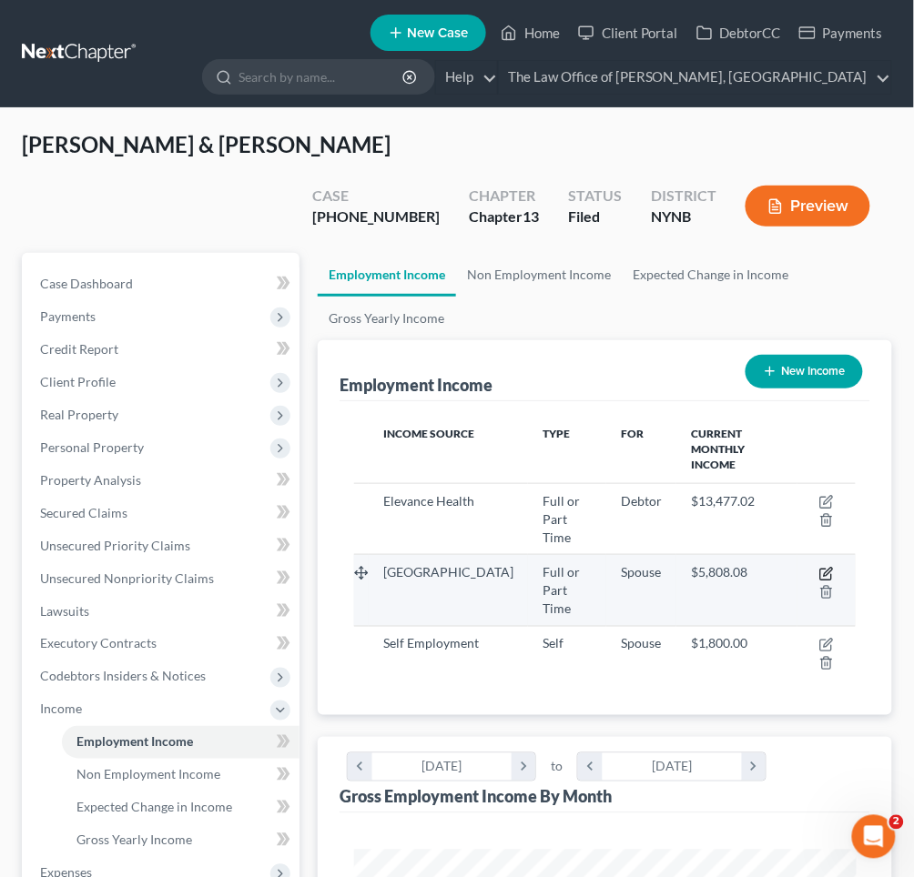
click at [826, 567] on icon "button" at bounding box center [826, 574] width 15 height 15
select select "0"
select select "1"
select select "2"
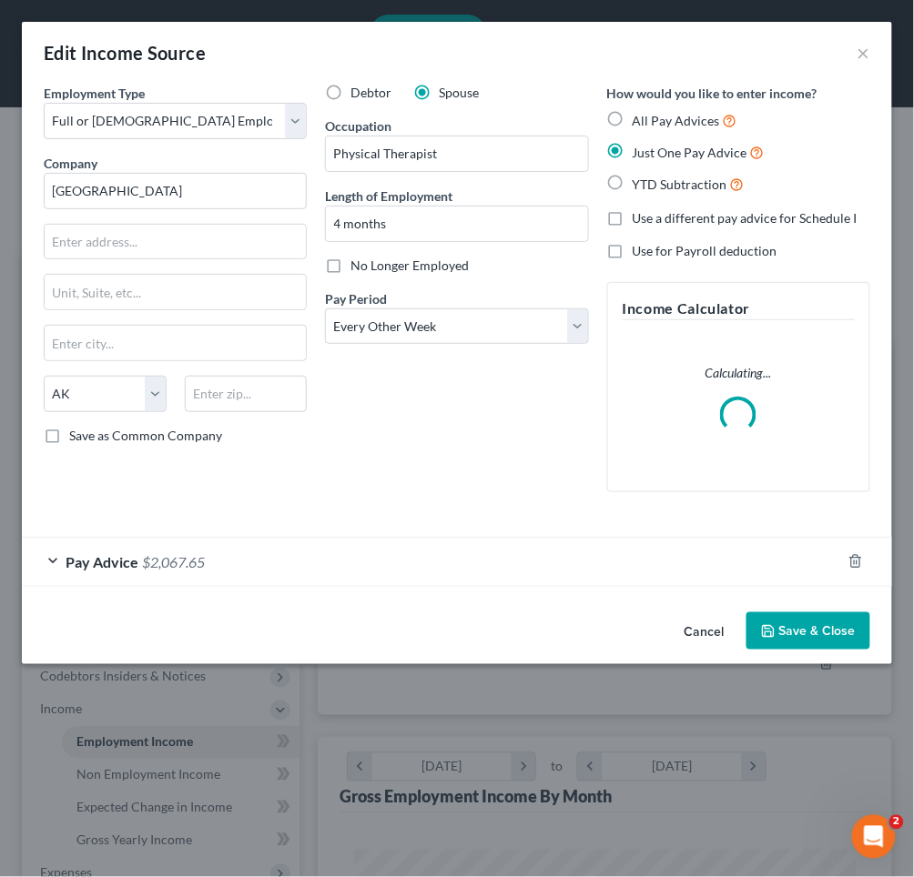
click at [509, 548] on div "Pay Advice $2,067.65" at bounding box center [431, 562] width 819 height 48
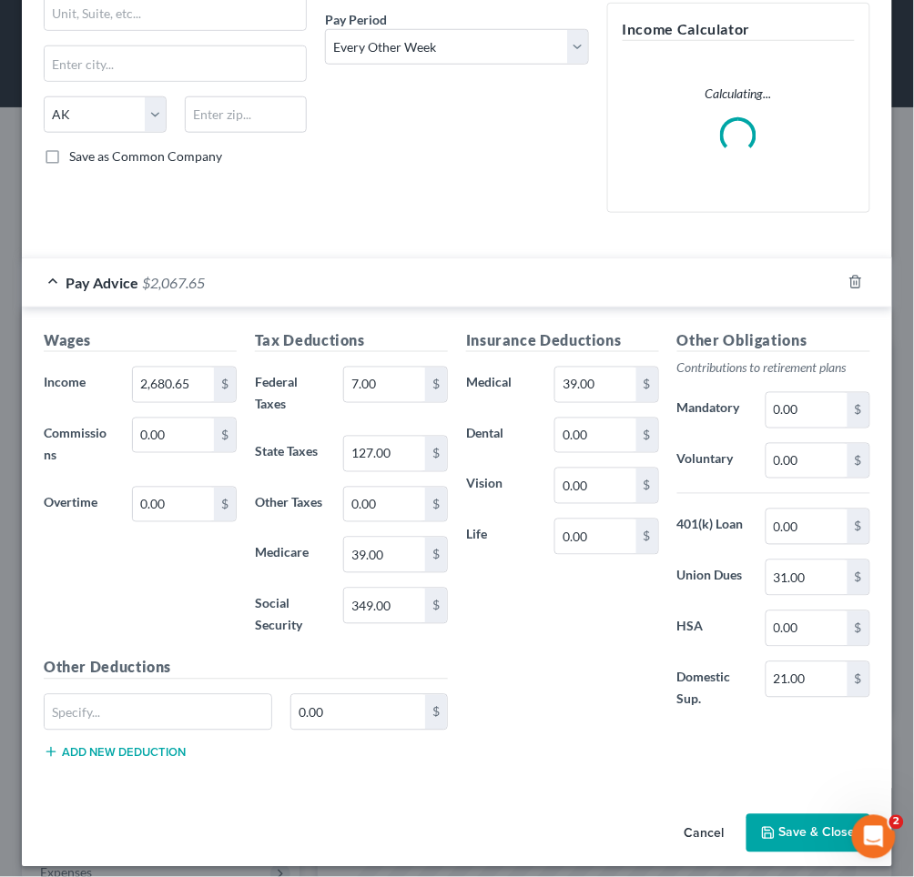
scroll to position [282, 0]
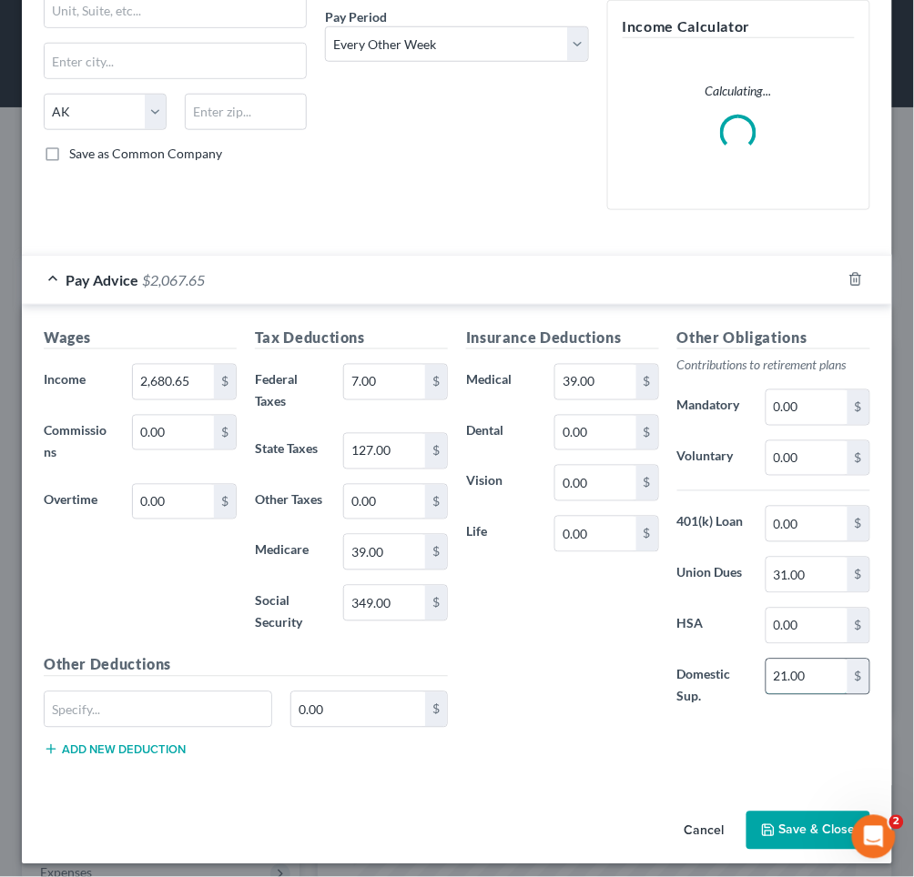
click at [786, 669] on input "21.00" at bounding box center [806, 677] width 81 height 35
type input "2"
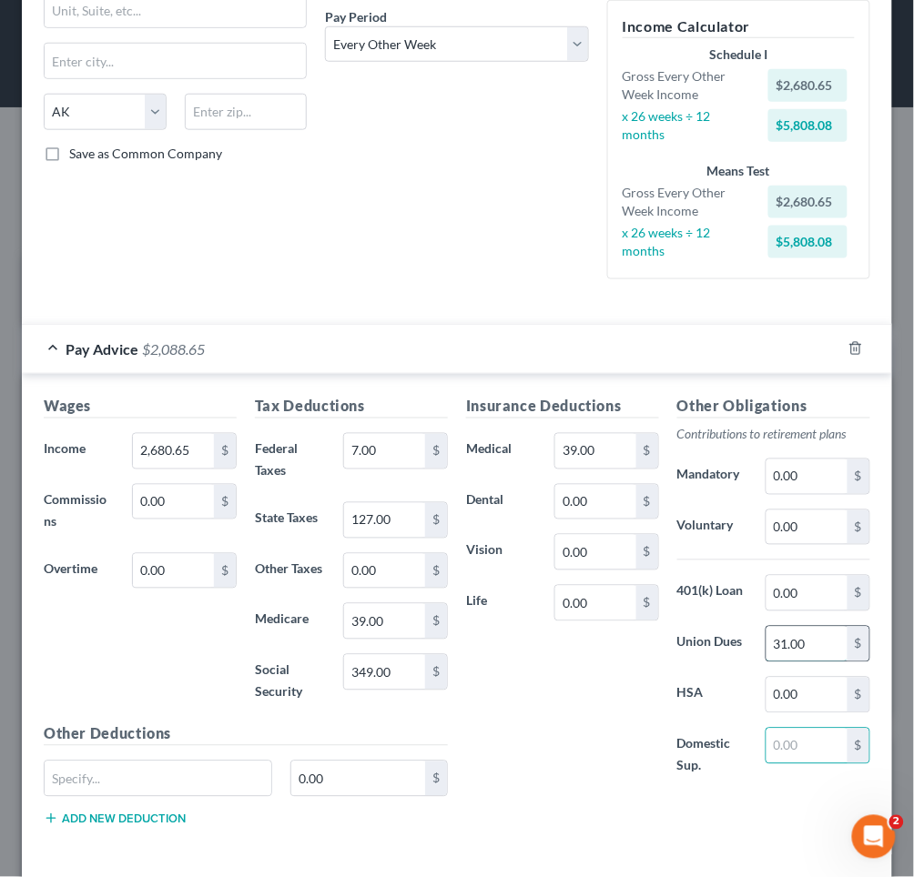
click at [786, 627] on input "31.00" at bounding box center [806, 644] width 81 height 35
type input "0"
type input "29.89"
click at [624, 686] on div "Insurance Deductions Medical 39.00 $ Dental 0.00 $ Vision 0.00 $ Life 0.00 $" at bounding box center [562, 596] width 211 height 401
click at [612, 434] on input "39.00" at bounding box center [595, 451] width 81 height 35
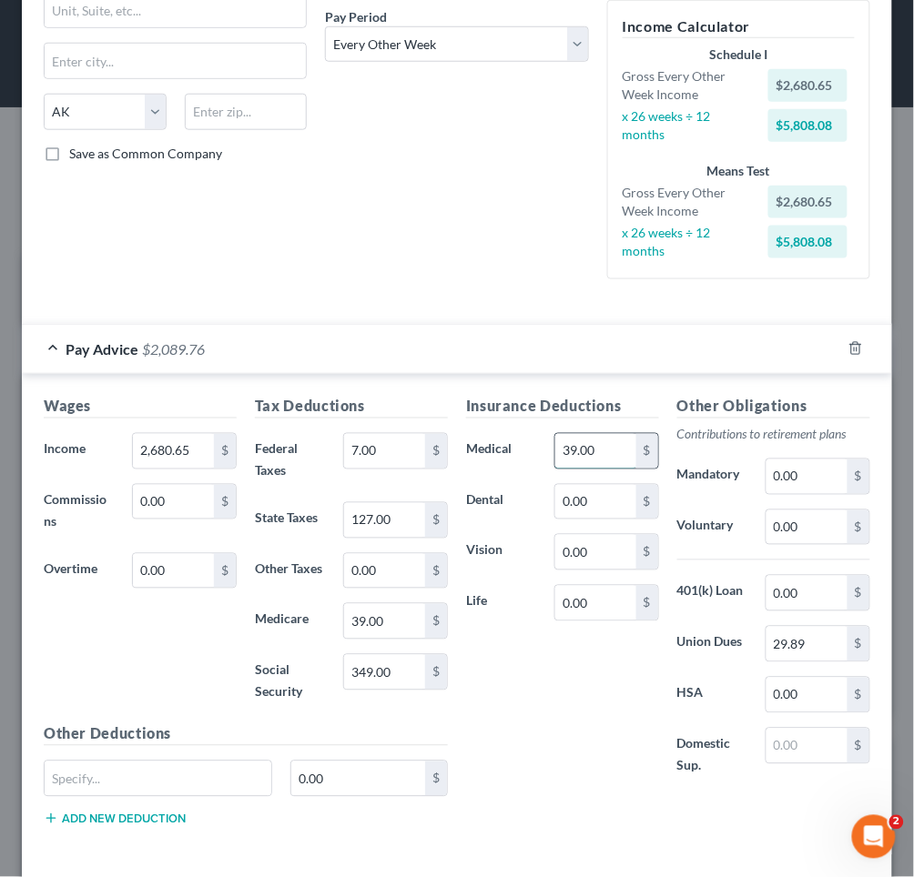
click at [612, 434] on input "39.00" at bounding box center [595, 451] width 81 height 35
click at [545, 735] on div "Insurance Deductions Medical $ Dental 0.00 $ Vision 0.00 $ Life 0.00 $" at bounding box center [562, 596] width 211 height 401
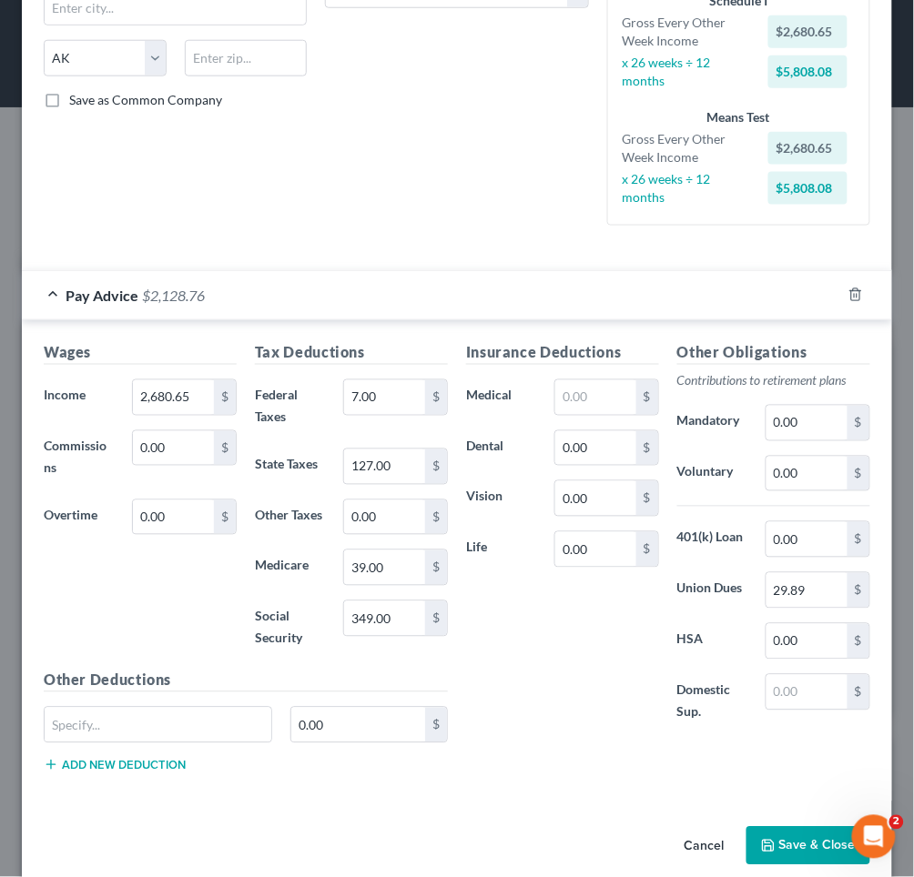
scroll to position [337, 0]
click at [824, 828] on button "Save & Close" at bounding box center [808, 846] width 124 height 38
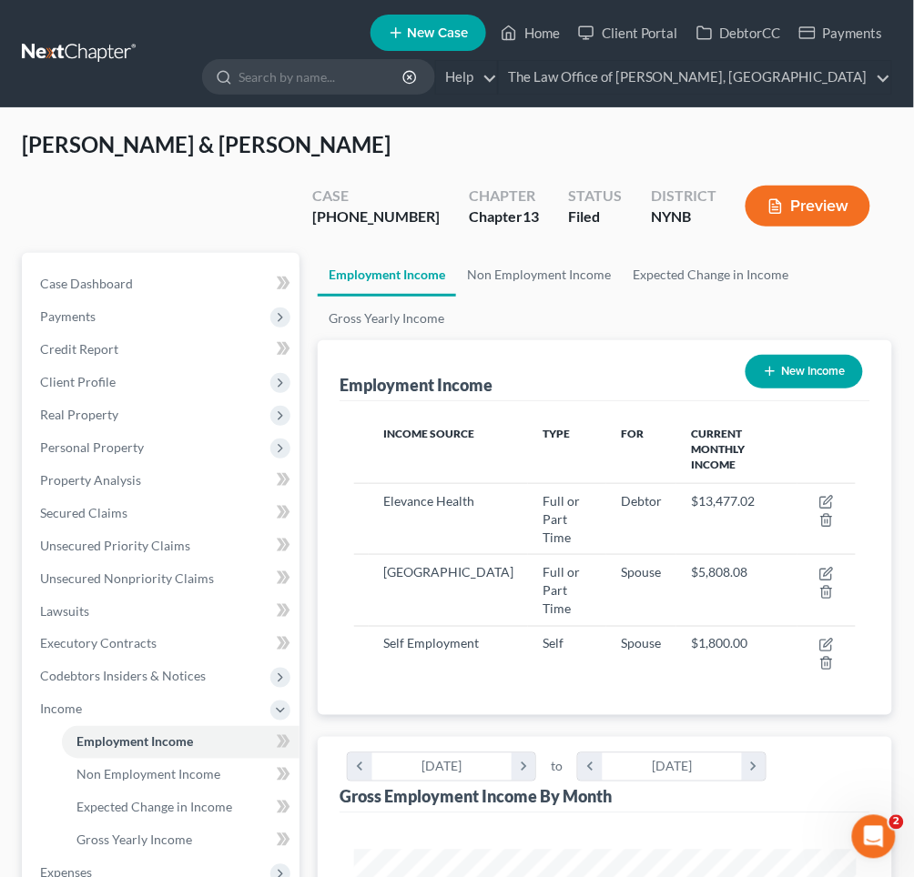
click at [826, 186] on button "Preview" at bounding box center [807, 206] width 125 height 41
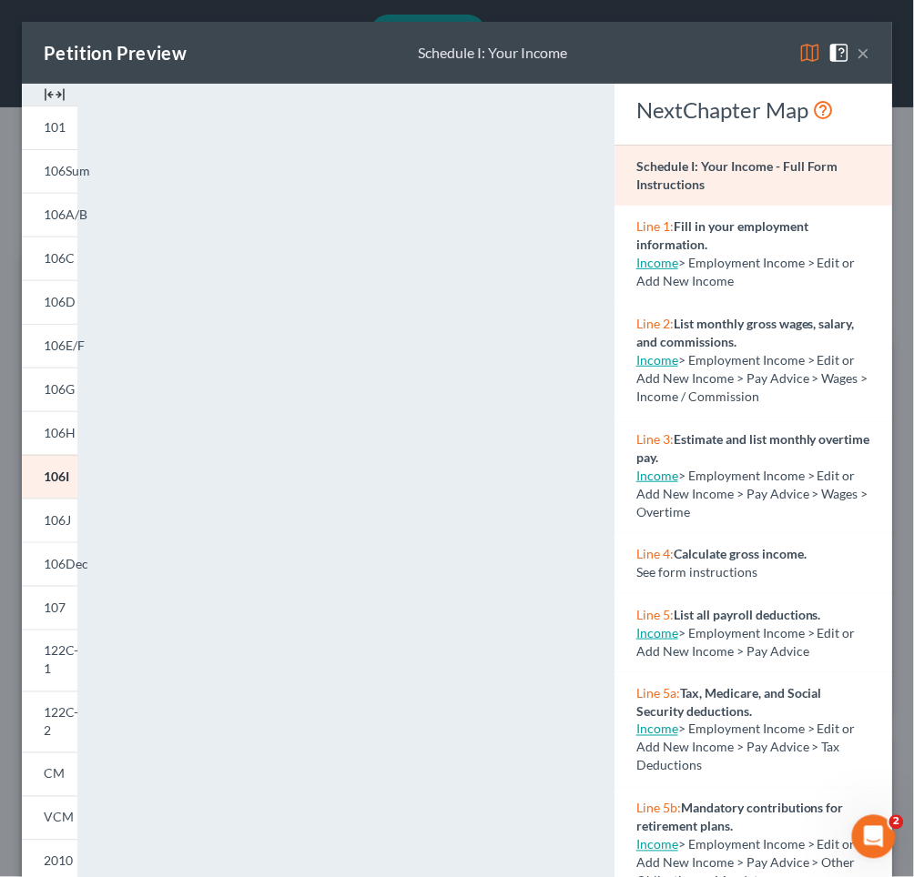
click at [868, 56] on button "×" at bounding box center [863, 53] width 13 height 22
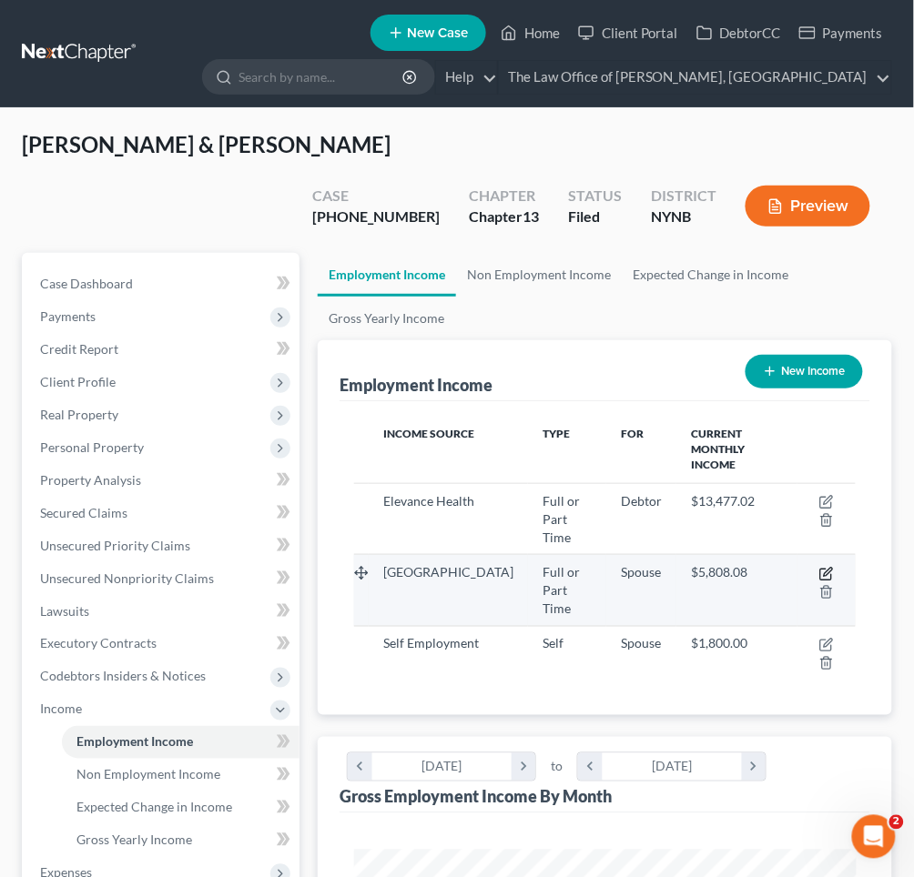
click at [827, 567] on icon "button" at bounding box center [826, 574] width 15 height 15
select select "0"
select select "1"
select select "2"
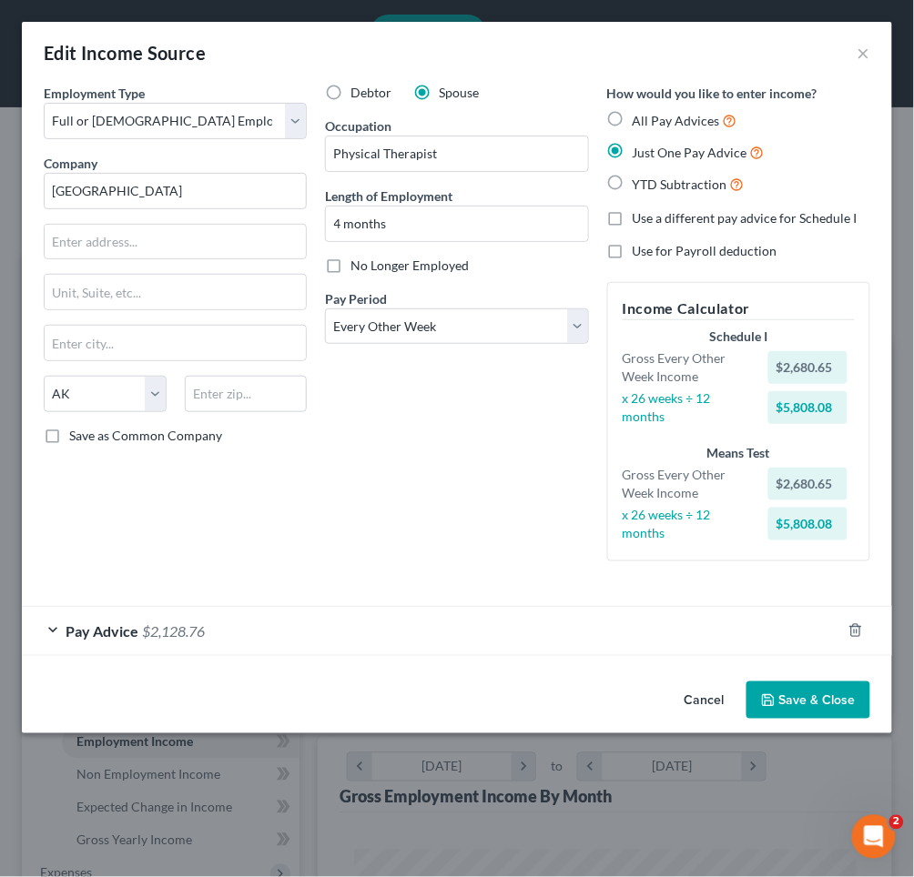
click at [175, 623] on span "$2,128.76" at bounding box center [173, 631] width 63 height 17
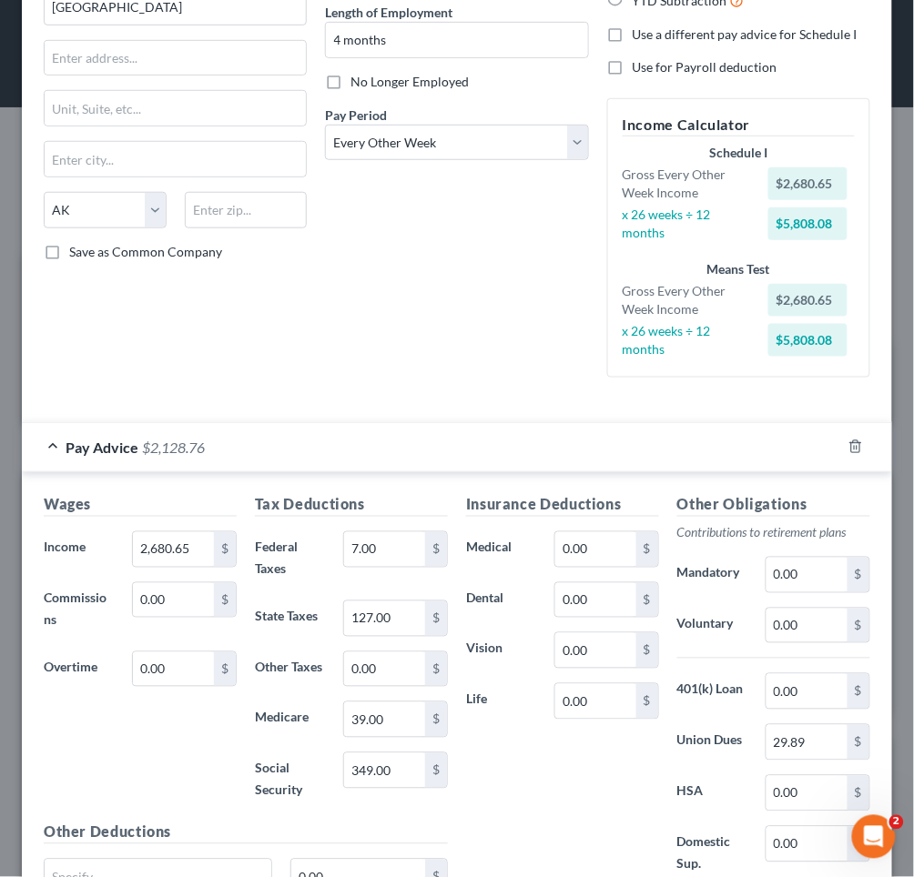
scroll to position [320, 0]
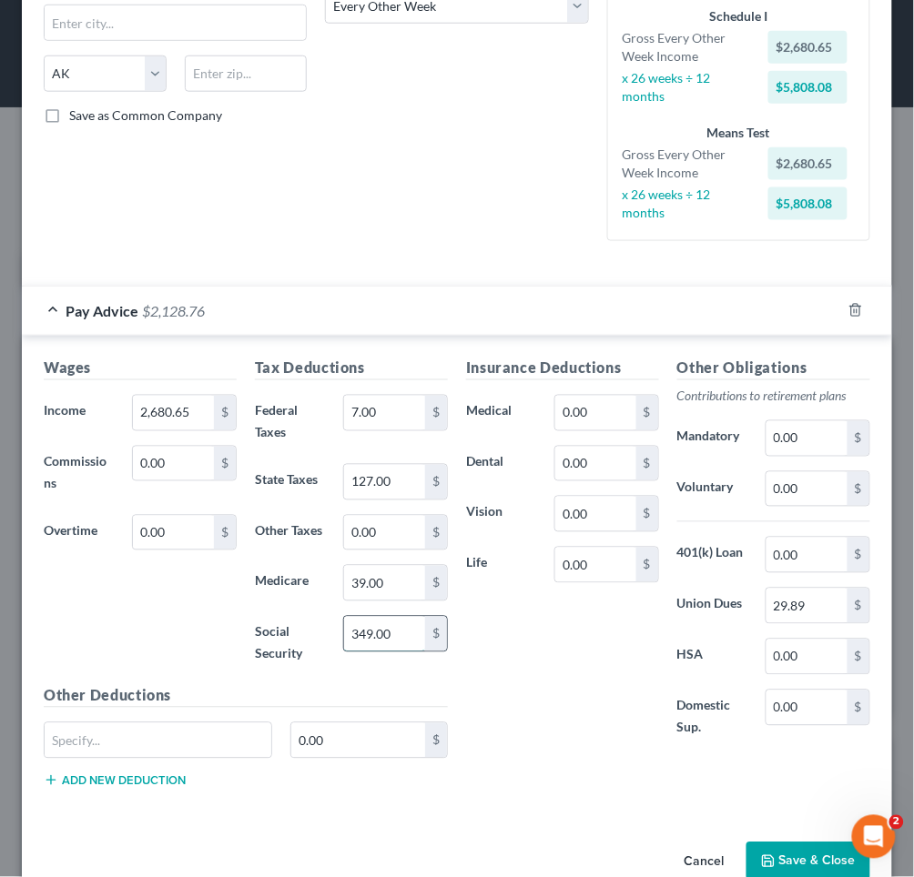
click at [365, 617] on input "349.00" at bounding box center [384, 634] width 81 height 35
type input "399.00"
click at [781, 843] on button "Save & Close" at bounding box center [808, 862] width 124 height 38
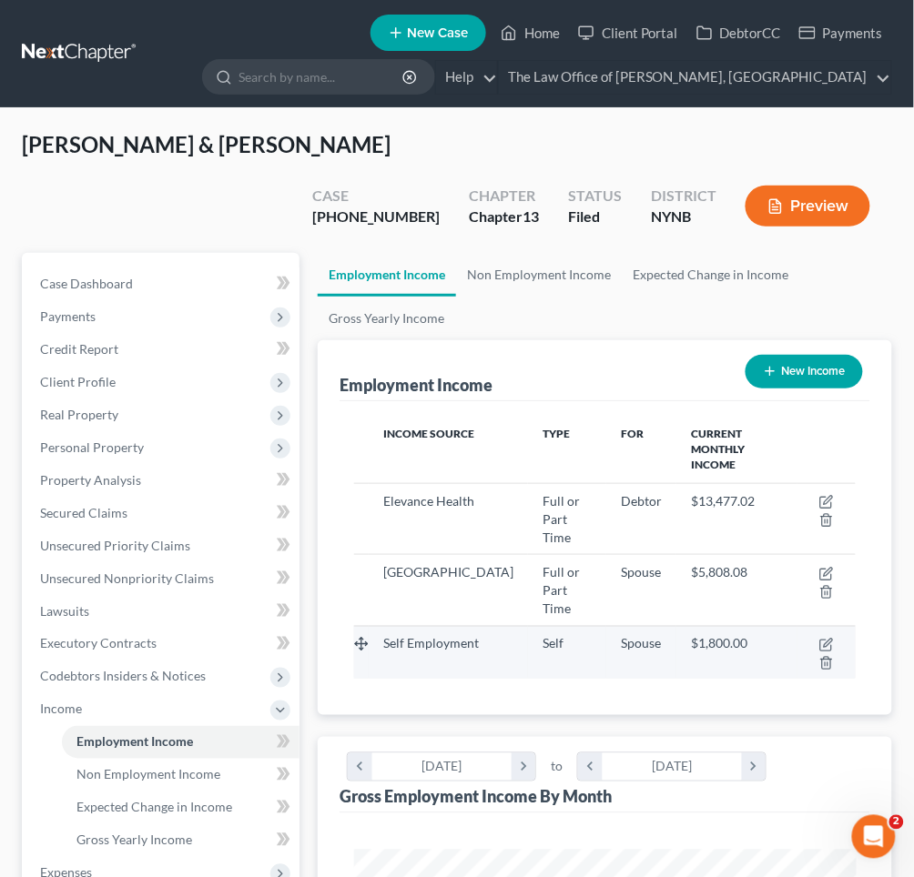
scroll to position [20, 0]
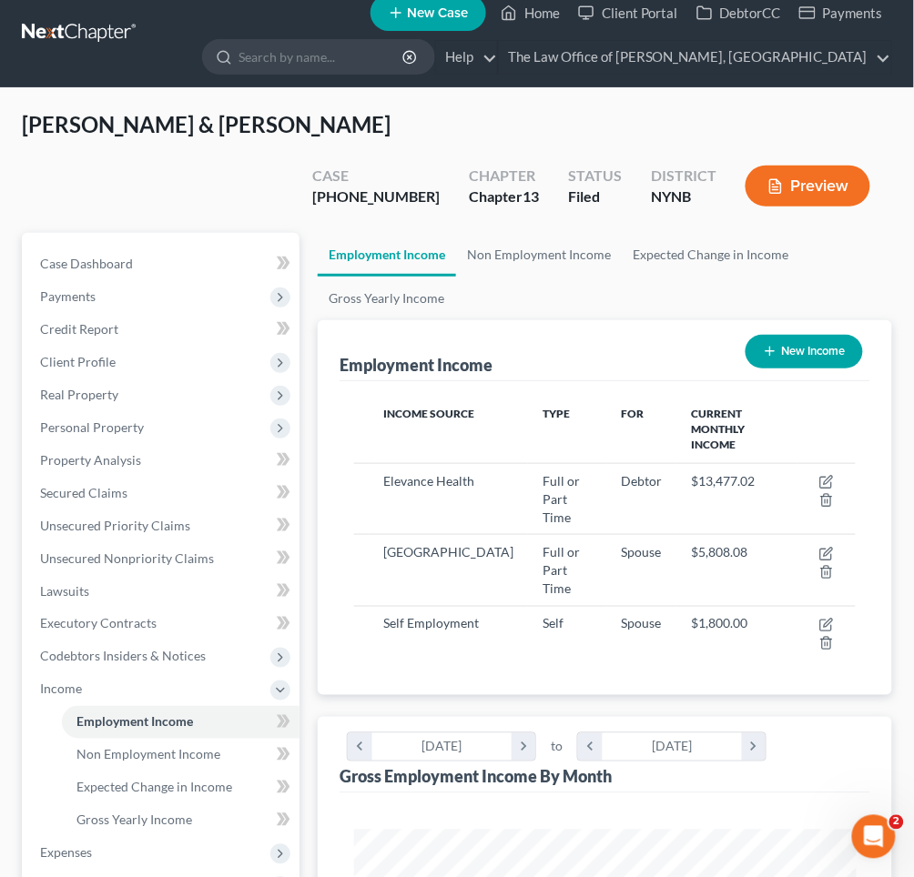
click at [778, 178] on icon "button" at bounding box center [775, 186] width 16 height 16
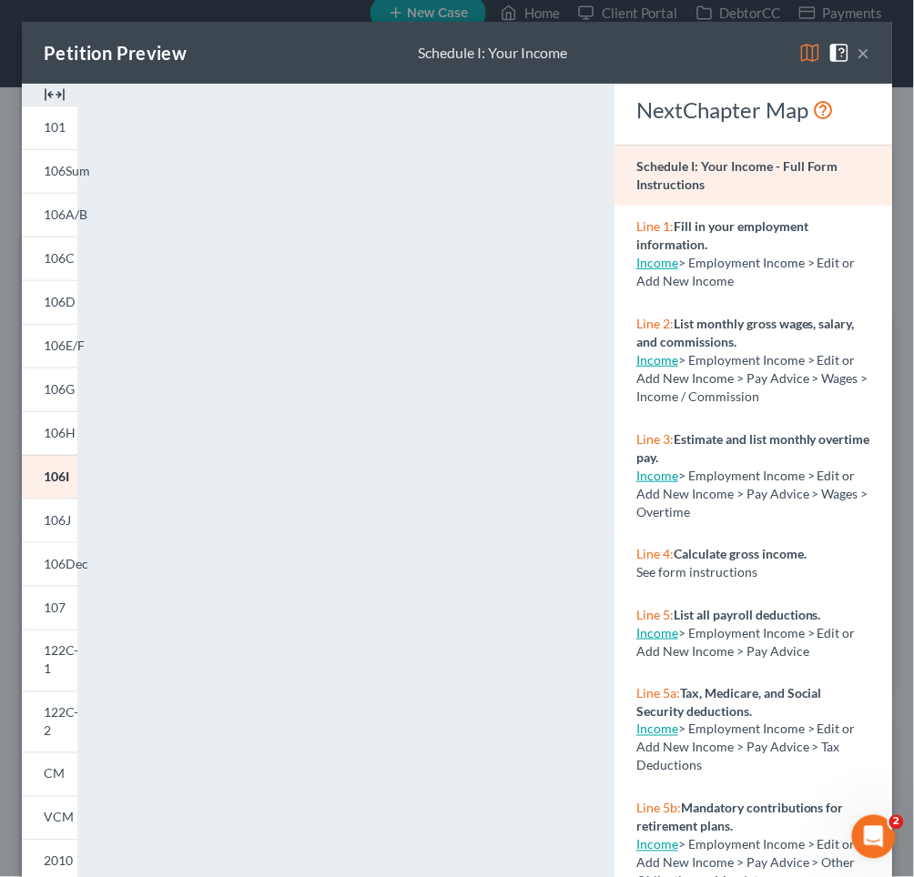
click at [867, 58] on button "×" at bounding box center [863, 53] width 13 height 22
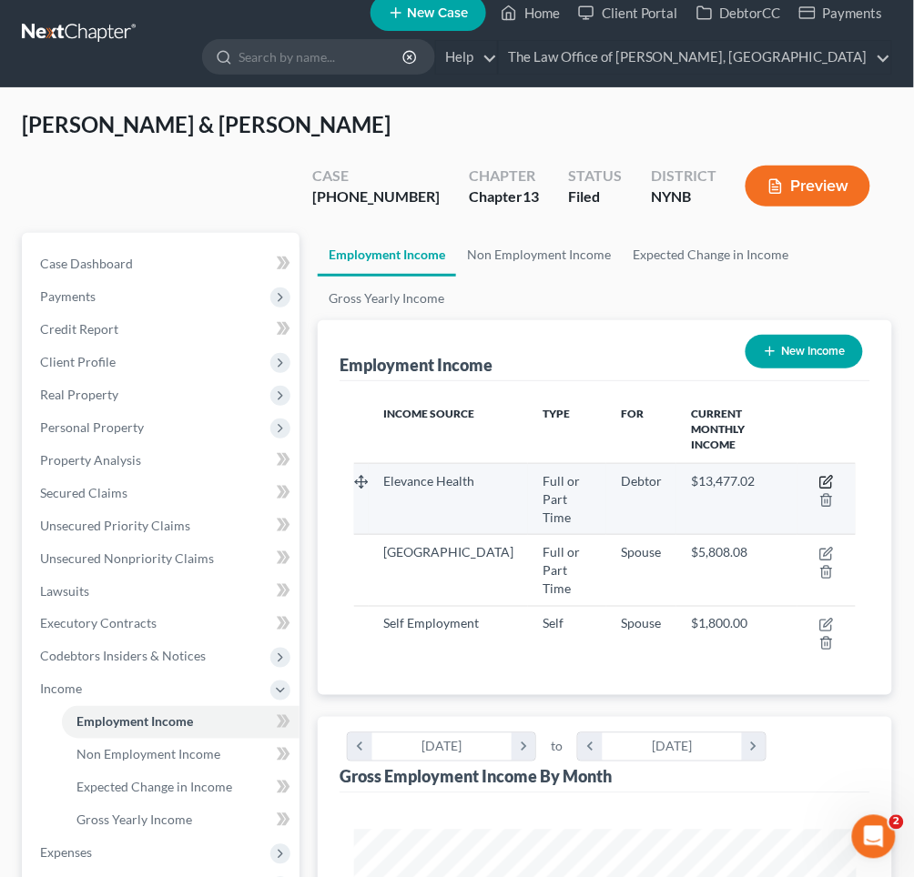
click at [828, 475] on icon "button" at bounding box center [826, 482] width 15 height 15
select select "0"
select select "35"
select select "2"
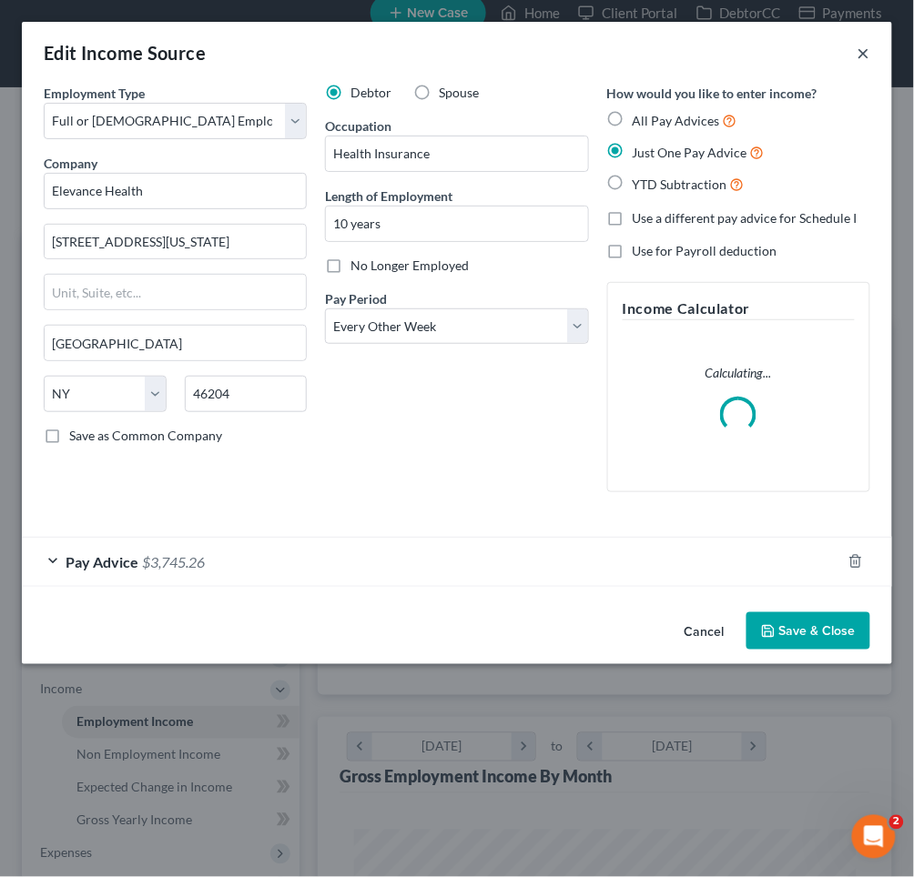
click at [859, 44] on button "×" at bounding box center [863, 53] width 13 height 22
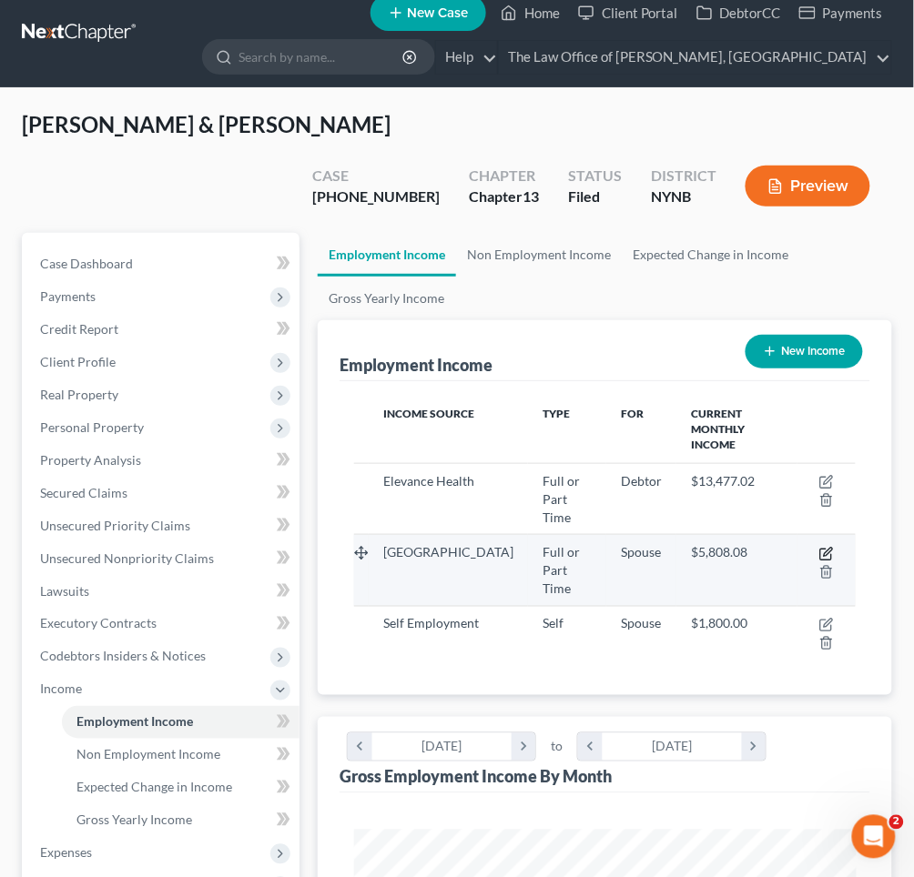
click at [826, 547] on icon "button" at bounding box center [826, 554] width 15 height 15
select select "0"
select select "1"
select select "2"
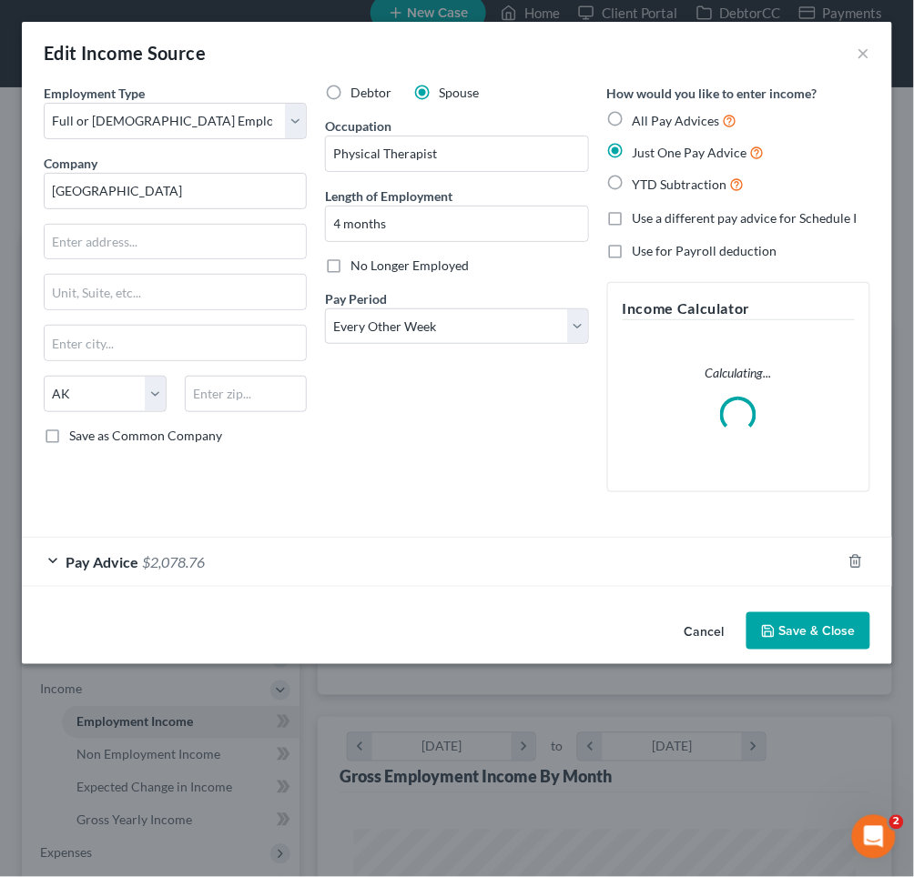
click at [261, 569] on div "Pay Advice $2,078.76" at bounding box center [431, 562] width 819 height 48
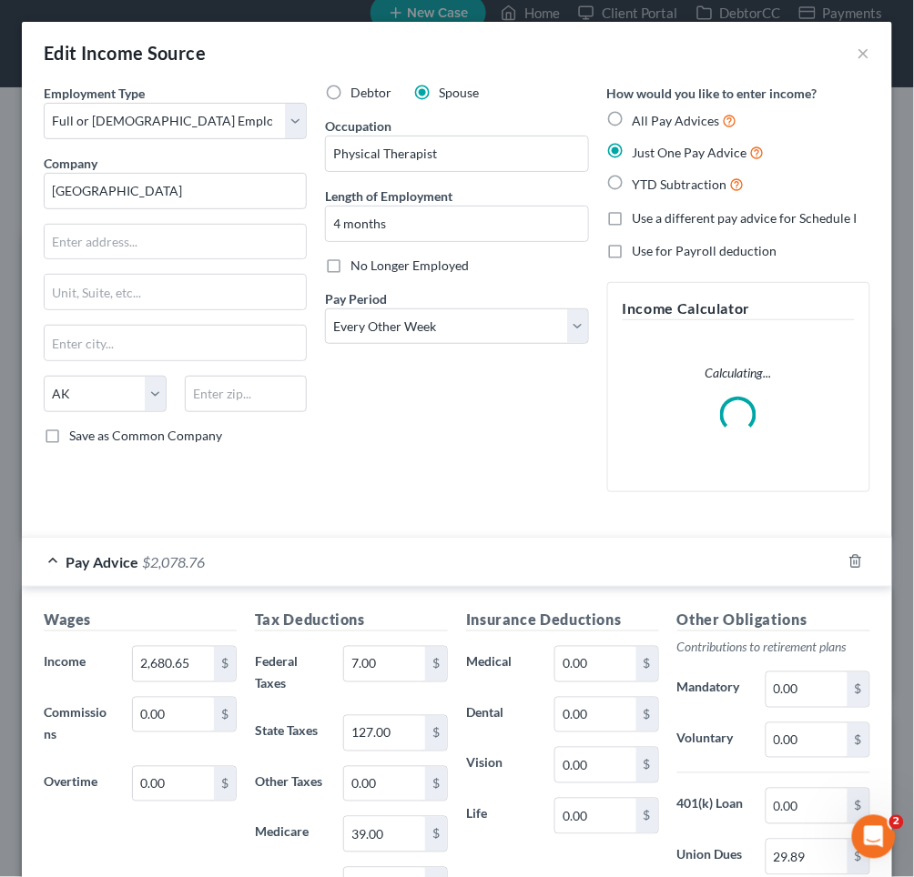
scroll to position [159, 0]
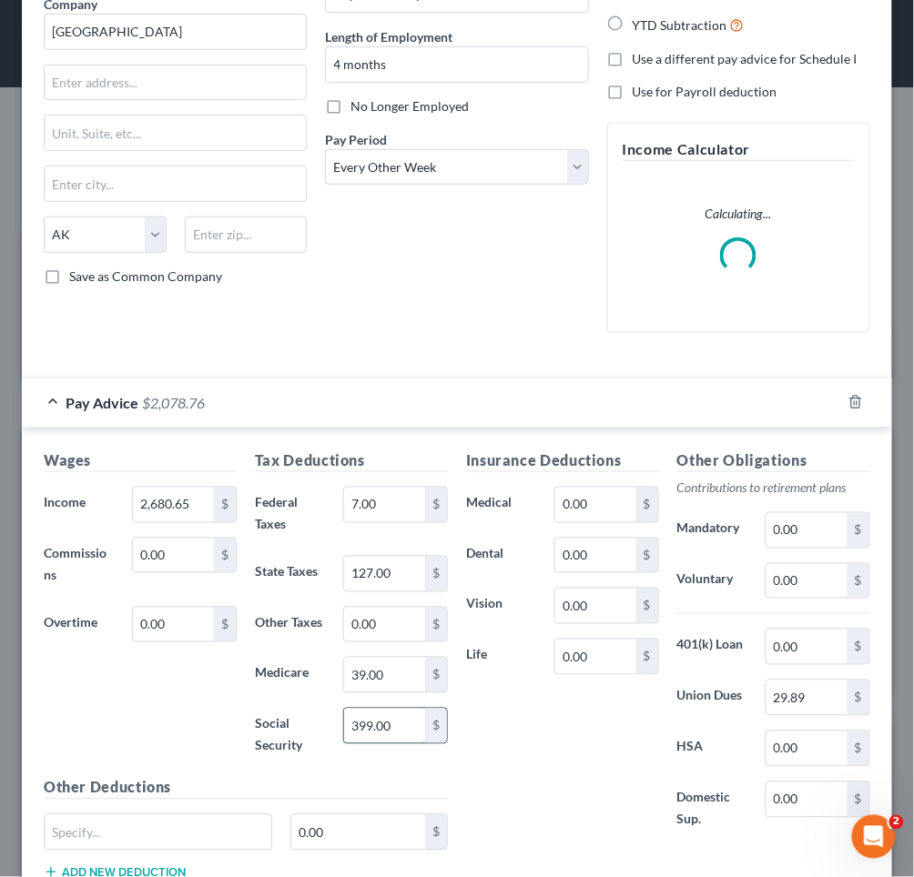
click at [363, 714] on input "399.00" at bounding box center [384, 726] width 81 height 35
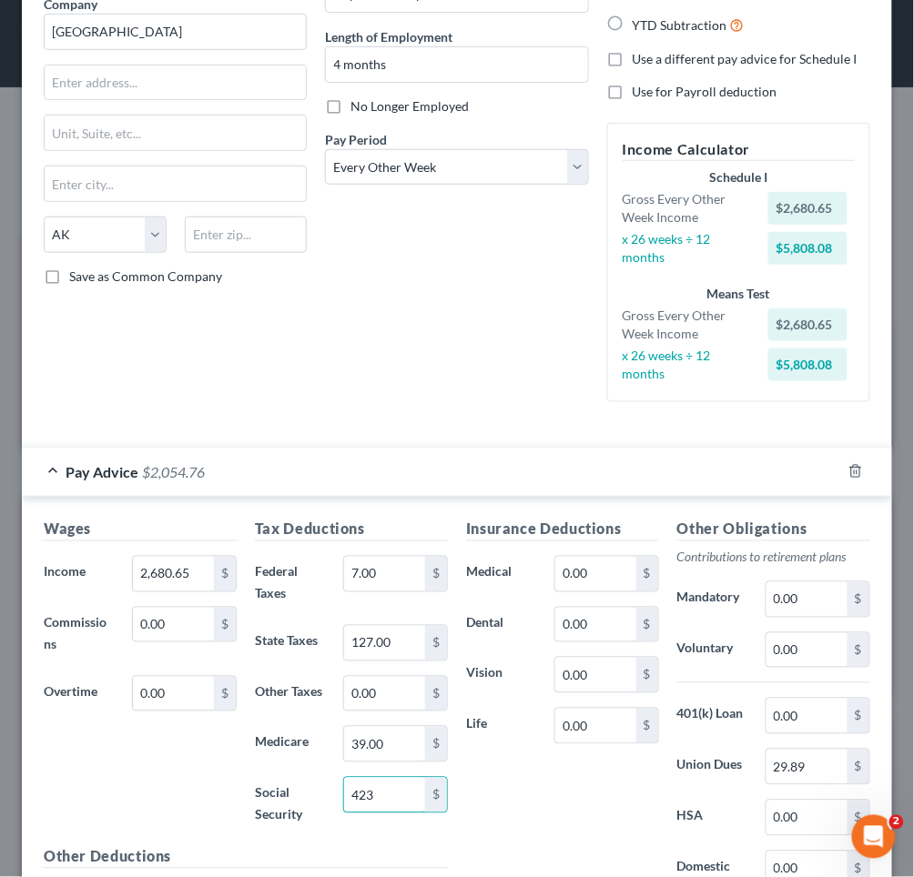
type input "423"
click at [538, 838] on div "Insurance Deductions Medical 0.00 $ Dental 0.00 $ Vision 0.00 $ Life 0.00 $" at bounding box center [562, 719] width 211 height 401
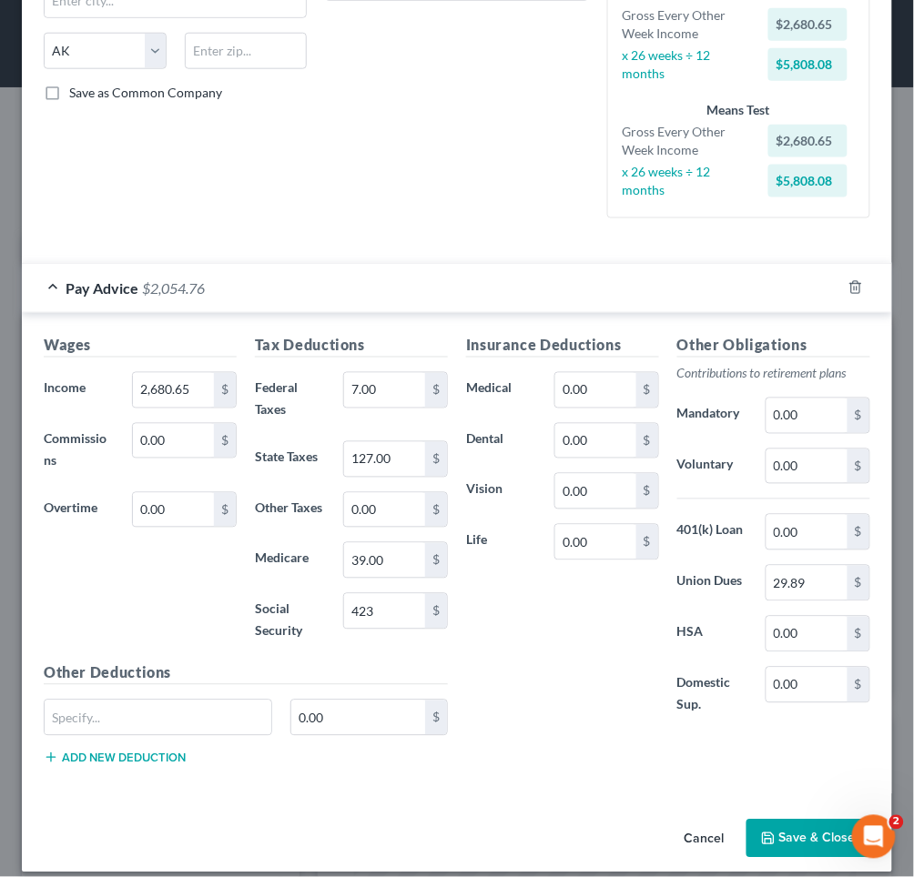
scroll to position [342, 0]
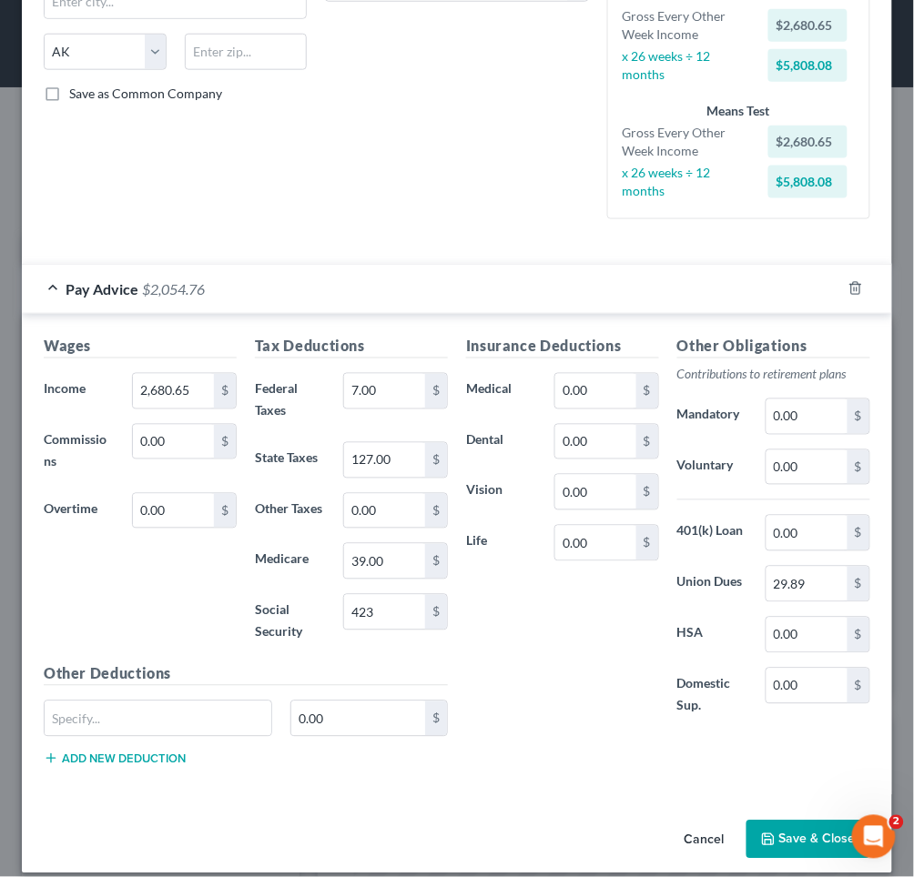
click at [786, 836] on button "Save & Close" at bounding box center [808, 840] width 124 height 38
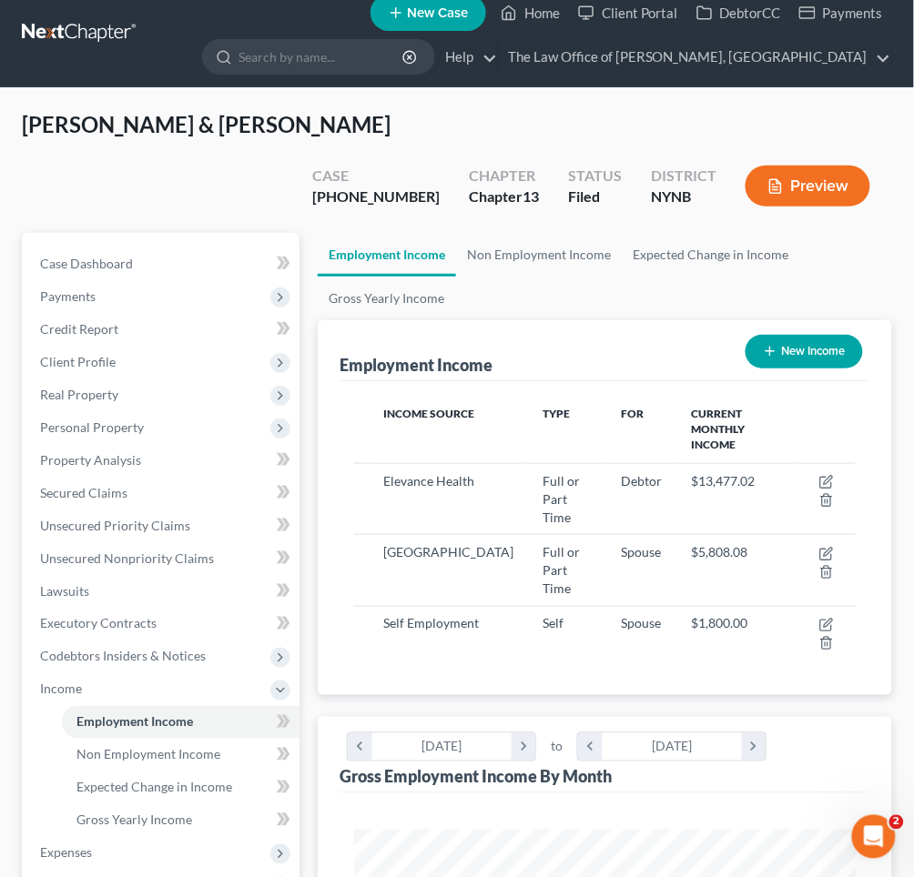
click at [812, 166] on button "Preview" at bounding box center [807, 186] width 125 height 41
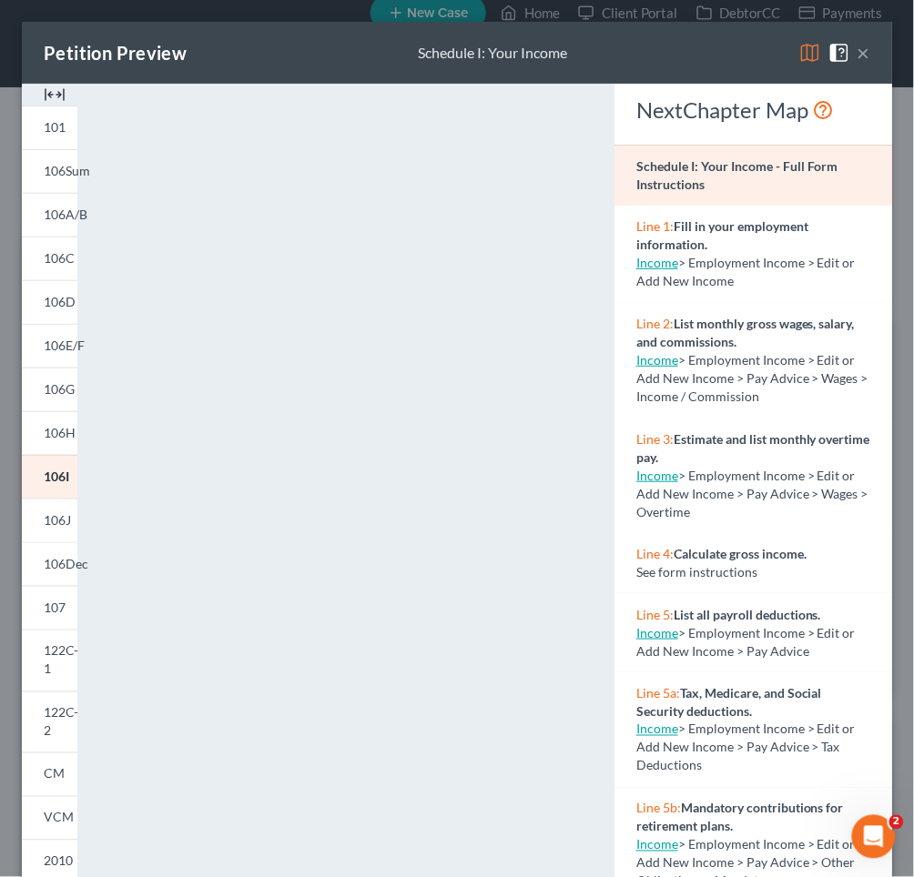
click at [867, 53] on button "×" at bounding box center [863, 53] width 13 height 22
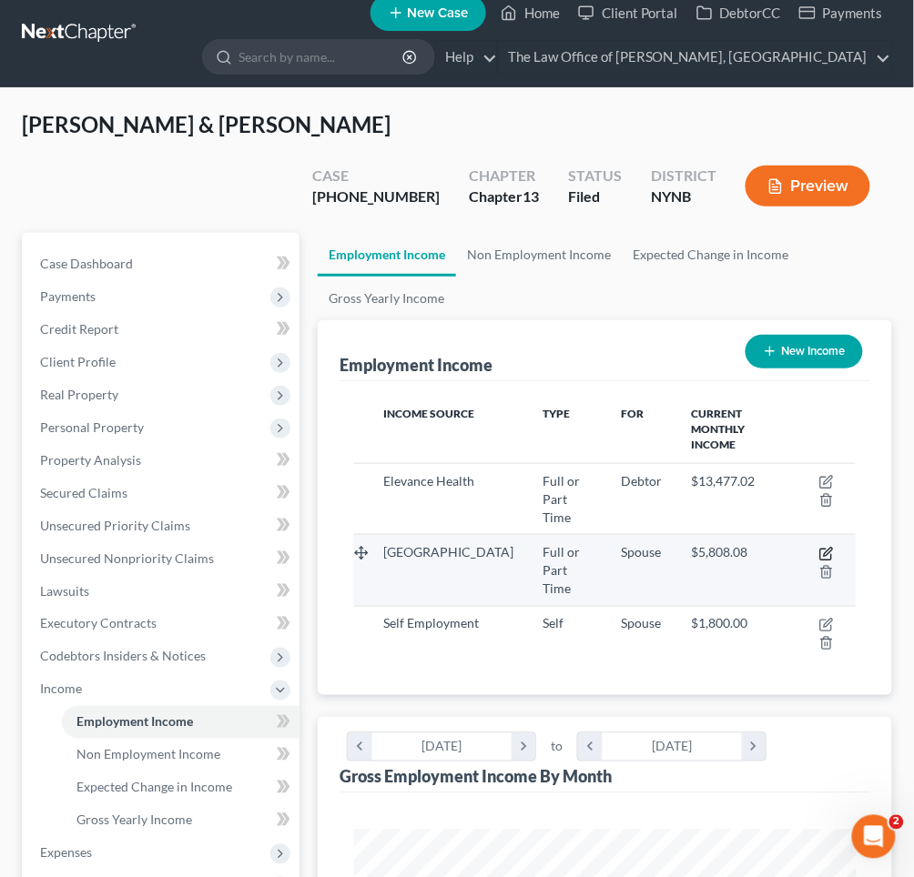
click at [827, 547] on icon "button" at bounding box center [826, 554] width 15 height 15
select select "0"
select select "1"
select select "2"
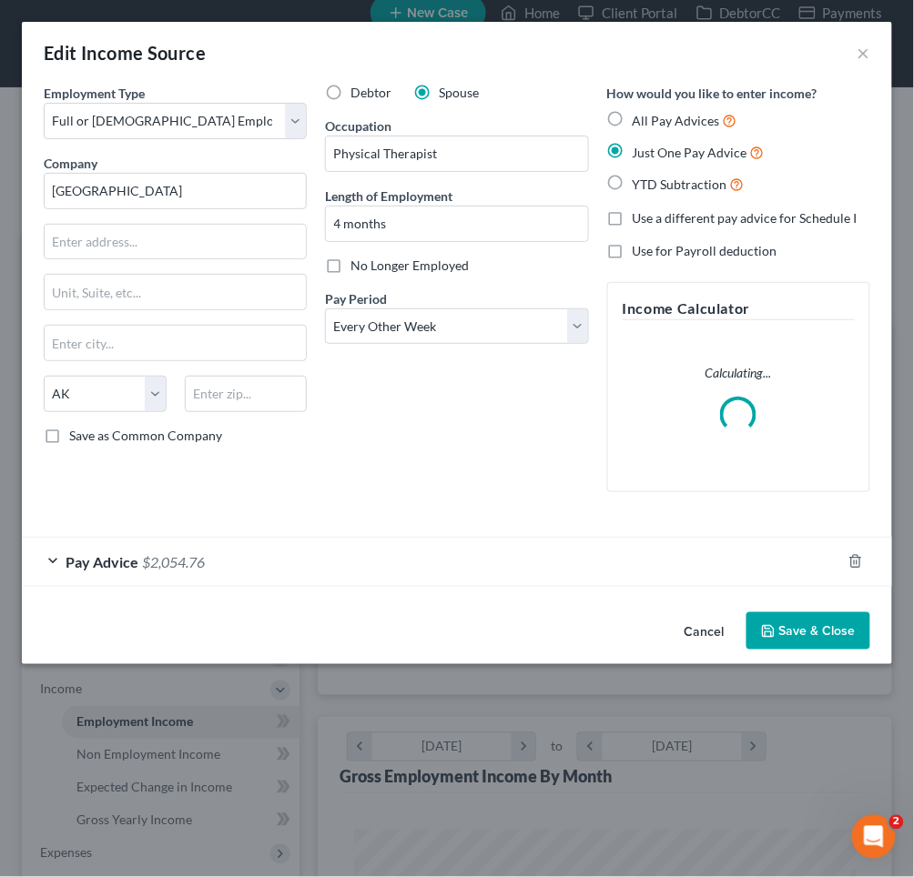
click at [408, 556] on div "Pay Advice $2,054.76" at bounding box center [431, 562] width 819 height 48
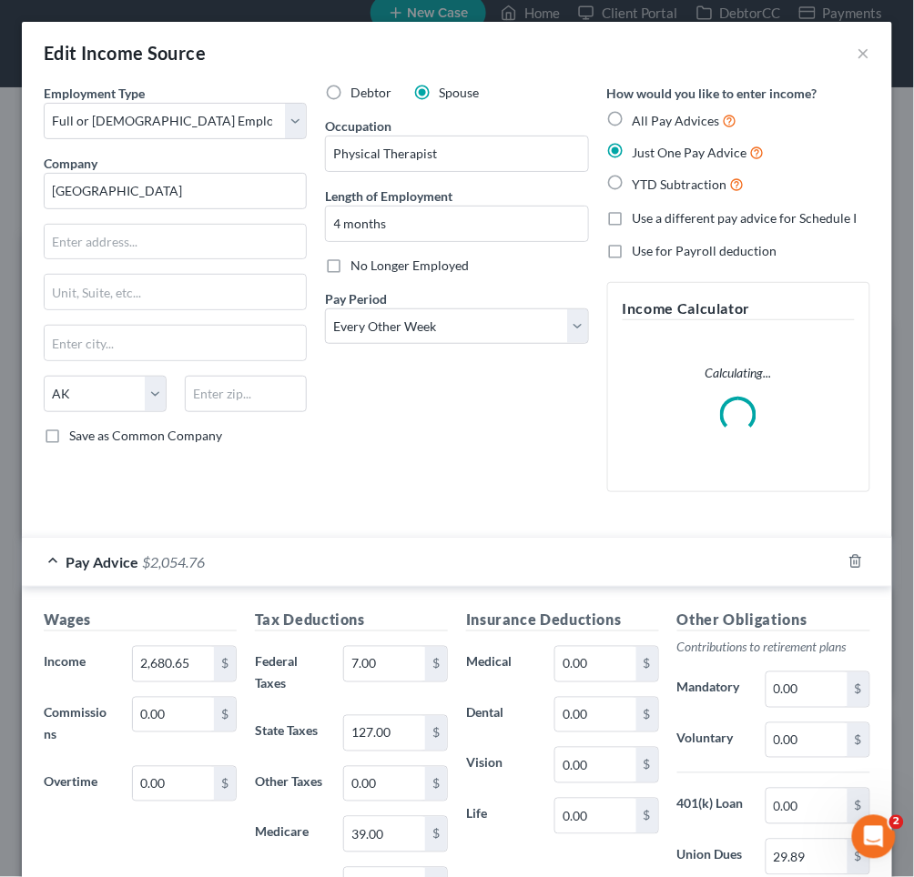
scroll to position [119, 0]
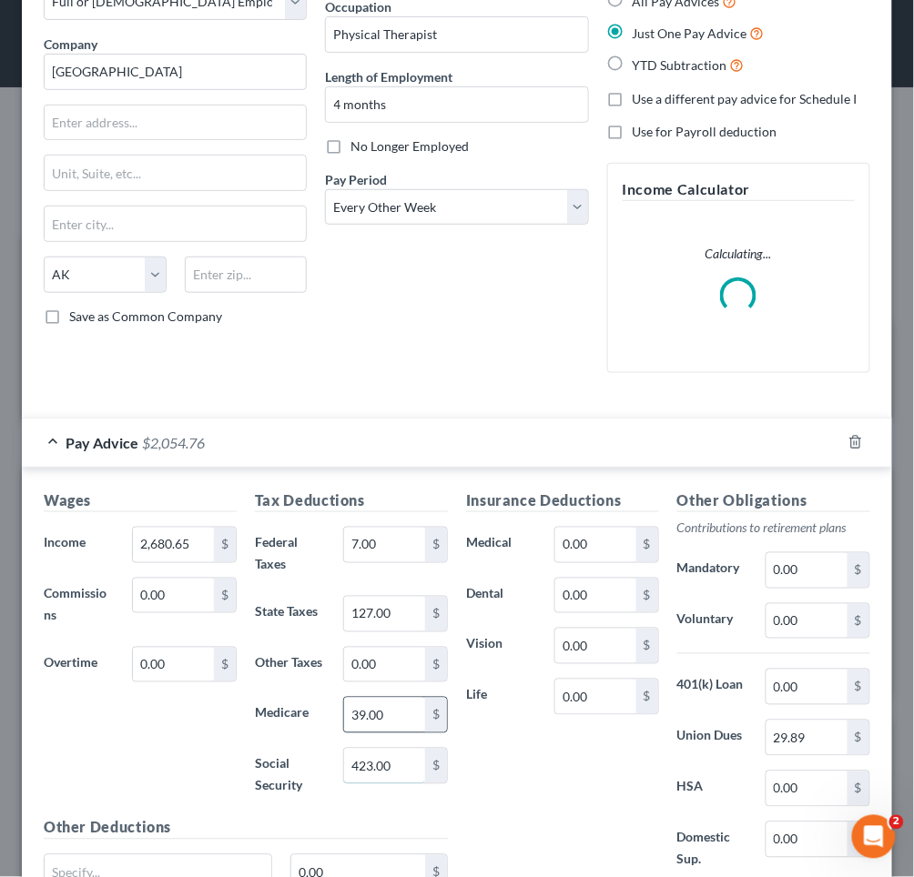
click at [366, 754] on div "Tax Deductions Federal Taxes 7.00 $ State Taxes 127.00 $ Other Taxes 0.00 $ Med…" at bounding box center [351, 654] width 211 height 328
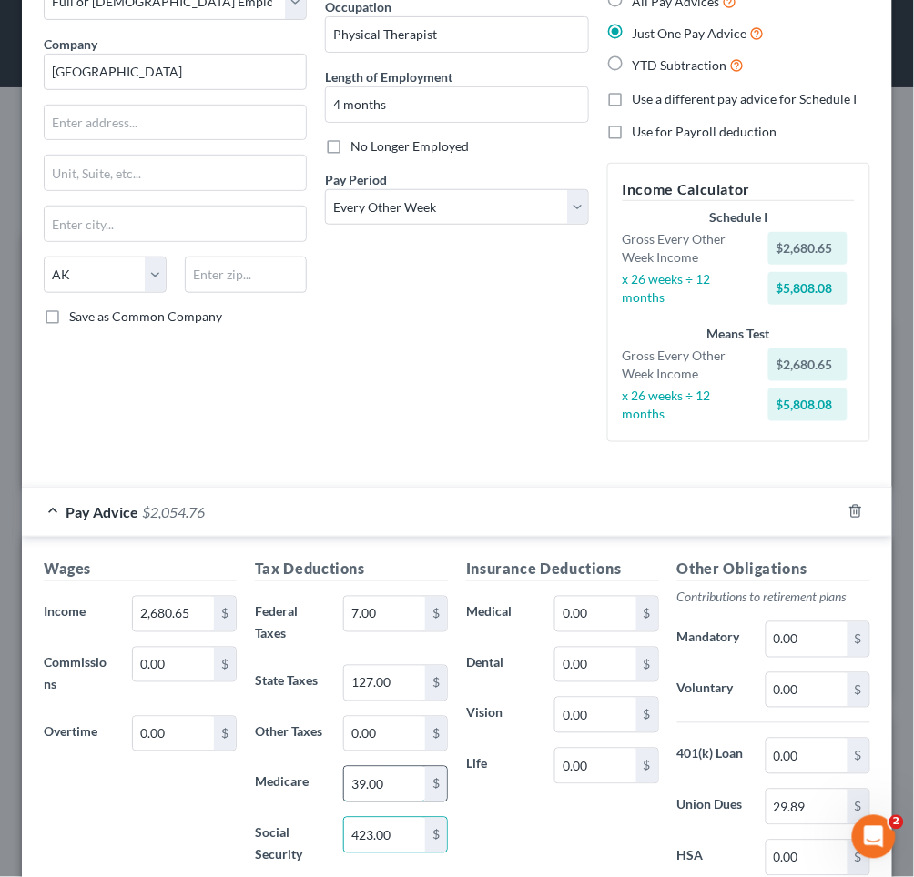
click at [366, 767] on input "39.00" at bounding box center [384, 784] width 81 height 35
click at [361, 821] on input "423.00" at bounding box center [384, 835] width 81 height 35
click at [361, 820] on input "423.00" at bounding box center [384, 835] width 81 height 35
type input "511"
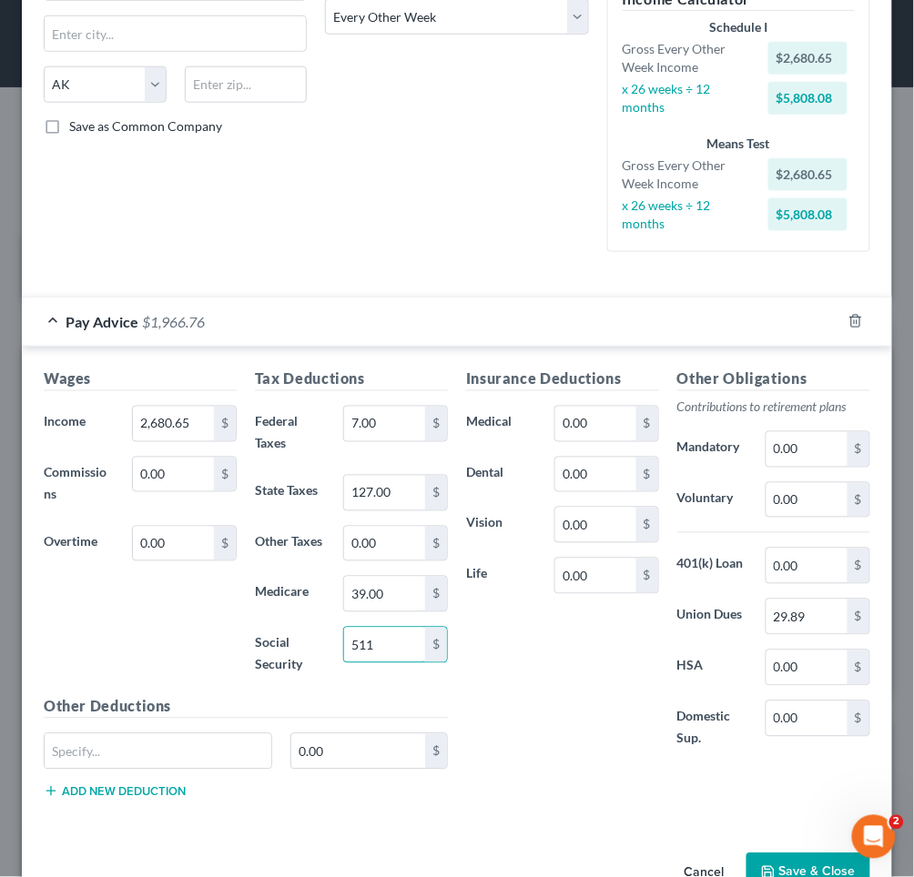
scroll to position [340, 0]
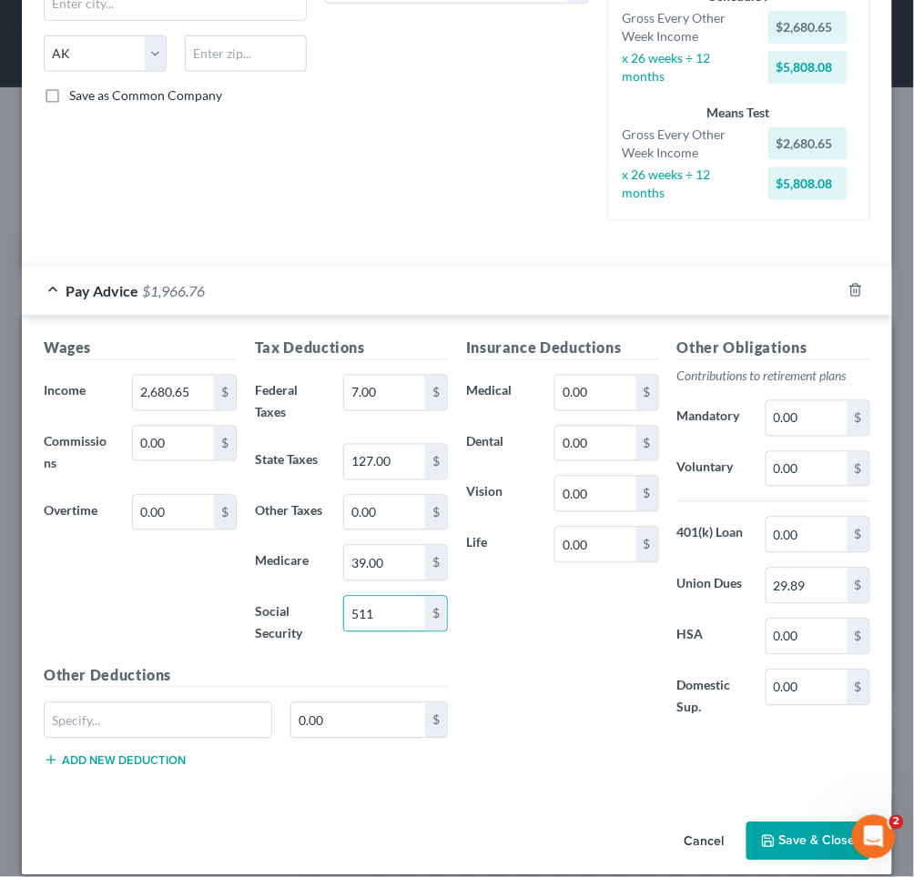
click at [786, 823] on button "Save & Close" at bounding box center [808, 842] width 124 height 38
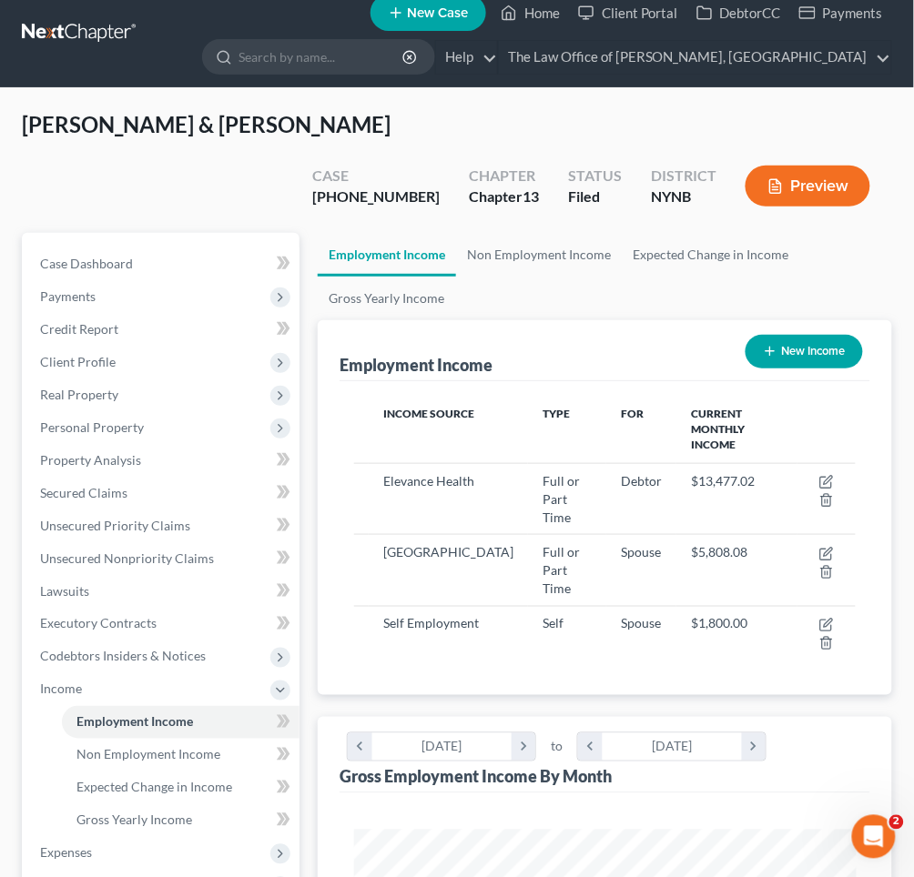
click at [790, 166] on button "Preview" at bounding box center [807, 186] width 125 height 41
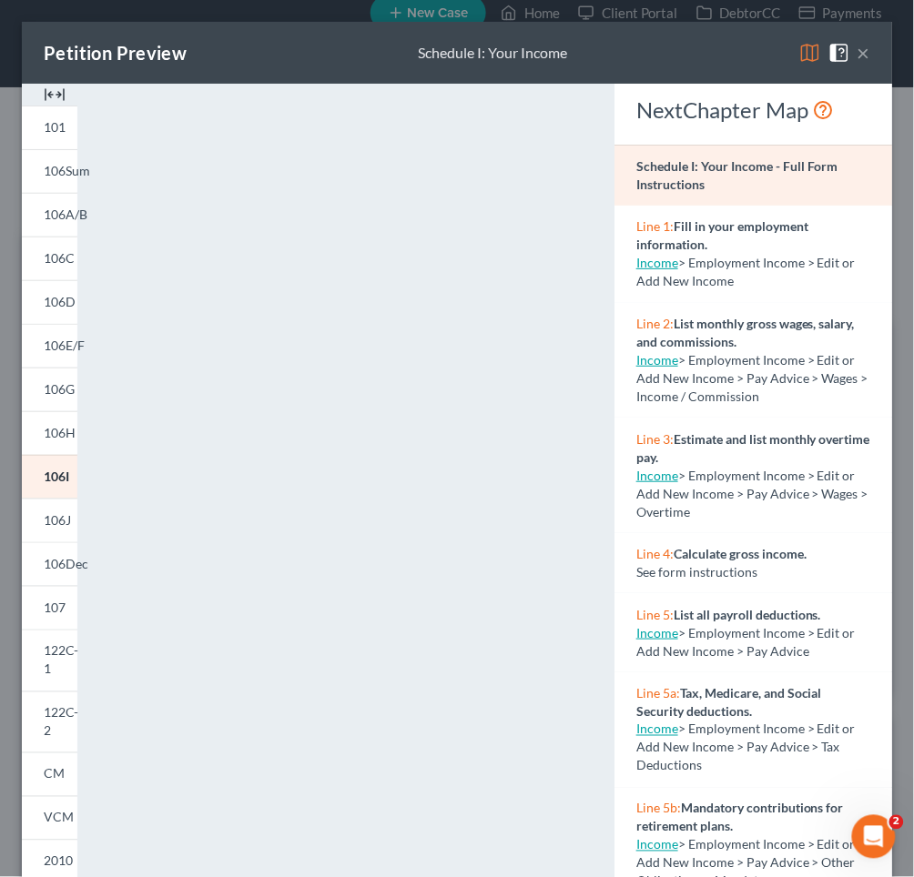
click at [865, 56] on button "×" at bounding box center [863, 53] width 13 height 22
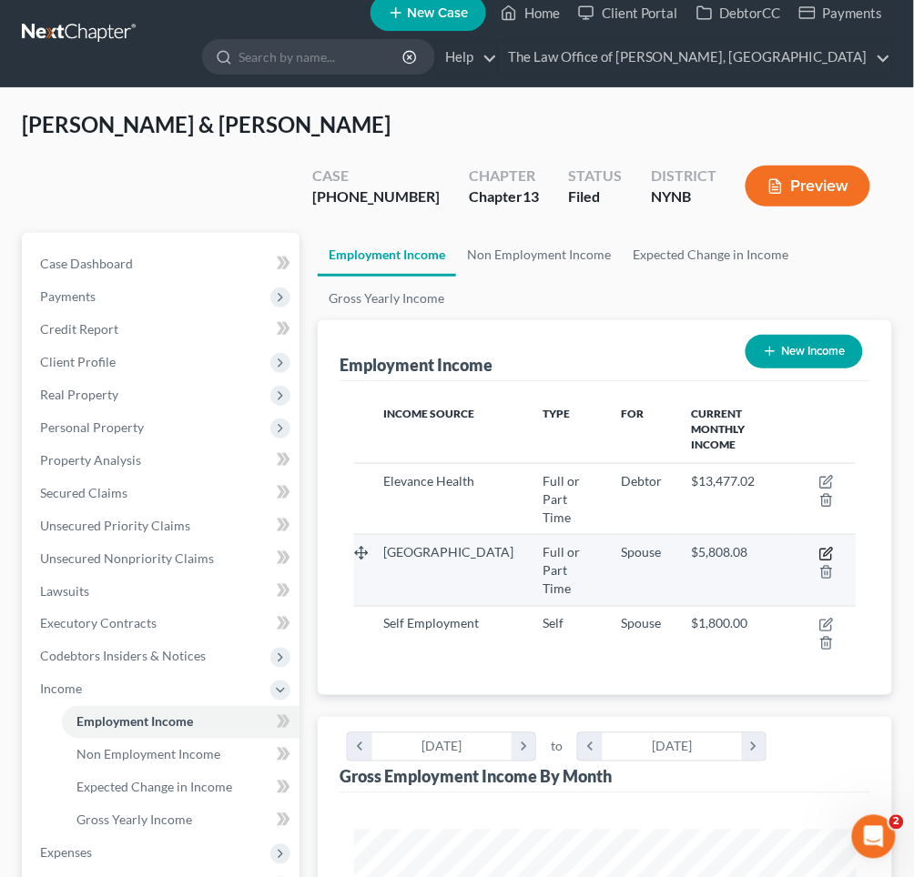
click at [824, 547] on icon "button" at bounding box center [826, 554] width 15 height 15
select select "0"
select select "1"
select select "2"
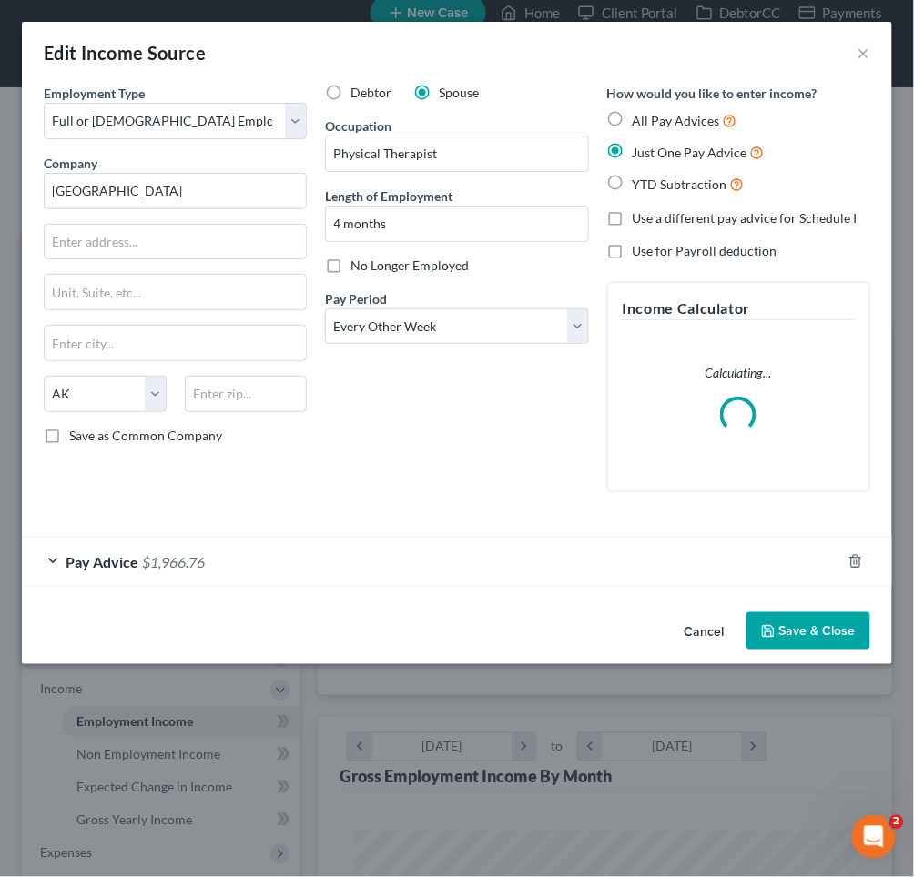
click at [284, 563] on div "Pay Advice $1,966.76" at bounding box center [431, 562] width 819 height 48
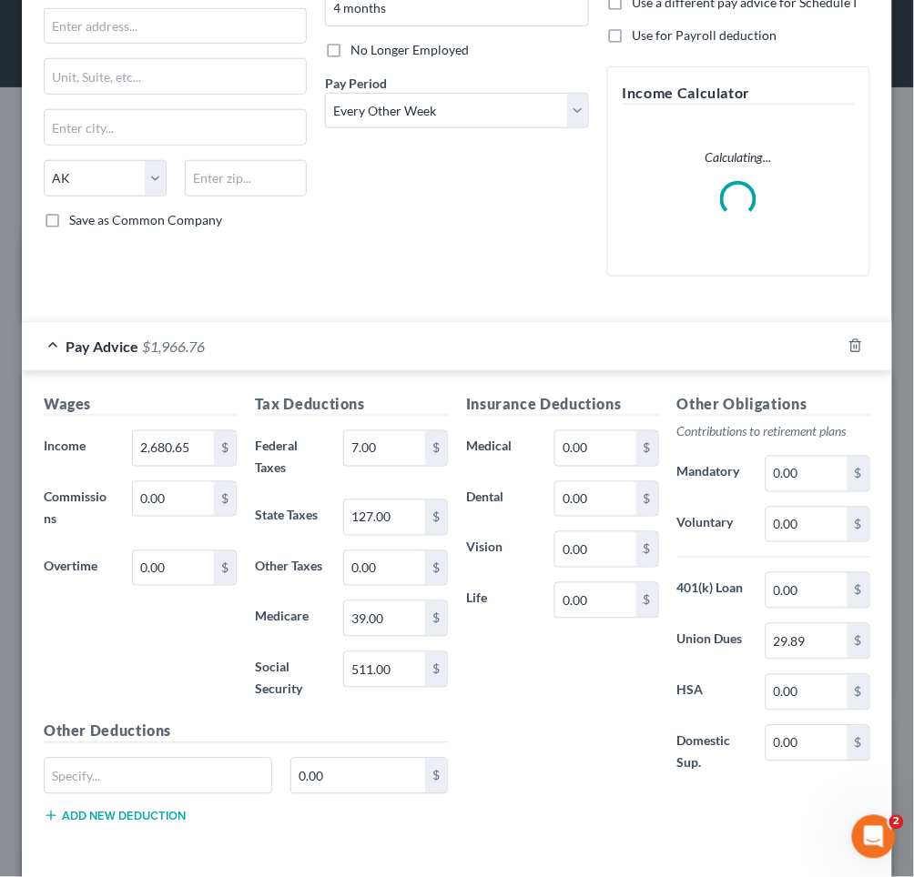
scroll to position [264, 0]
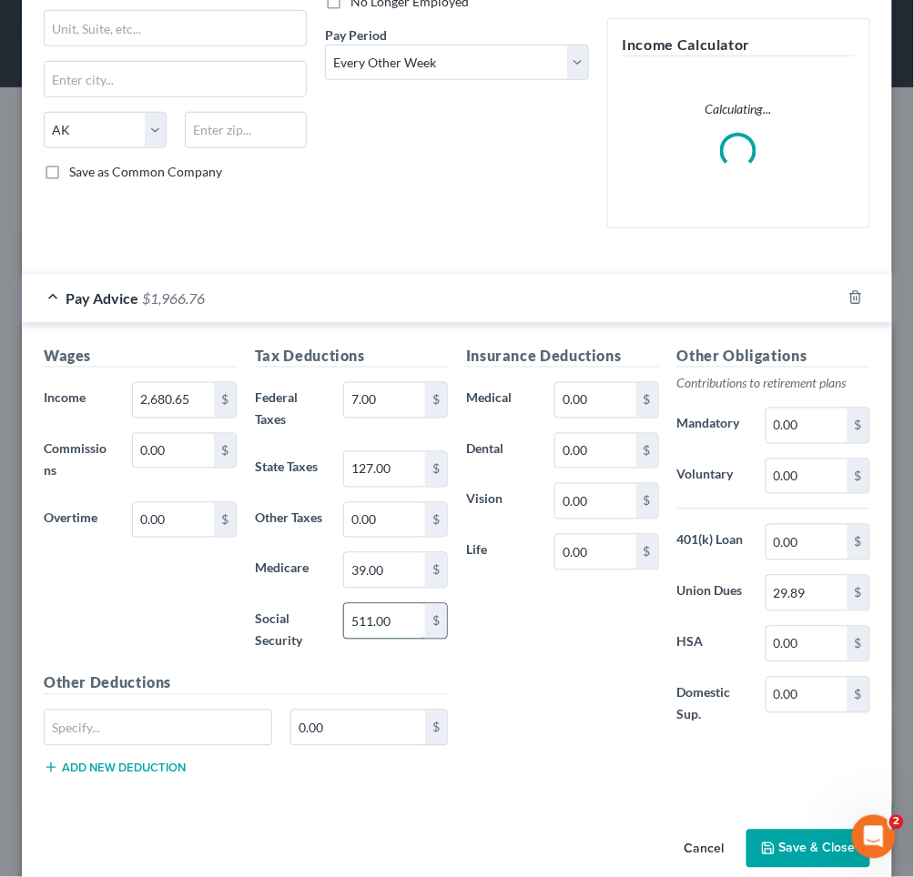
click at [361, 615] on input "511.00" at bounding box center [384, 621] width 81 height 35
type input "487"
click at [478, 772] on div "Insurance Deductions Medical 0.00 $ Dental 0.00 $ Vision 0.00 $ Life 0.00 $ Oth…" at bounding box center [668, 567] width 422 height 445
click at [777, 851] on button "Save & Close" at bounding box center [808, 849] width 124 height 38
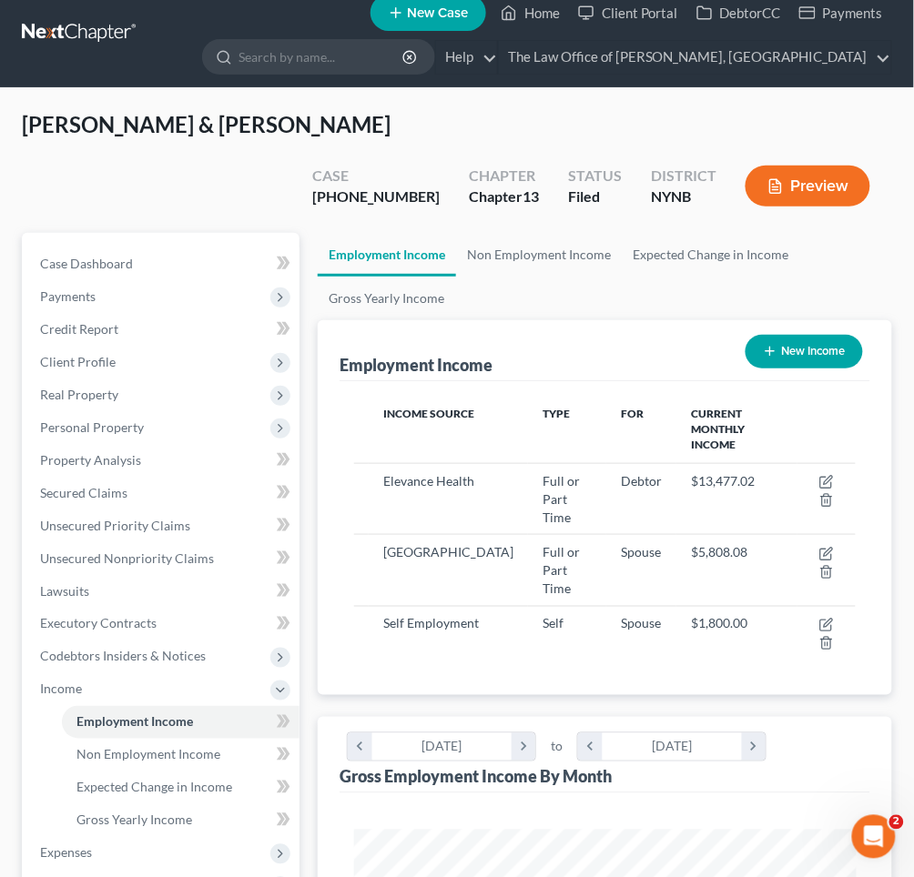
click at [822, 166] on button "Preview" at bounding box center [807, 186] width 125 height 41
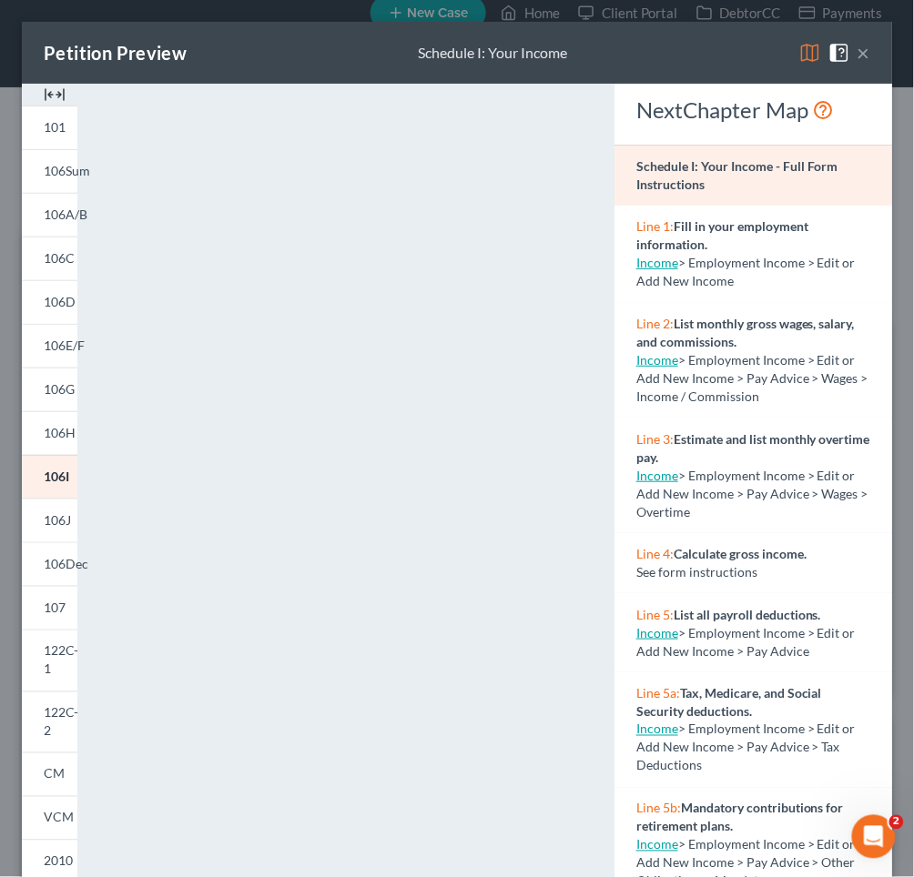
click at [862, 49] on button "×" at bounding box center [863, 53] width 13 height 22
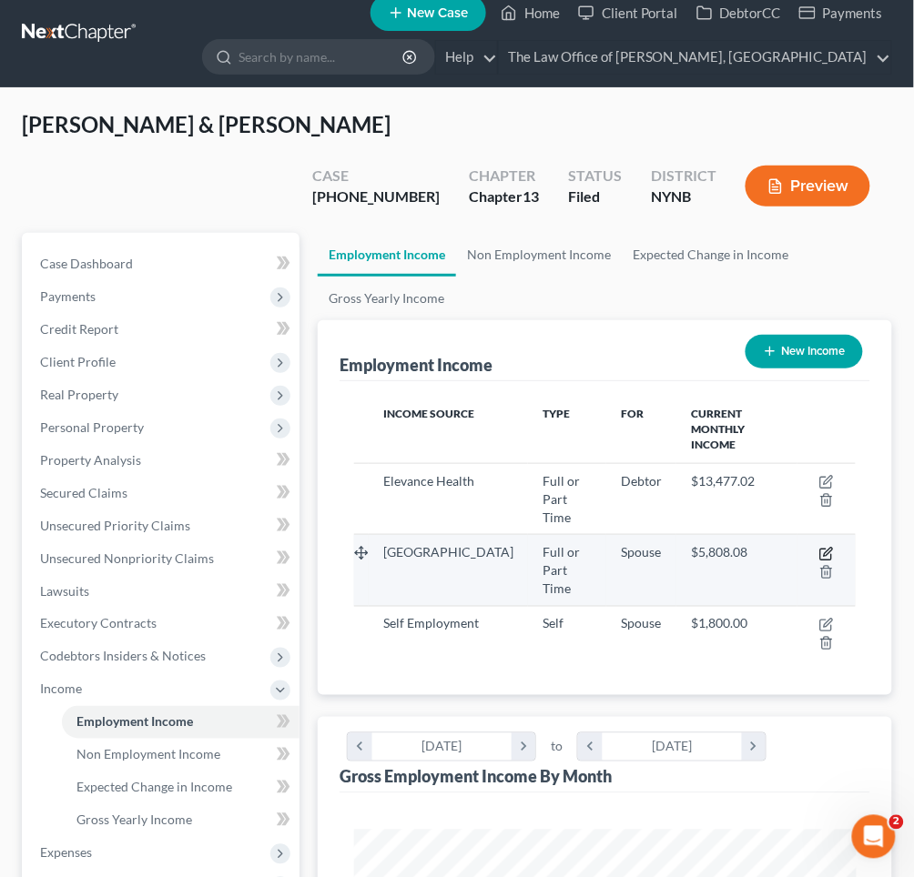
click at [822, 547] on icon "button" at bounding box center [826, 554] width 15 height 15
select select "0"
select select "1"
select select "2"
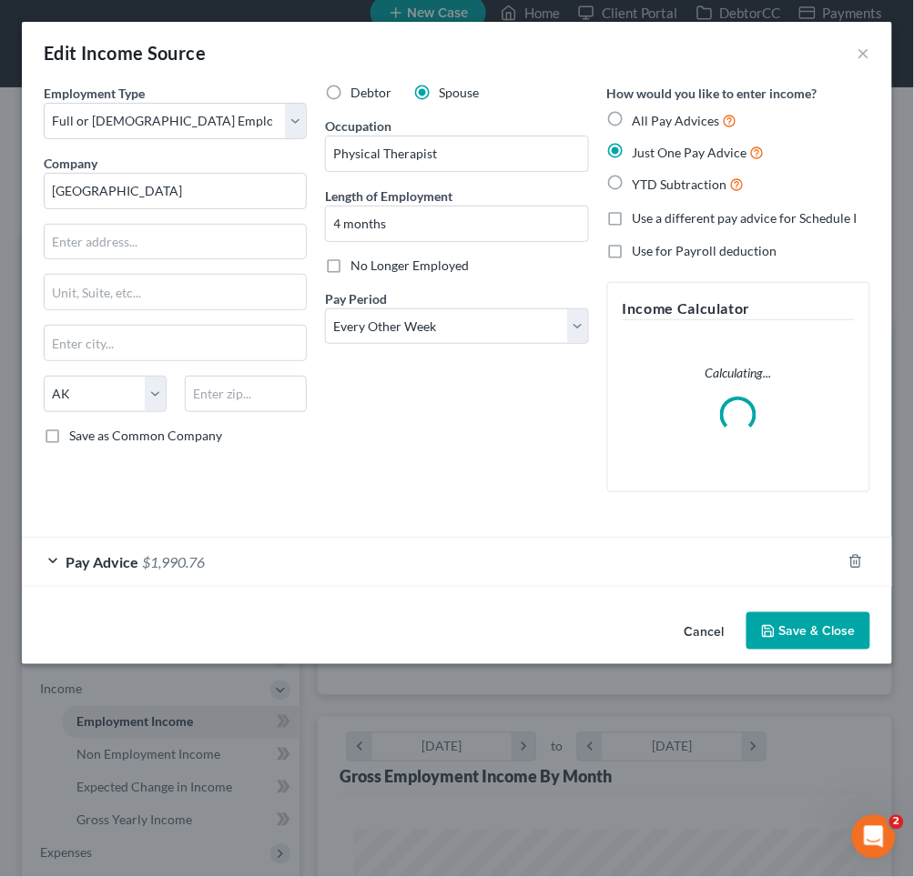
click at [548, 571] on div "Pay Advice $1,990.76" at bounding box center [431, 562] width 819 height 48
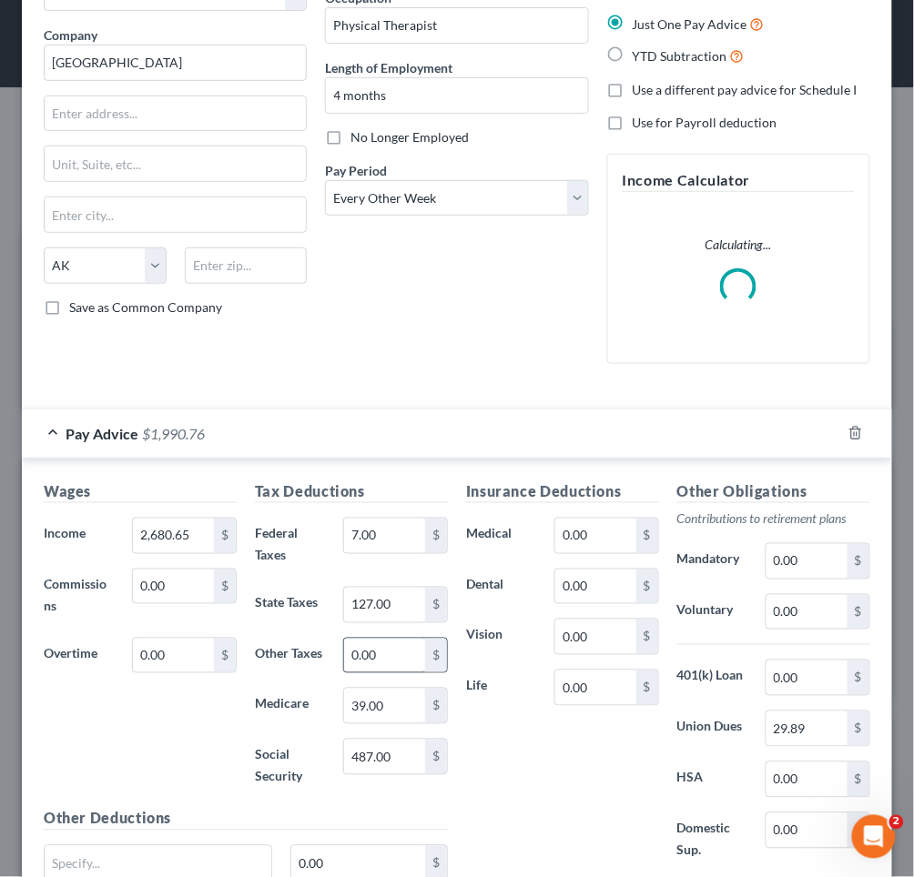
scroll to position [172, 0]
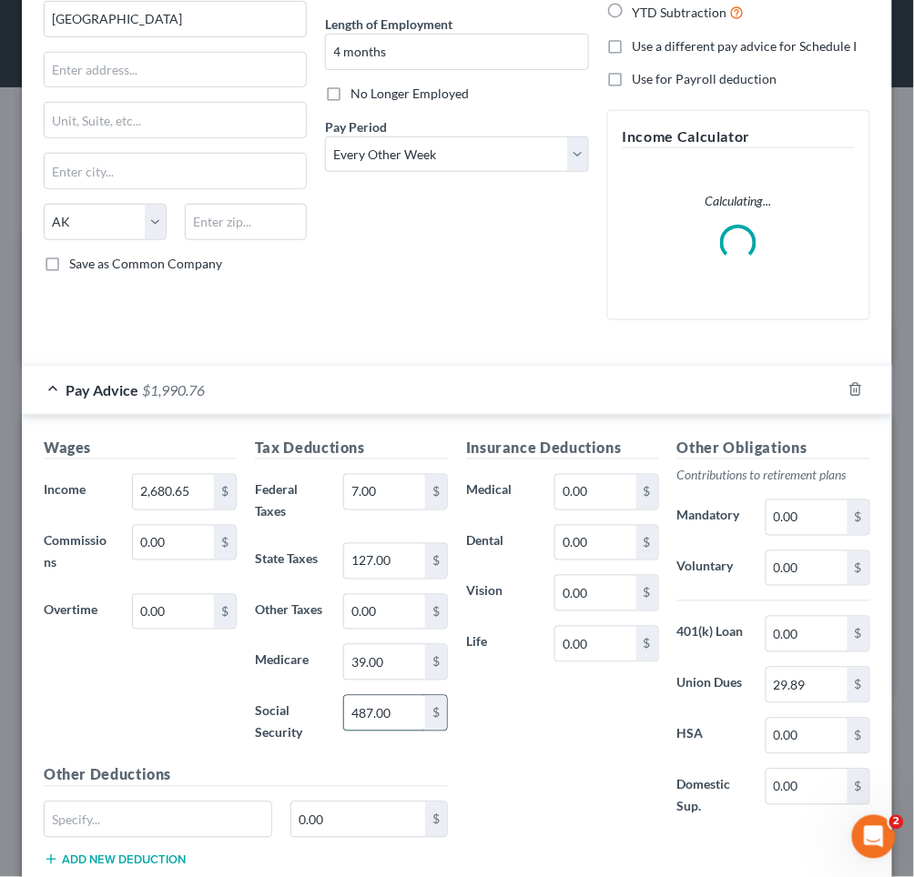
click at [366, 705] on input "487.00" at bounding box center [384, 713] width 81 height 35
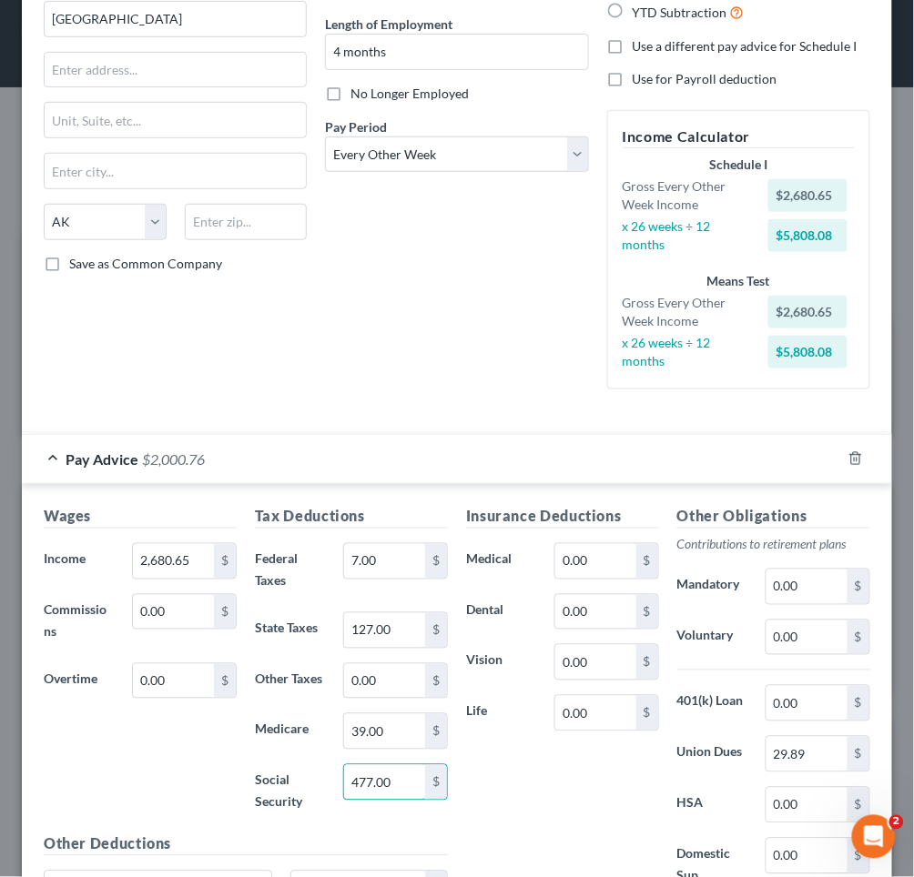
type input "477.00"
click at [529, 808] on div "Insurance Deductions Medical 0.00 $ Dental 0.00 $ Vision 0.00 $ Life 0.00 $" at bounding box center [562, 706] width 211 height 401
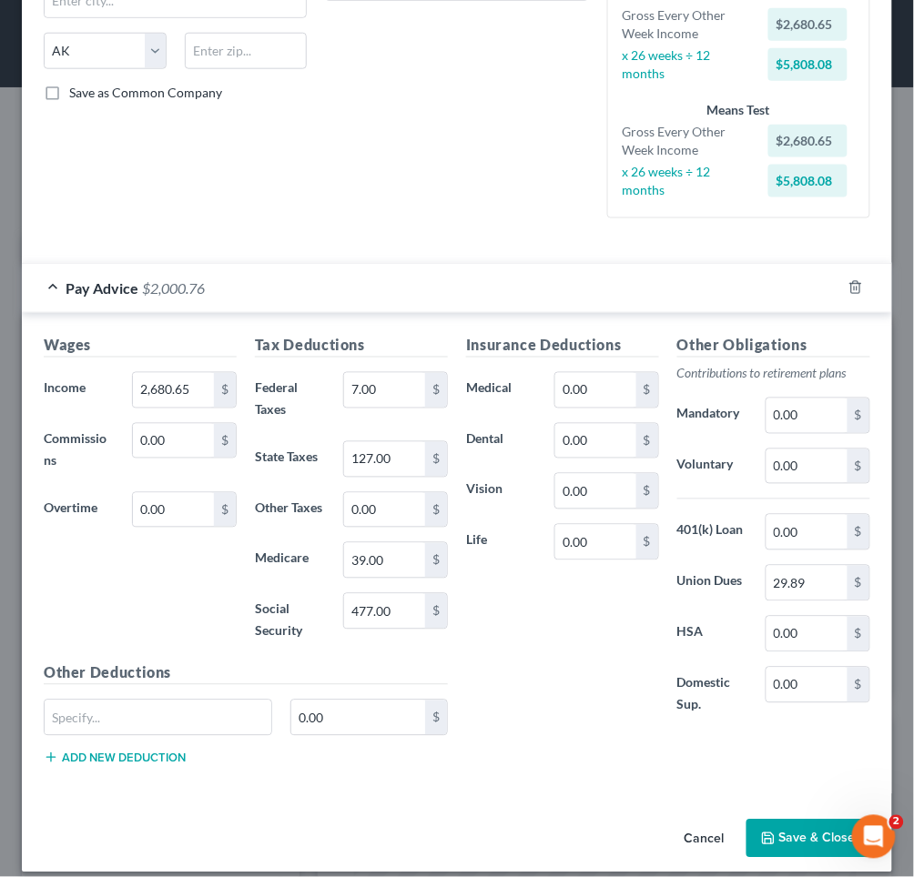
scroll to position [342, 0]
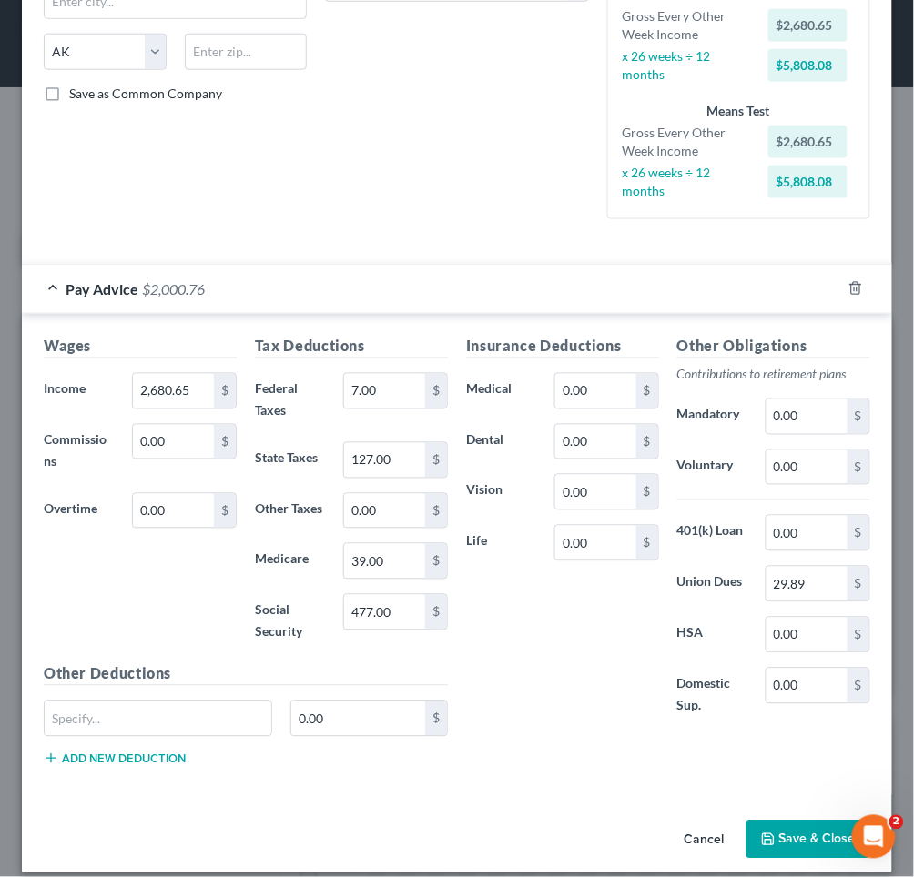
click at [781, 832] on button "Save & Close" at bounding box center [808, 840] width 124 height 38
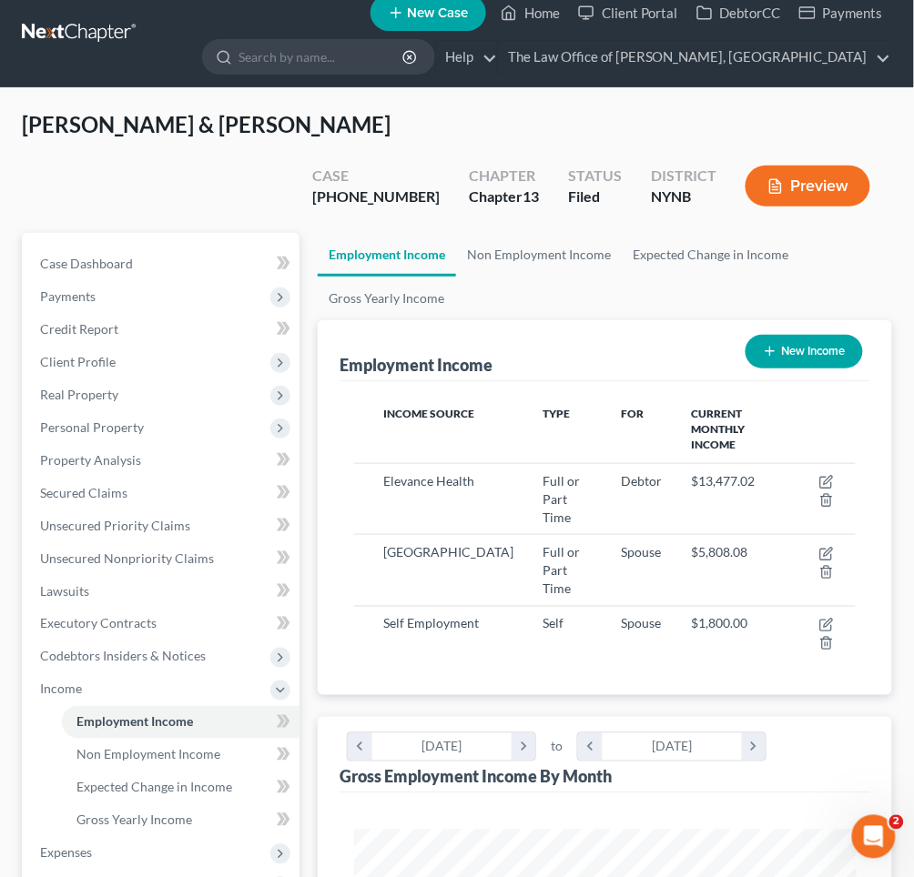
click at [803, 166] on button "Preview" at bounding box center [807, 186] width 125 height 41
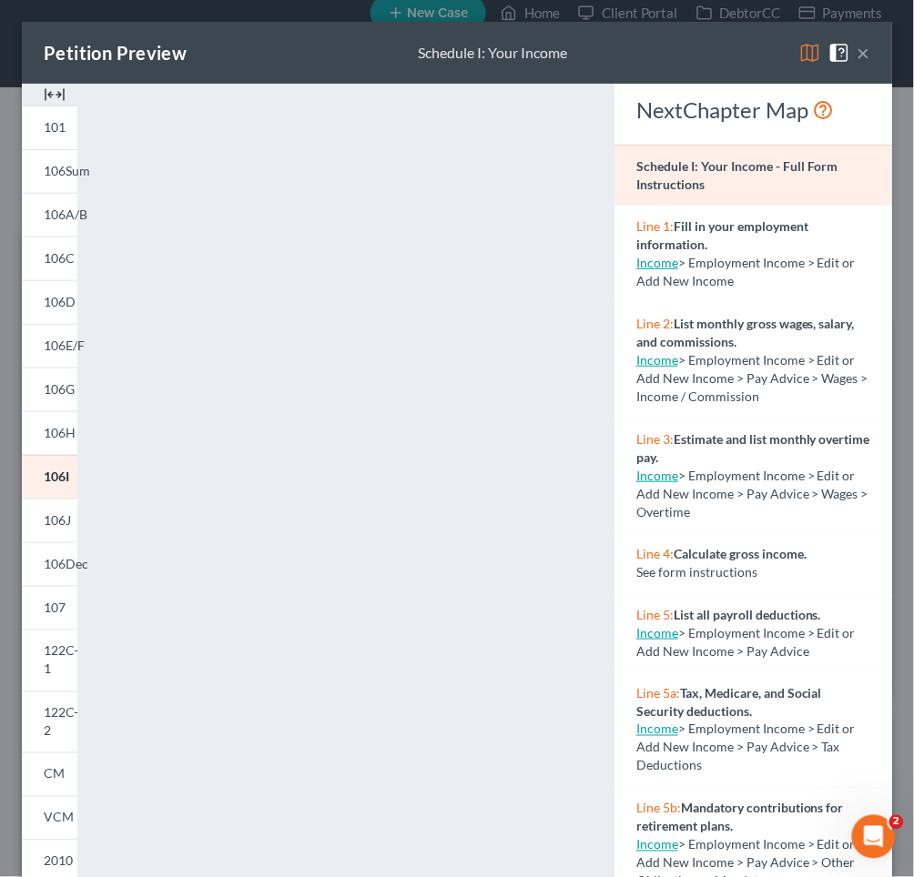
click at [860, 52] on button "×" at bounding box center [863, 53] width 13 height 22
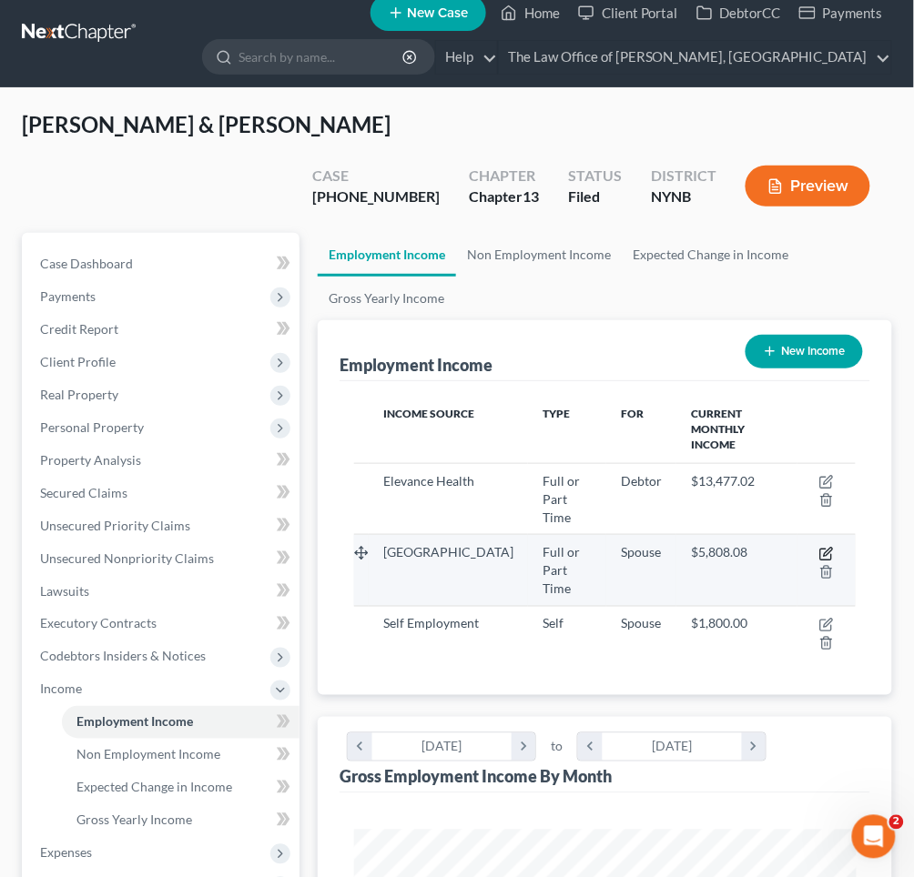
click at [830, 548] on icon "button" at bounding box center [828, 552] width 8 height 8
select select "0"
select select "1"
select select "2"
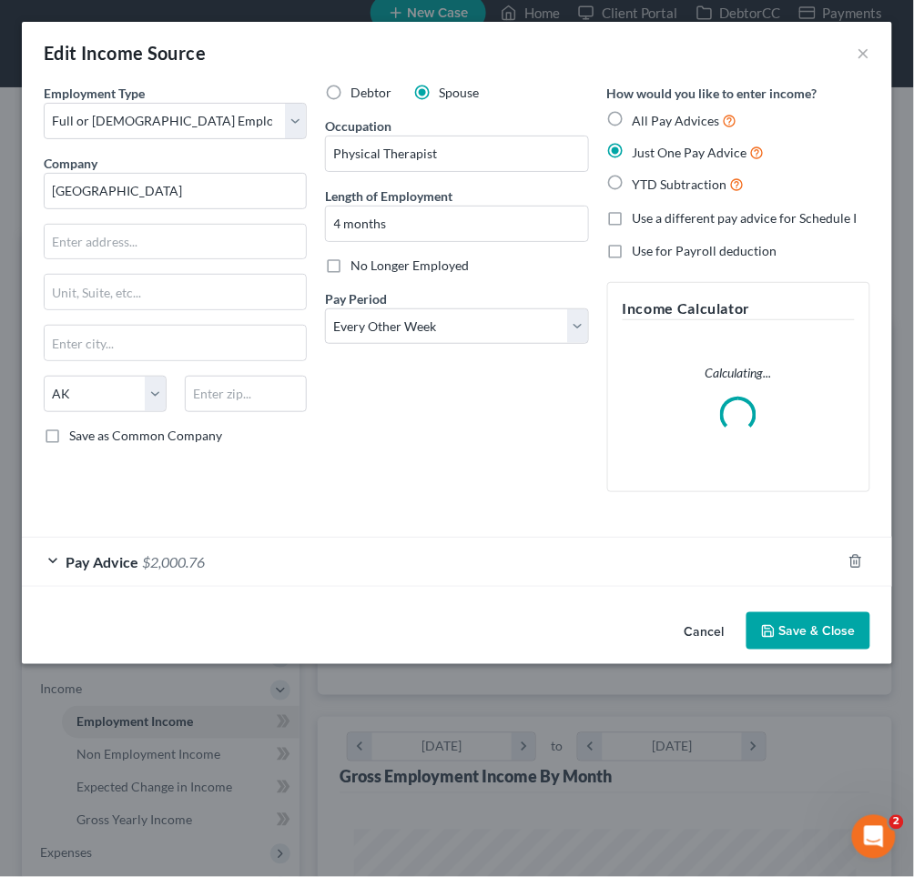
click at [537, 557] on div "Pay Advice $2,000.76" at bounding box center [431, 562] width 819 height 48
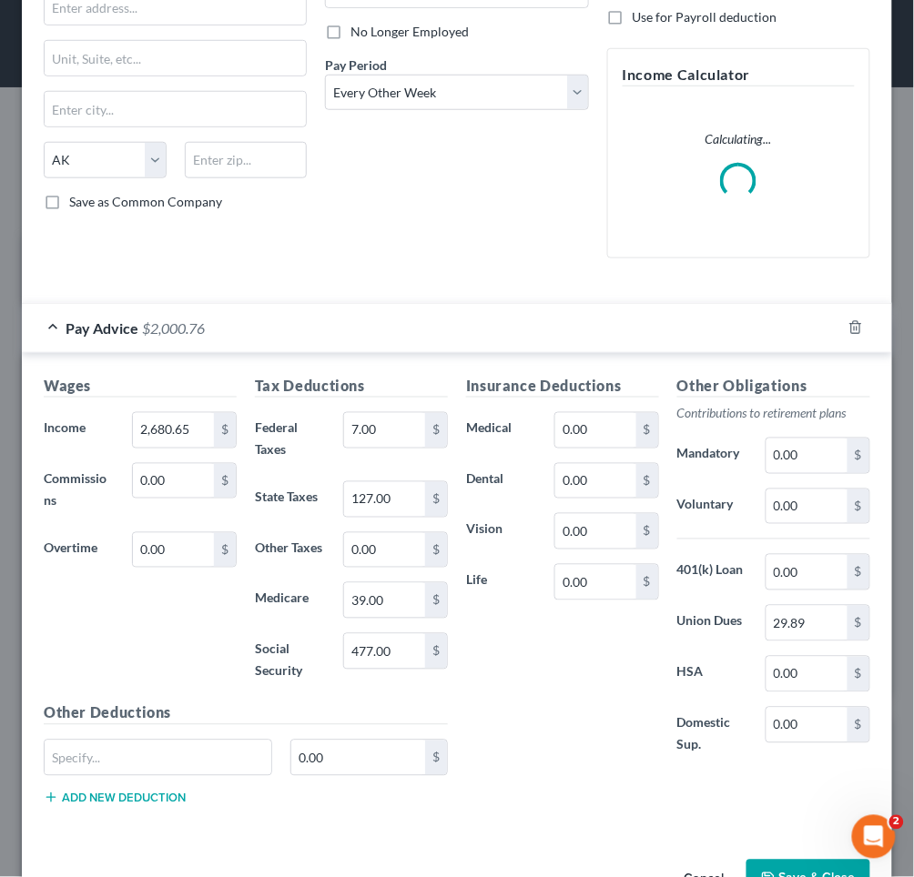
scroll to position [237, 0]
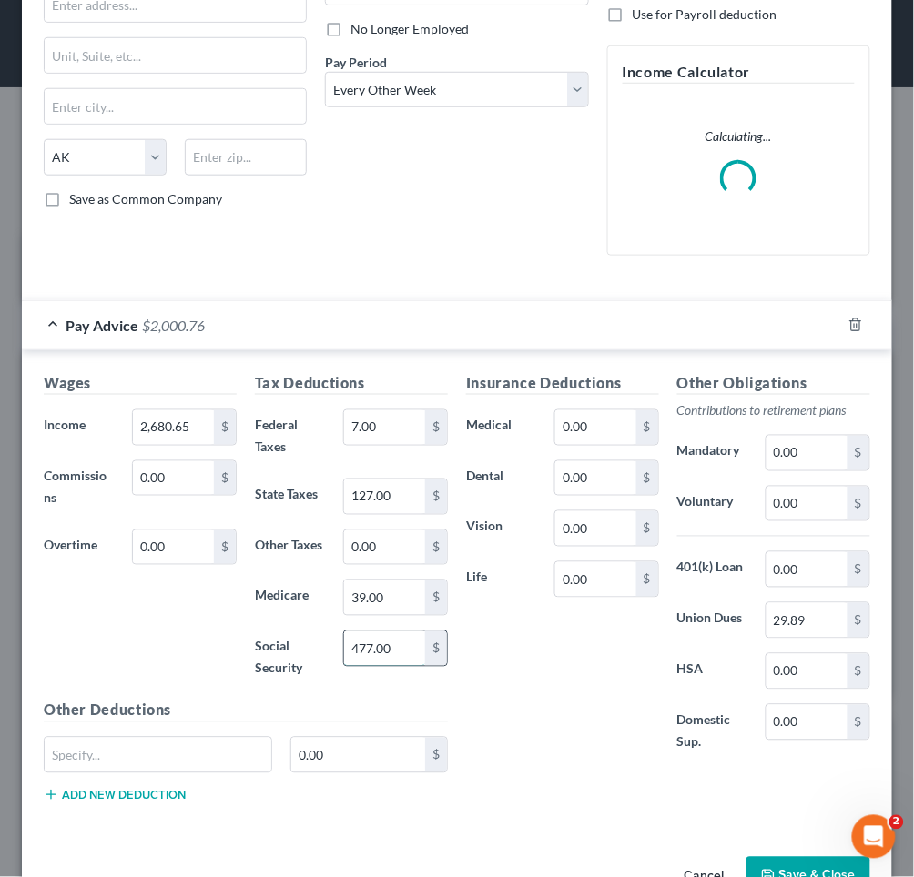
click at [363, 640] on input "477.00" at bounding box center [384, 649] width 81 height 35
type input "457.00"
click at [556, 824] on div "Employment Type * Select Full or [DEMOGRAPHIC_DATA] Employment Self Employment …" at bounding box center [457, 348] width 870 height 1003
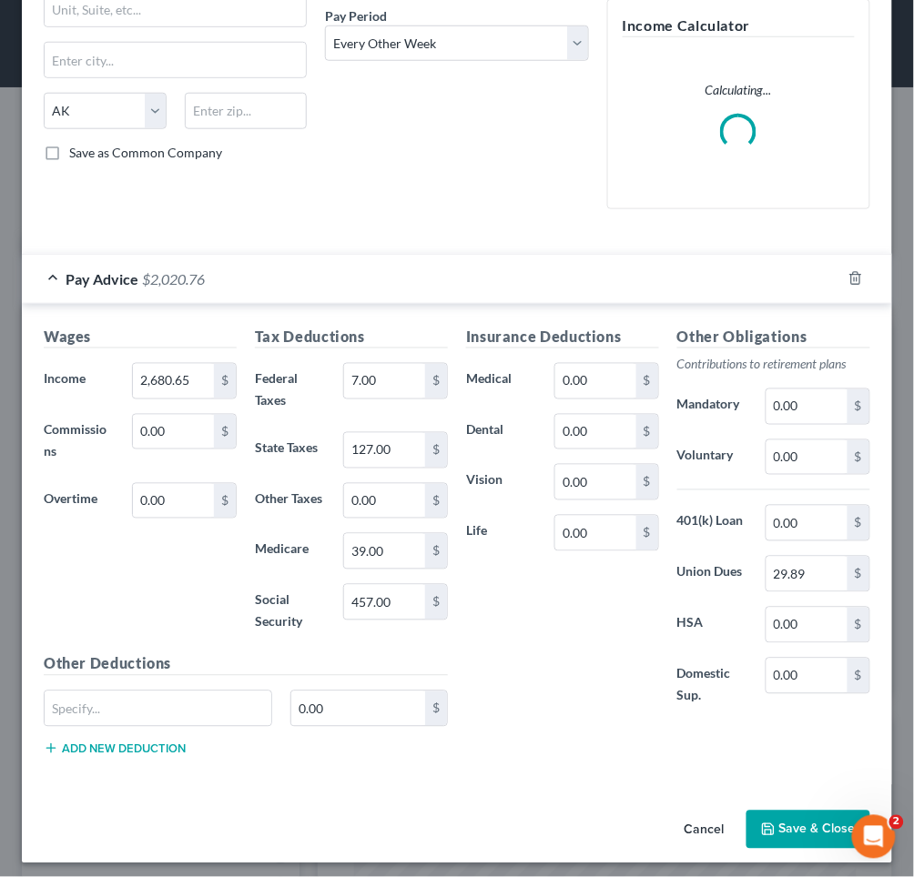
scroll to position [282, 0]
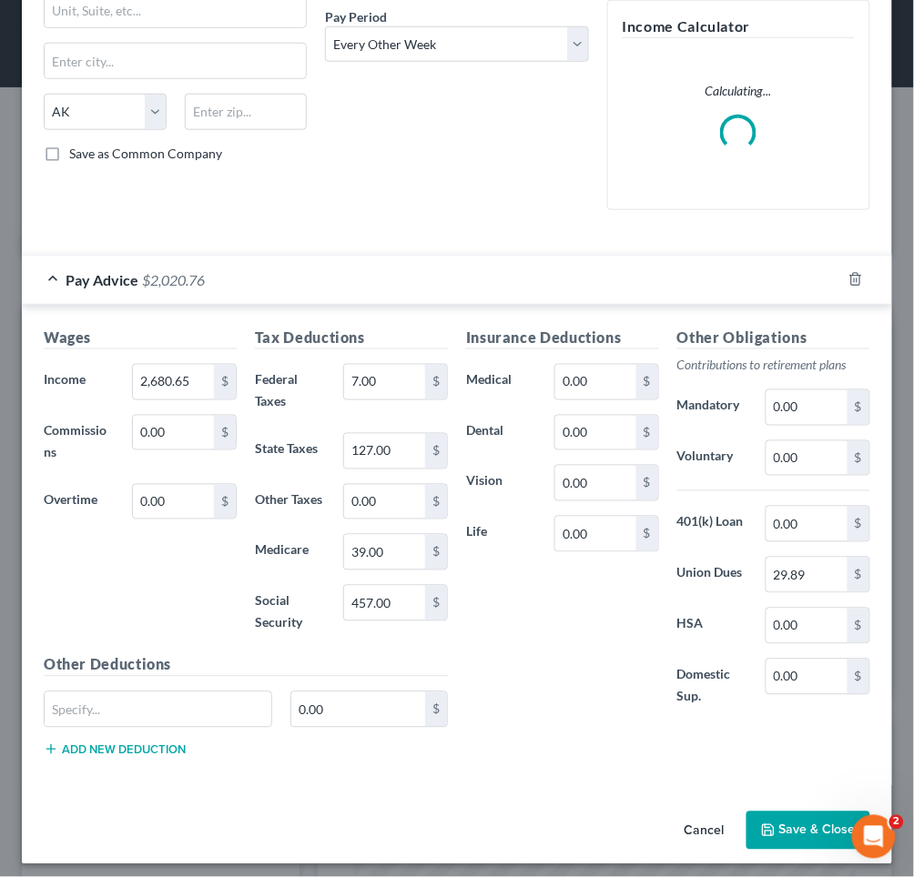
click at [809, 822] on button "Save & Close" at bounding box center [808, 831] width 124 height 38
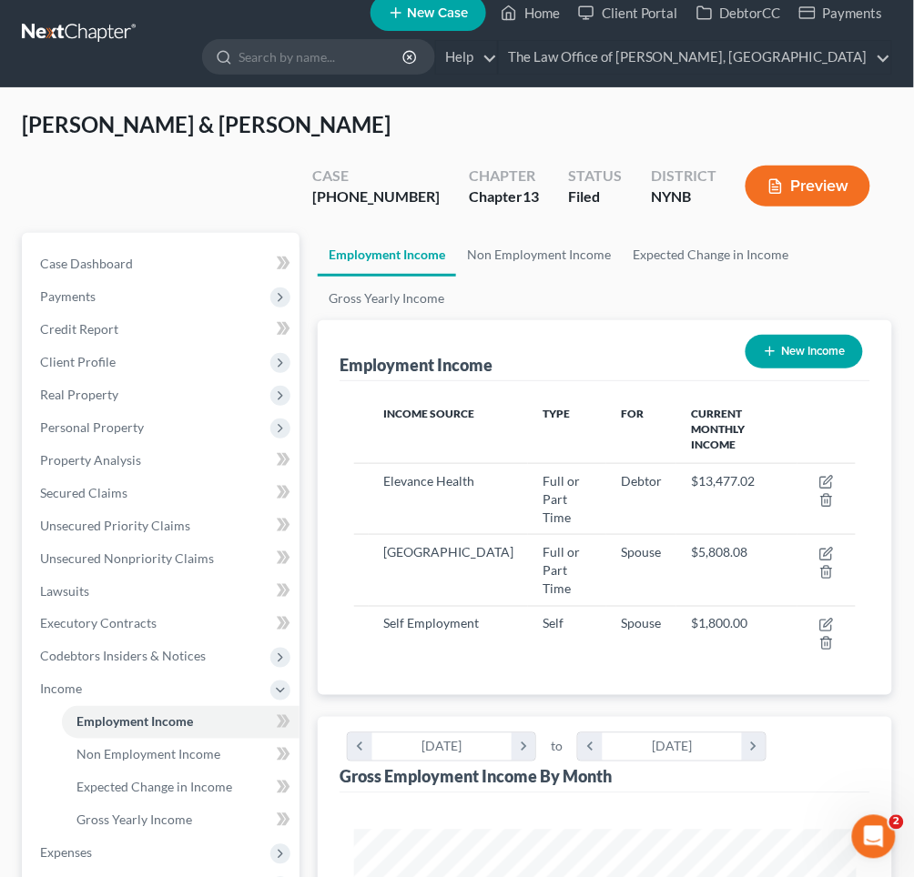
click at [814, 166] on button "Preview" at bounding box center [807, 186] width 125 height 41
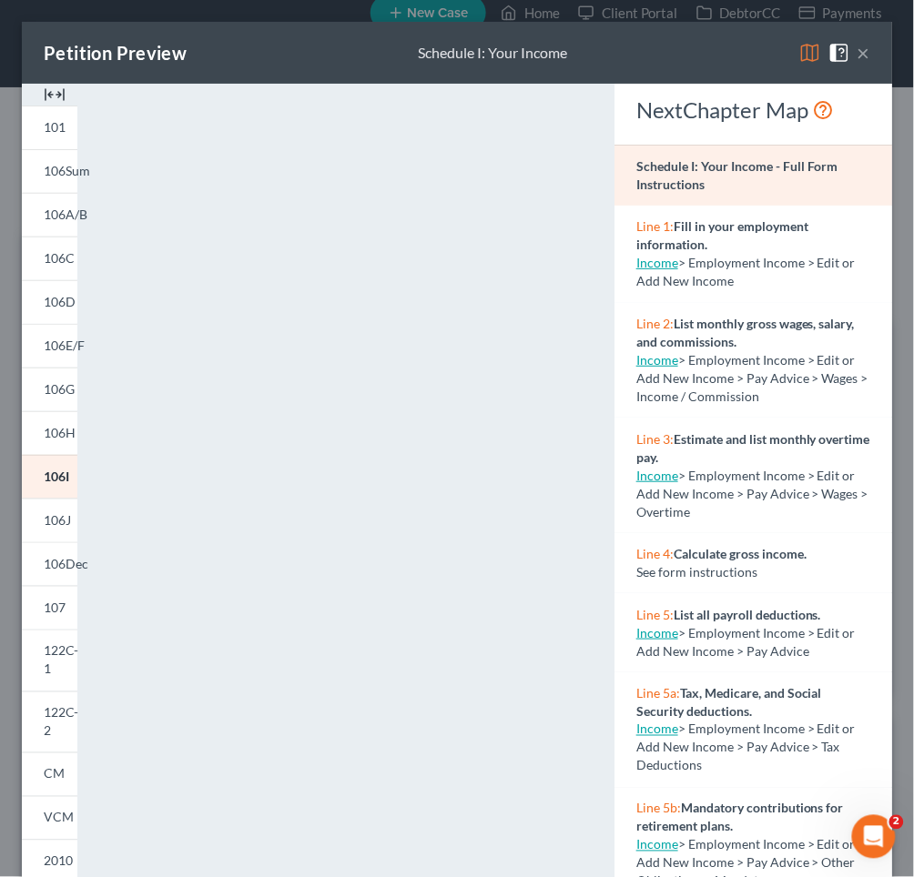
click at [868, 63] on button "×" at bounding box center [863, 53] width 13 height 22
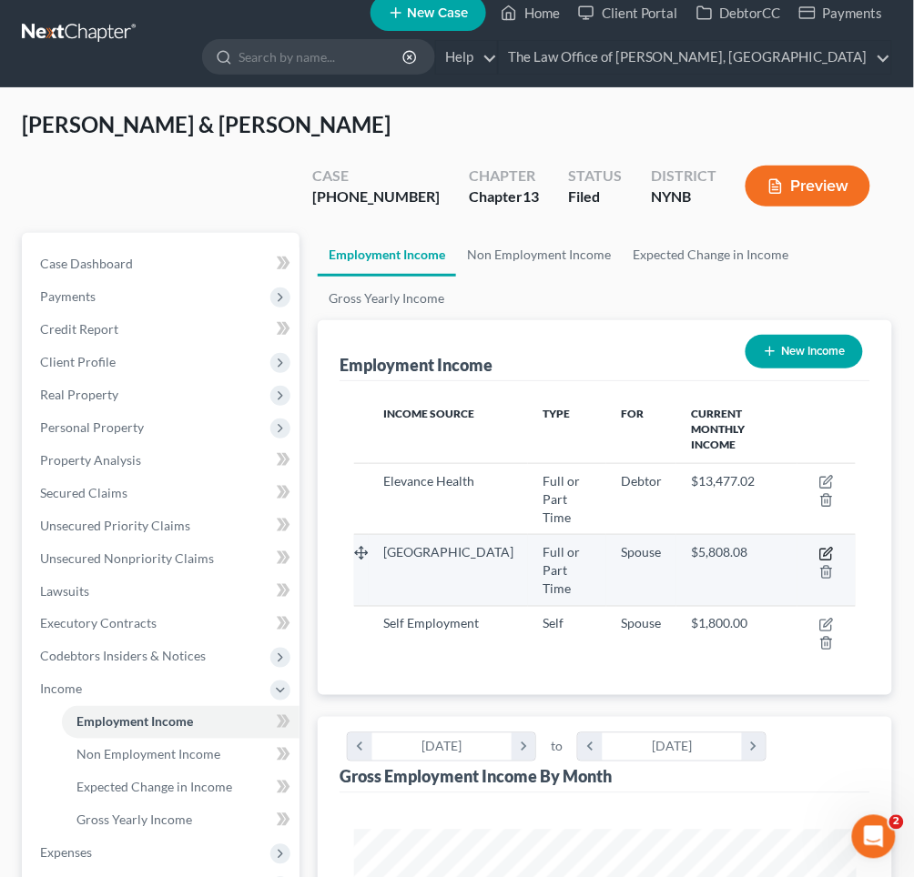
click at [827, 547] on icon "button" at bounding box center [826, 554] width 15 height 15
select select "0"
select select "1"
select select "2"
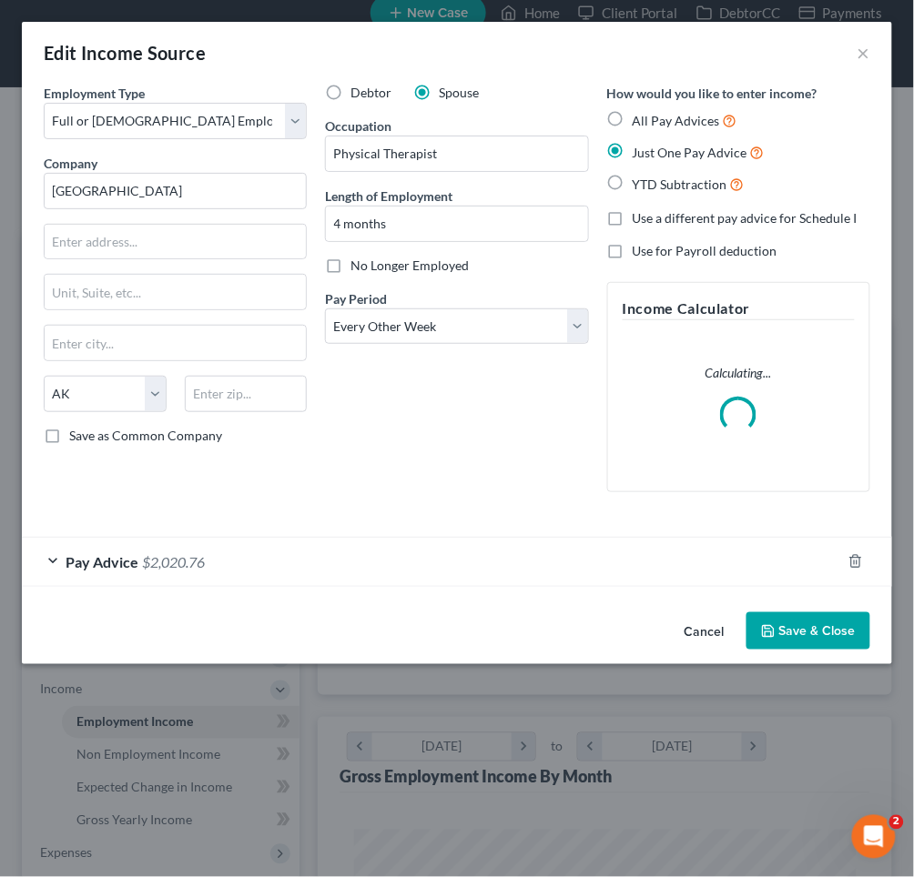
click at [396, 575] on div "Pay Advice $2,020.76" at bounding box center [431, 562] width 819 height 48
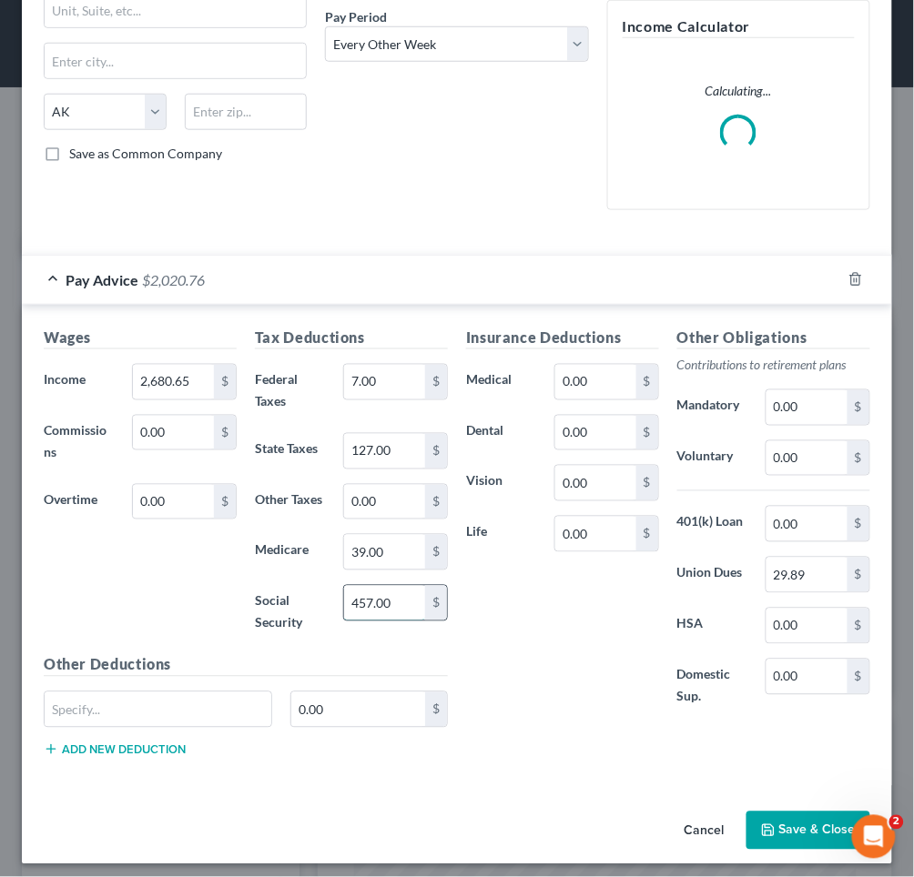
click at [374, 599] on input "457.00" at bounding box center [384, 603] width 81 height 35
type input "454.07"
click at [526, 716] on div "Insurance Deductions Medical 0.00 $ Dental 0.00 $ Vision 0.00 $ Life 0.00 $" at bounding box center [562, 527] width 211 height 401
click at [772, 824] on icon "button" at bounding box center [768, 831] width 15 height 15
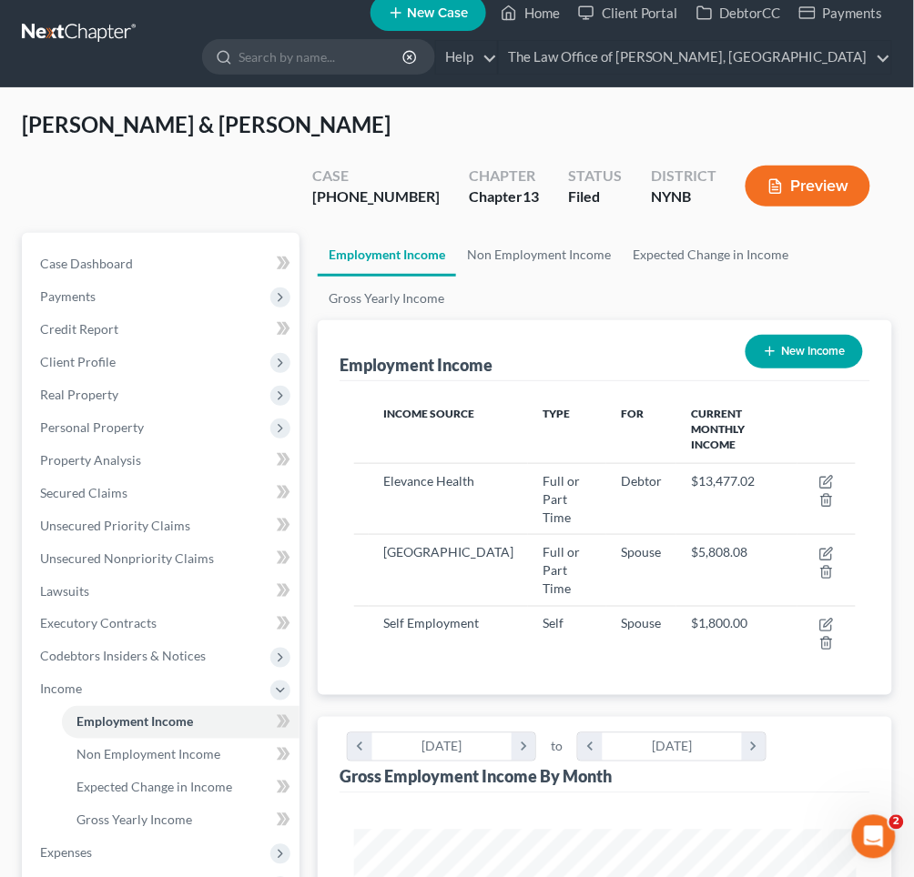
click at [808, 166] on button "Preview" at bounding box center [807, 186] width 125 height 41
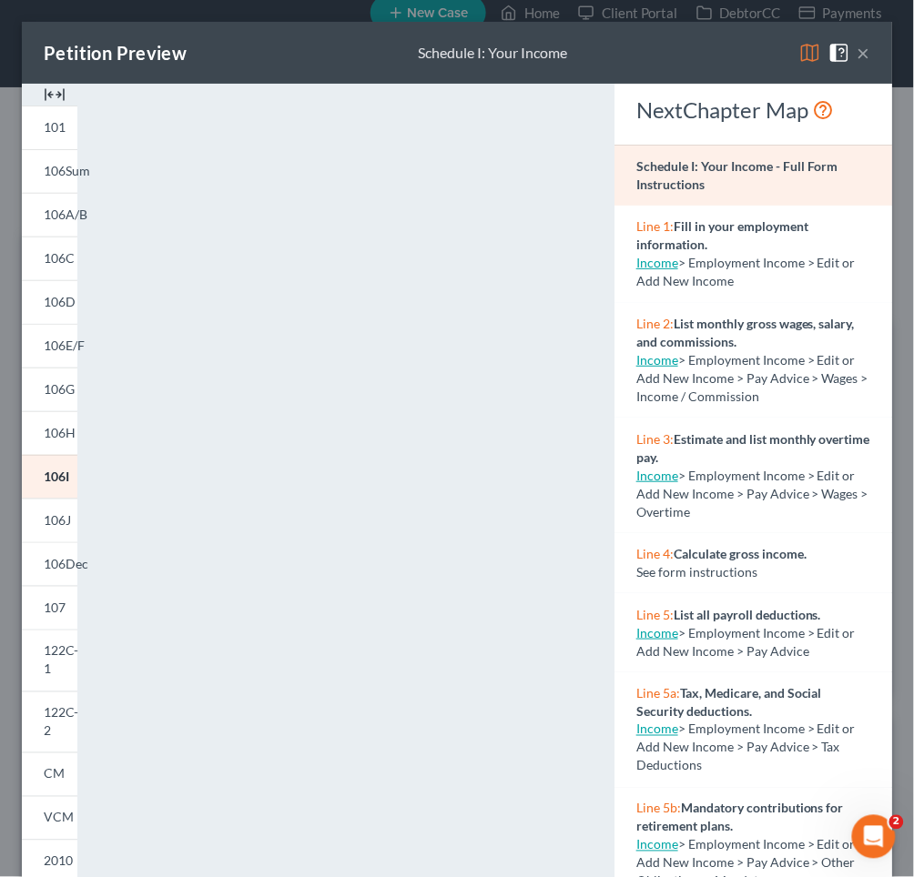
click at [862, 54] on button "×" at bounding box center [863, 53] width 13 height 22
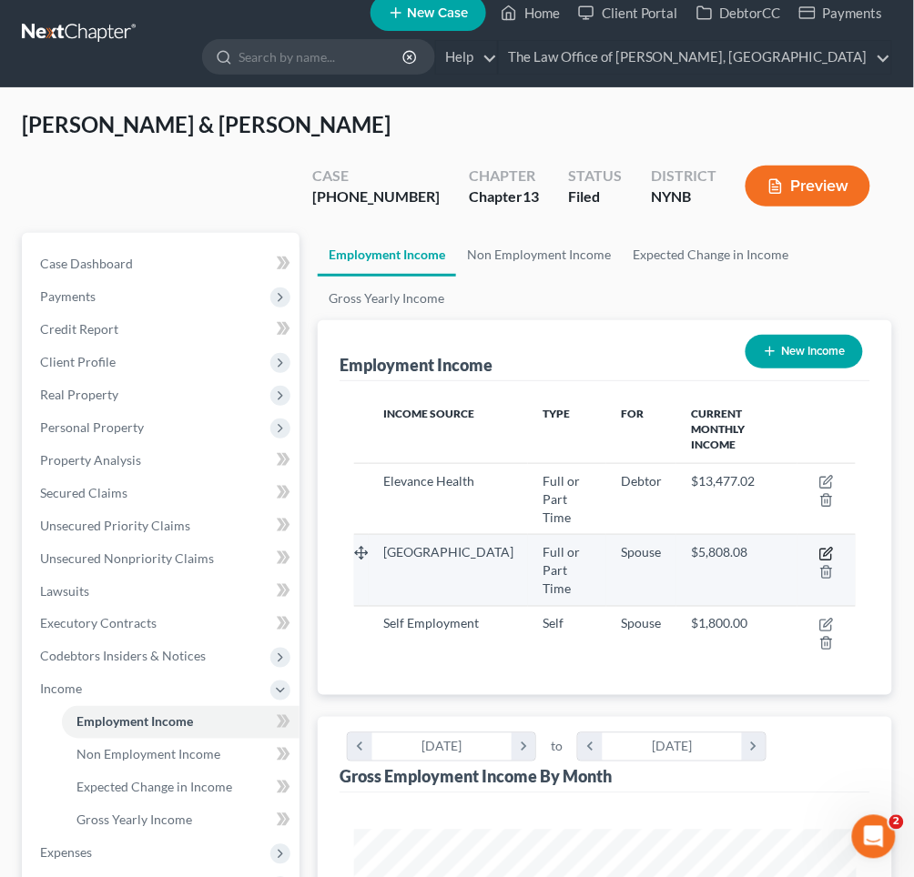
click at [830, 547] on icon "button" at bounding box center [826, 554] width 15 height 15
select select "0"
select select "1"
select select "2"
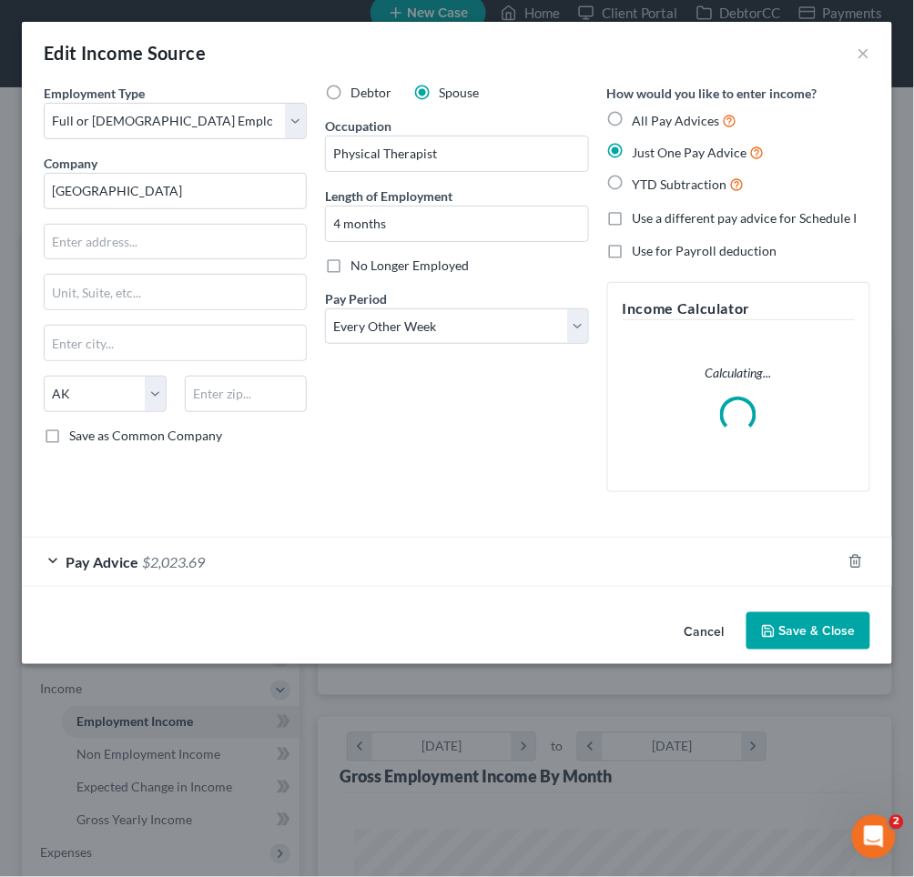
click at [418, 563] on div "Pay Advice $2,023.69" at bounding box center [431, 562] width 819 height 48
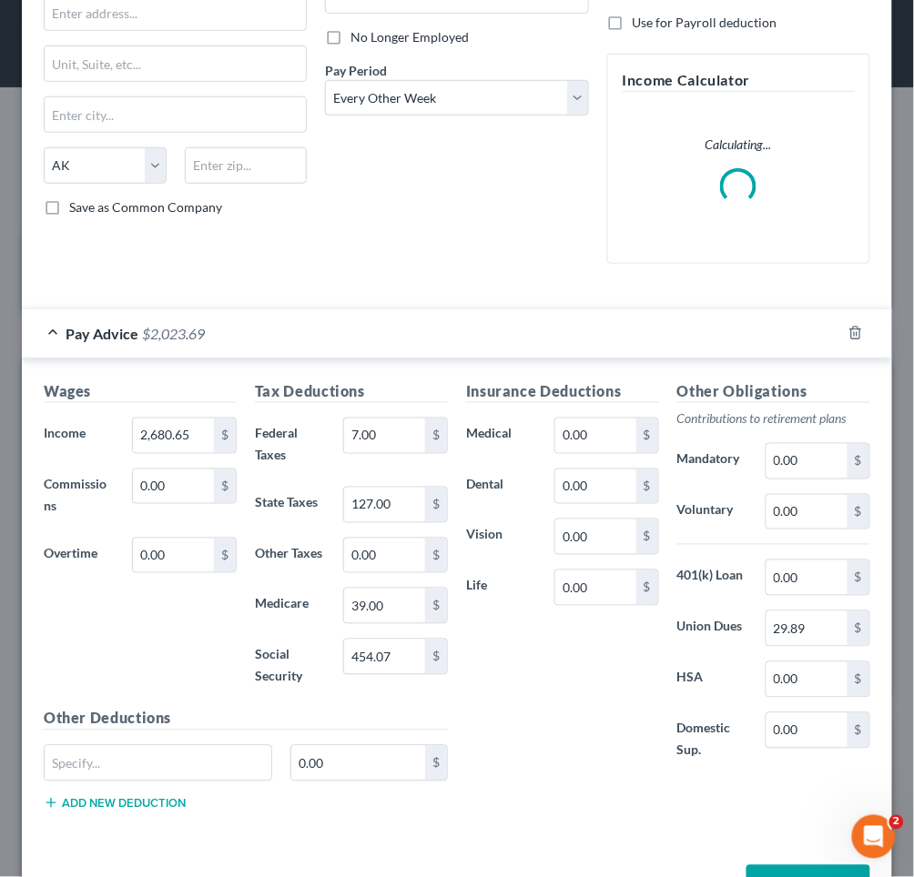
scroll to position [256, 0]
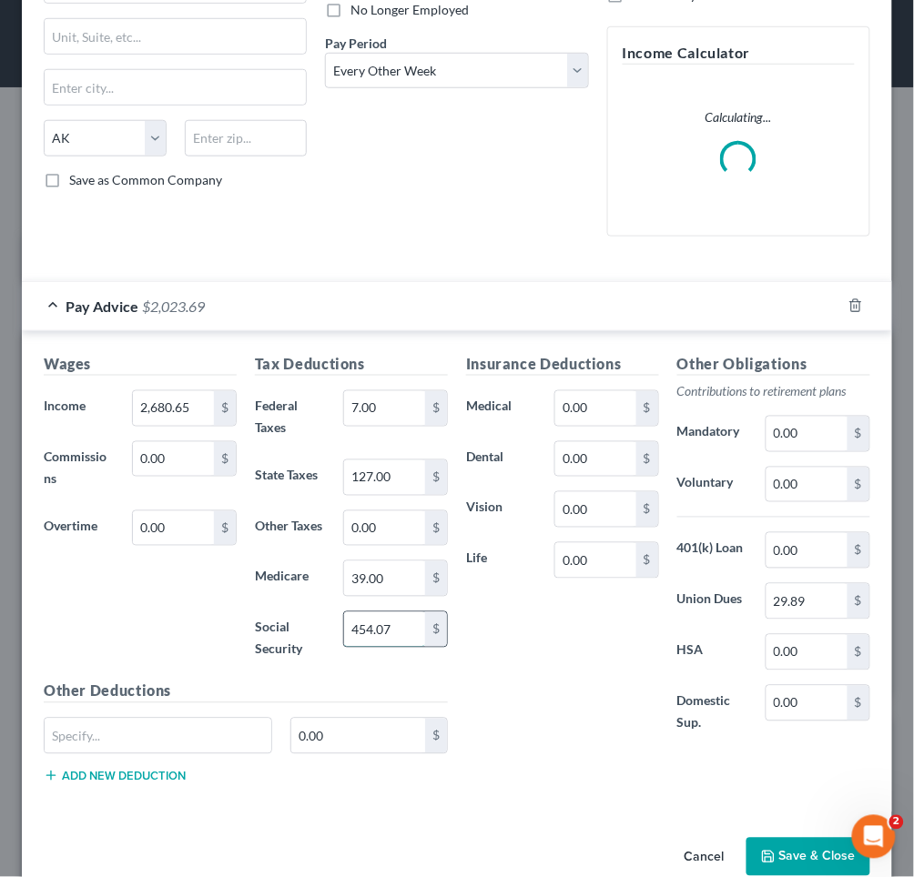
click at [370, 623] on input "454.07" at bounding box center [384, 630] width 81 height 35
type input "453.11"
click at [547, 747] on div "Insurance Deductions Medical 0.00 $ Dental 0.00 $ Vision 0.00 $ Life 0.00 $ Oth…" at bounding box center [668, 575] width 422 height 445
click at [769, 850] on icon "button" at bounding box center [768, 857] width 15 height 15
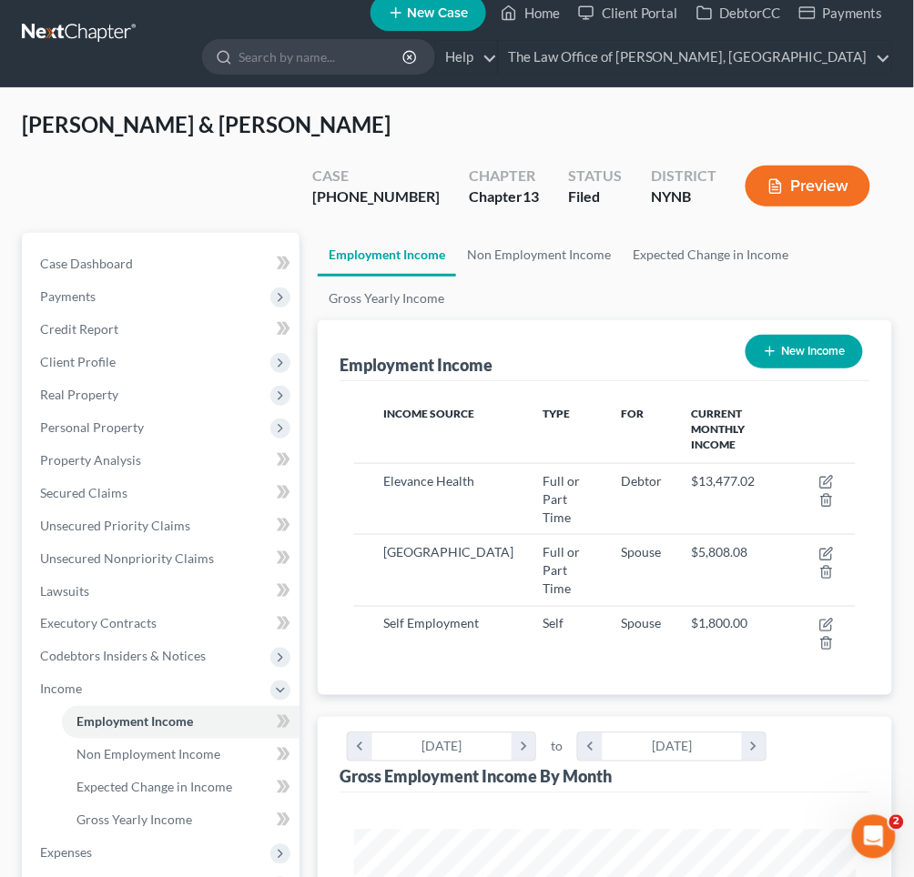
click at [826, 166] on button "Preview" at bounding box center [807, 186] width 125 height 41
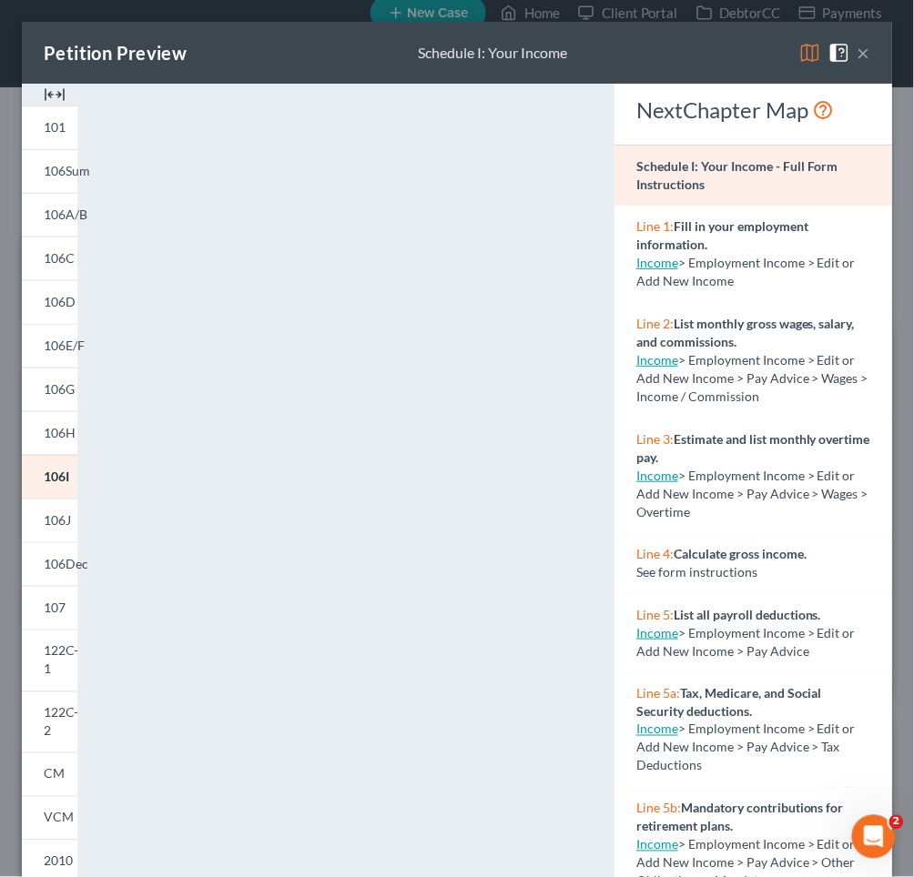
click at [862, 59] on button "×" at bounding box center [863, 53] width 13 height 22
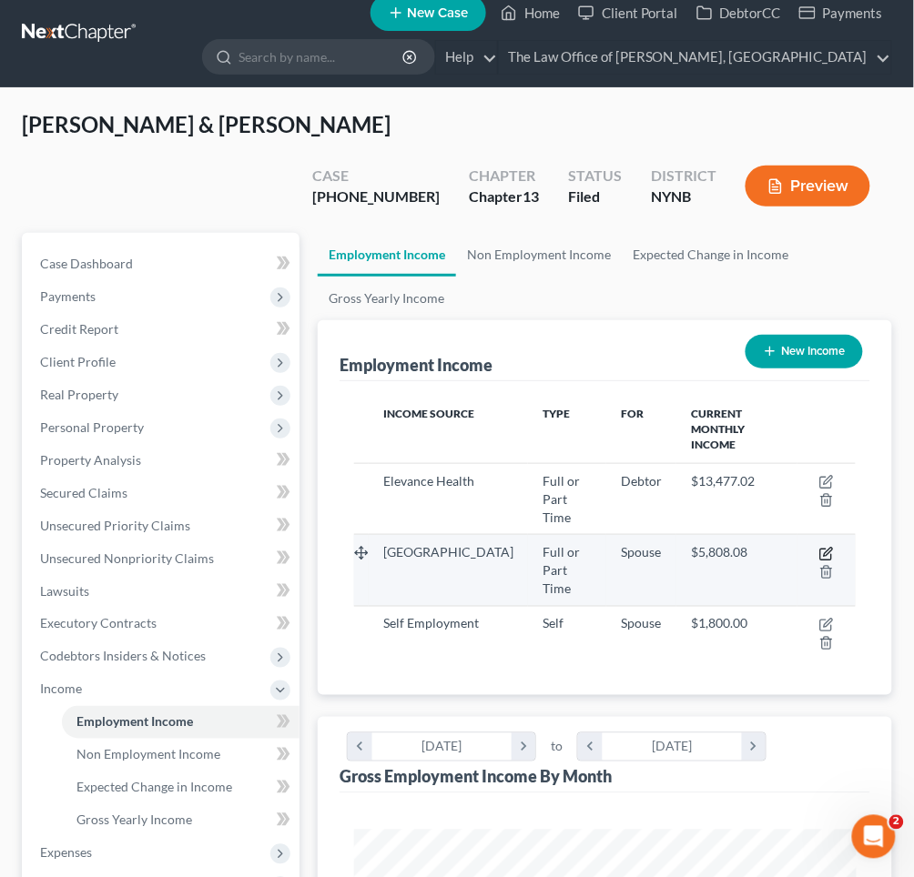
click at [827, 548] on icon "button" at bounding box center [828, 552] width 8 height 8
select select "0"
select select "1"
select select "2"
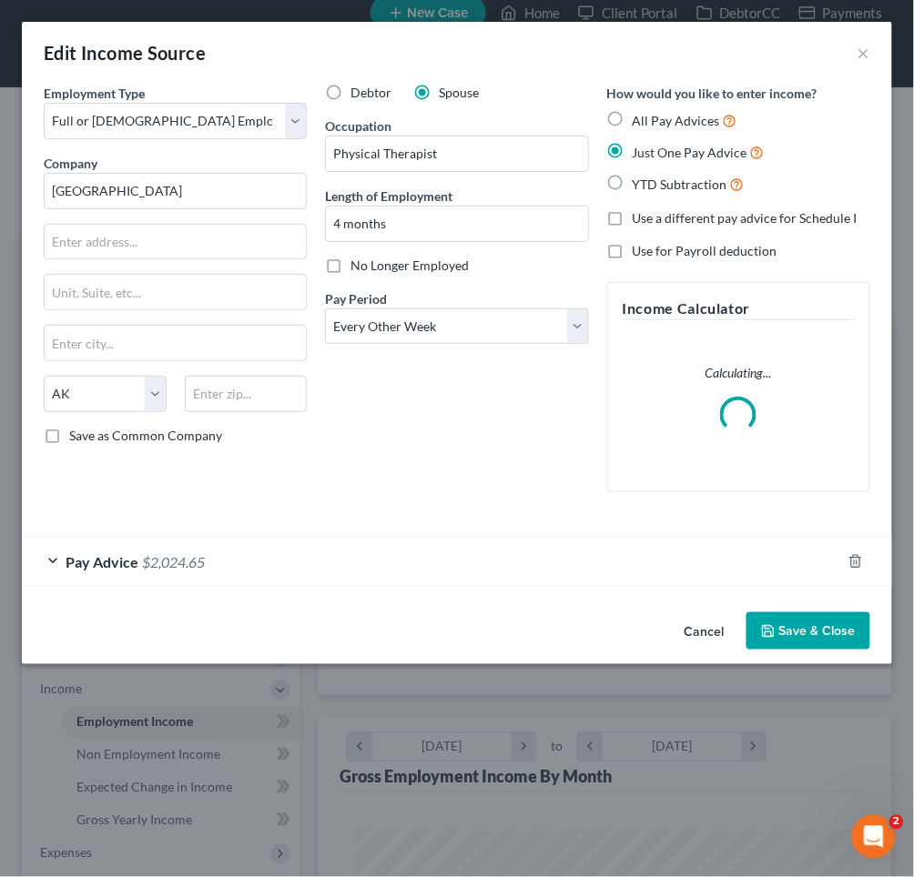
click at [434, 571] on div "Pay Advice $2,024.65" at bounding box center [431, 562] width 819 height 48
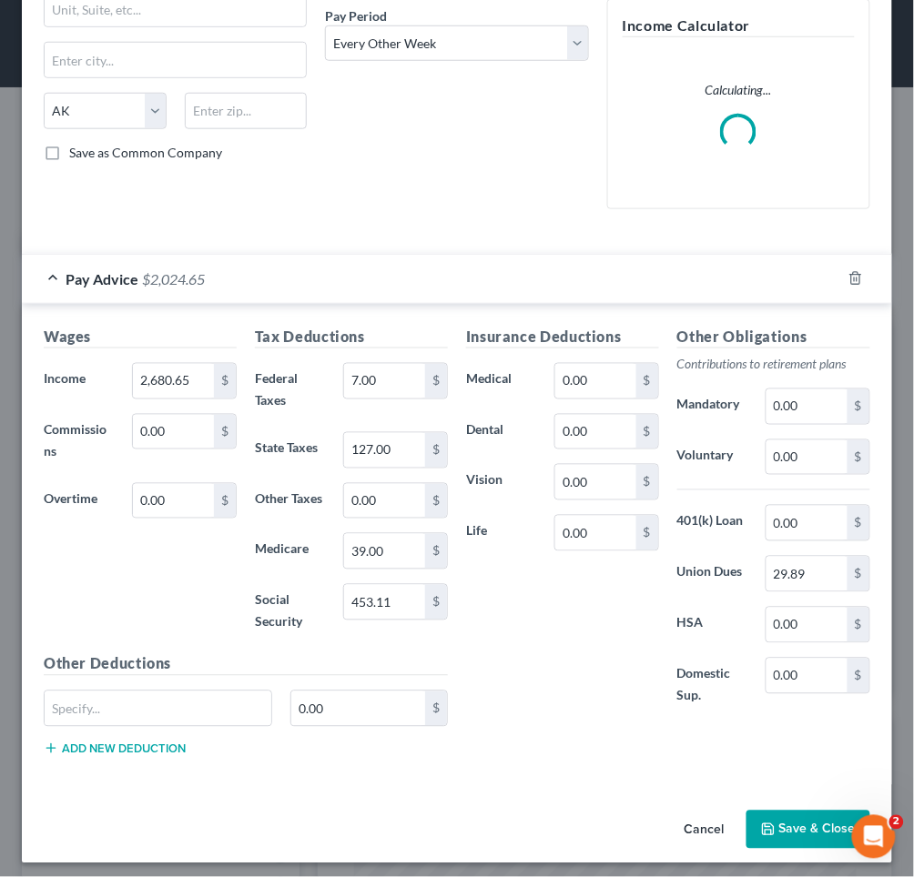
scroll to position [282, 0]
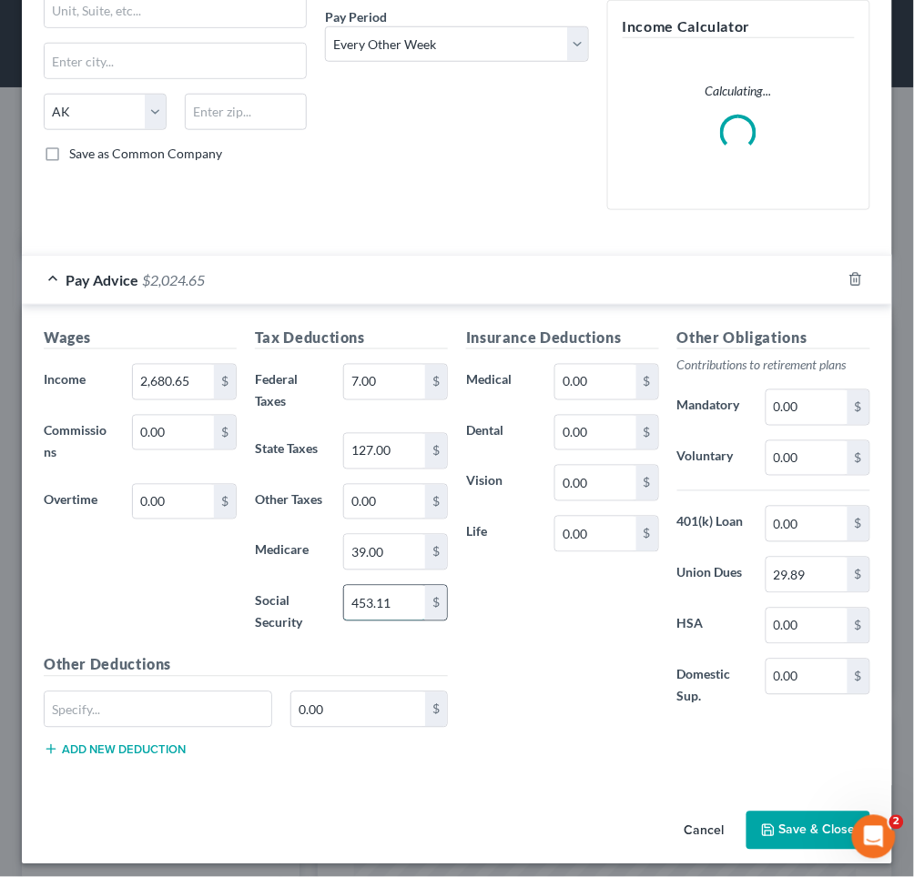
click at [399, 595] on input "453.11" at bounding box center [384, 603] width 81 height 35
type input "453.31"
click at [781, 812] on button "Save & Close" at bounding box center [808, 831] width 124 height 38
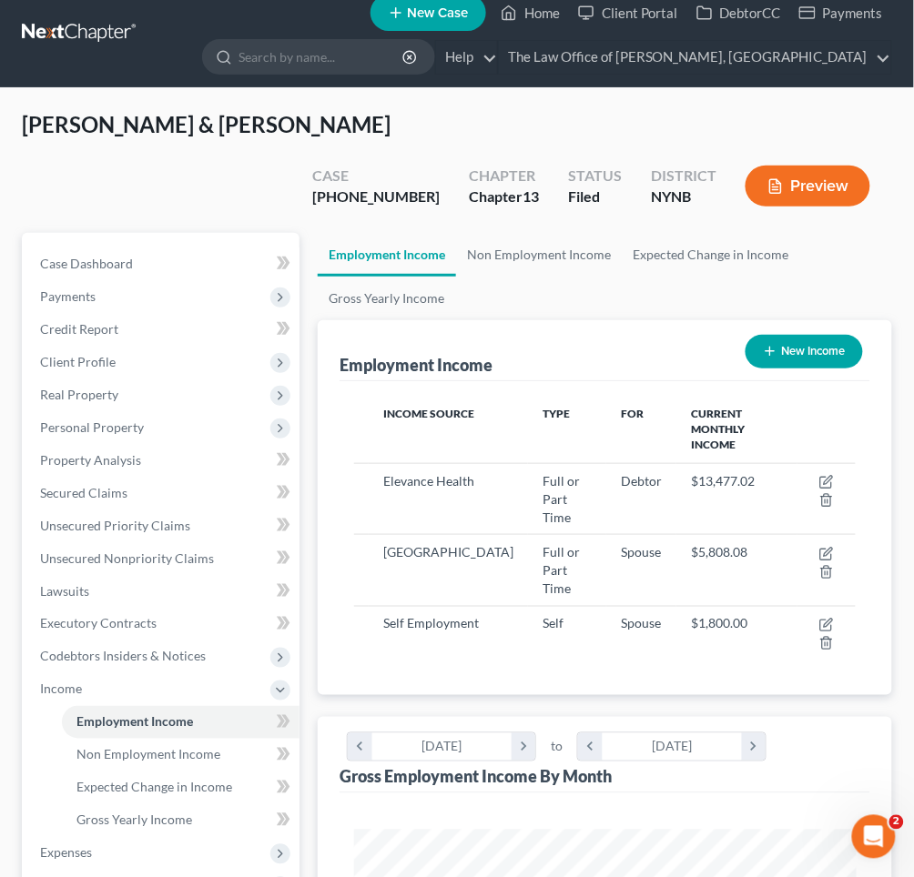
click at [816, 166] on button "Preview" at bounding box center [807, 186] width 125 height 41
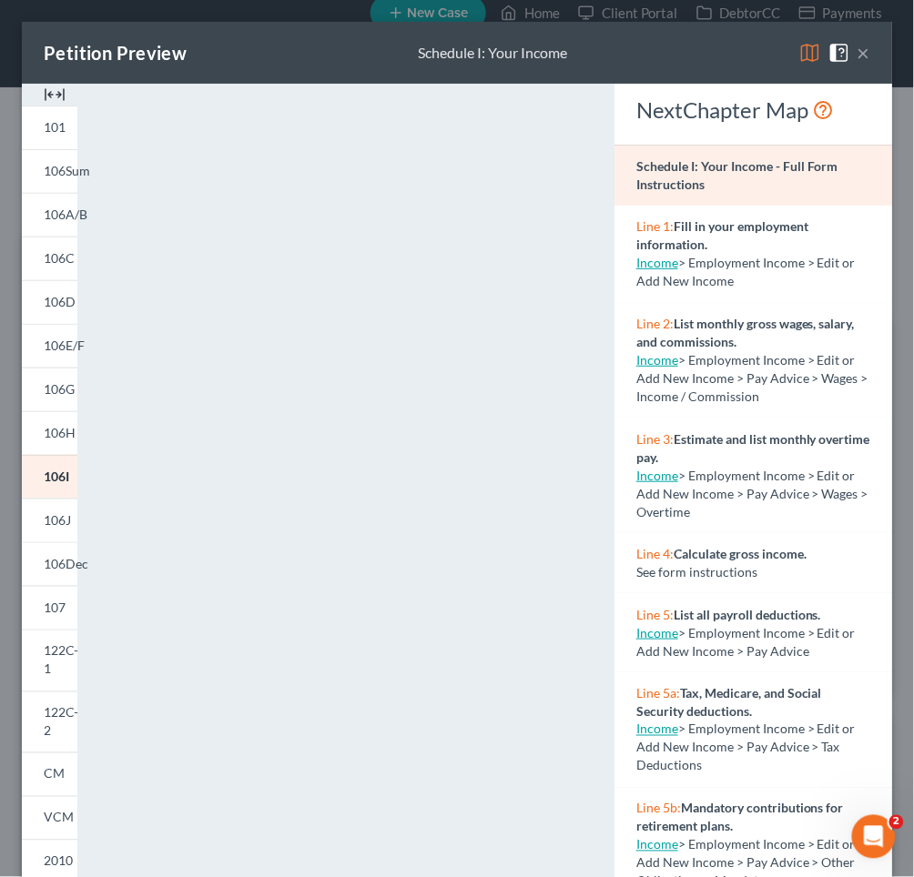
click at [859, 54] on button "×" at bounding box center [863, 53] width 13 height 22
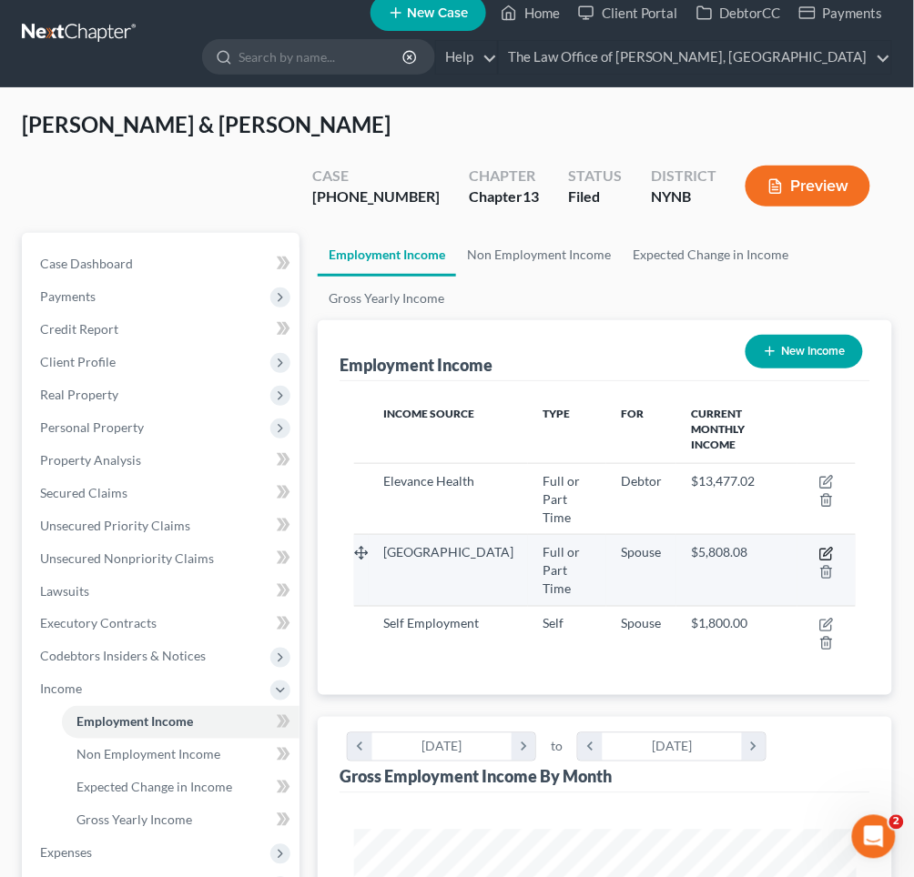
click at [828, 547] on icon "button" at bounding box center [826, 554] width 15 height 15
select select "0"
select select "1"
select select "2"
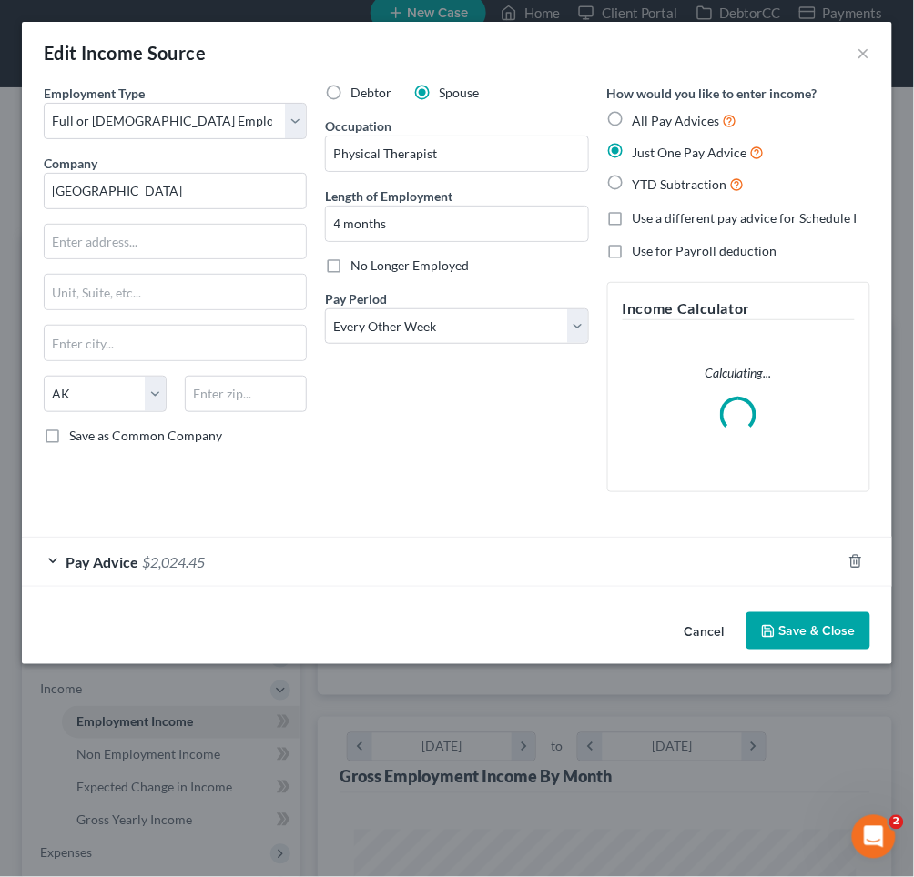
click at [438, 559] on div "Pay Advice $2,024.45" at bounding box center [431, 562] width 819 height 48
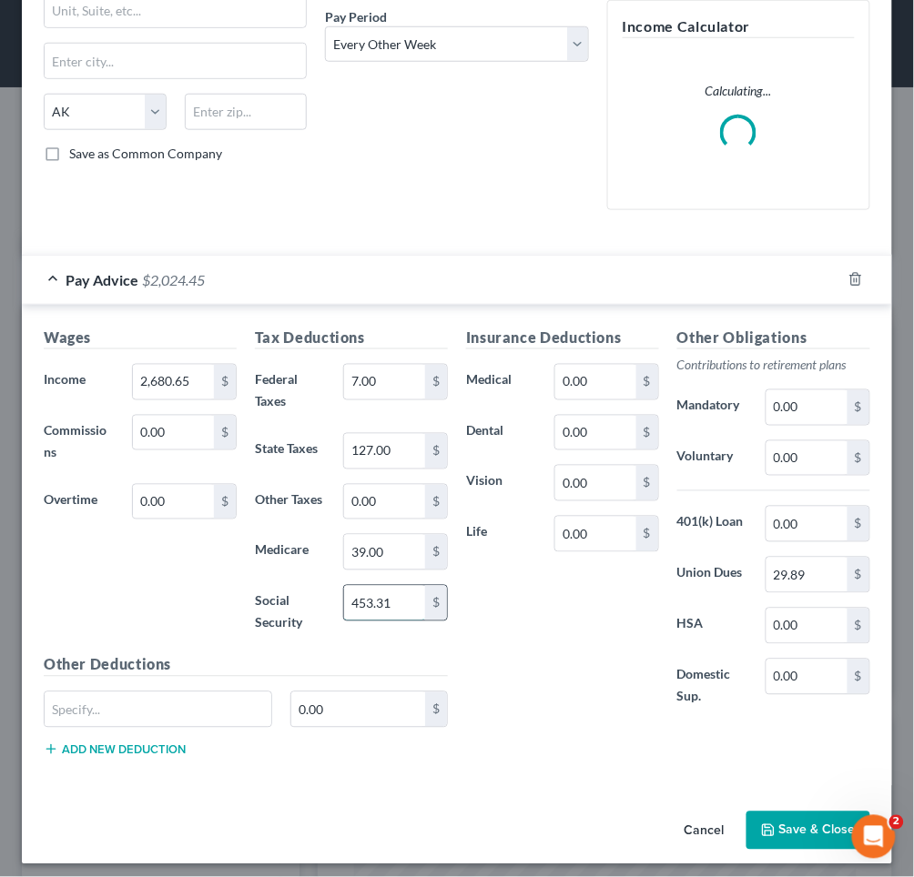
click at [409, 599] on input "453.31" at bounding box center [384, 603] width 81 height 35
type input "452"
click at [536, 721] on div "Insurance Deductions Medical 0.00 $ Dental 0.00 $ Vision 0.00 $ Life 0.00 $ Oth…" at bounding box center [668, 549] width 422 height 445
click at [778, 821] on button "Save & Close" at bounding box center [808, 831] width 124 height 38
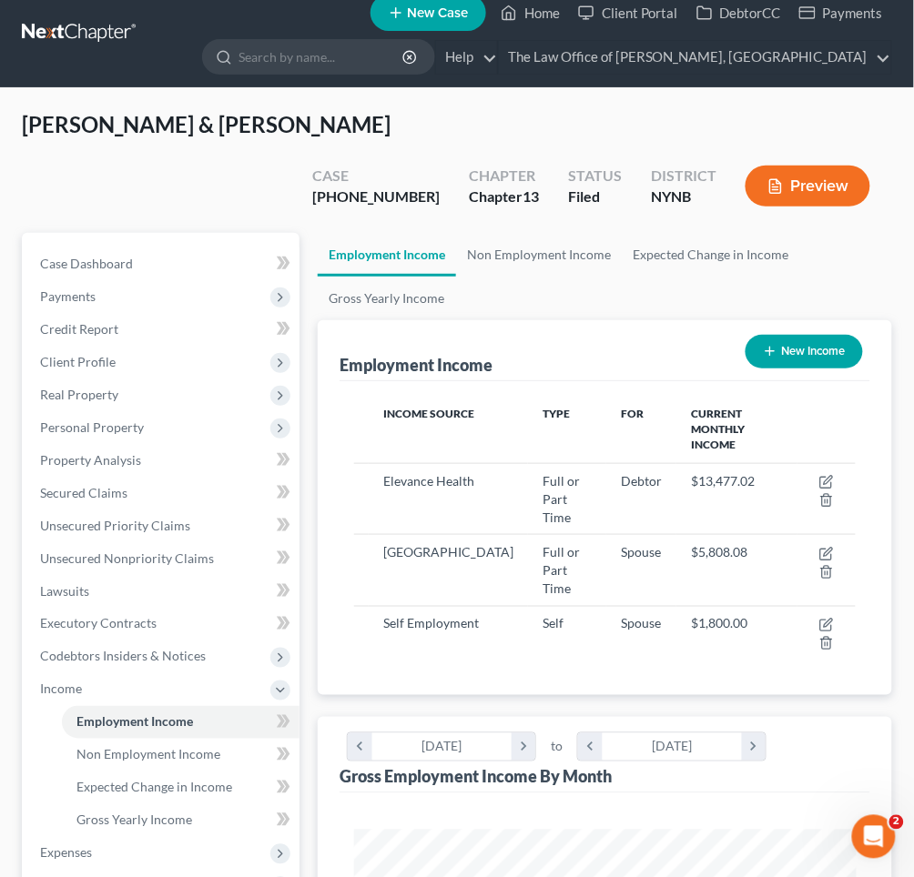
click at [820, 166] on button "Preview" at bounding box center [807, 186] width 125 height 41
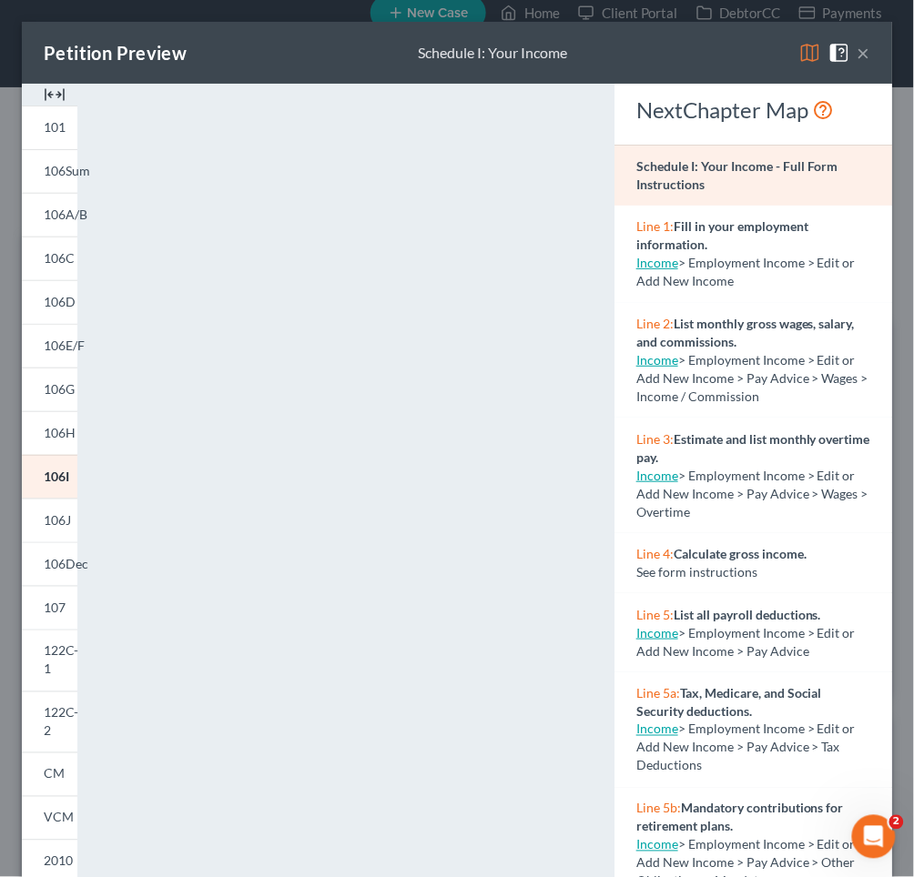
click at [867, 57] on button "×" at bounding box center [863, 53] width 13 height 22
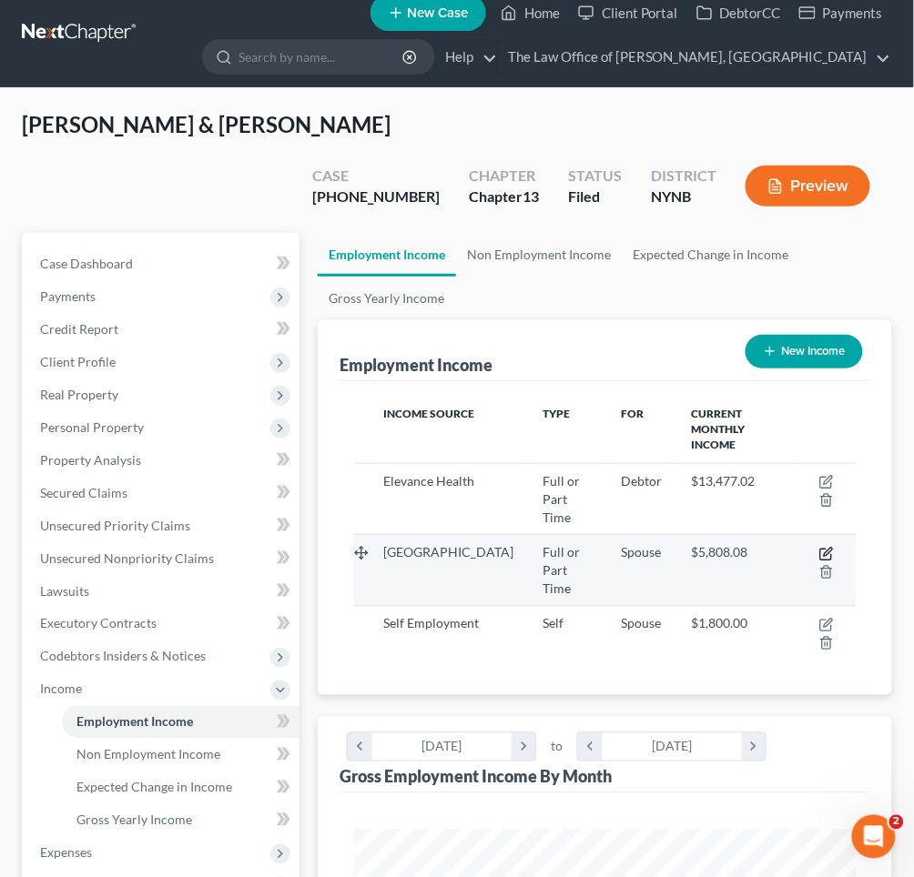
click at [828, 547] on icon "button" at bounding box center [826, 554] width 15 height 15
select select "0"
select select "1"
select select "2"
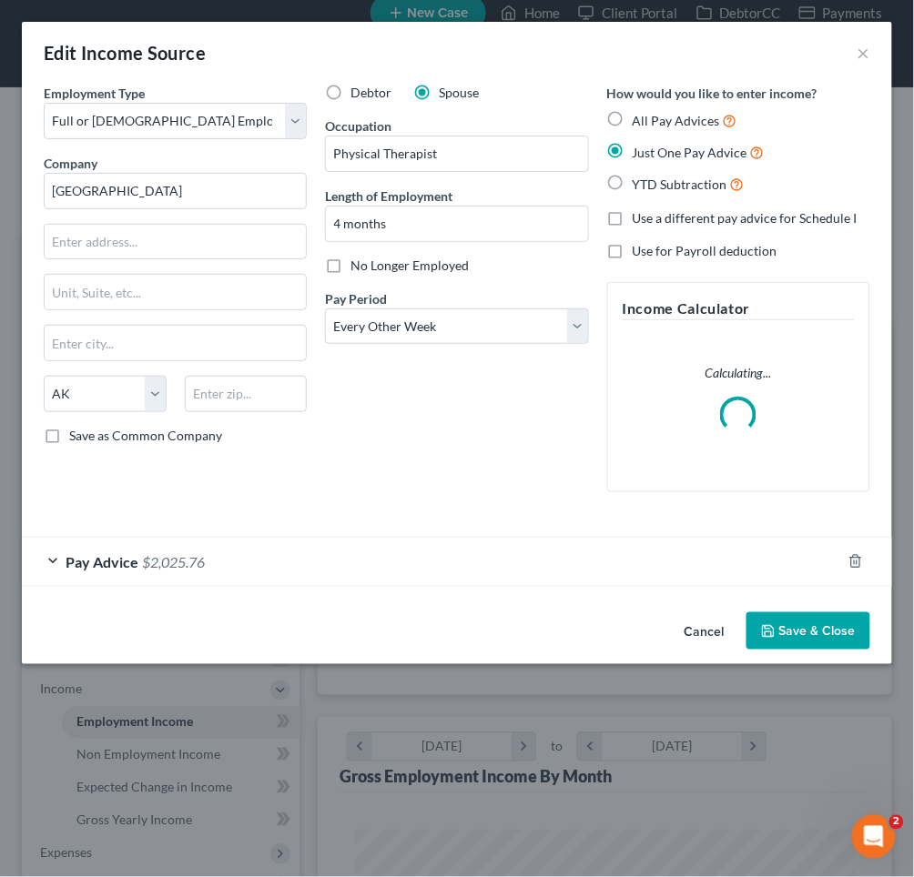
click at [456, 563] on div "Pay Advice $2,025.76" at bounding box center [431, 562] width 819 height 48
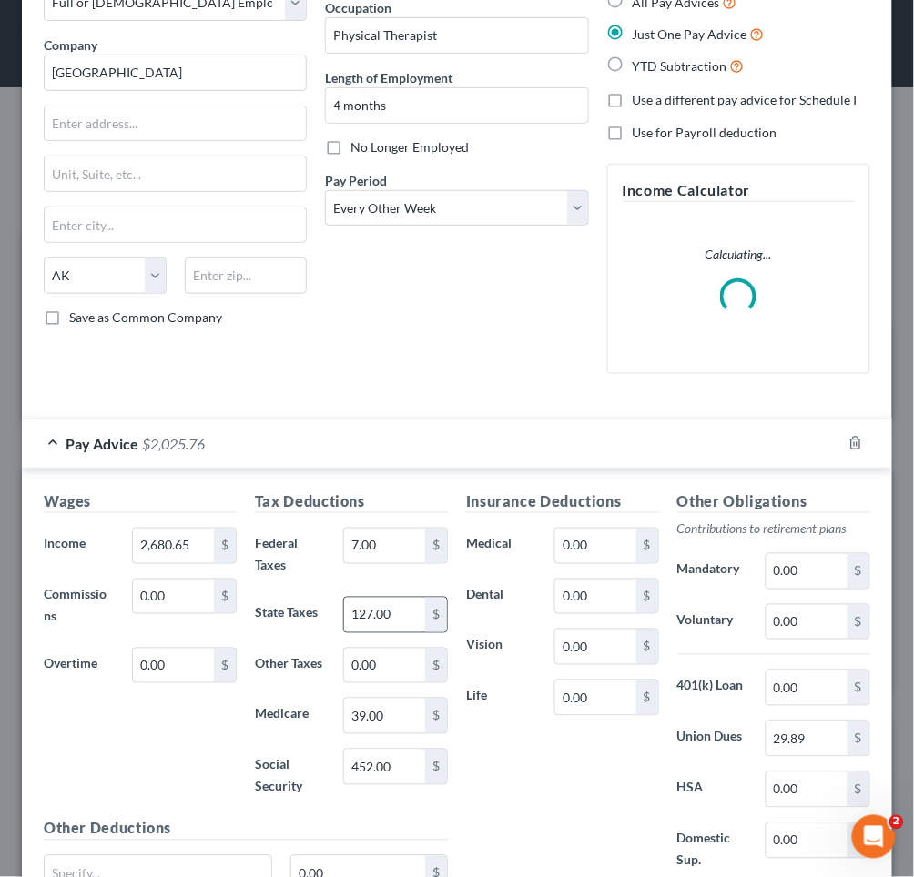
scroll to position [132, 0]
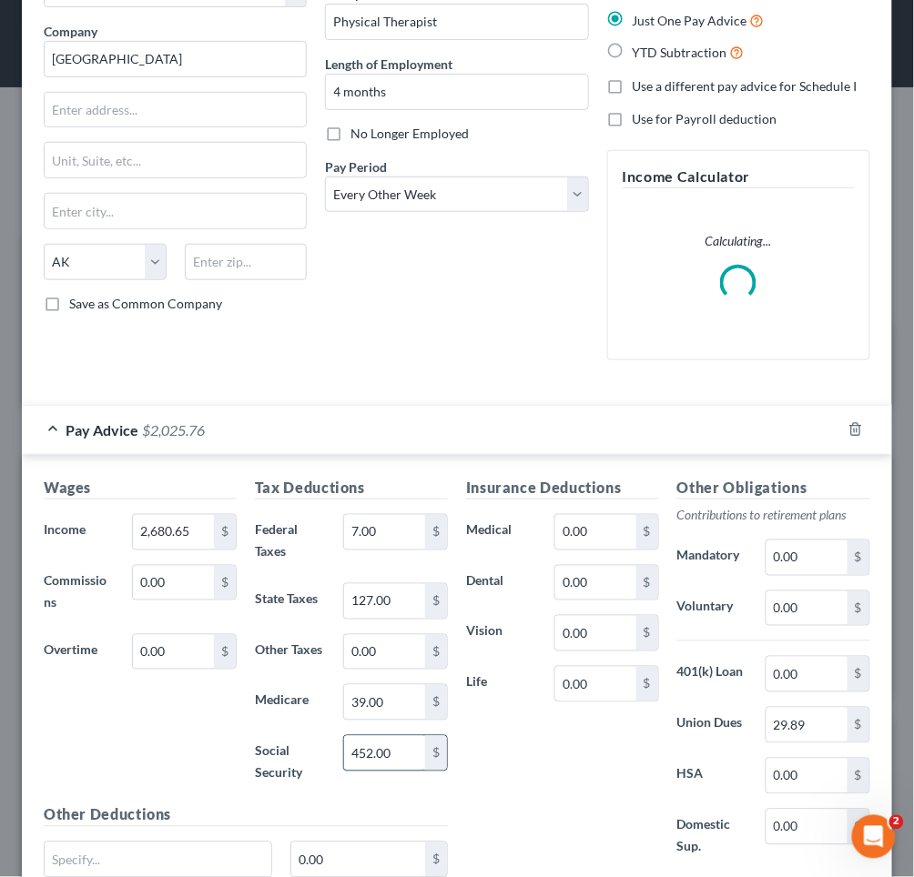
click at [390, 751] on input "452.00" at bounding box center [384, 753] width 81 height 35
type input "452.30"
click at [555, 799] on div "Insurance Deductions Medical 0.00 $ Dental 0.00 $ Vision 0.00 $ Life 0.00 $" at bounding box center [562, 677] width 211 height 401
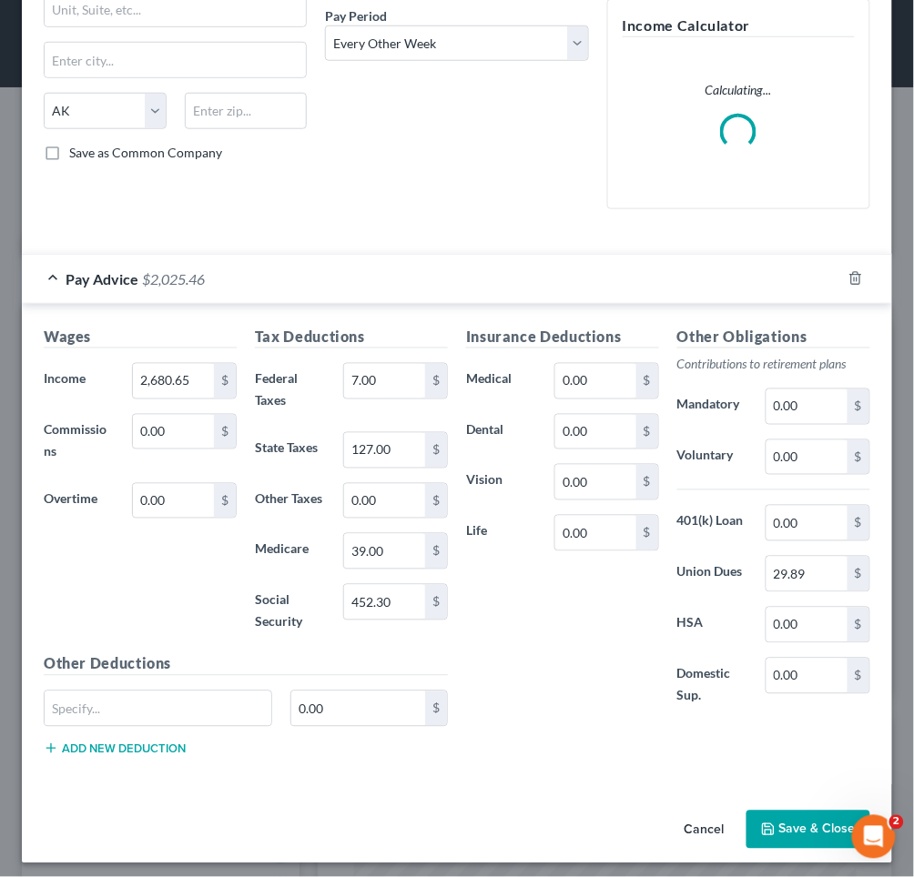
scroll to position [282, 0]
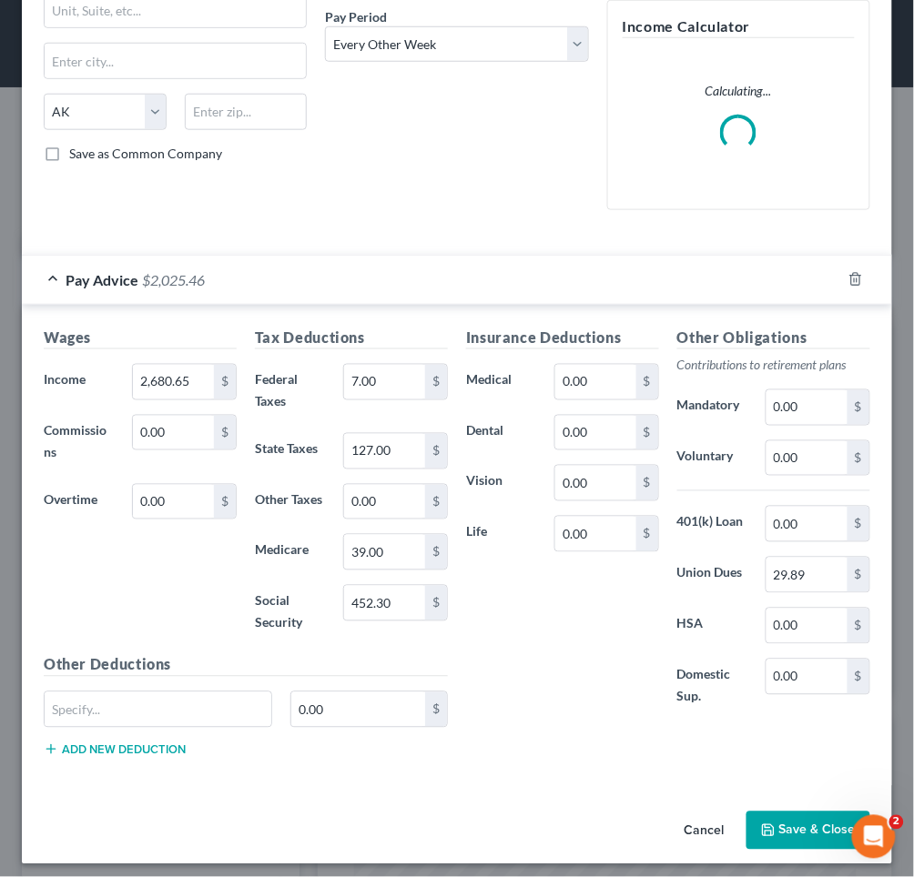
click at [796, 826] on button "Save & Close" at bounding box center [808, 831] width 124 height 38
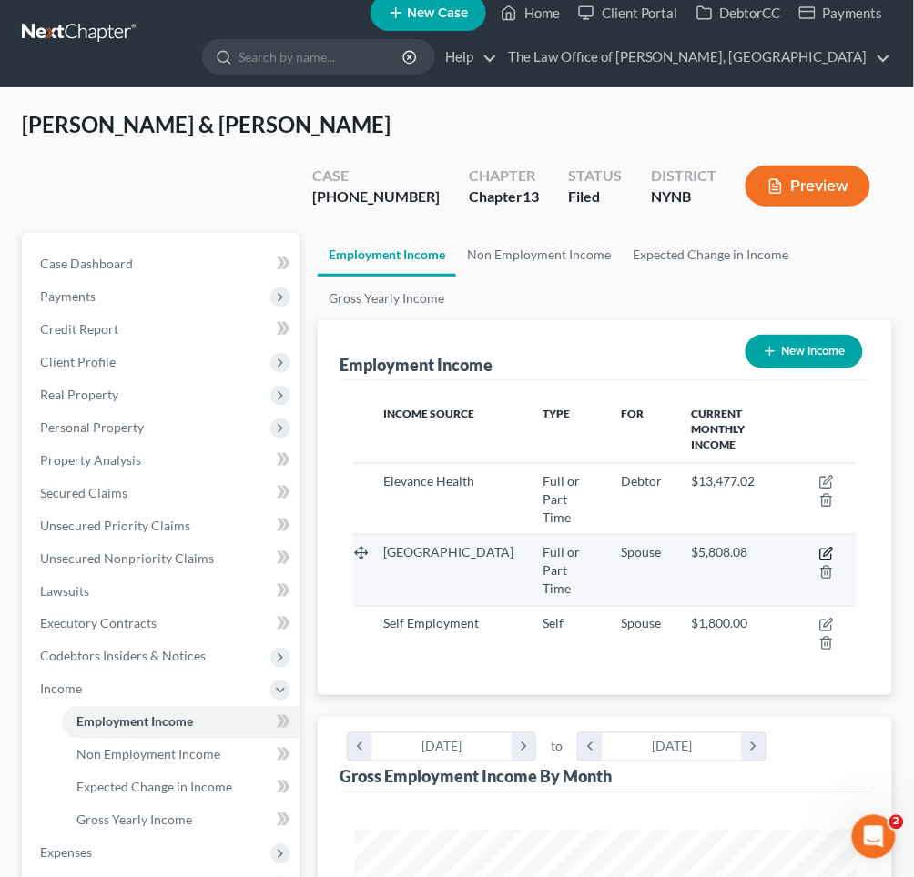
click at [827, 547] on icon "button" at bounding box center [826, 554] width 15 height 15
select select "0"
select select "1"
select select "2"
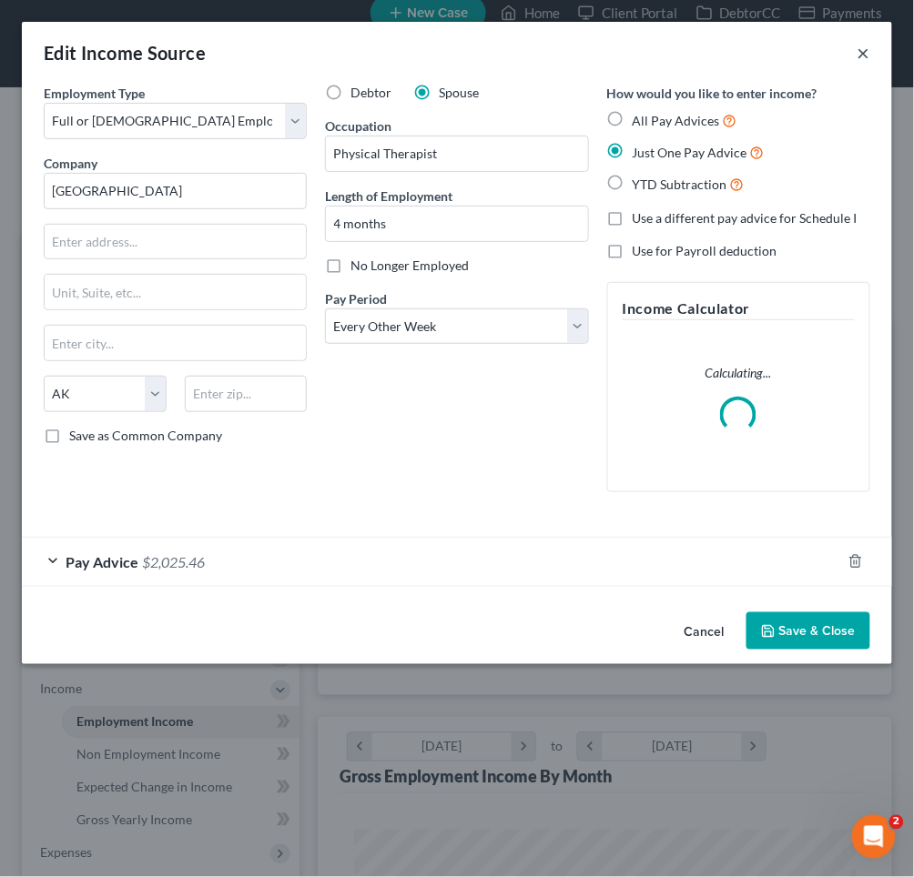
click at [869, 56] on button "×" at bounding box center [863, 53] width 13 height 22
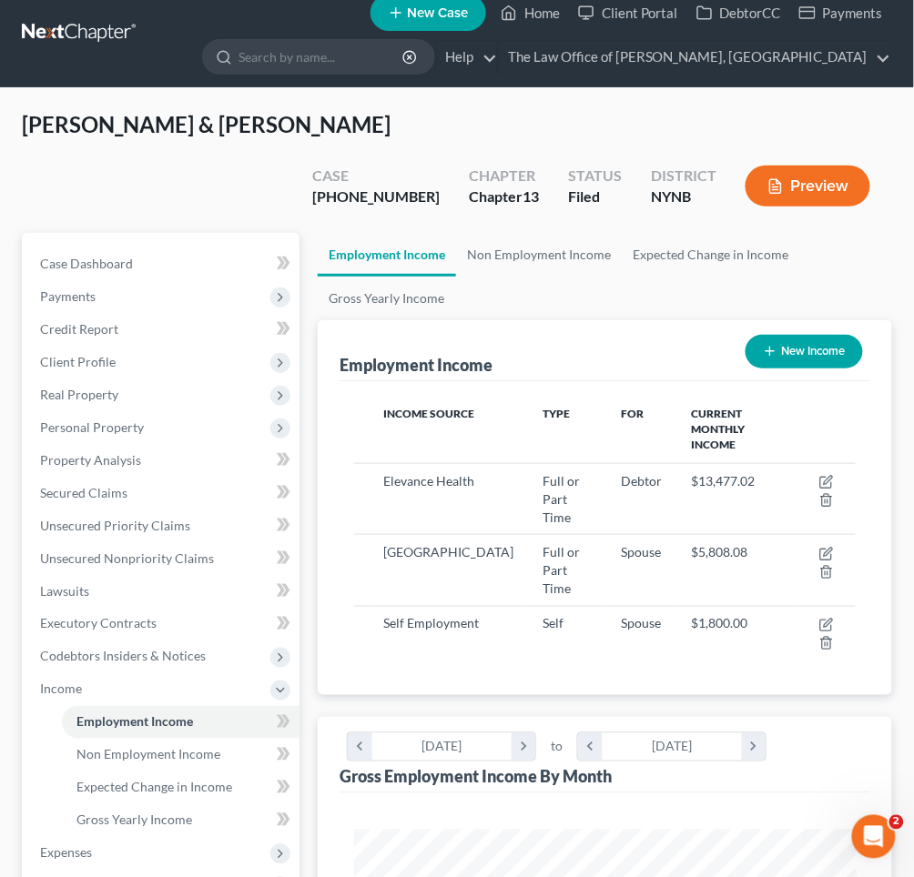
click at [833, 166] on button "Preview" at bounding box center [807, 186] width 125 height 41
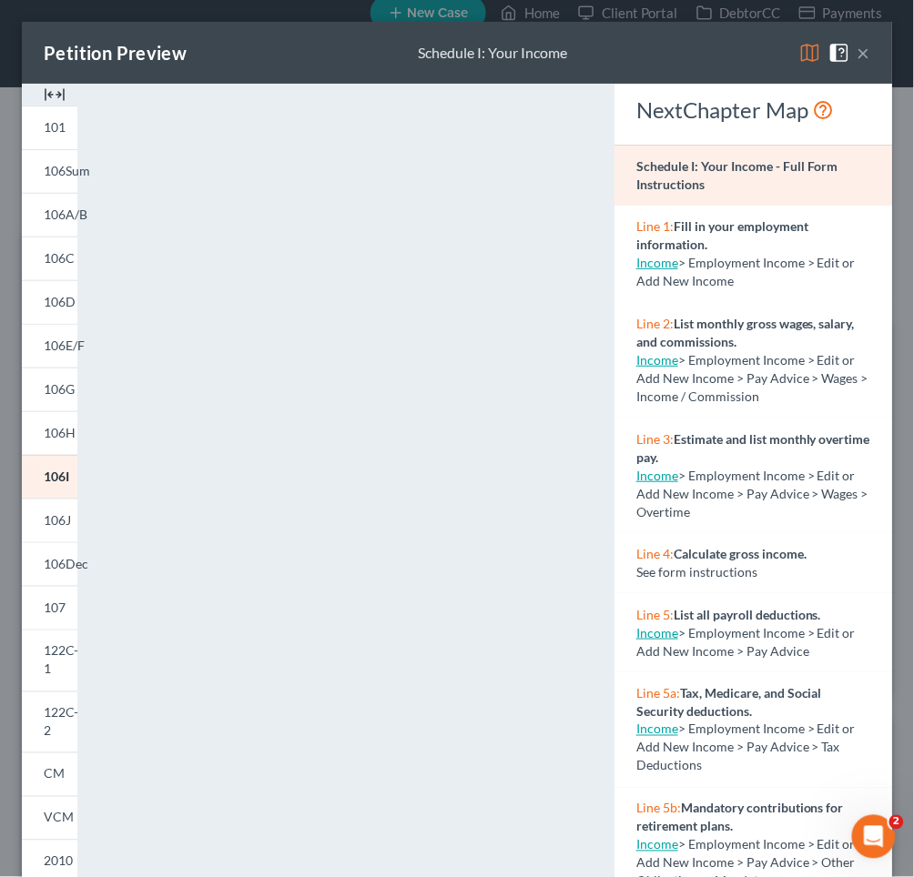
click at [864, 56] on button "×" at bounding box center [863, 53] width 13 height 22
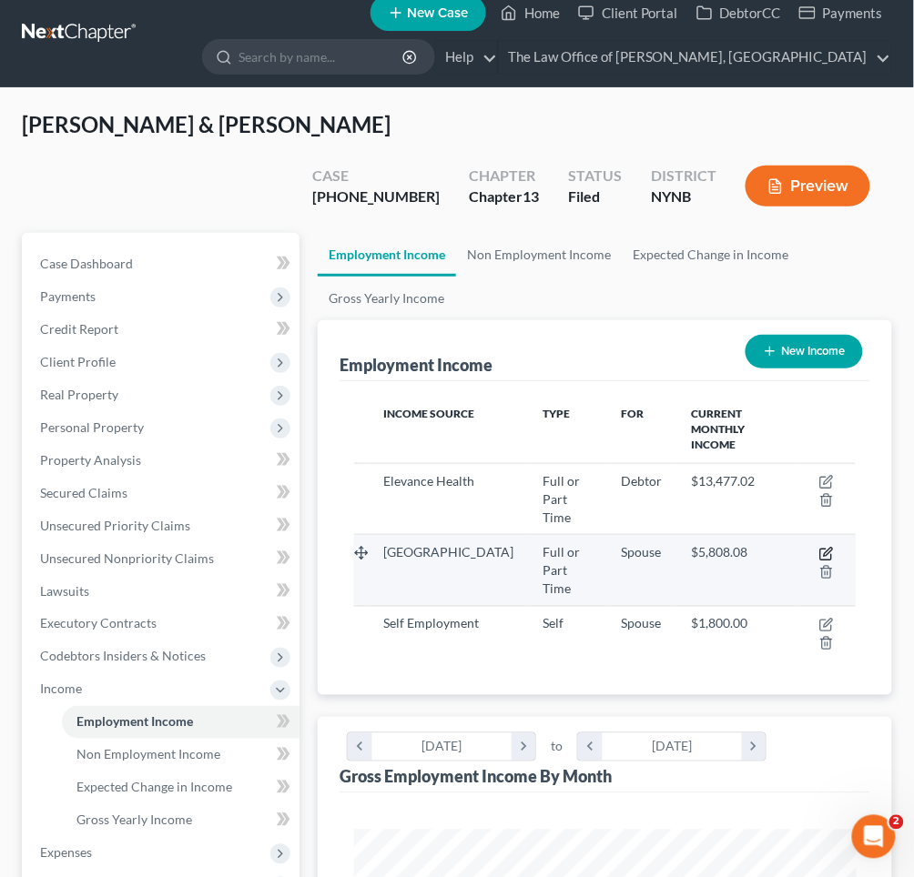
click at [828, 548] on icon "button" at bounding box center [828, 552] width 8 height 8
select select "0"
select select "1"
select select "2"
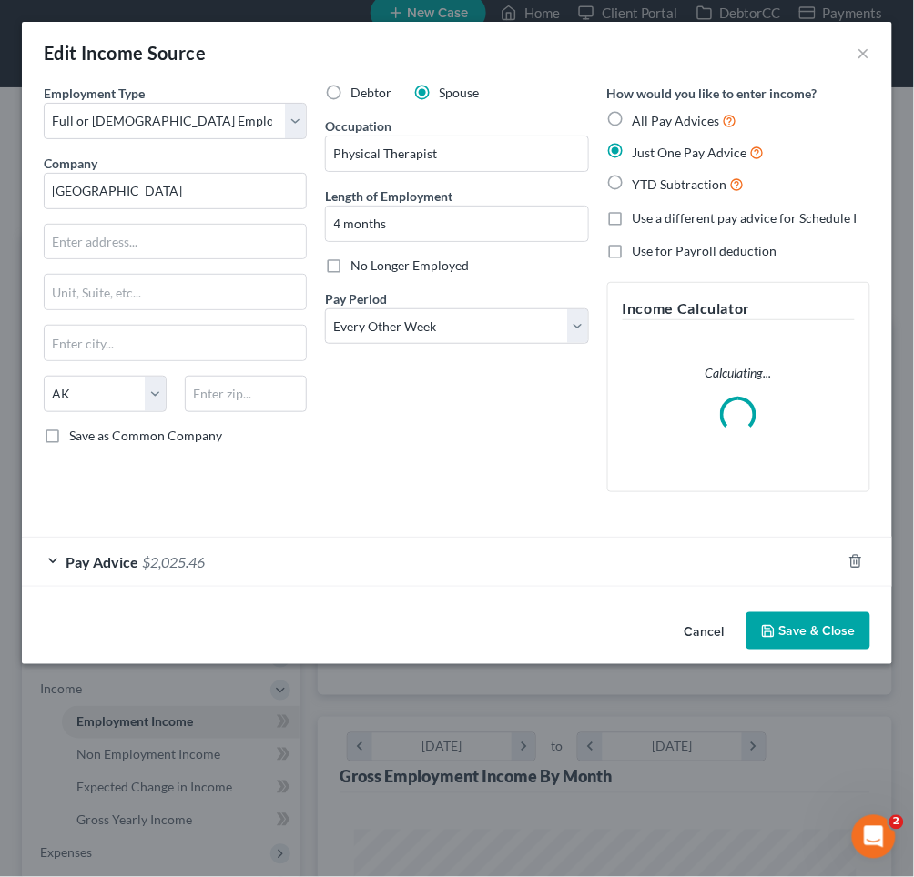
click at [523, 538] on div "Pay Advice $2,025.46" at bounding box center [431, 562] width 819 height 48
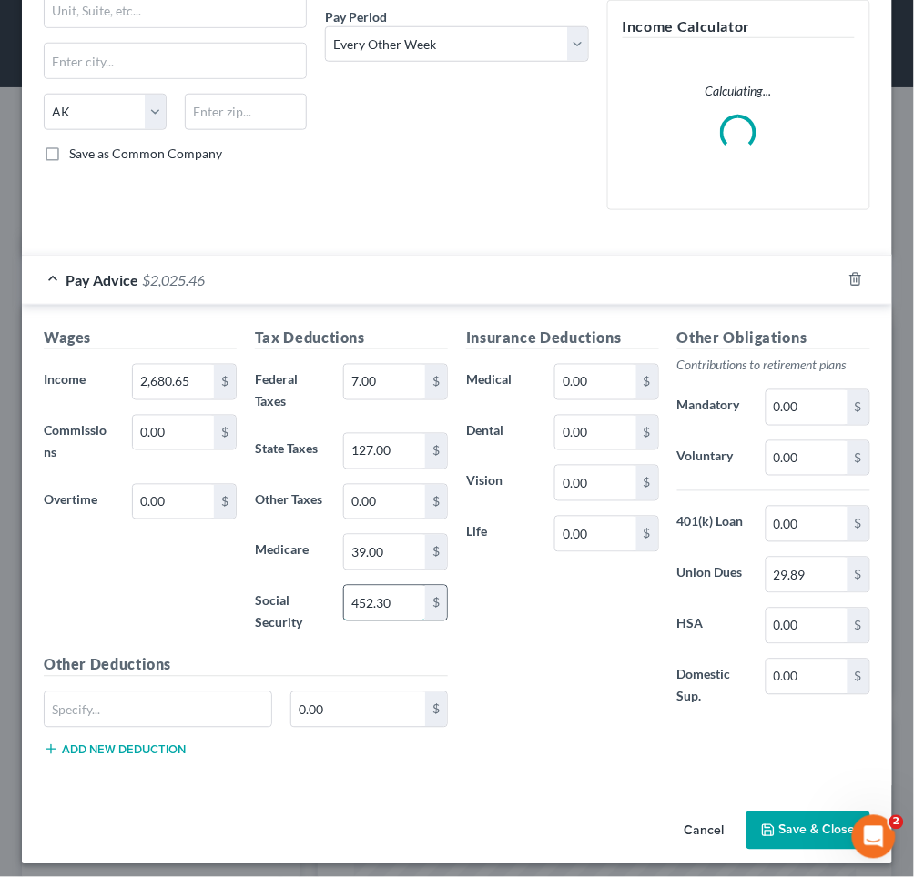
click at [402, 593] on input "452.30" at bounding box center [384, 603] width 81 height 35
type input "452.60"
click at [779, 817] on button "Save & Close" at bounding box center [808, 831] width 124 height 38
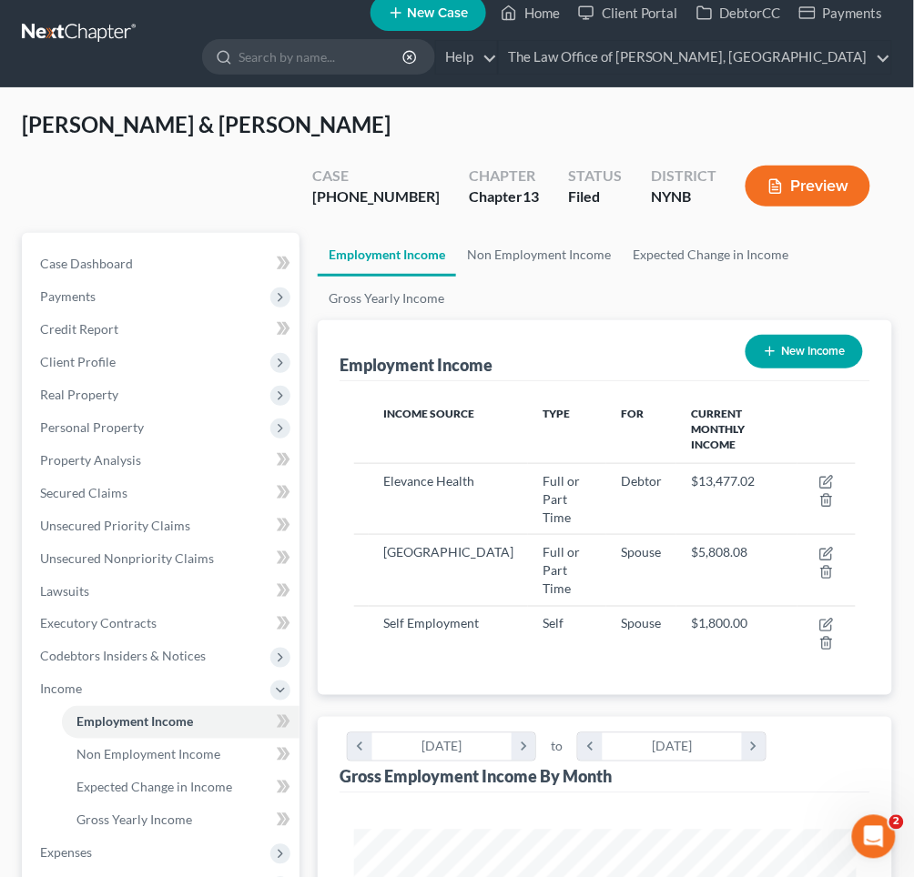
click at [816, 166] on button "Preview" at bounding box center [807, 186] width 125 height 41
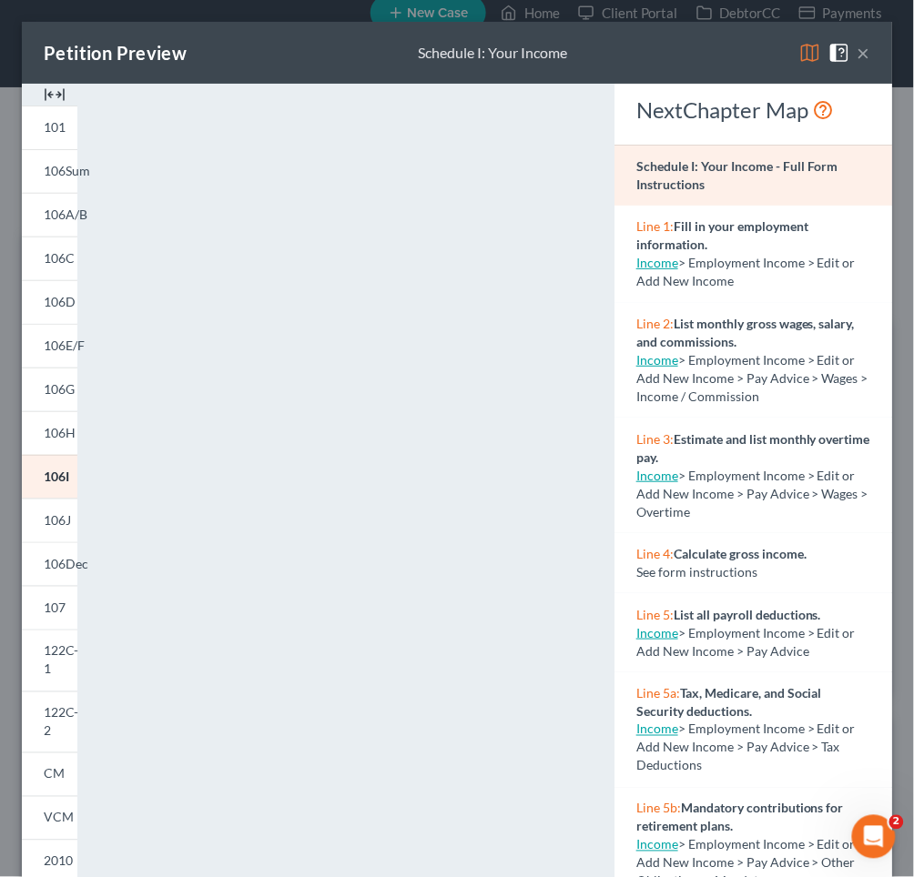
click at [868, 57] on button "×" at bounding box center [863, 53] width 13 height 22
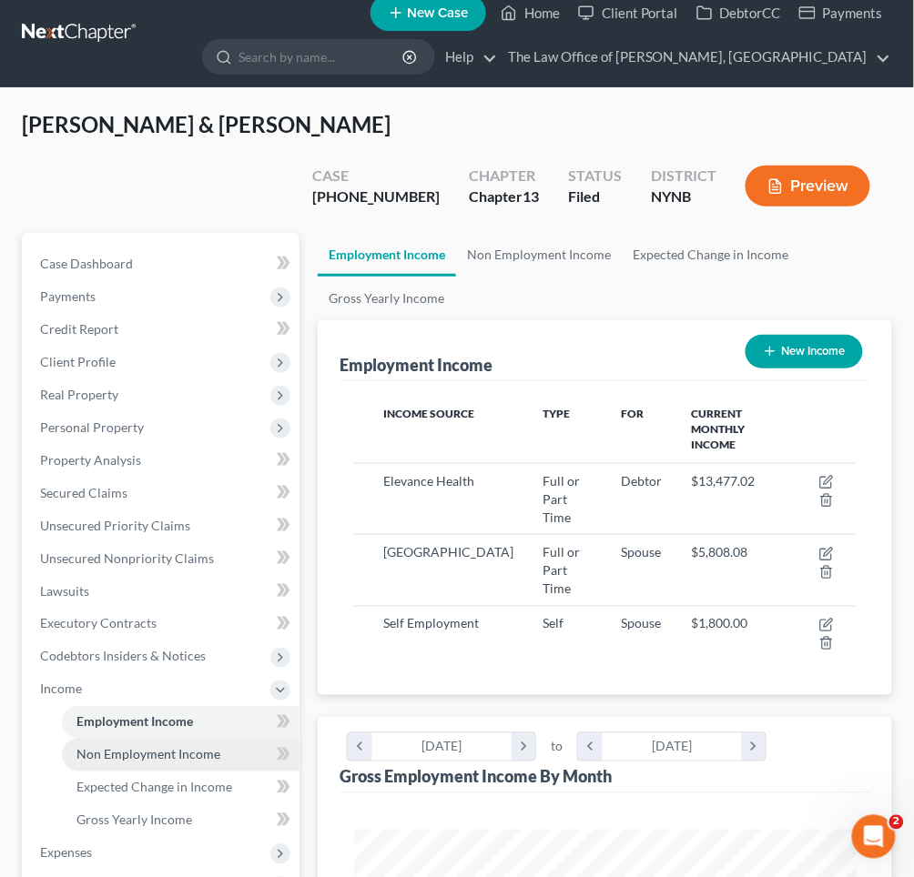
scroll to position [293, 0]
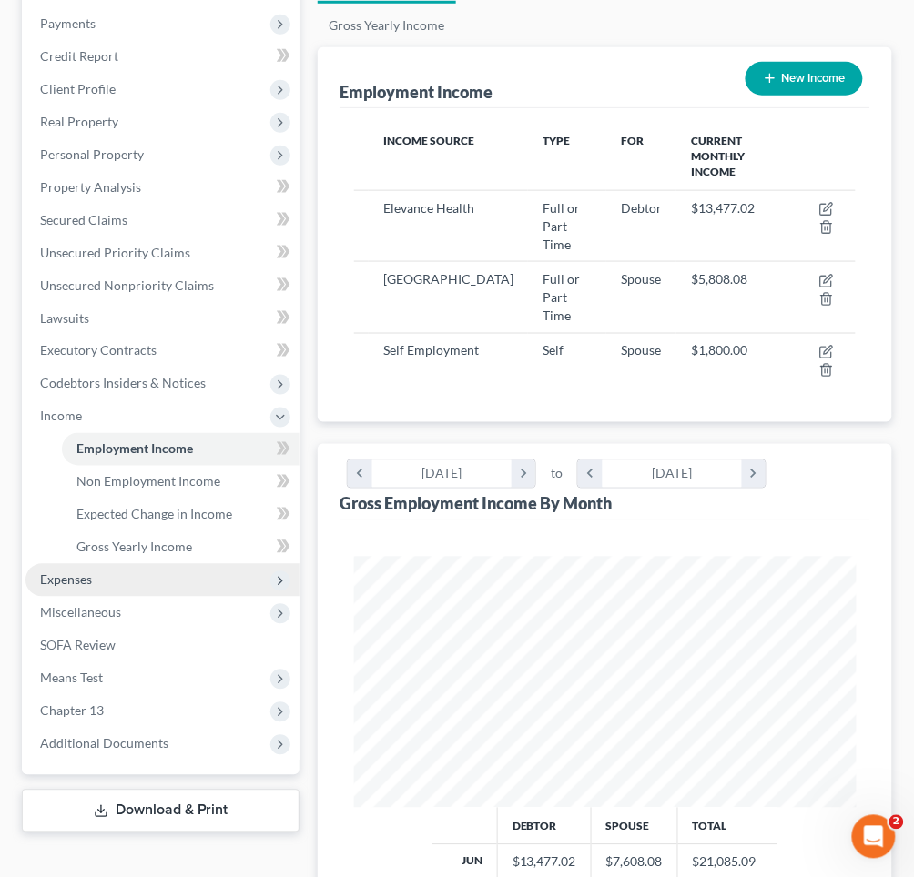
click at [150, 564] on span "Expenses" at bounding box center [162, 580] width 274 height 33
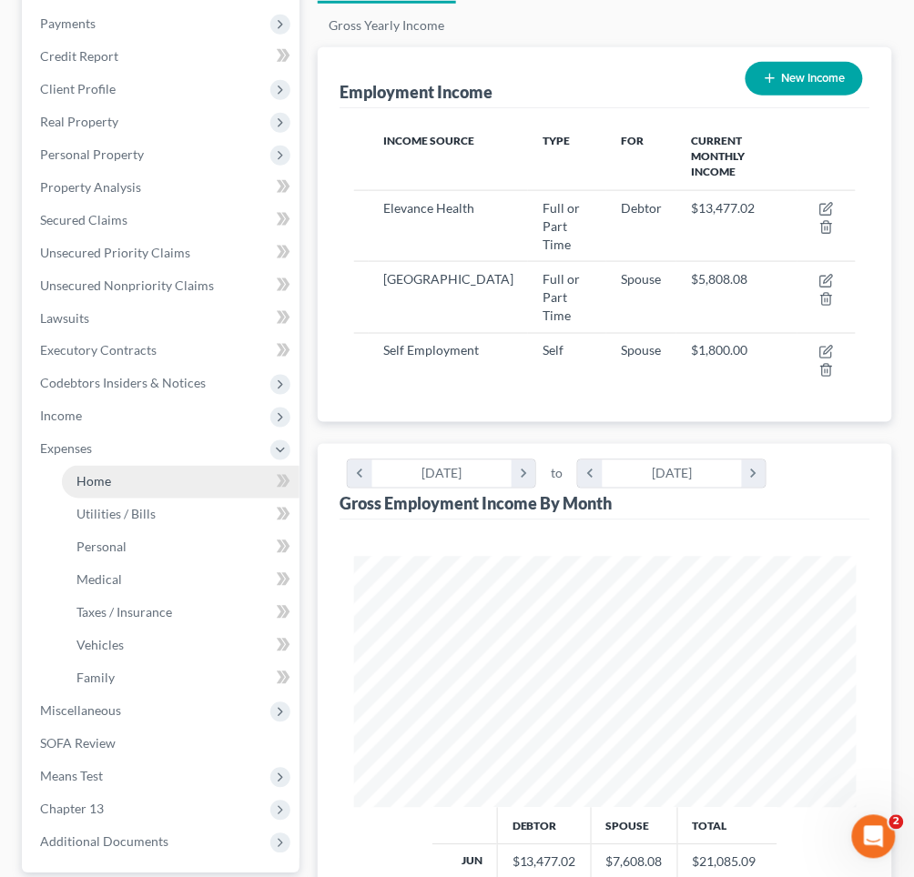
click at [155, 466] on link "Home" at bounding box center [181, 482] width 238 height 33
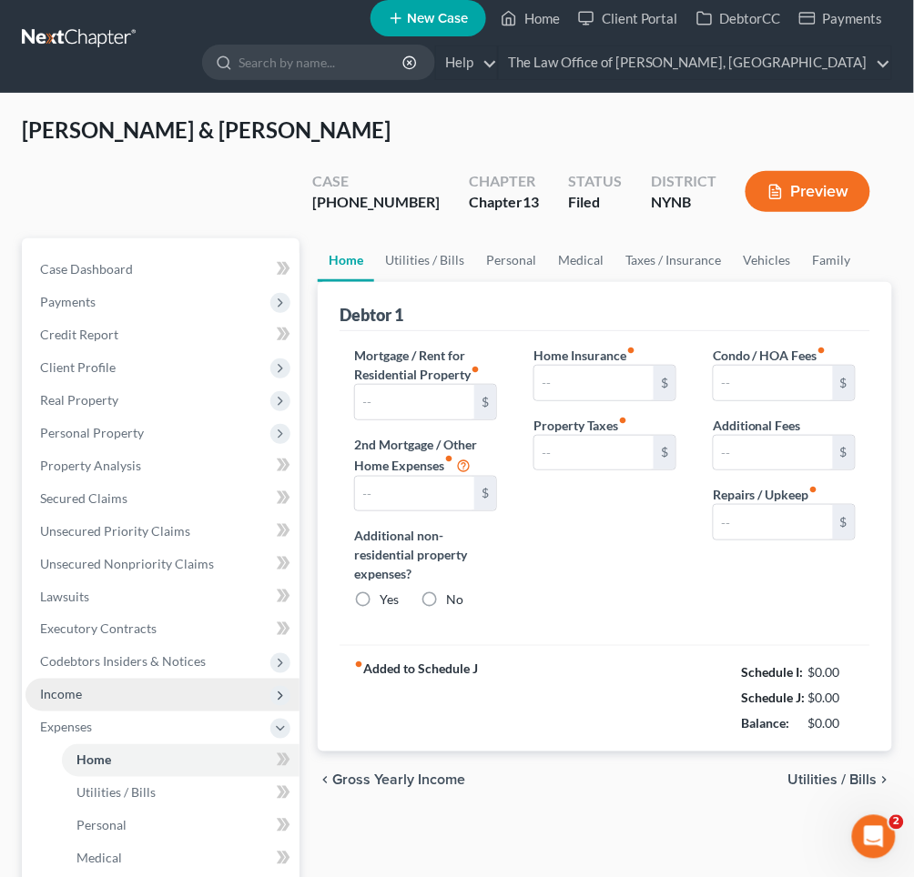
type input "3,400.00"
type input "0.00"
radio input "true"
type input "0.00"
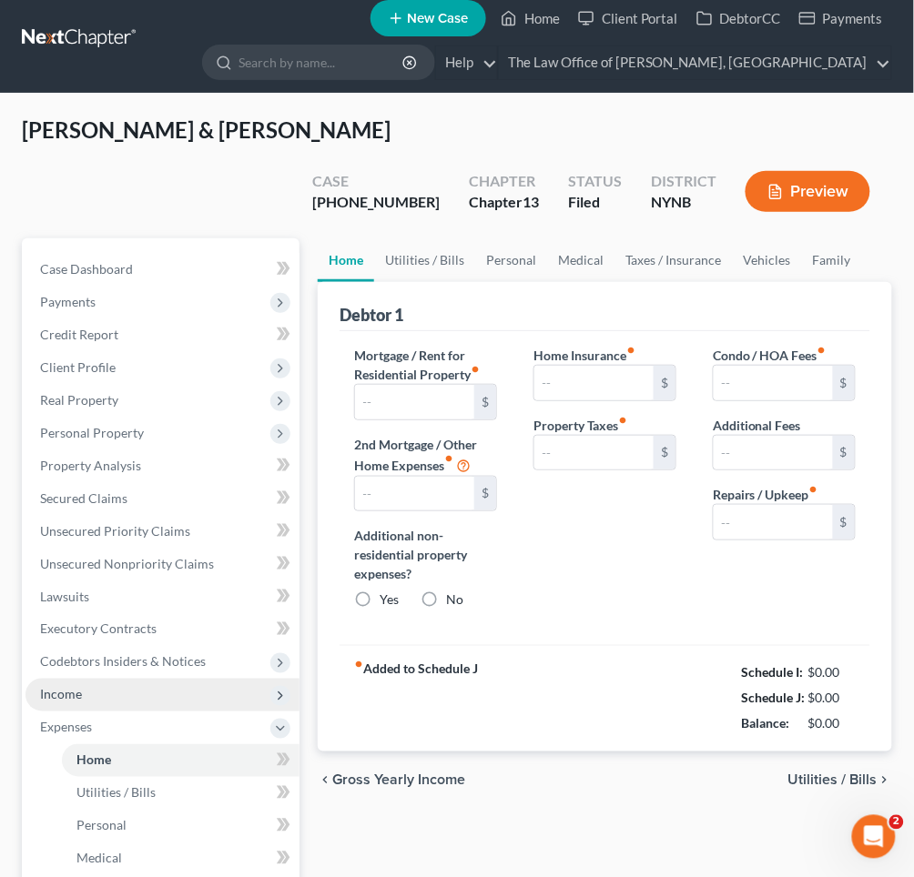
type input "0.00"
type input "250.00"
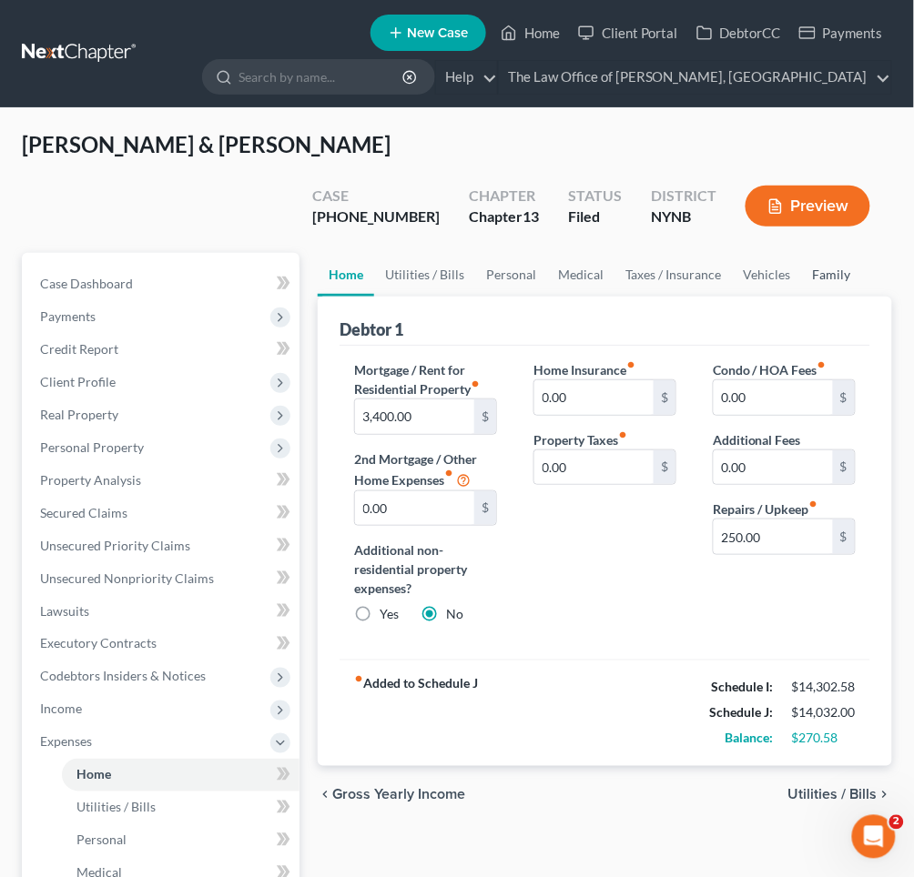
click at [822, 253] on link "Family" at bounding box center [831, 275] width 60 height 44
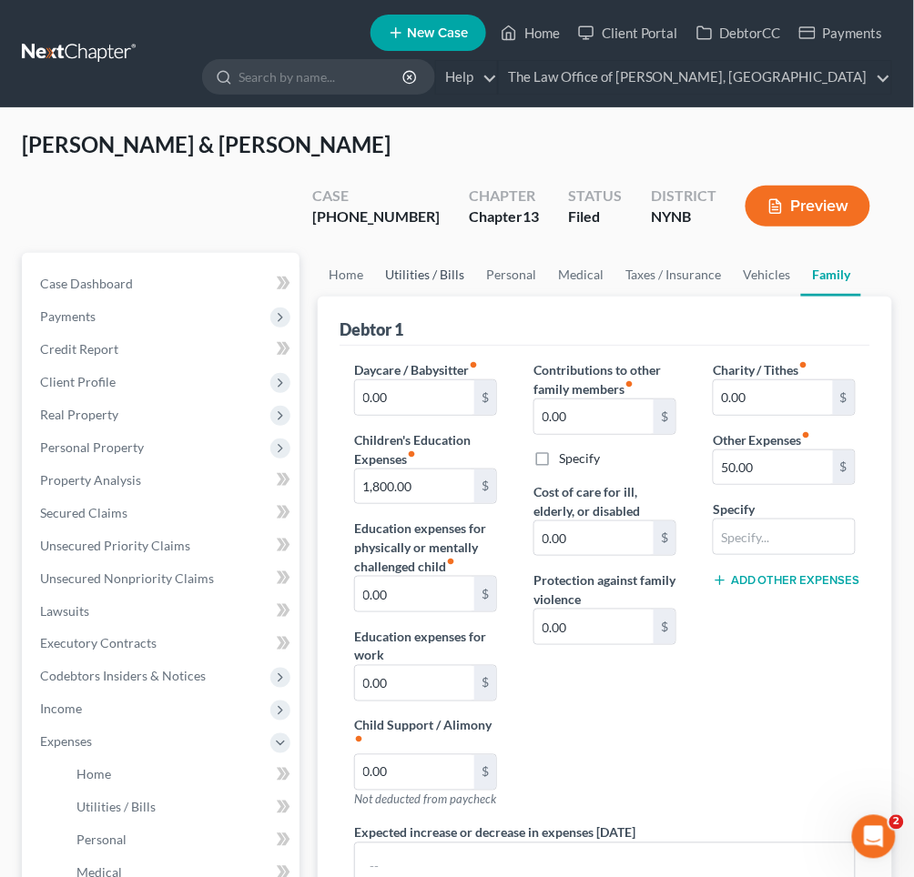
click at [425, 253] on link "Utilities / Bills" at bounding box center [424, 275] width 101 height 44
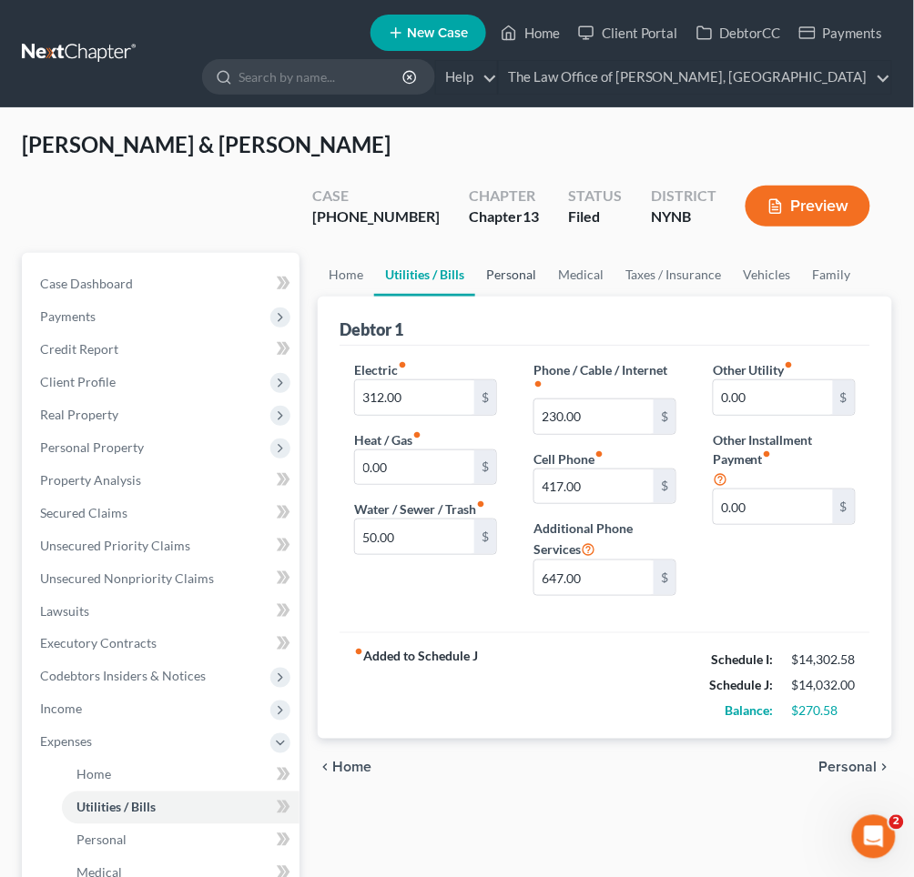
click at [519, 253] on link "Personal" at bounding box center [511, 275] width 72 height 44
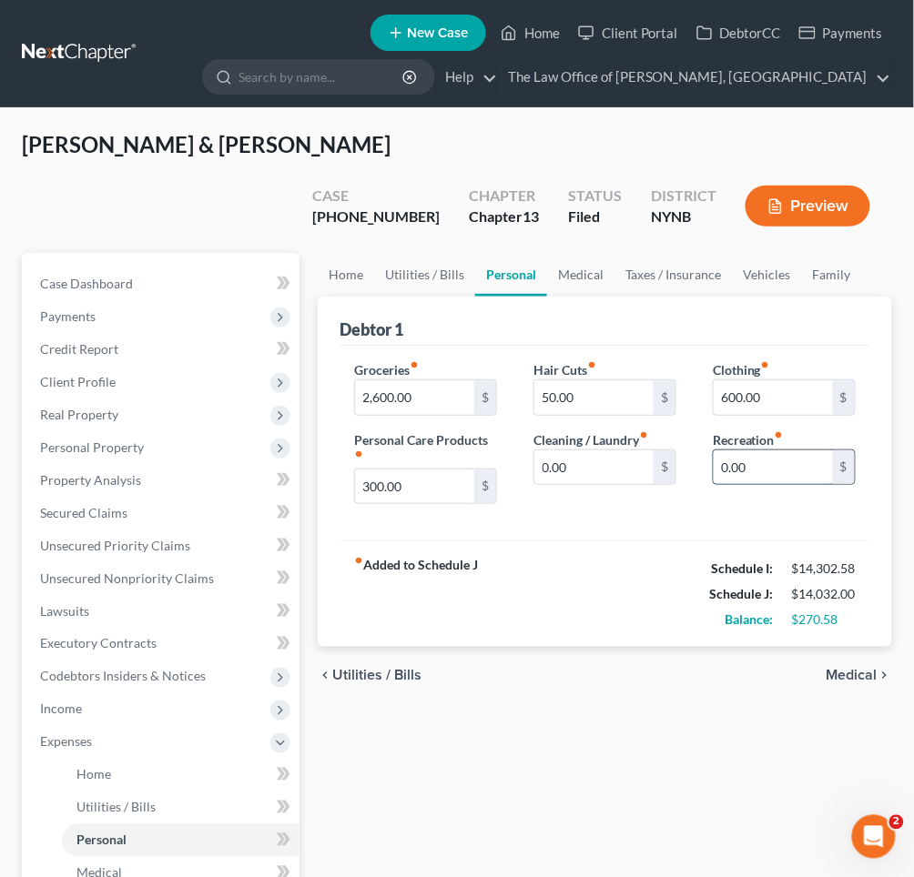
click at [723, 451] on input "0.00" at bounding box center [773, 468] width 119 height 35
type input "50.00"
click at [694, 470] on div "Groceries fiber_manual_record 2,600.00 $ Personal Care Products fiber_manual_re…" at bounding box center [605, 444] width 531 height 196
click at [432, 253] on link "Utilities / Bills" at bounding box center [424, 275] width 101 height 44
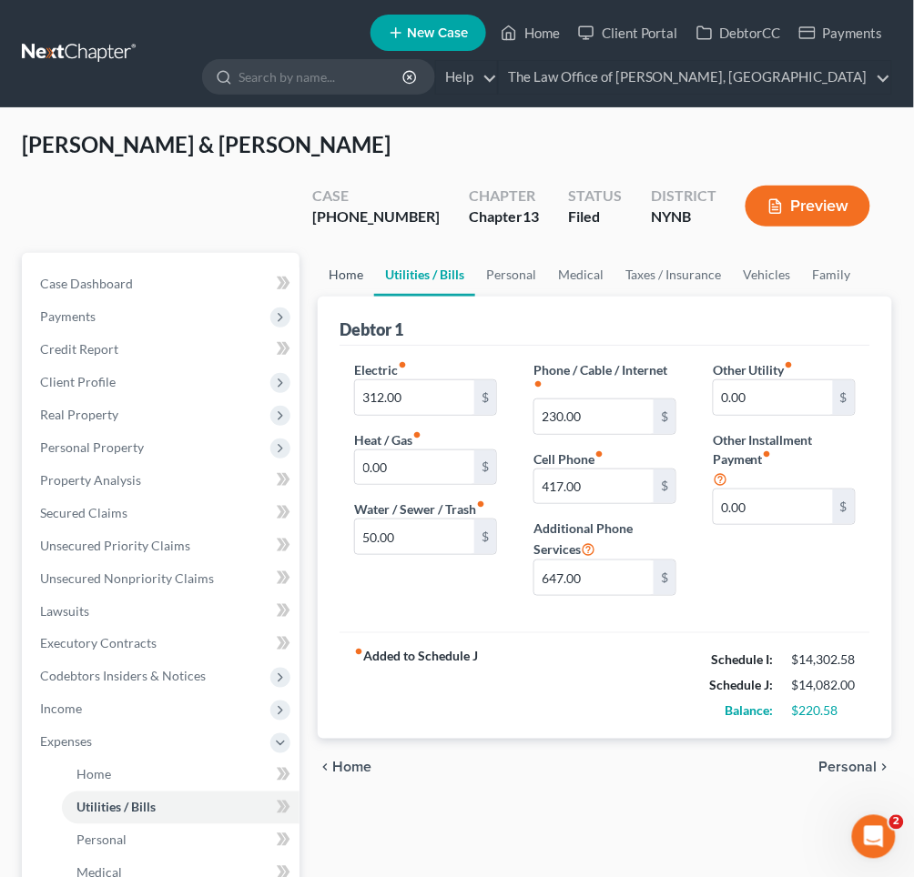
click at [347, 253] on link "Home" at bounding box center [346, 275] width 56 height 44
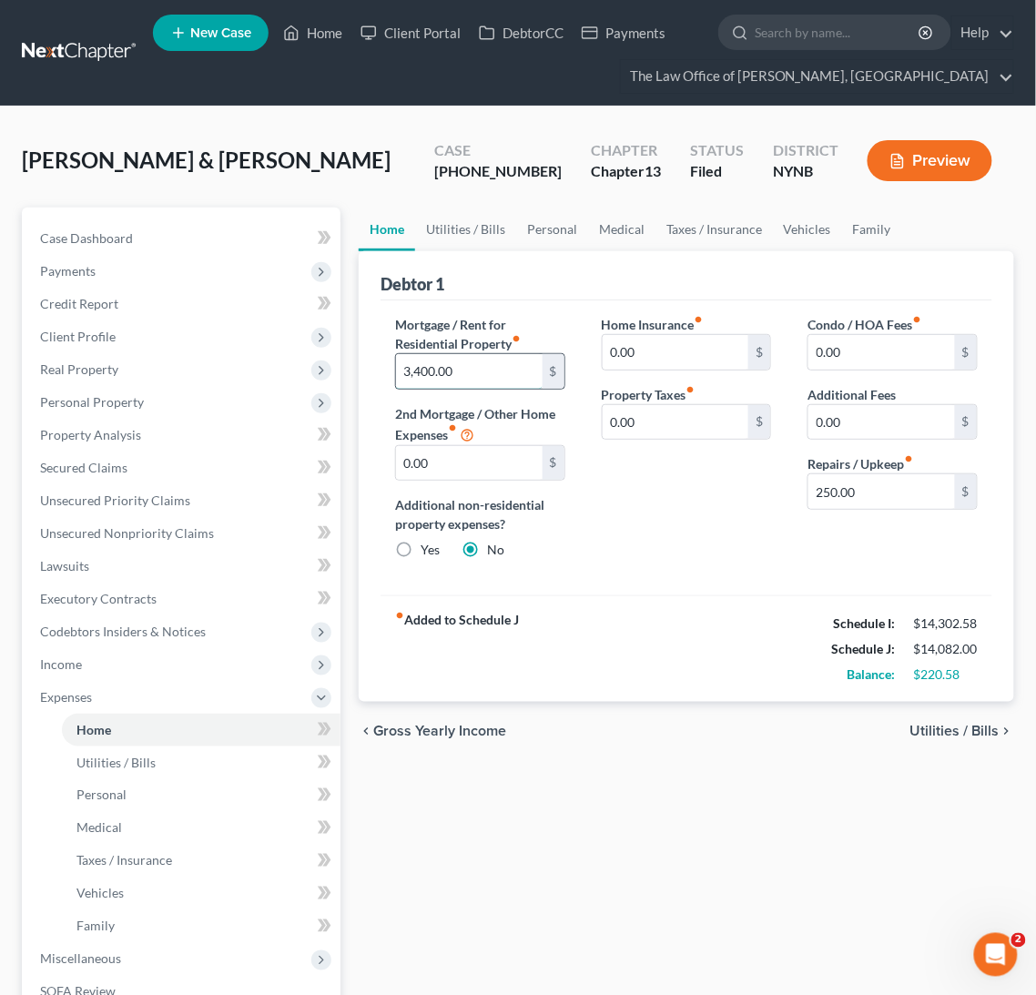
click at [419, 372] on input "3,400.00" at bounding box center [469, 371] width 147 height 35
click at [638, 535] on div "Home Insurance fiber_manual_record 0.00 $ Property Taxes fiber_manual_record 0.…" at bounding box center [686, 444] width 207 height 259
click at [449, 371] on input "3,800" at bounding box center [469, 371] width 147 height 35
type input "3,400"
click at [671, 566] on div "Home Insurance fiber_manual_record 0.00 $ Property Taxes fiber_manual_record 0.…" at bounding box center [686, 444] width 207 height 259
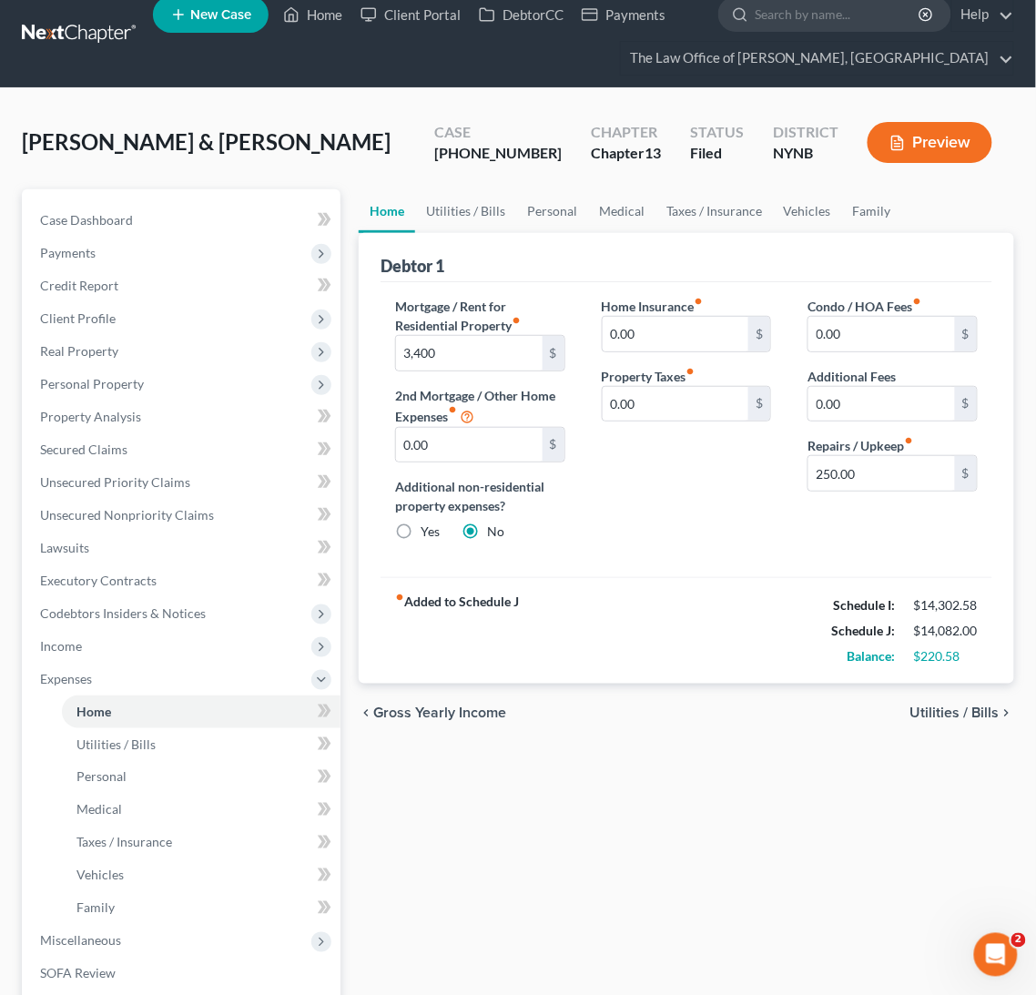
scroll to position [26, 0]
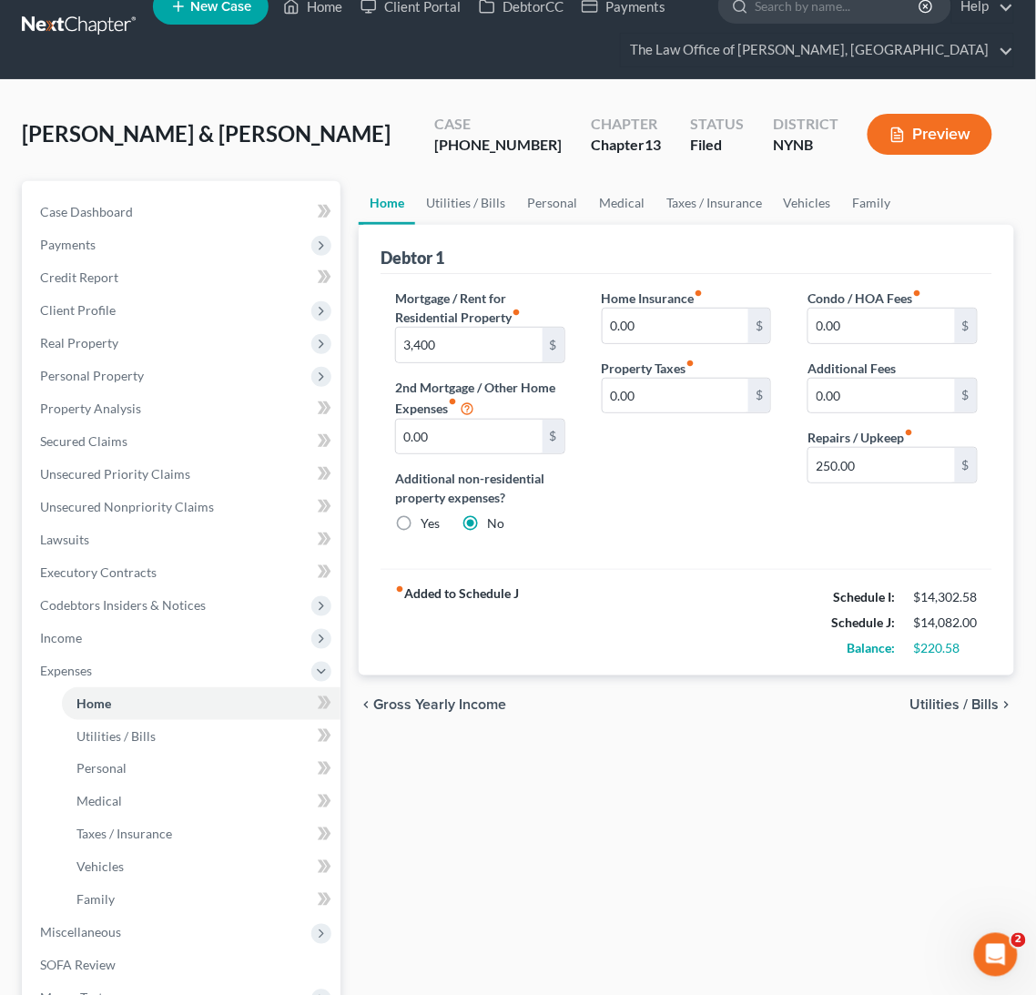
click at [471, 203] on link "Utilities / Bills" at bounding box center [465, 203] width 101 height 44
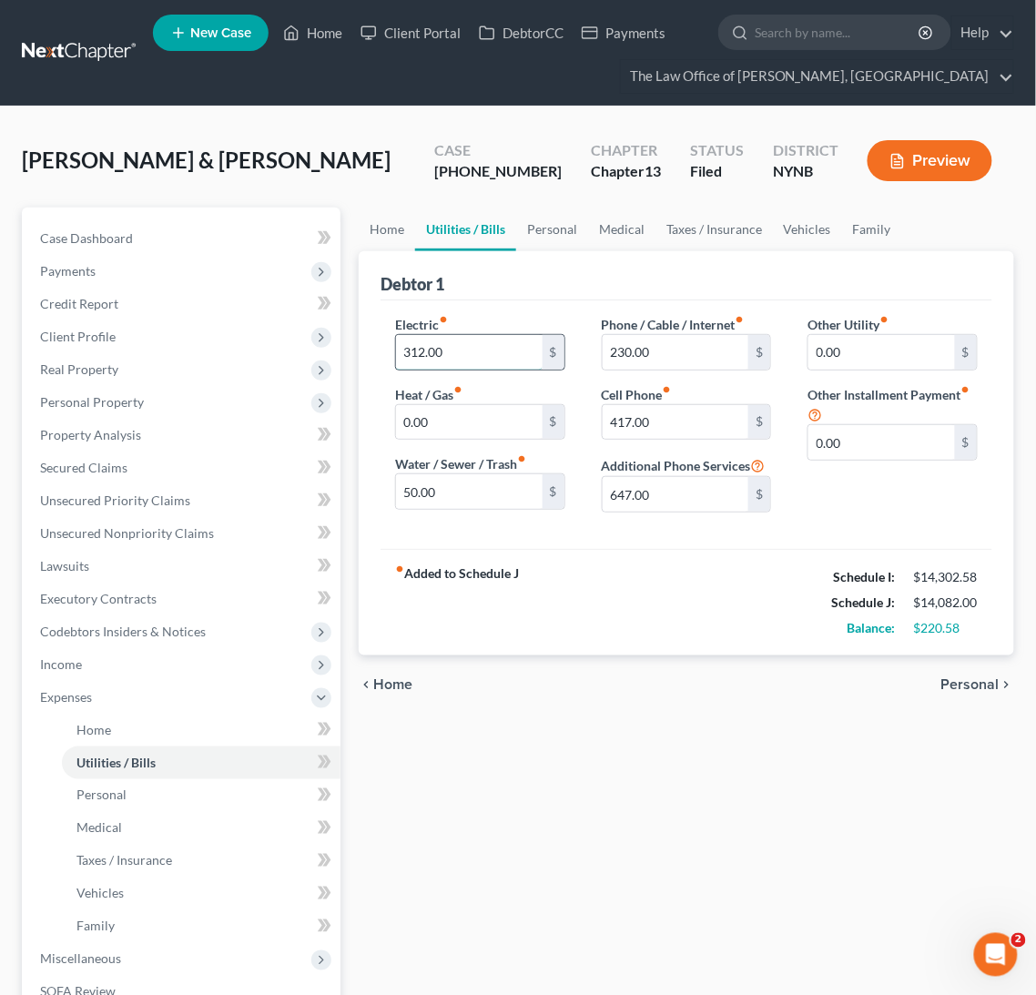
click at [412, 354] on input "312.00" at bounding box center [469, 352] width 147 height 35
type input "400"
click at [532, 624] on div "fiber_manual_record Added to Schedule J Schedule I: $14,302.58 Schedule J: $14,…" at bounding box center [686, 602] width 612 height 106
click at [541, 234] on link "Personal" at bounding box center [552, 230] width 72 height 44
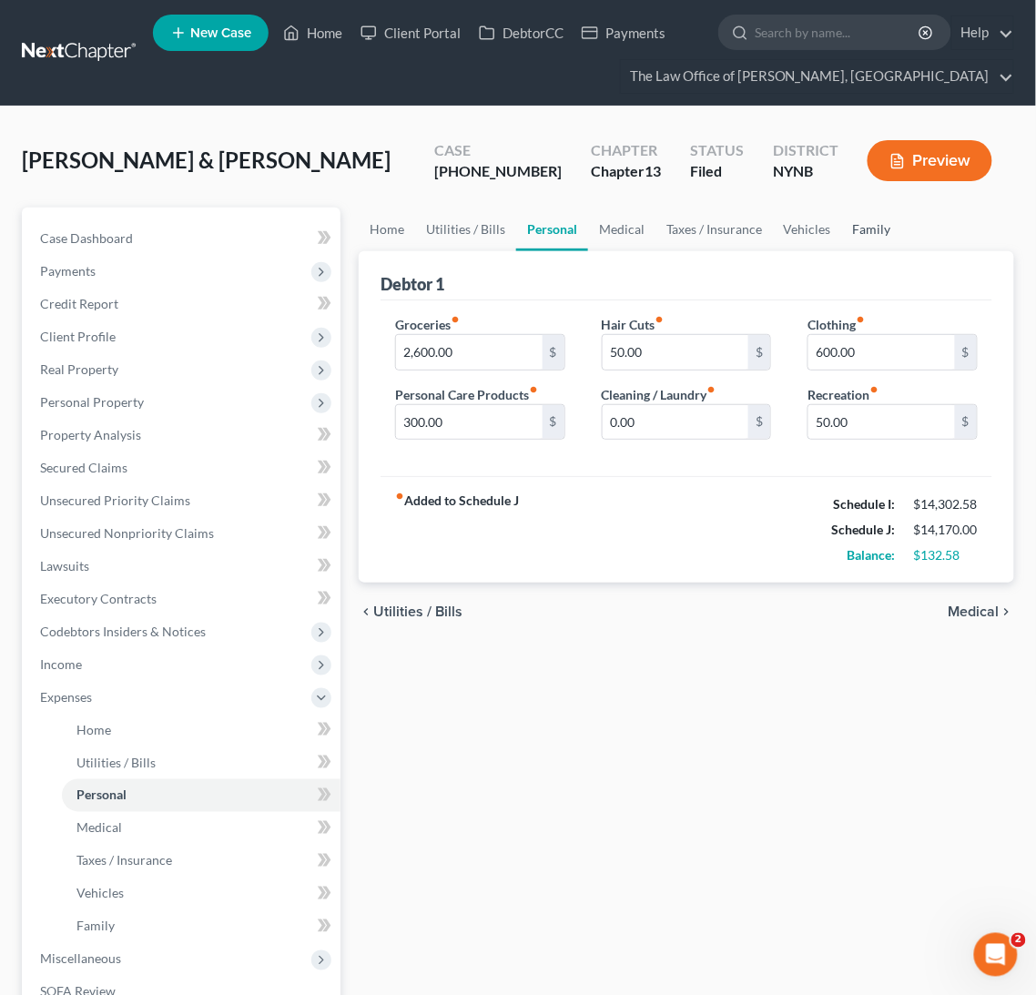
click at [863, 226] on link "Family" at bounding box center [872, 230] width 60 height 44
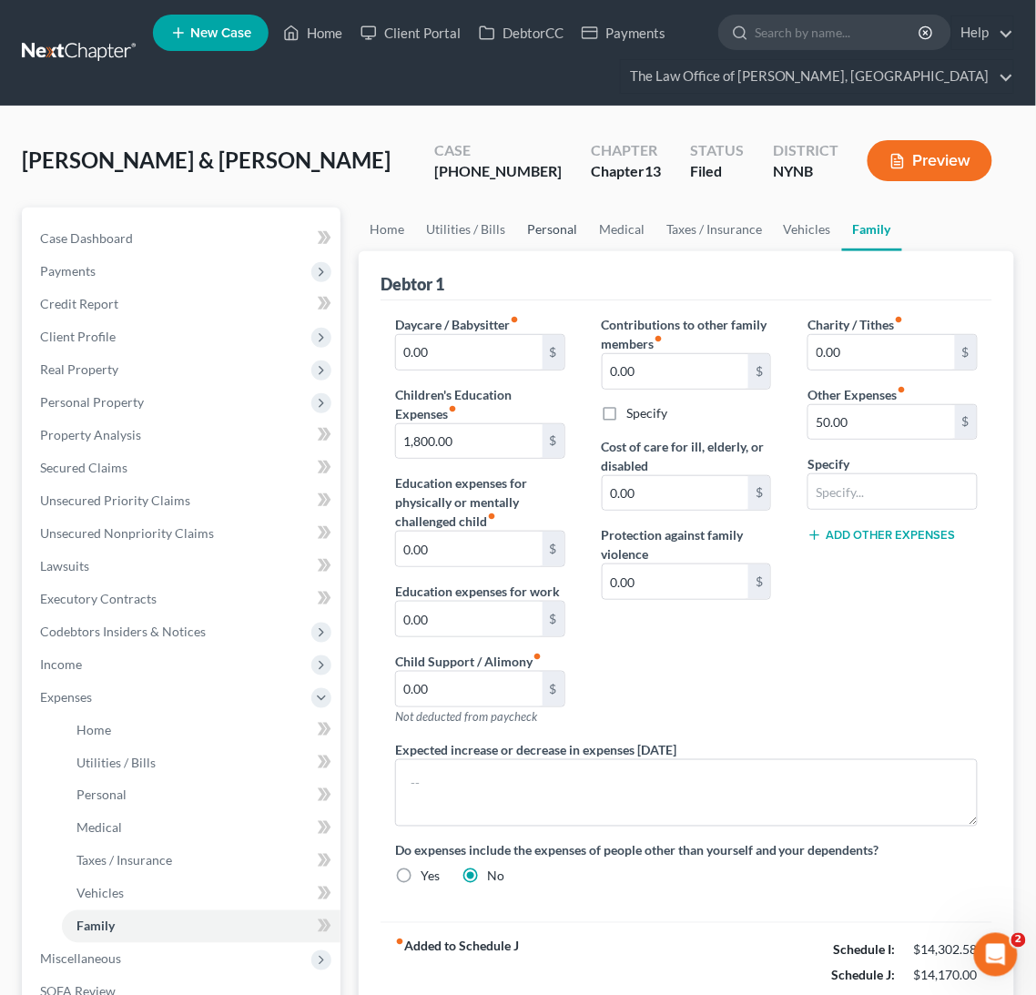
click at [573, 227] on link "Personal" at bounding box center [552, 230] width 72 height 44
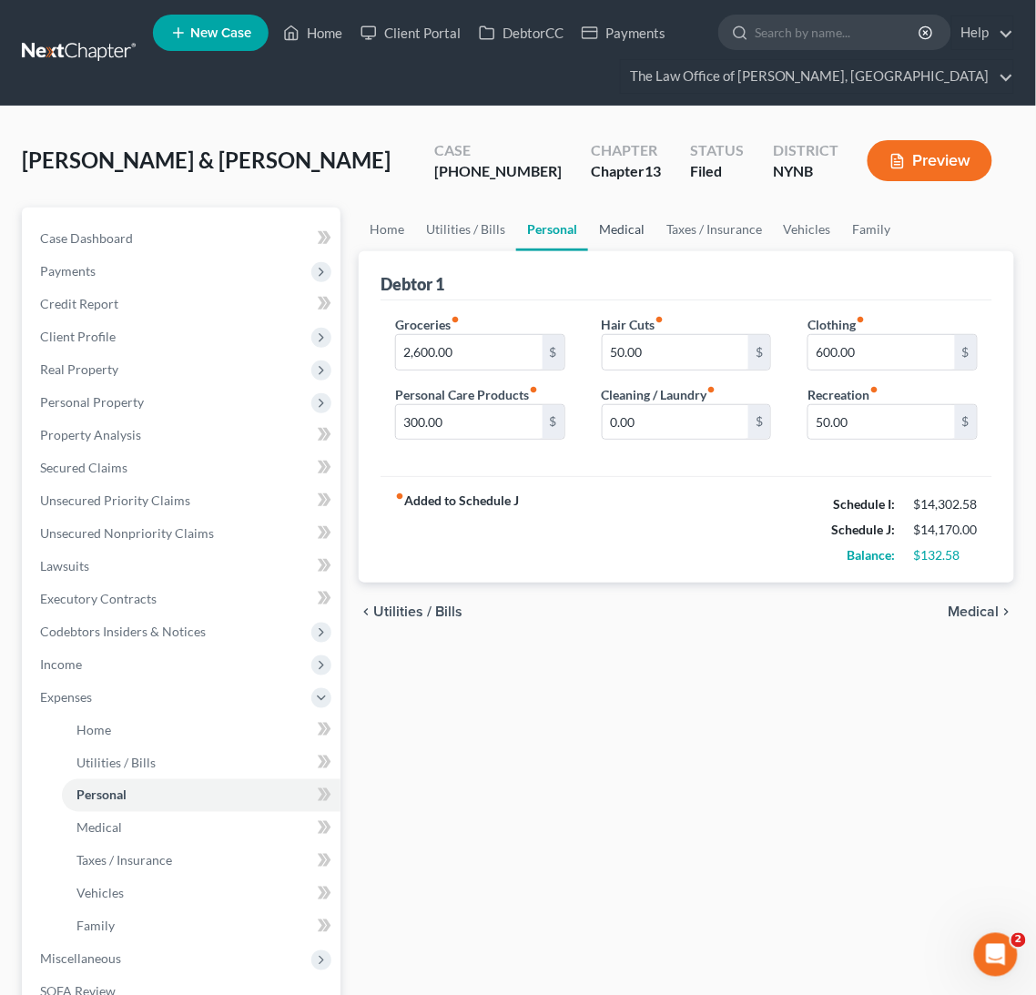
click at [620, 238] on link "Medical" at bounding box center [621, 230] width 67 height 44
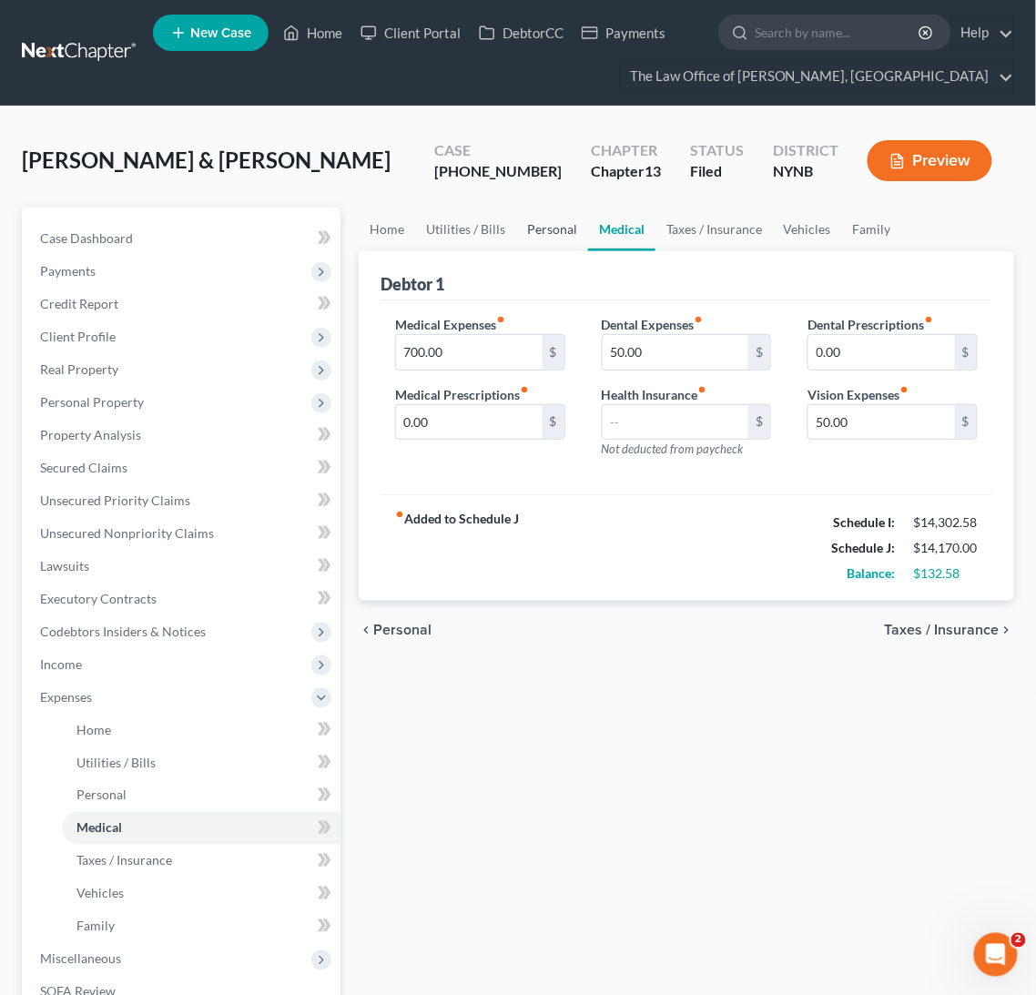
click at [551, 238] on link "Personal" at bounding box center [552, 230] width 72 height 44
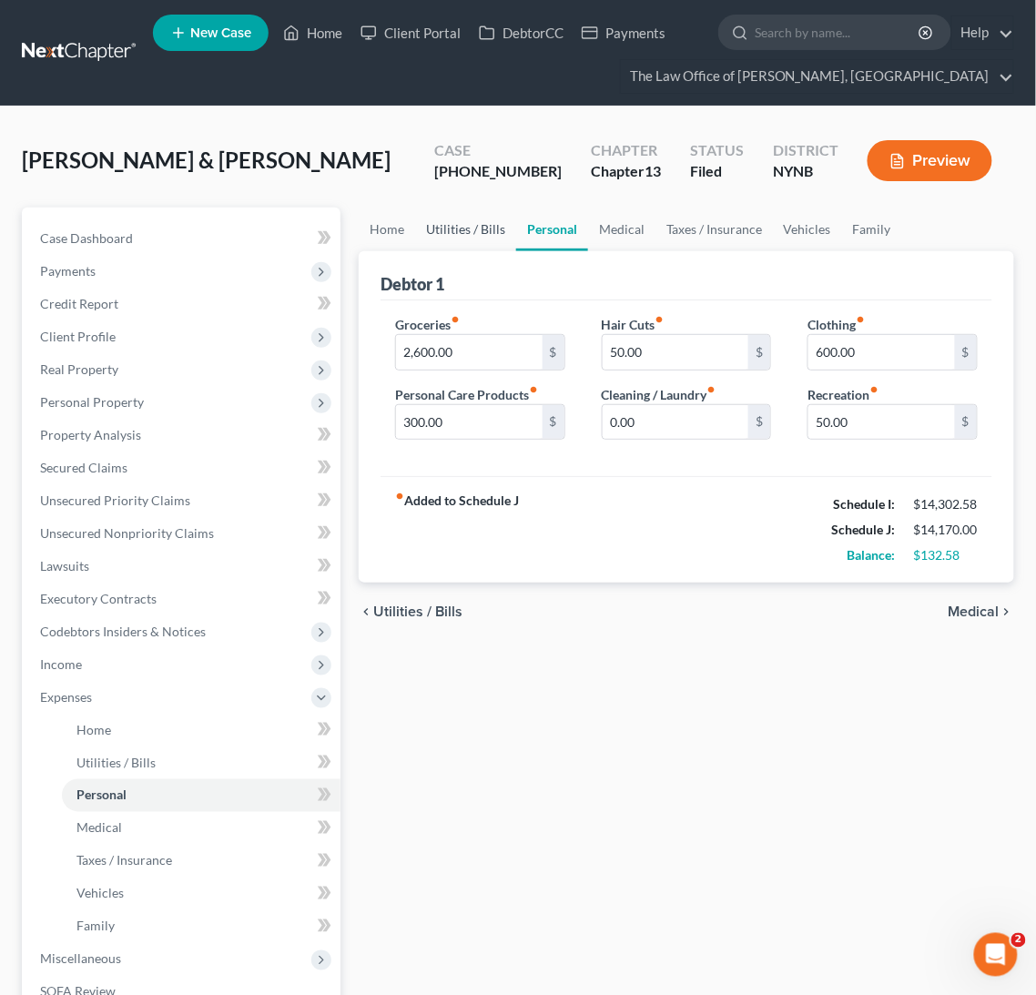
click at [478, 229] on link "Utilities / Bills" at bounding box center [465, 230] width 101 height 44
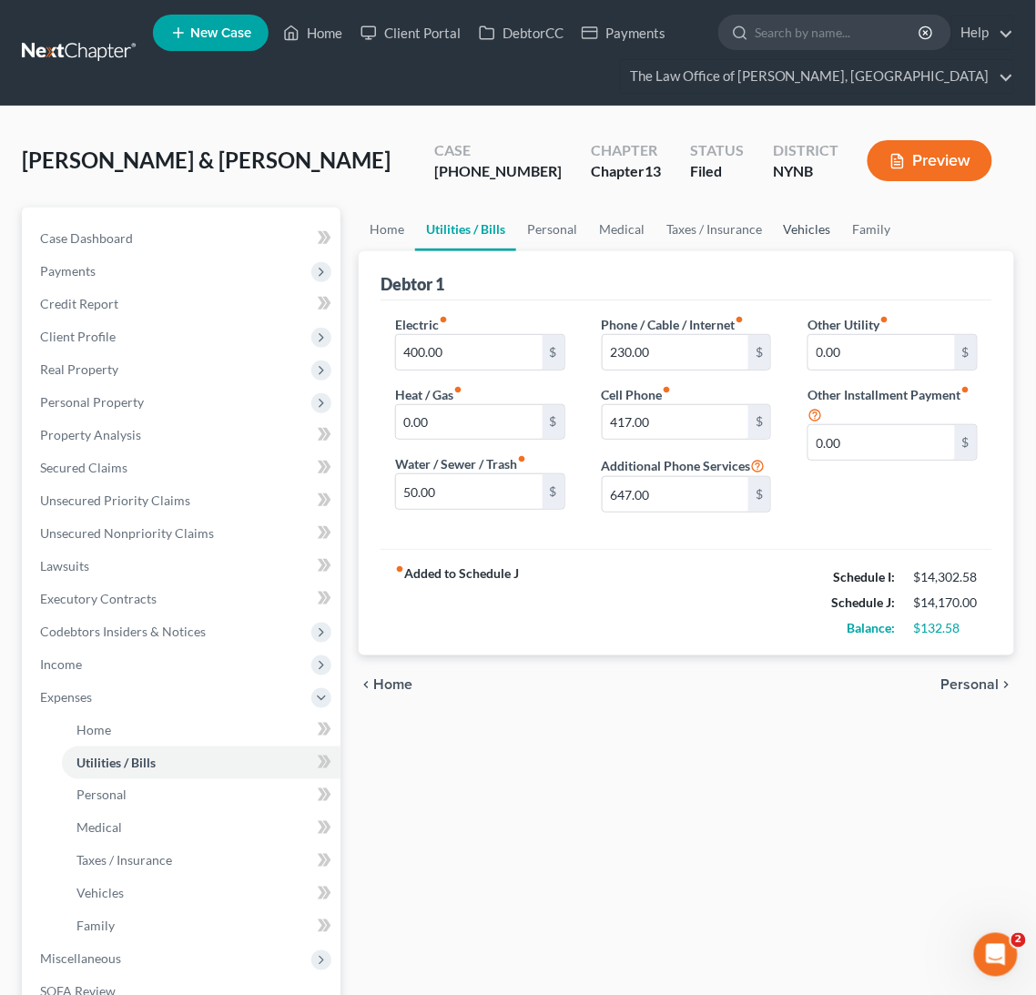
click at [813, 248] on link "Vehicles" at bounding box center [807, 230] width 69 height 44
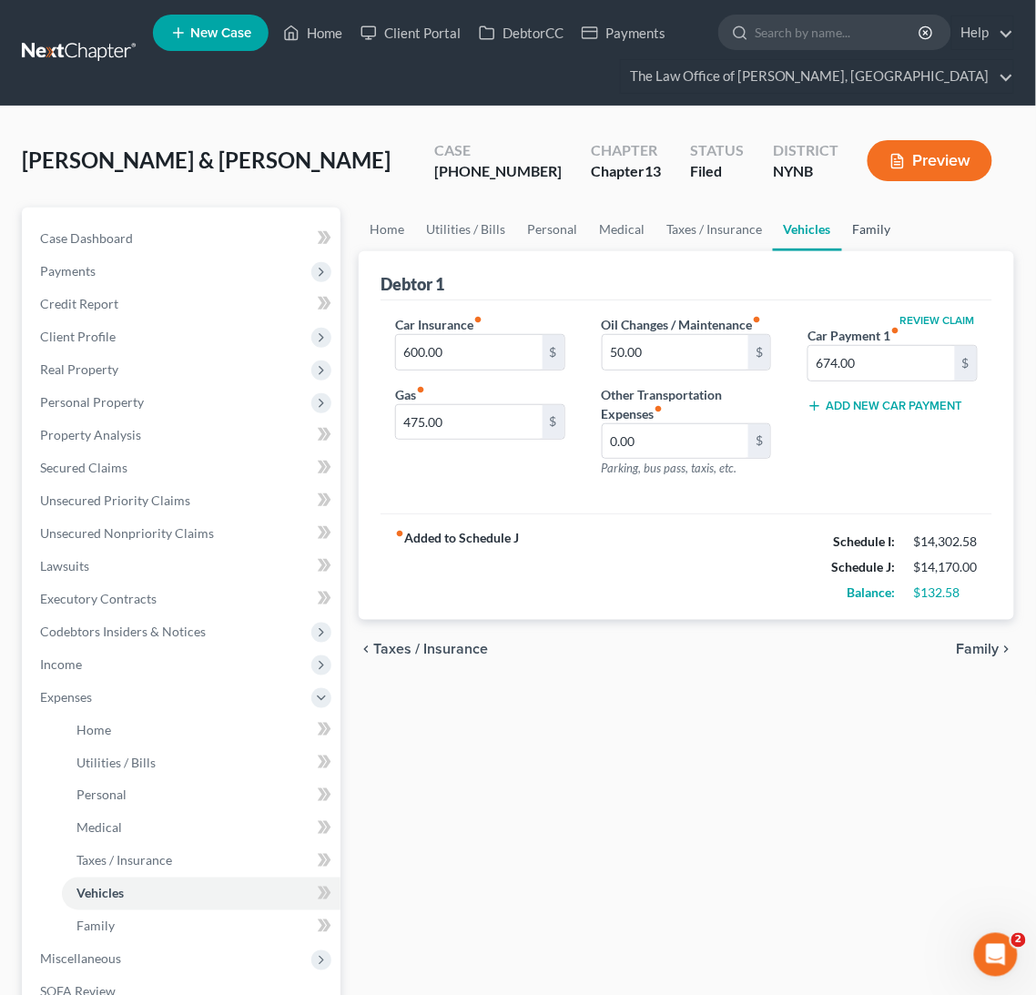
click at [867, 231] on link "Family" at bounding box center [872, 230] width 60 height 44
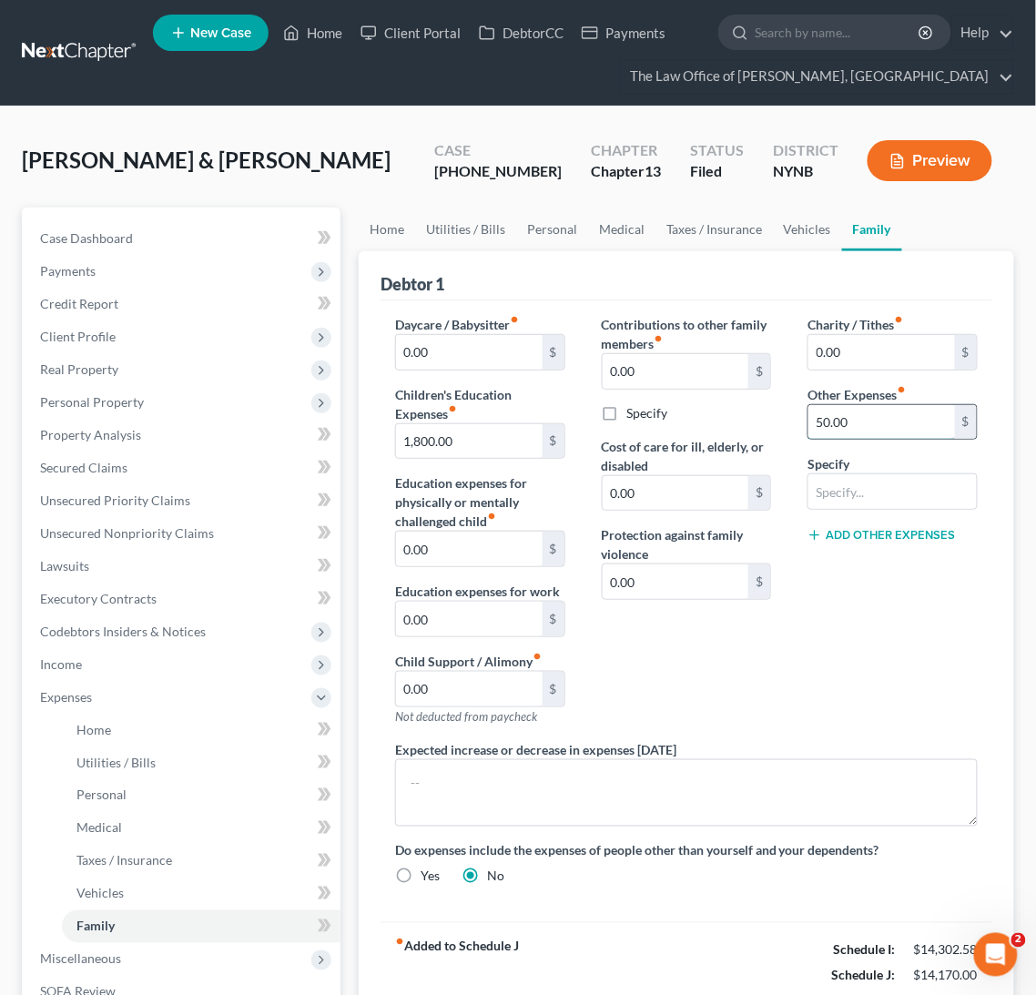
click at [856, 422] on input "50.00" at bounding box center [881, 422] width 147 height 35
type input "0"
click at [913, 605] on div "Charity / Tithes fiber_manual_record 0.00 $ Other Expenses fiber_manual_record …" at bounding box center [892, 527] width 207 height 425
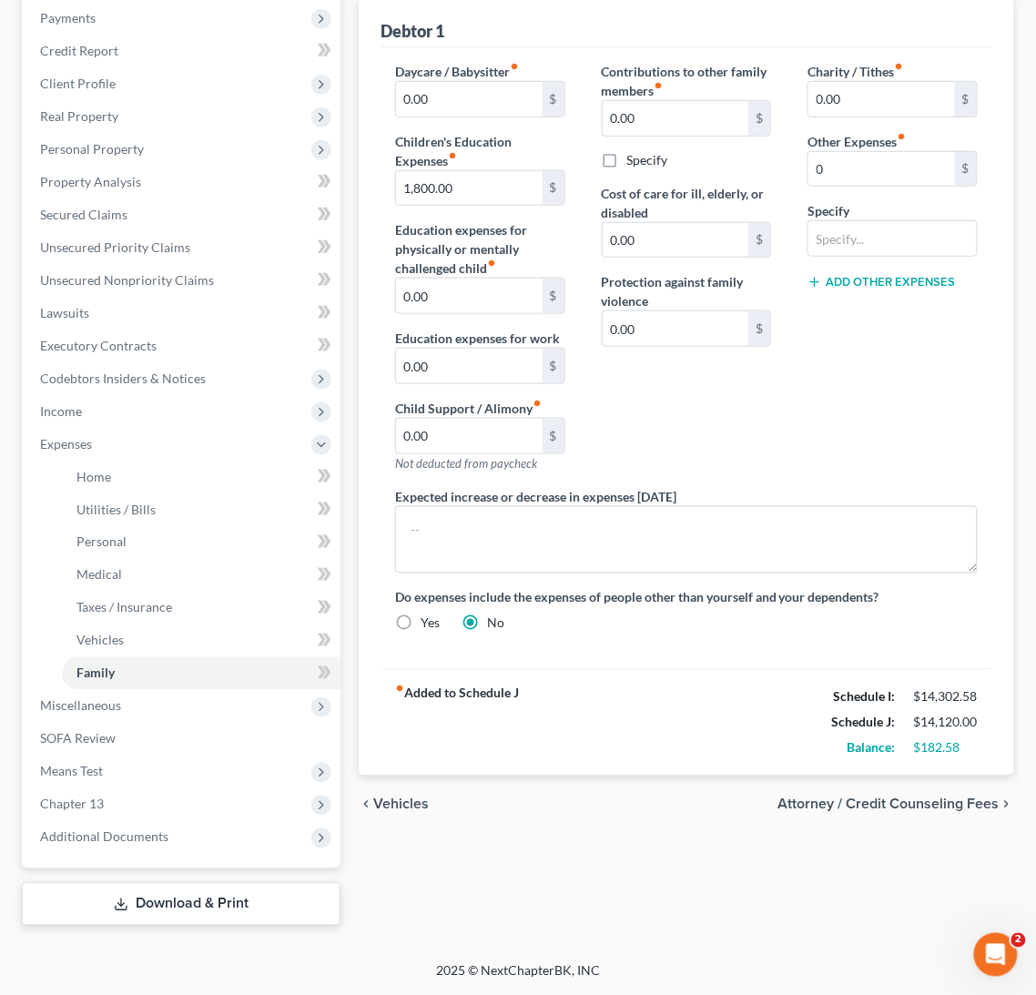
scroll to position [253, 0]
